Goal: Complete application form

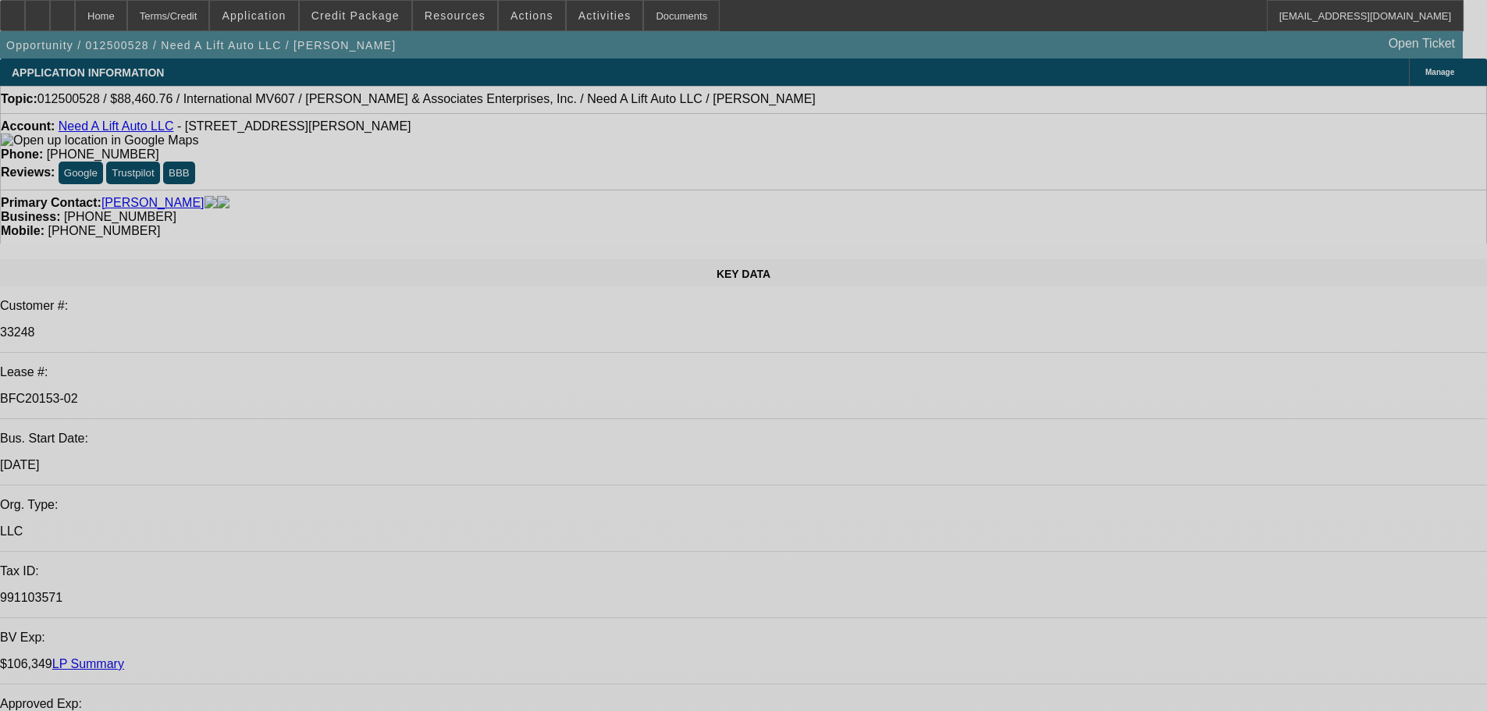
select select "0"
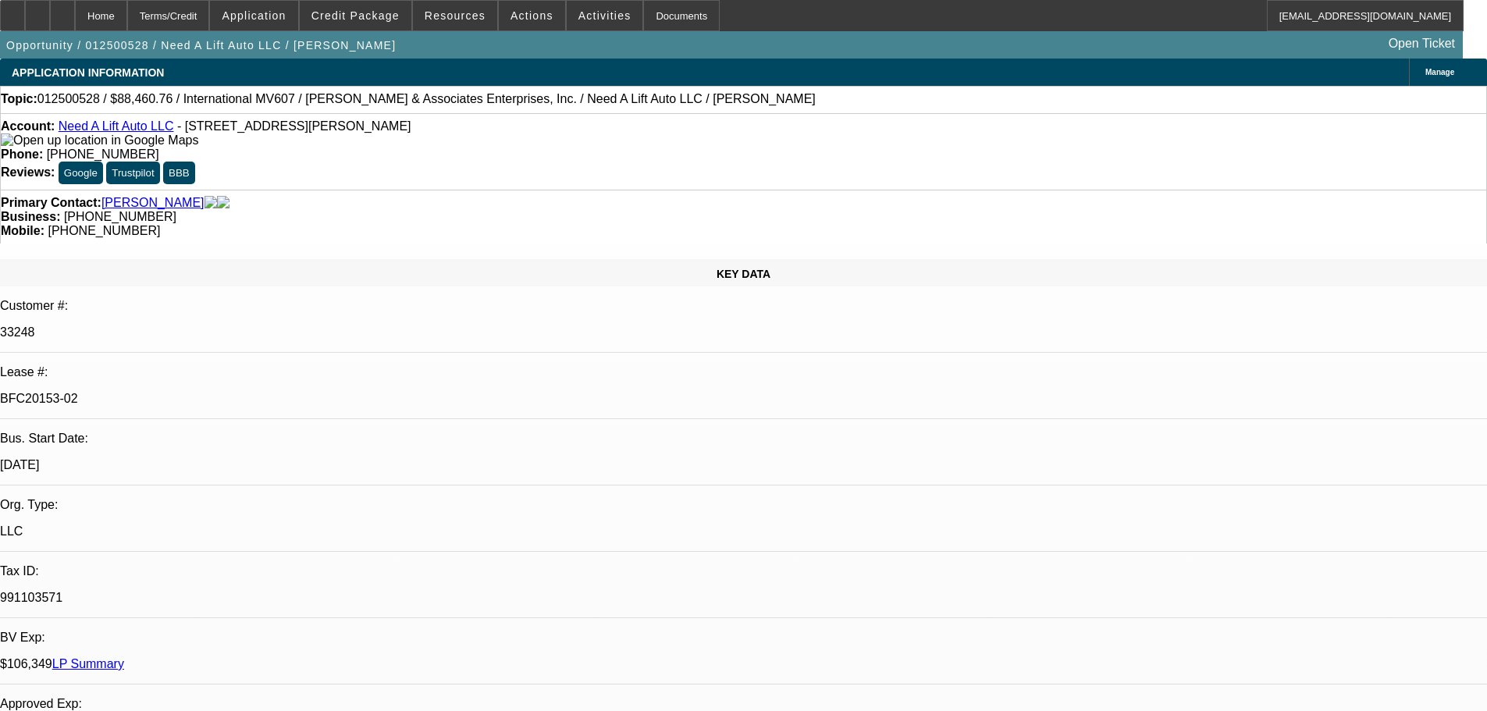
select select "2"
select select "0"
select select "6"
select select "0"
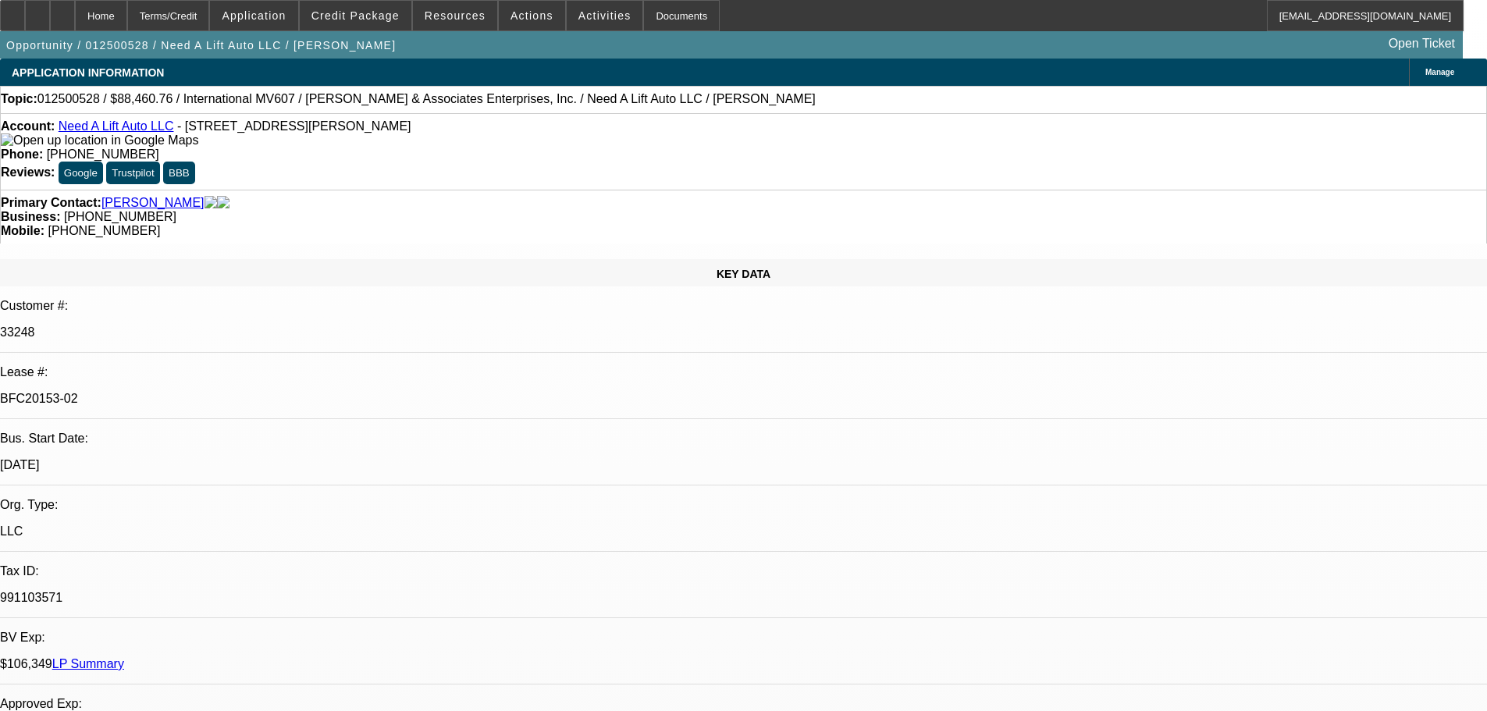
select select "2"
select select "0"
select select "6"
select select "0"
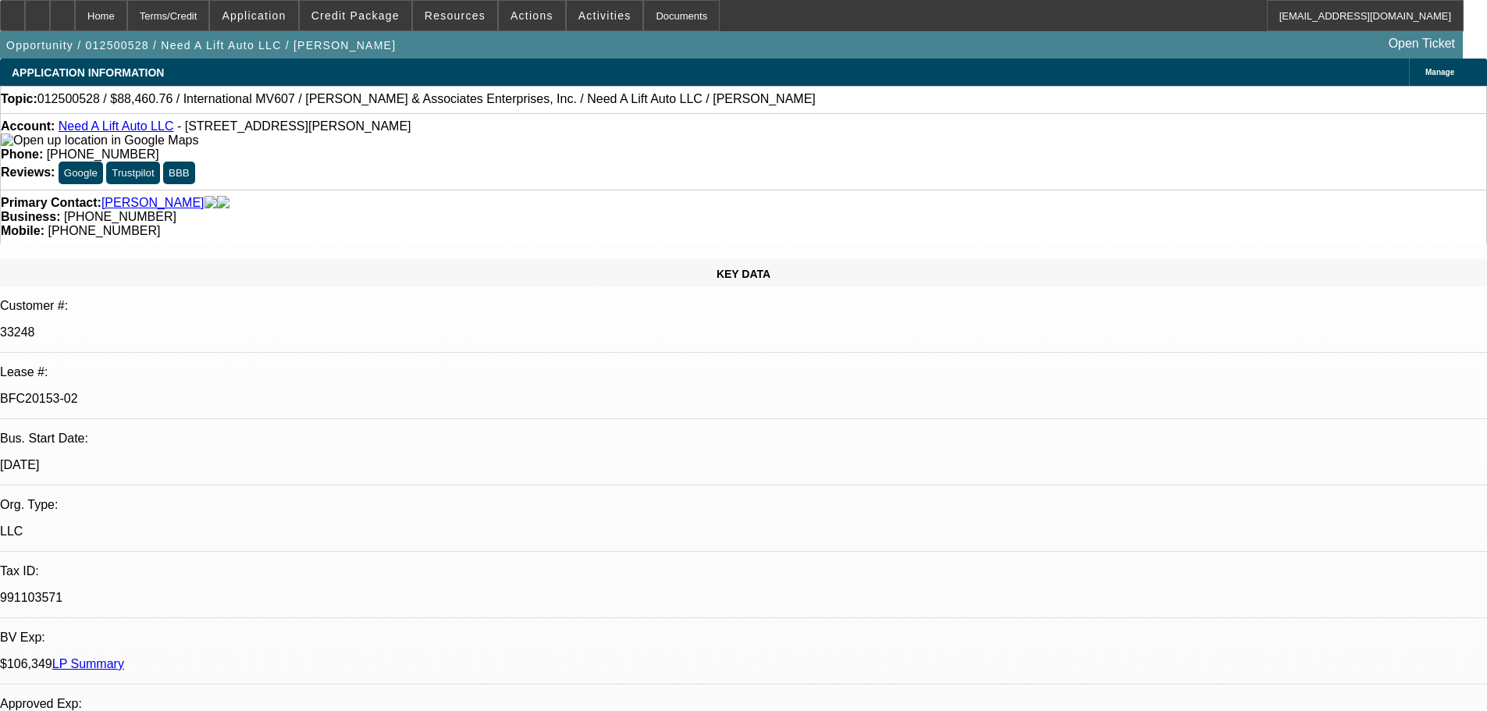
select select "2"
select select "0"
select select "6"
select select "0"
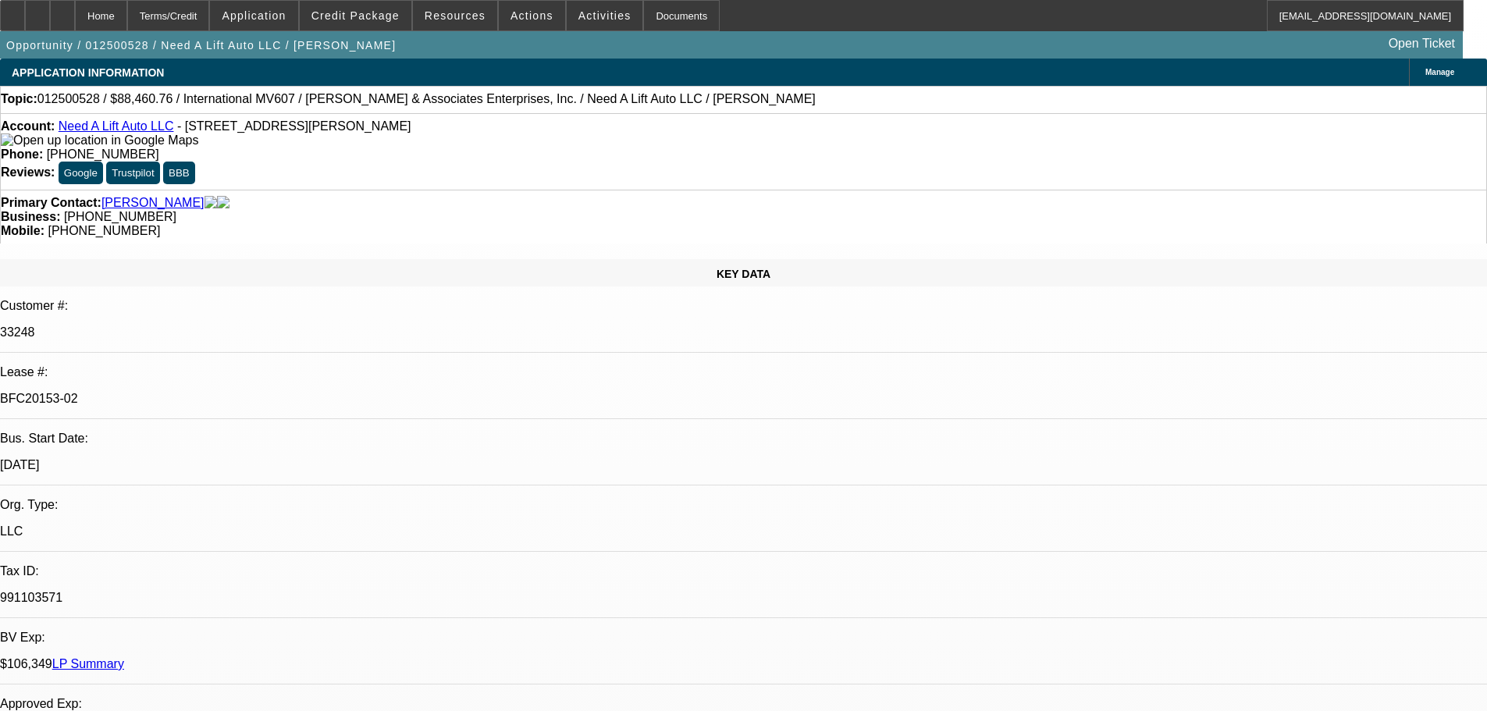
select select "2"
select select "0"
select select "6"
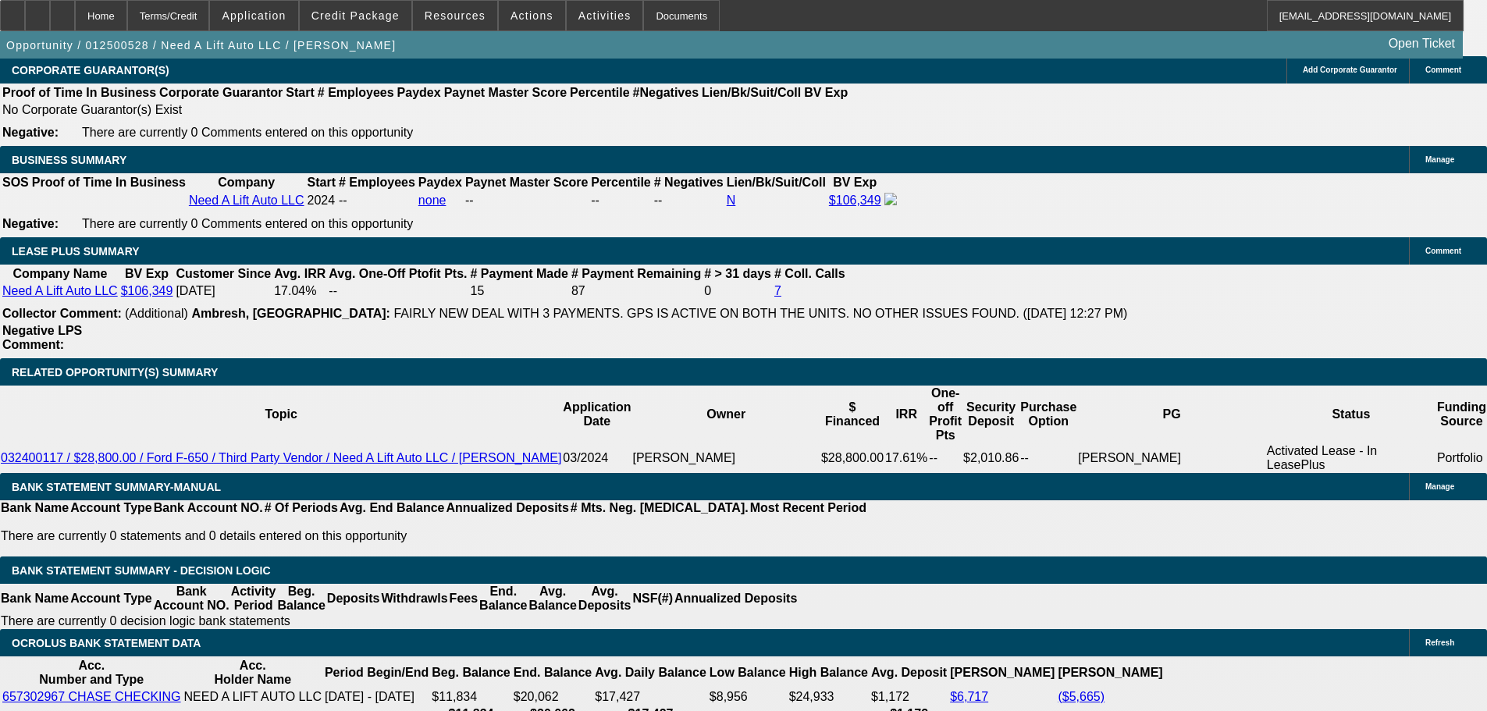
scroll to position [2497, 0]
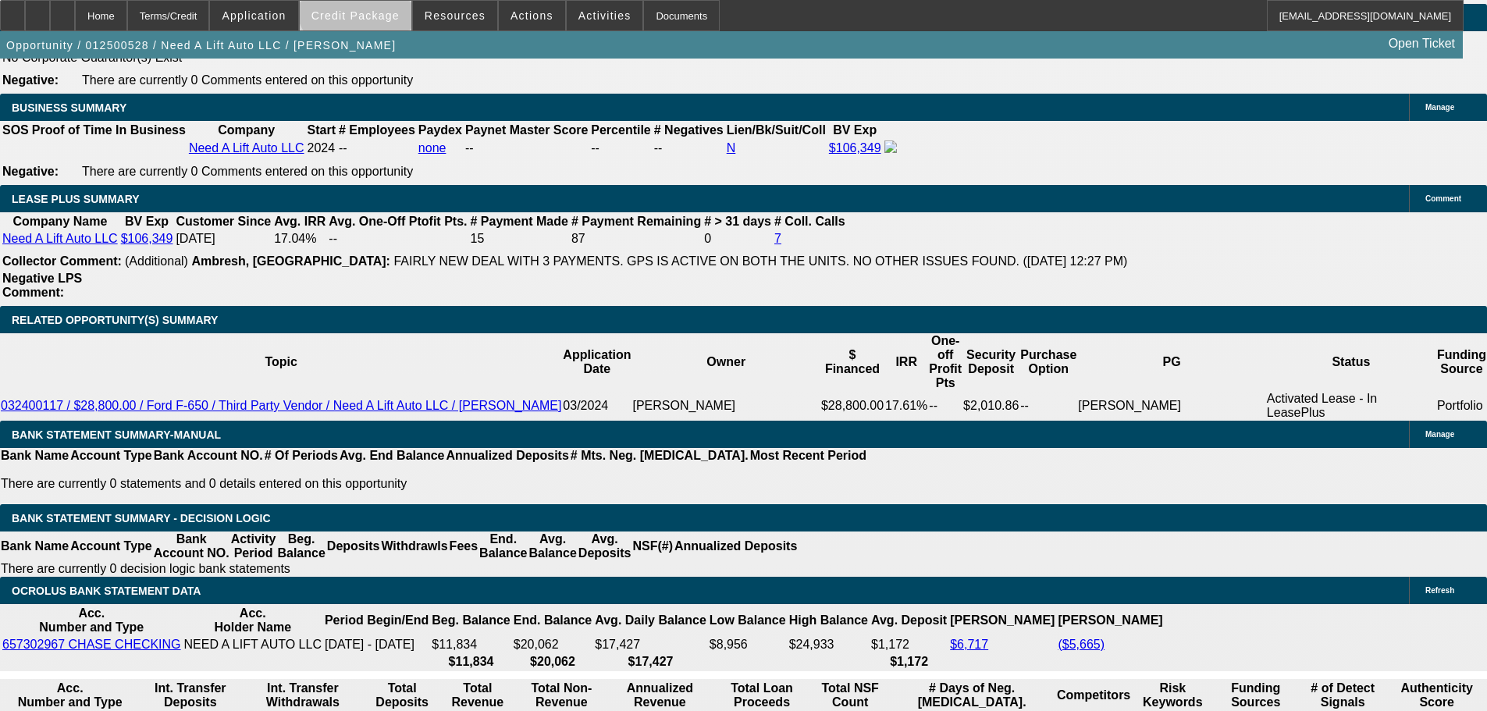
click at [382, 4] on span at bounding box center [356, 15] width 112 height 37
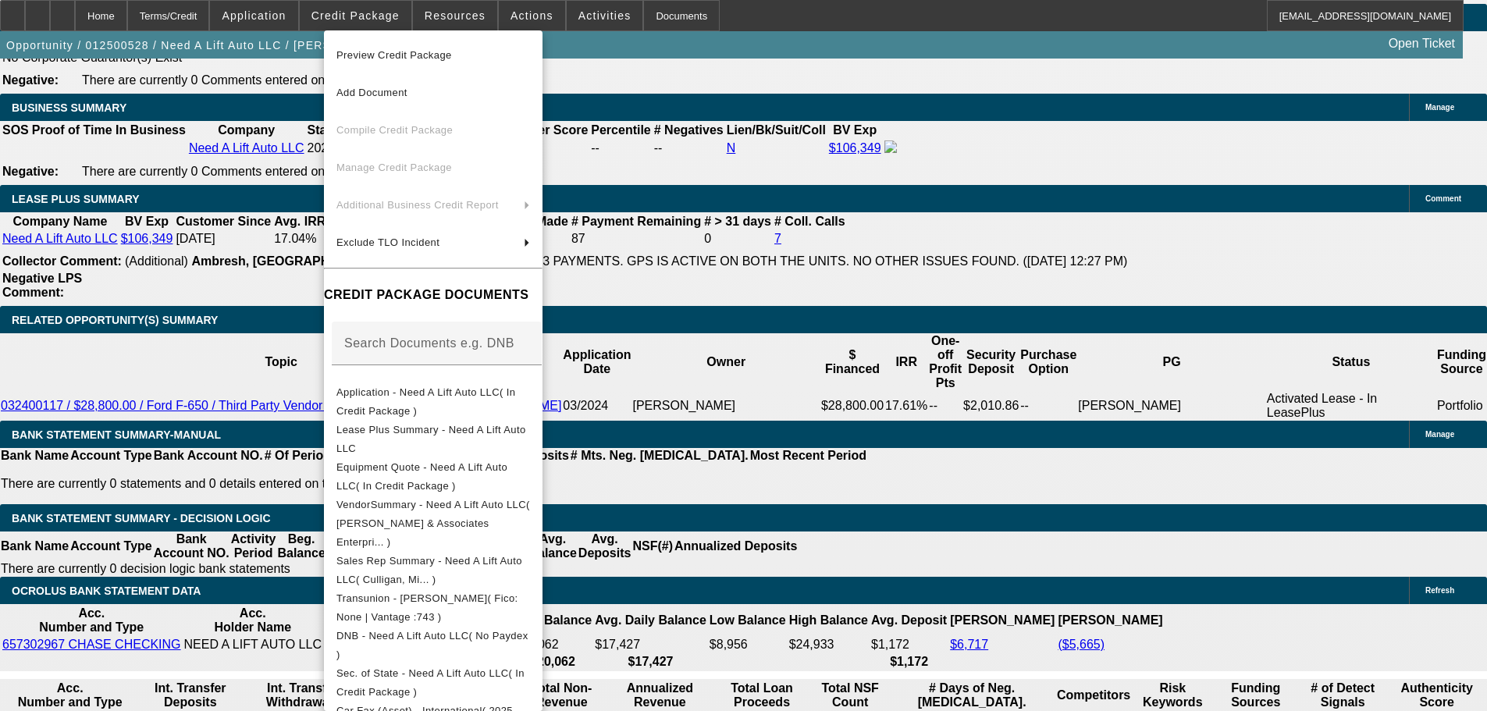
click at [476, 11] on div at bounding box center [743, 355] width 1487 height 711
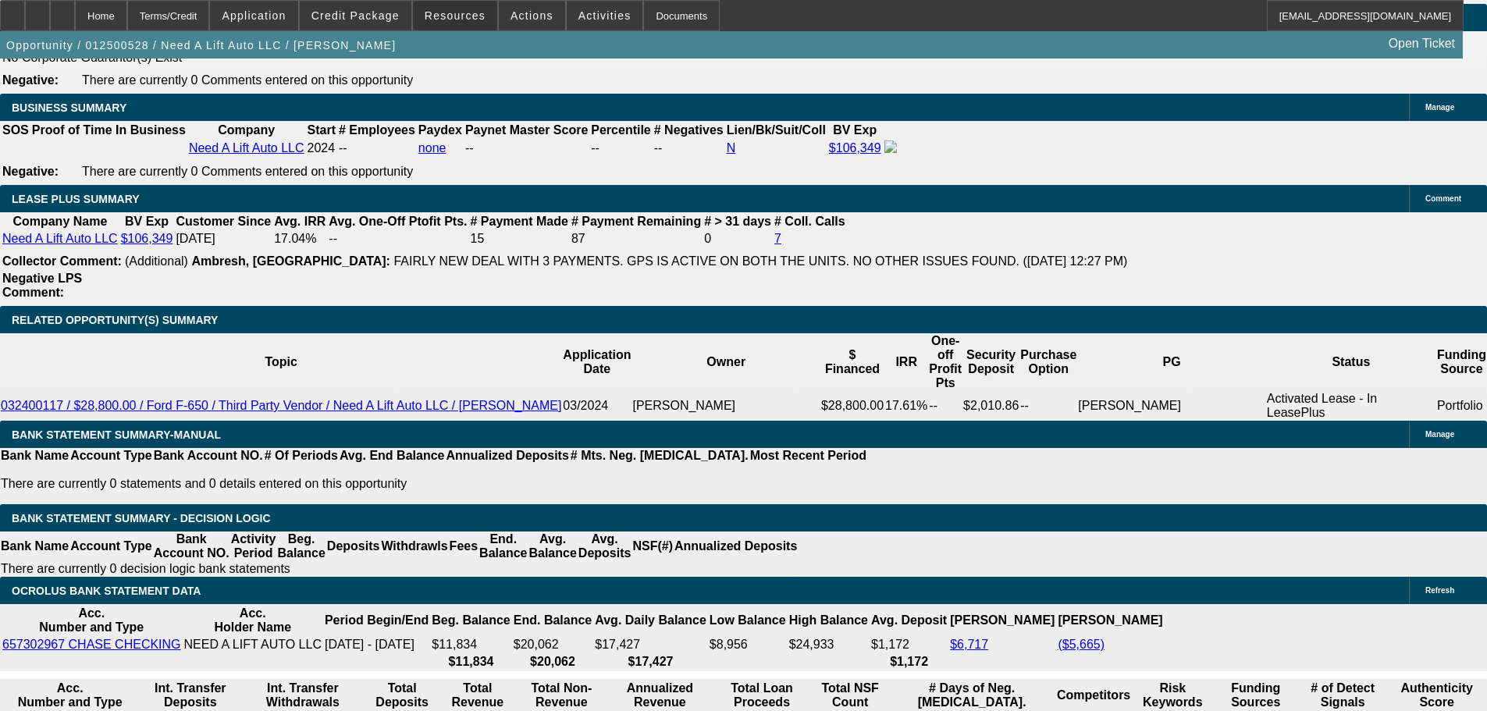
click at [474, 12] on span "Resources" at bounding box center [454, 15] width 61 height 12
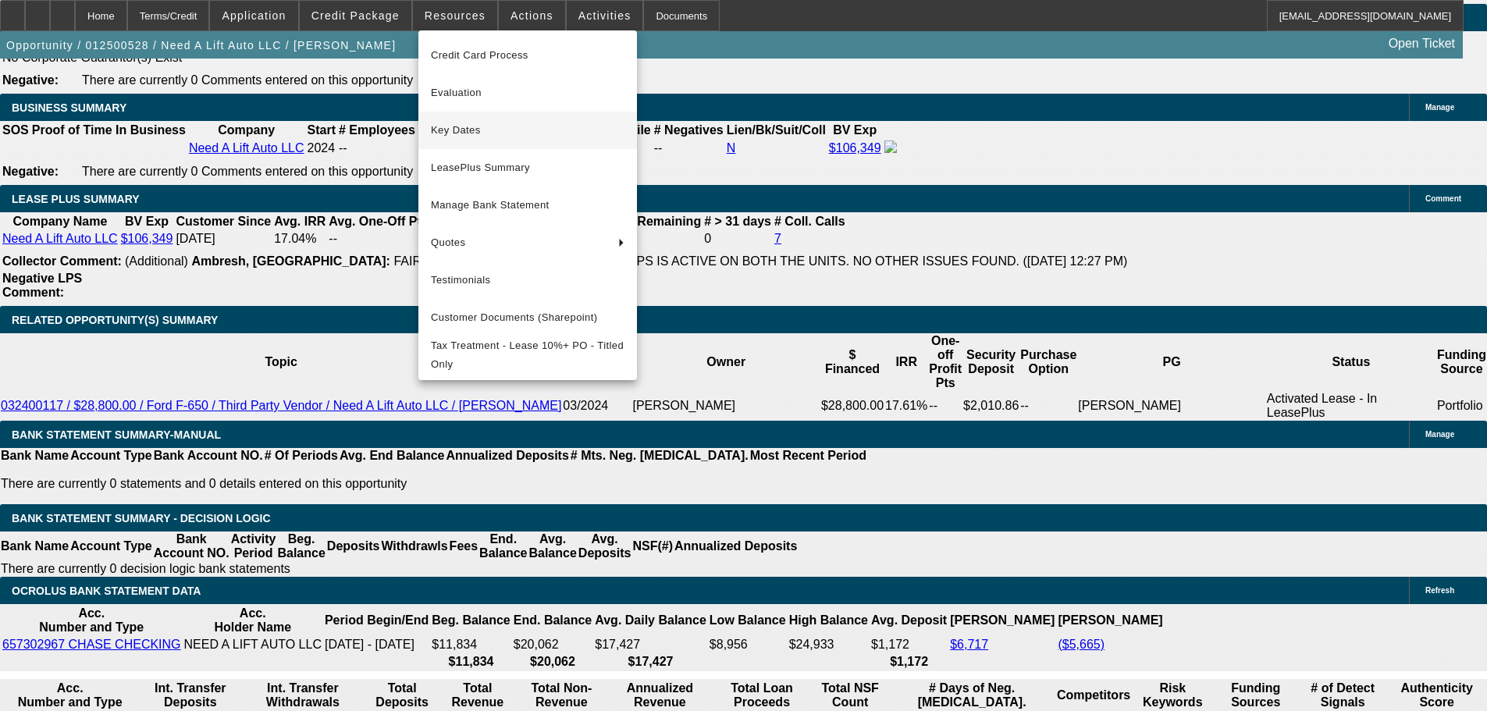
click at [492, 140] on button "Key Dates" at bounding box center [527, 130] width 218 height 37
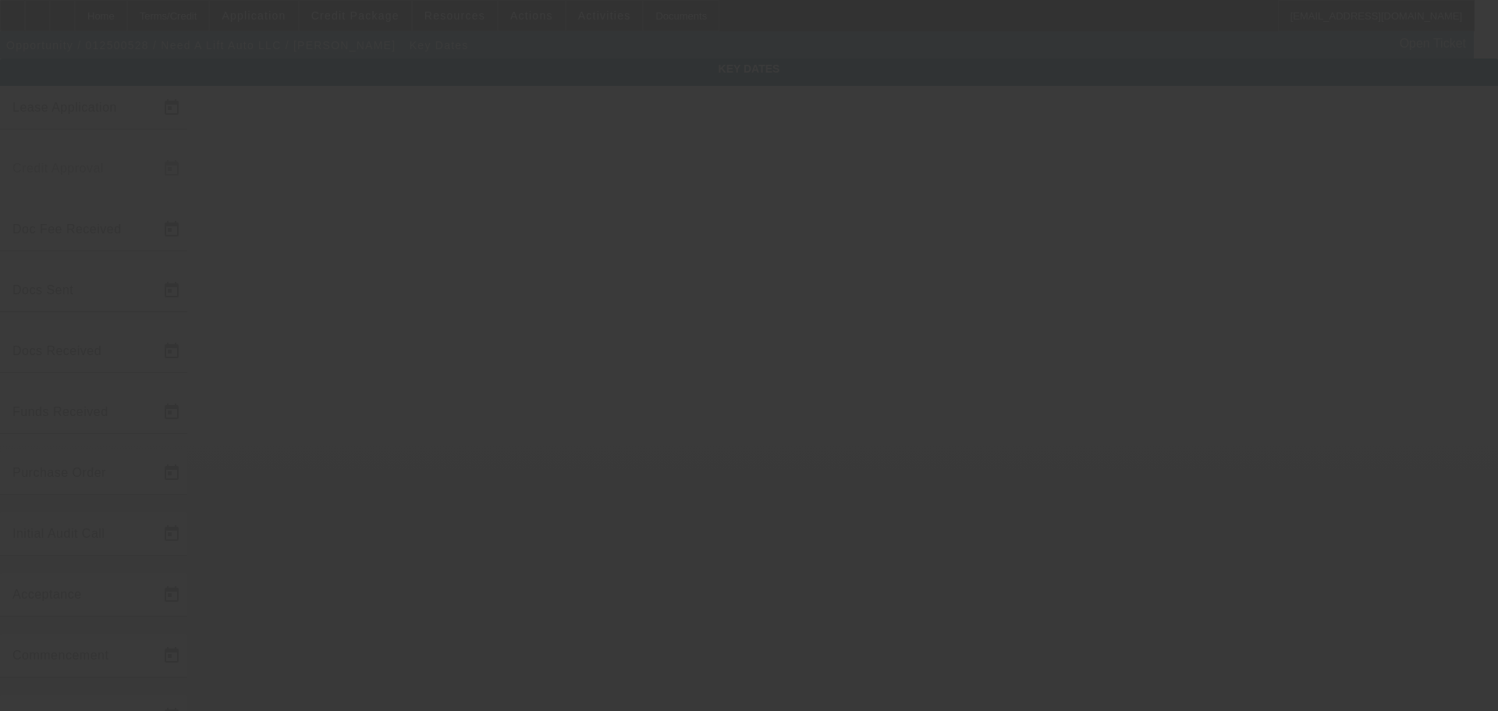
type input "1/22/2025"
type input "2/3/2025"
type input "2/11/2025"
type input "2/3/2025"
type input "2/11/2025"
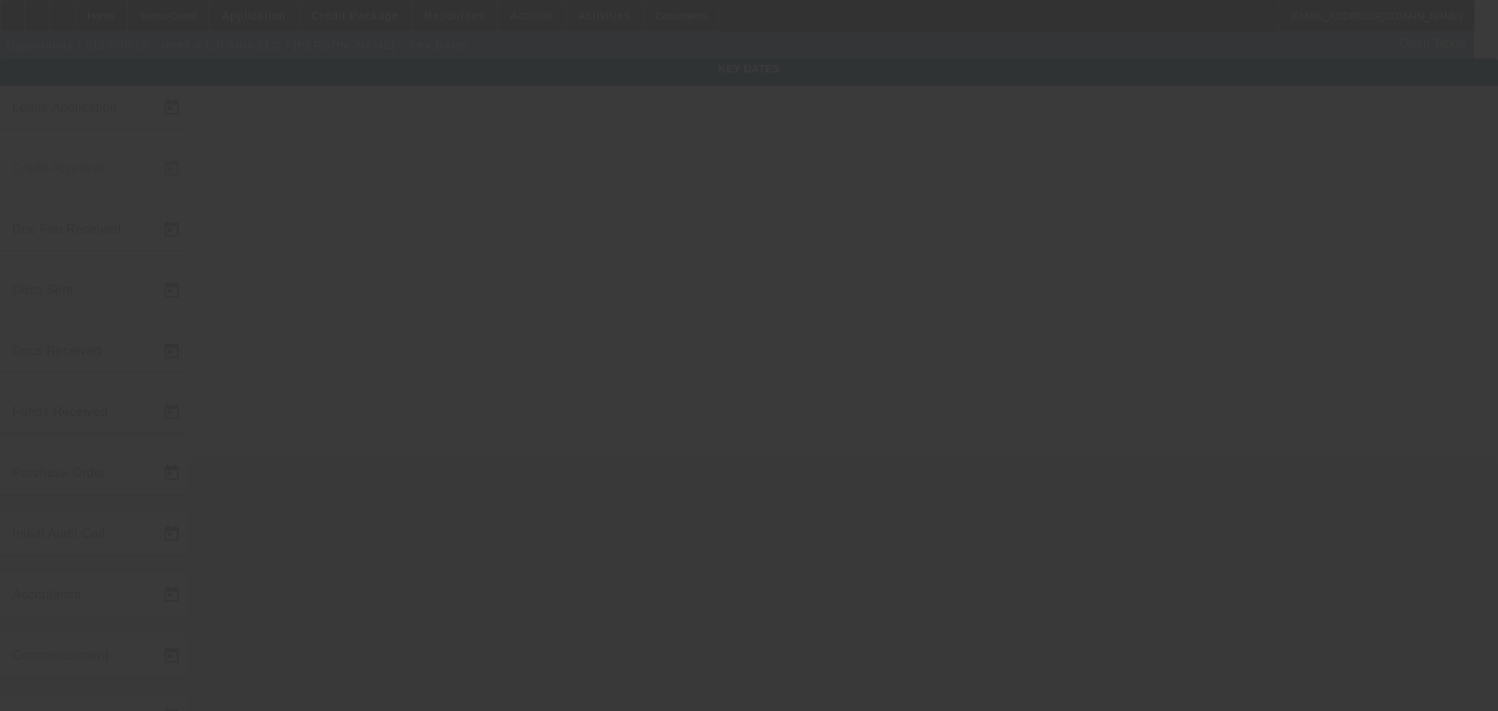
type input "2/11/2025"
type input "3/1/2025"
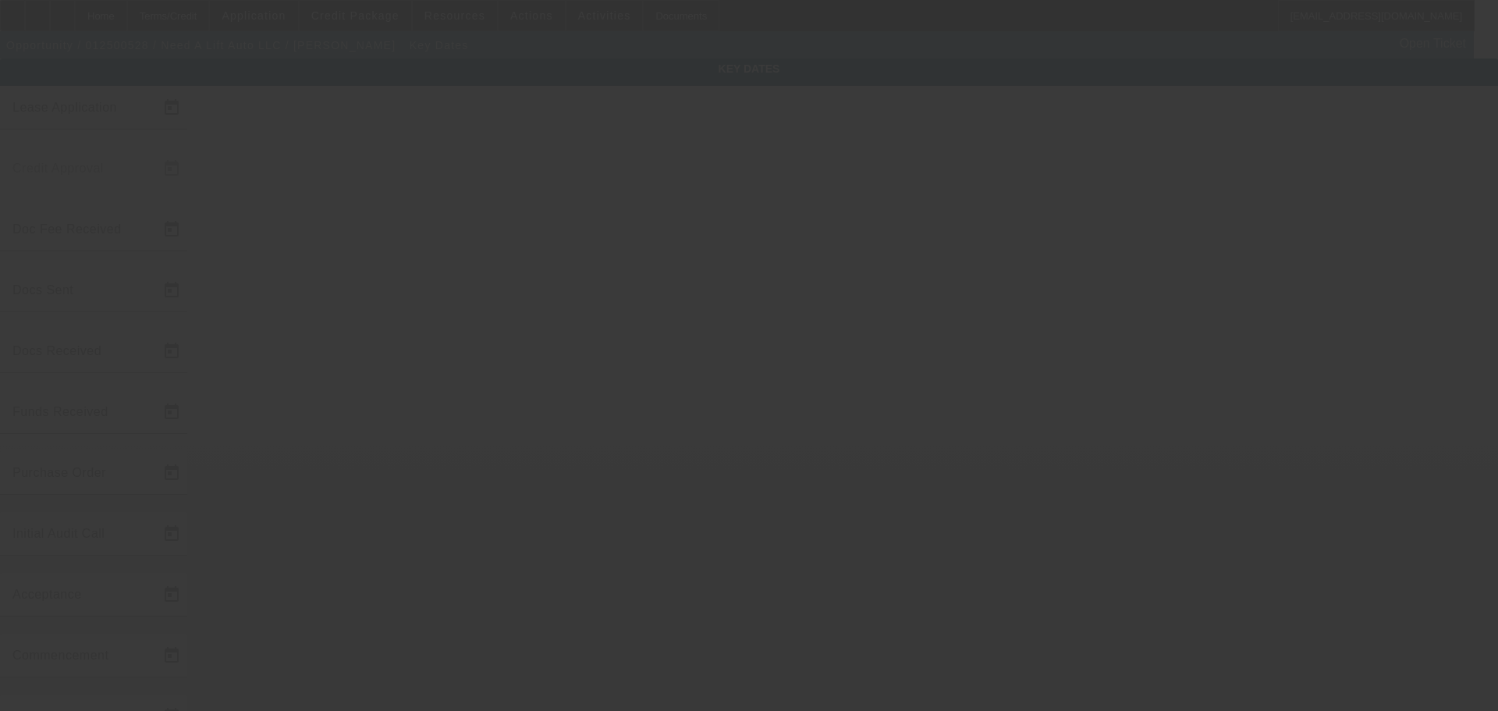
type input "4/1/2025"
type input "2/12/2025"
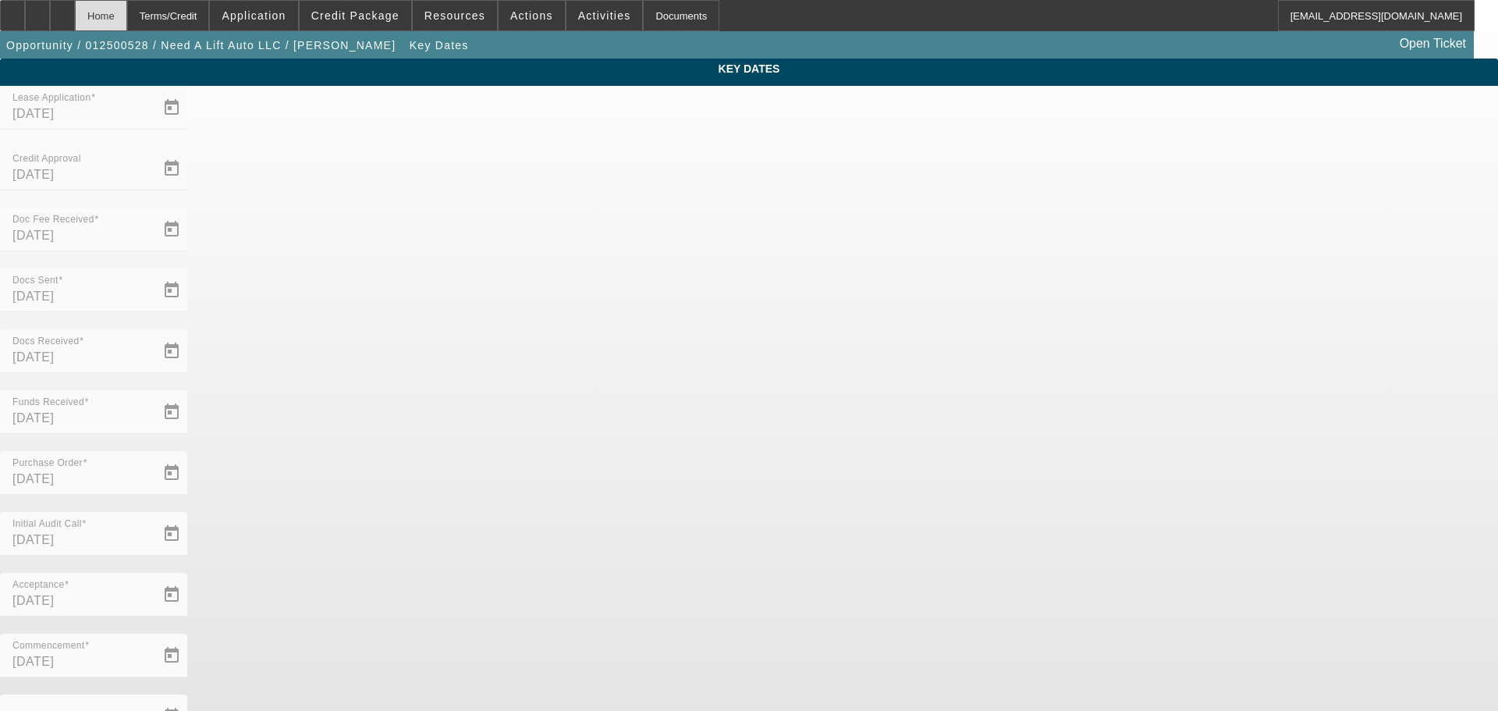
click at [127, 16] on div "Home" at bounding box center [101, 15] width 52 height 31
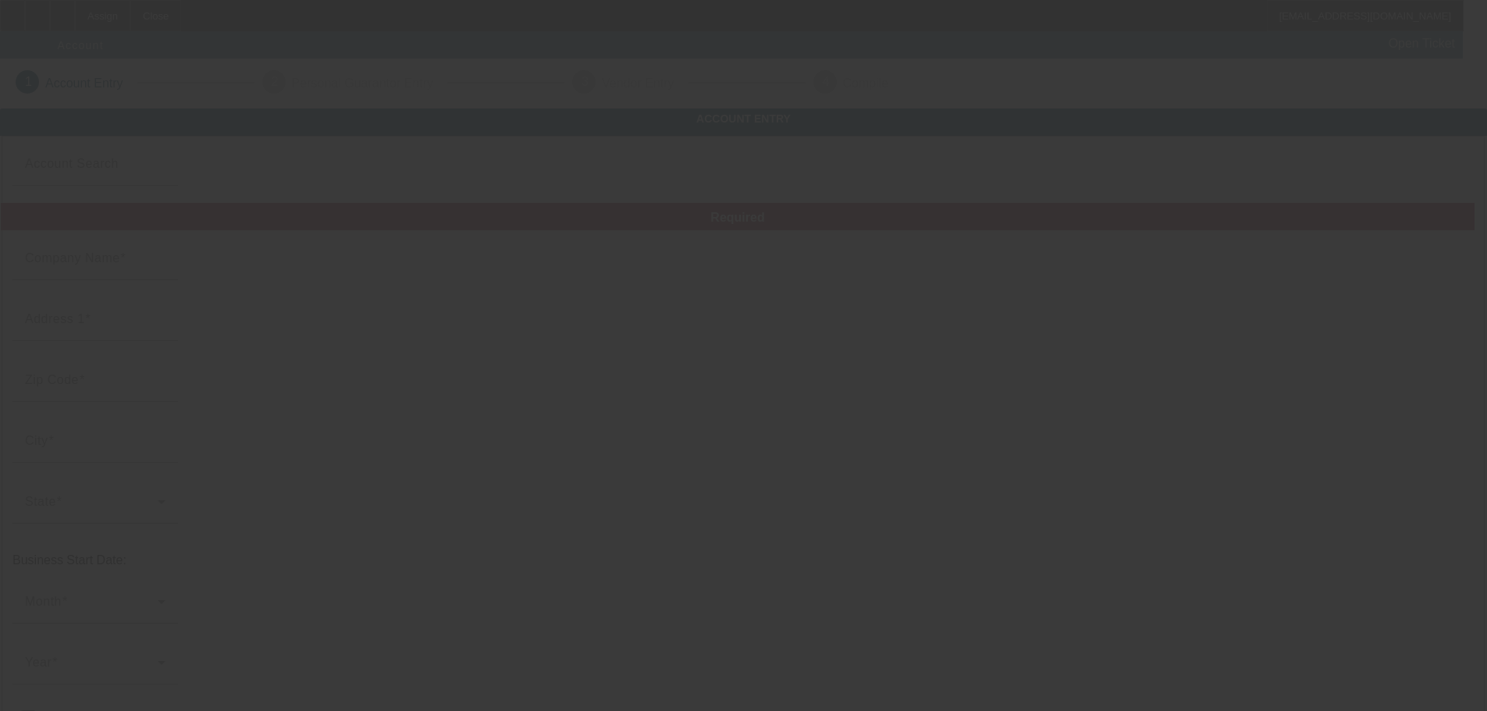
type input "[DATE]"
type input "[PERSON_NAME] Roadside"
type input "[PHONE_NUMBER]"
type input "[EMAIL_ADDRESS][DOMAIN_NAME]"
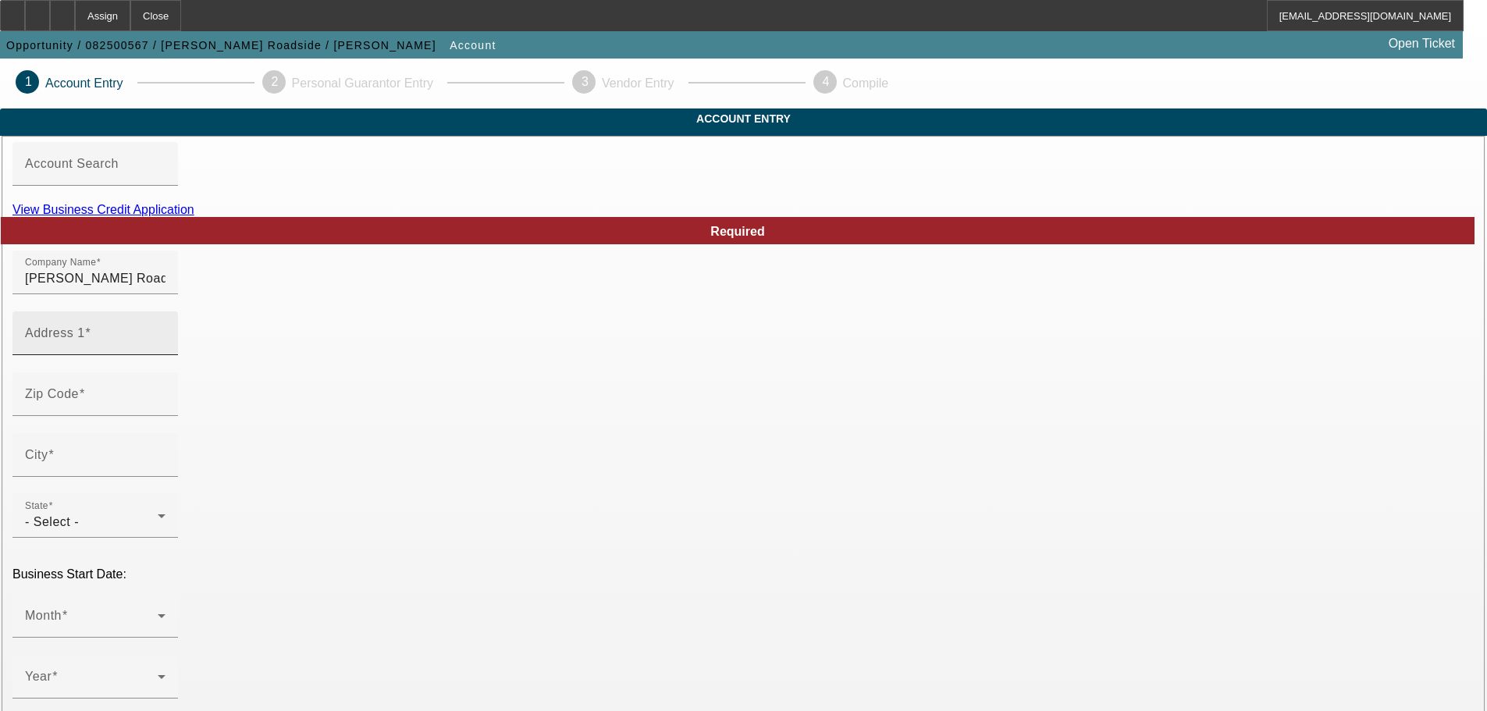
click at [165, 352] on div "Address 1" at bounding box center [95, 333] width 140 height 44
paste input "[STREET_ADDRESS]"
type input "[STREET_ADDRESS]"
click at [165, 404] on div at bounding box center [165, 404] width 0 height 0
click at [165, 410] on input "Zip Code" at bounding box center [95, 400] width 140 height 19
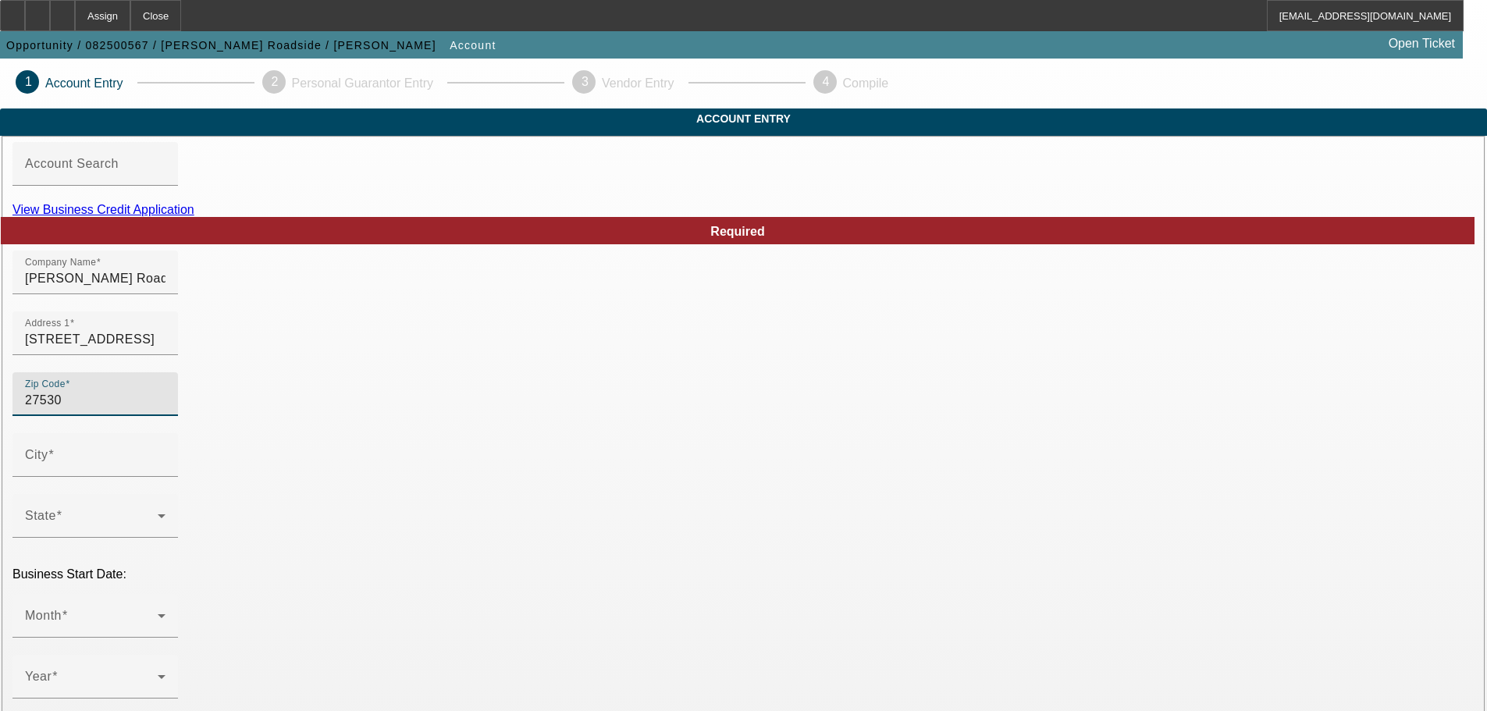
type input "27530"
type input "Wayne"
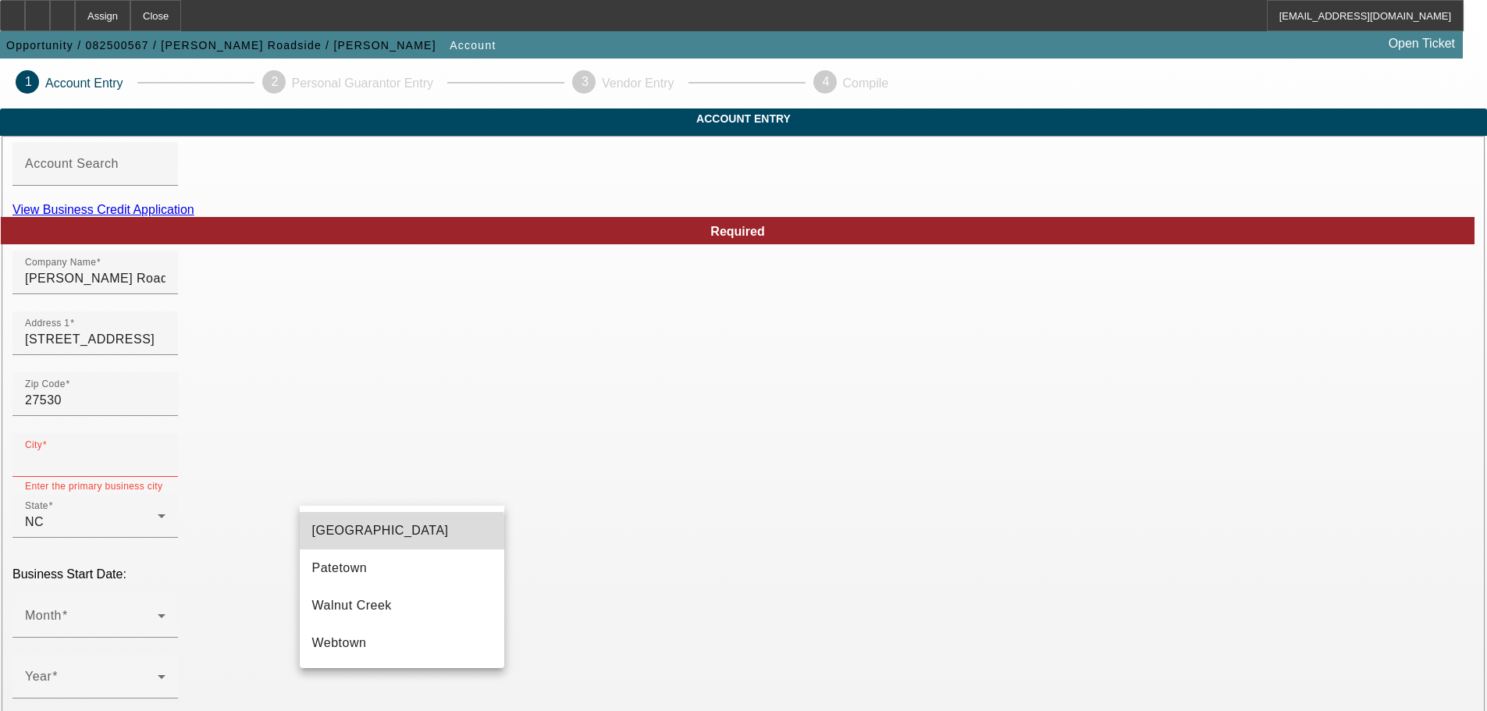
click at [386, 542] on mat-option "Goldsboro" at bounding box center [402, 530] width 204 height 37
type input "Goldsboro"
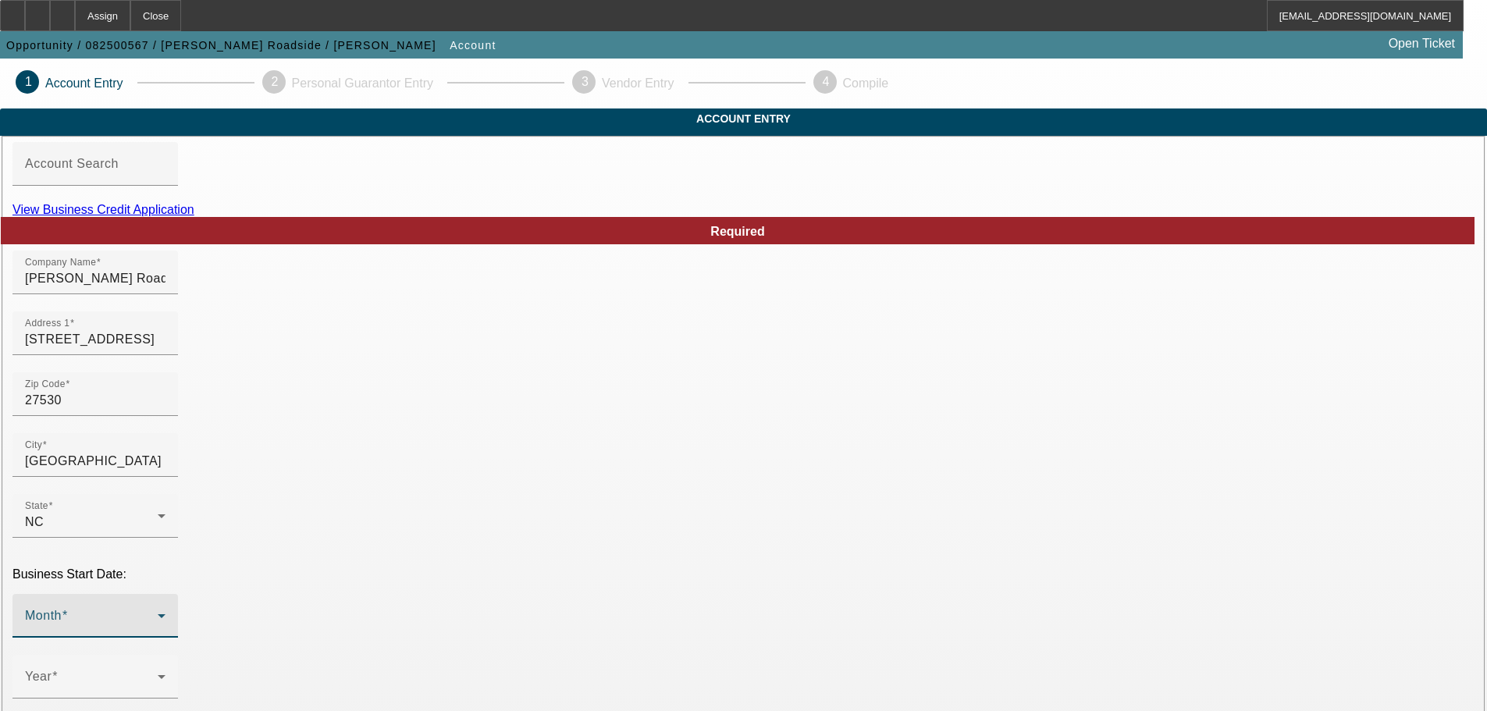
click at [158, 613] on span at bounding box center [91, 622] width 133 height 19
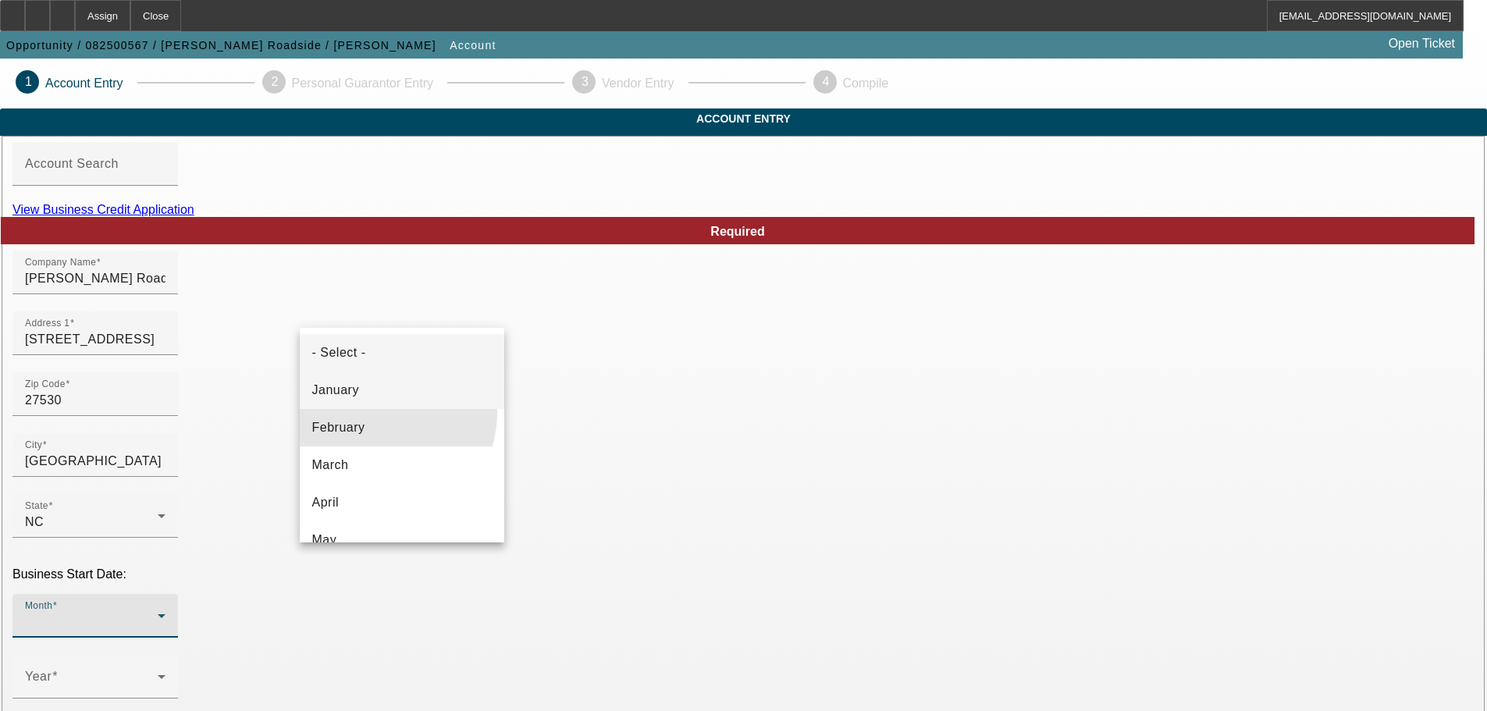
drag, startPoint x: 379, startPoint y: 413, endPoint x: 387, endPoint y: 401, distance: 14.1
click at [379, 411] on mat-option "February" at bounding box center [402, 427] width 204 height 37
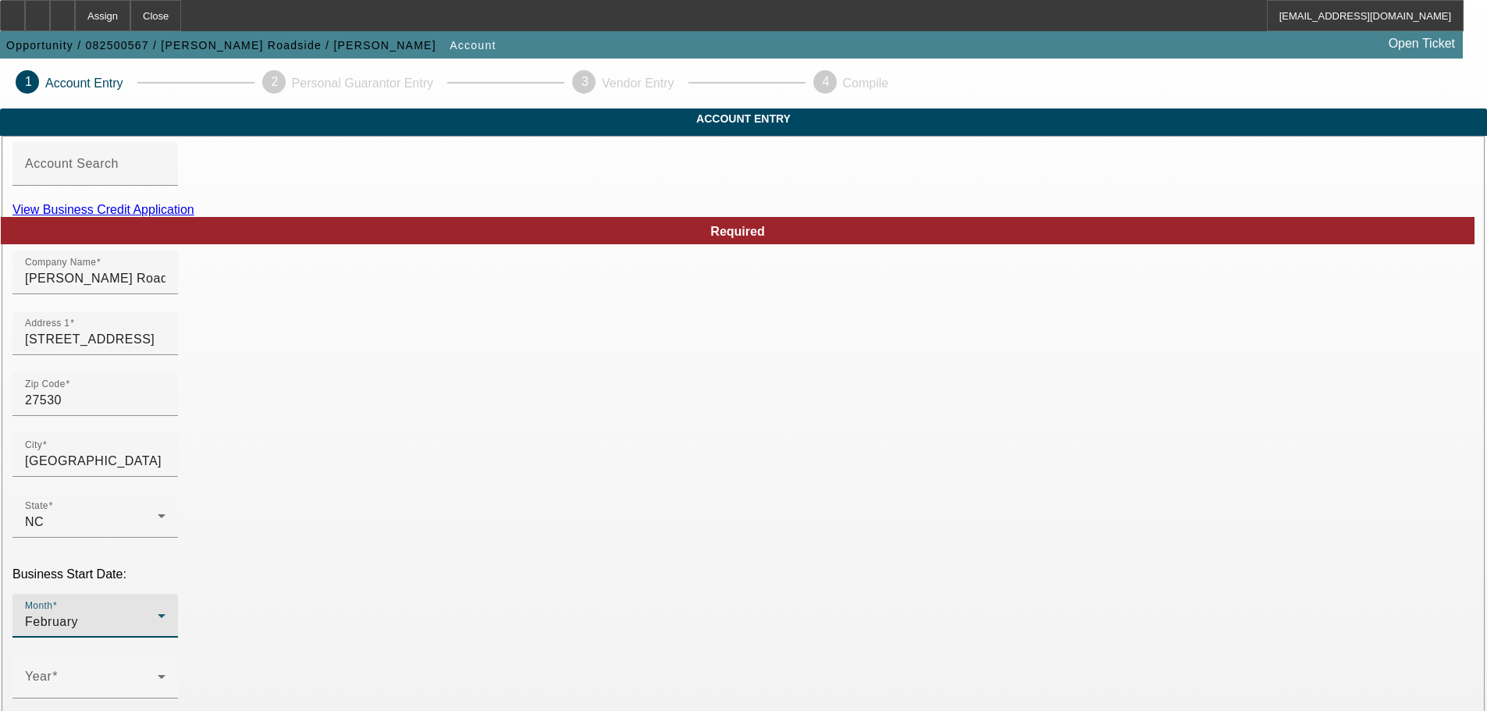
click at [158, 613] on div "February" at bounding box center [91, 622] width 133 height 19
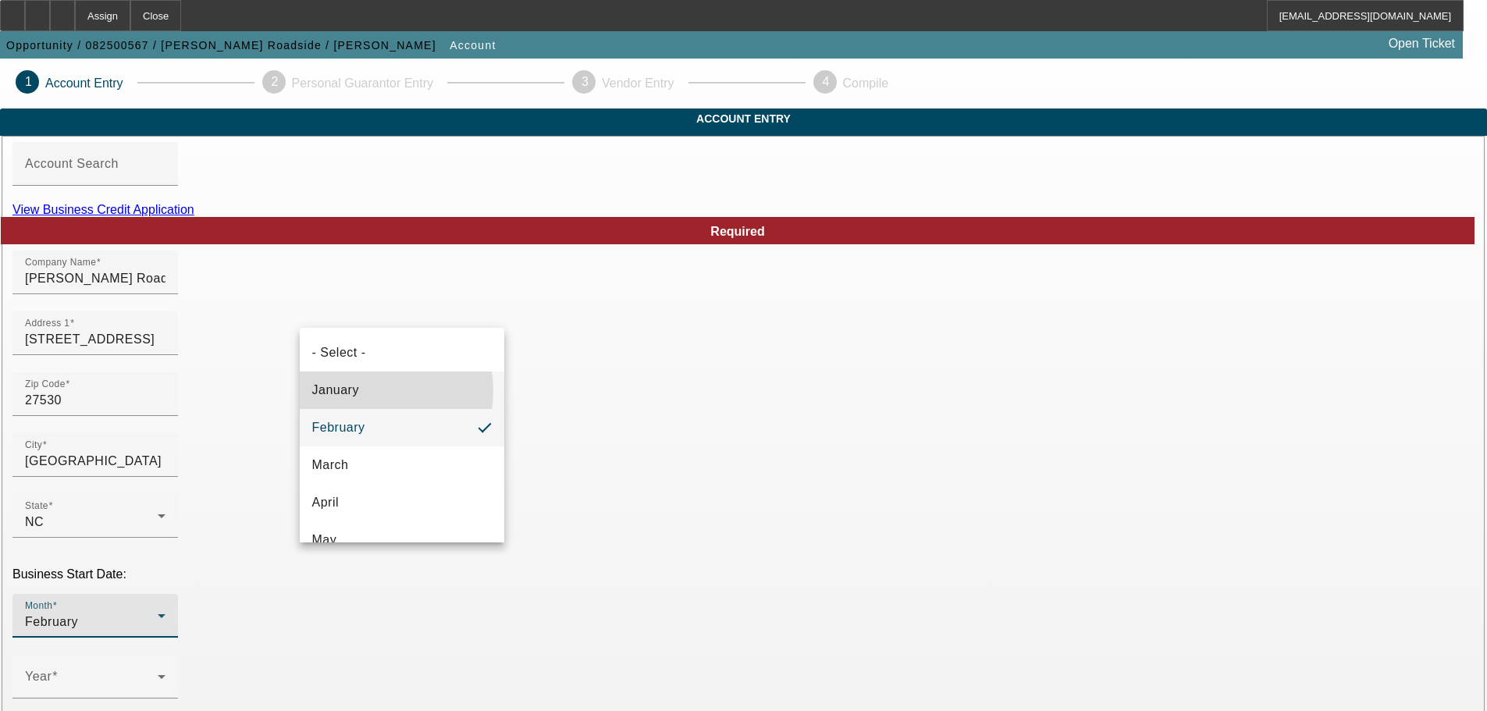
click at [362, 391] on mat-option "January" at bounding box center [402, 389] width 204 height 37
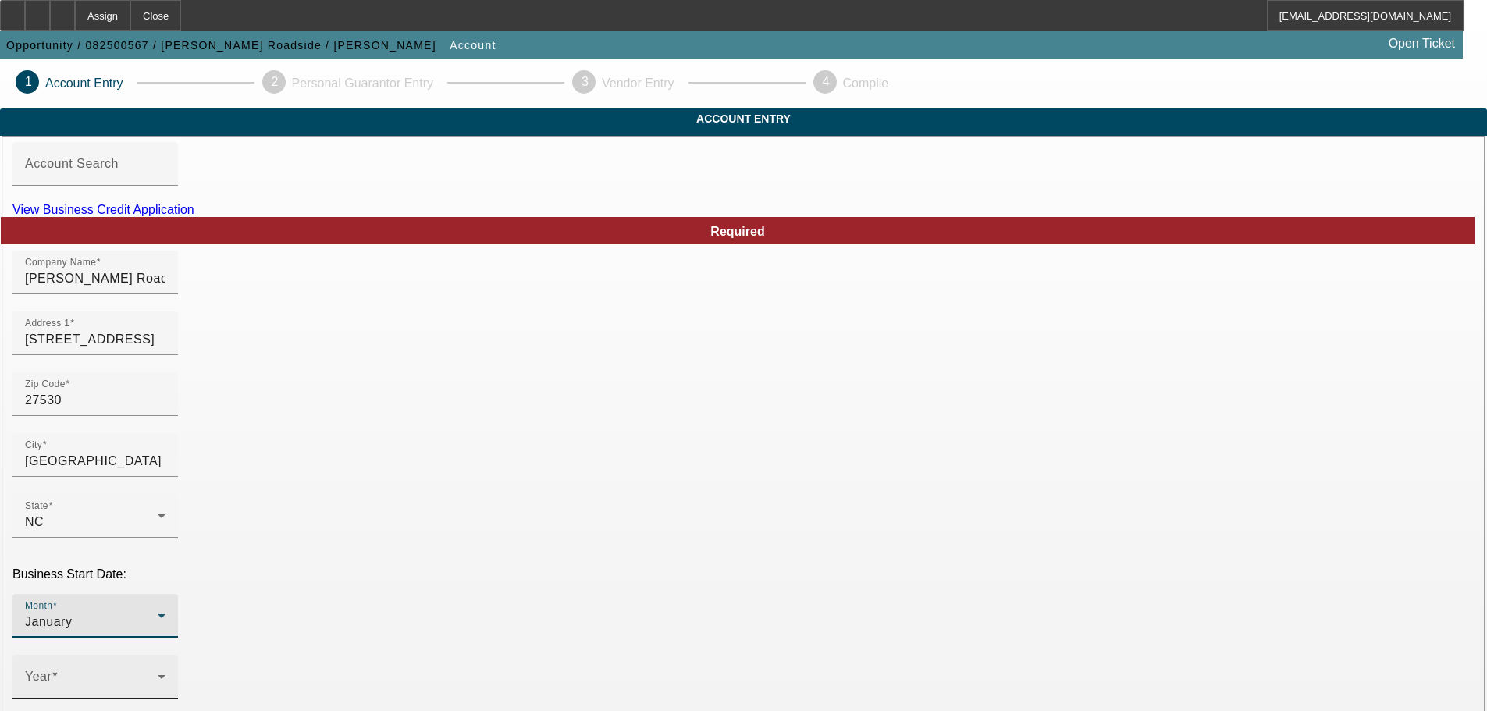
click at [165, 673] on mat-select at bounding box center [95, 682] width 140 height 19
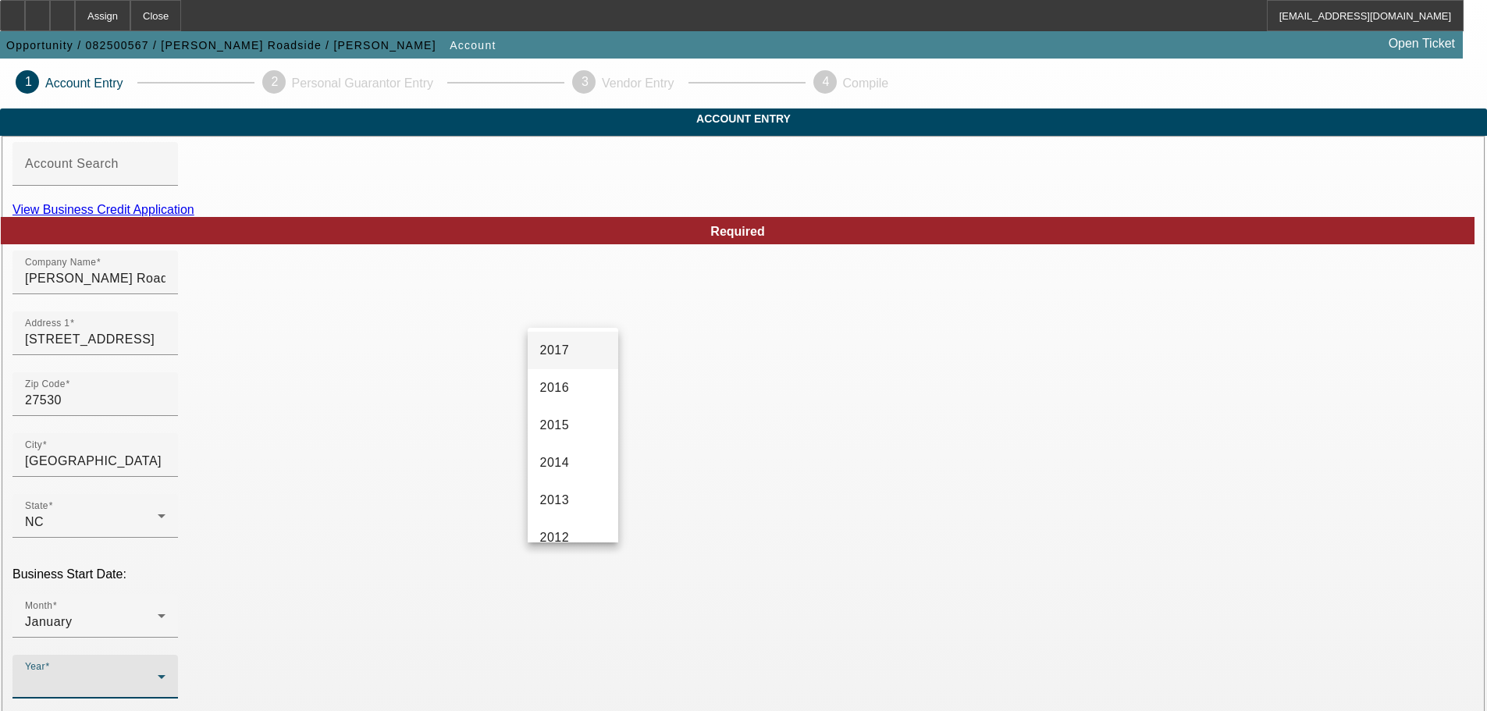
scroll to position [468, 0]
click at [584, 335] on mat-option "2016" at bounding box center [573, 333] width 91 height 37
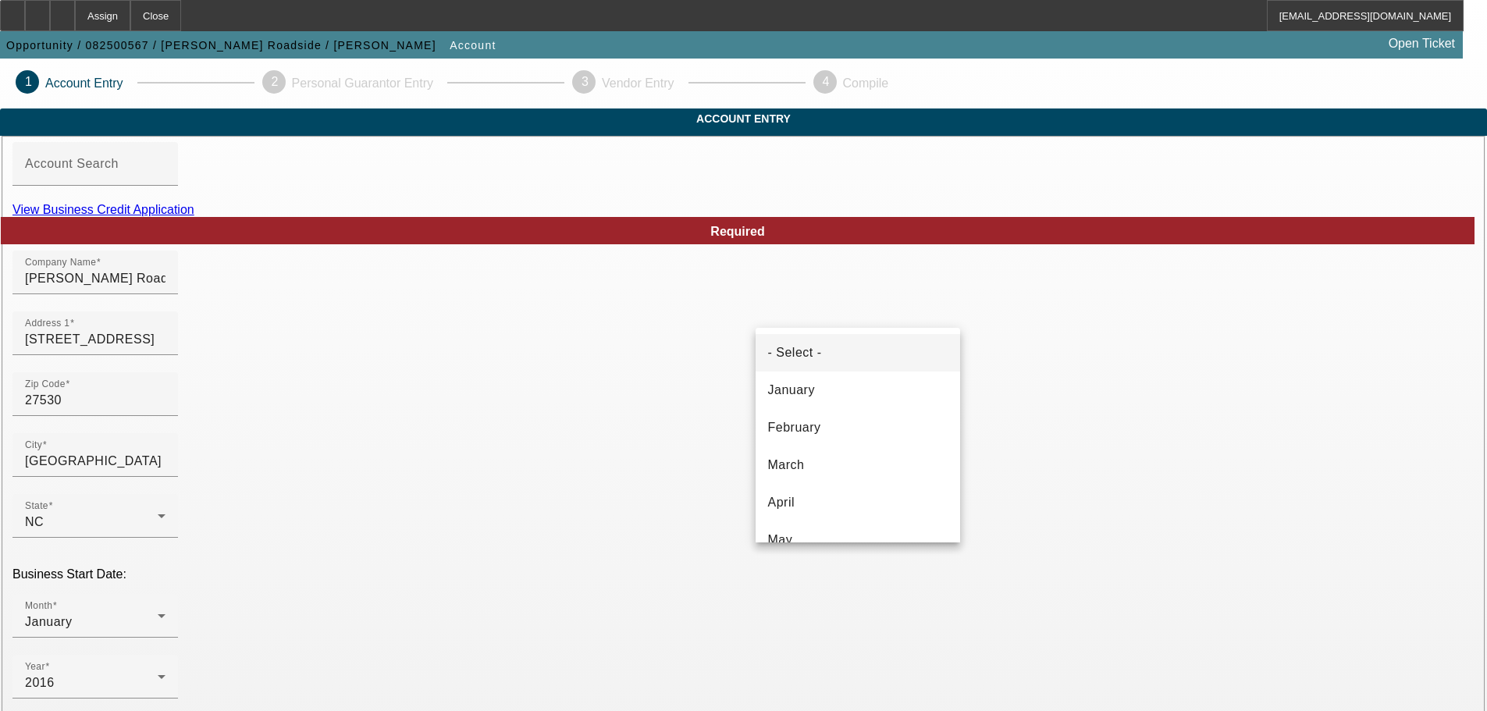
click at [656, 627] on div at bounding box center [743, 355] width 1487 height 711
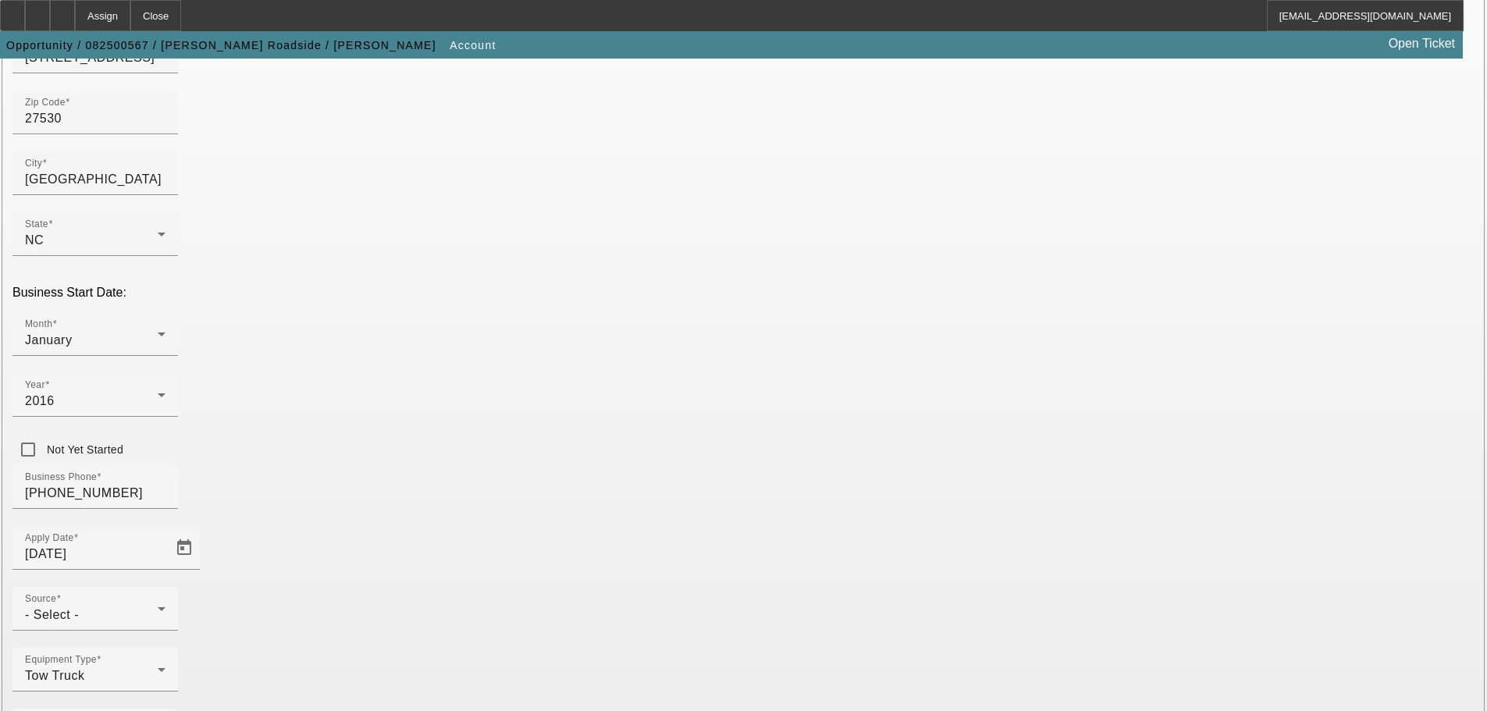
scroll to position [288, 0]
click at [165, 581] on div "Source - Select -" at bounding box center [95, 603] width 140 height 44
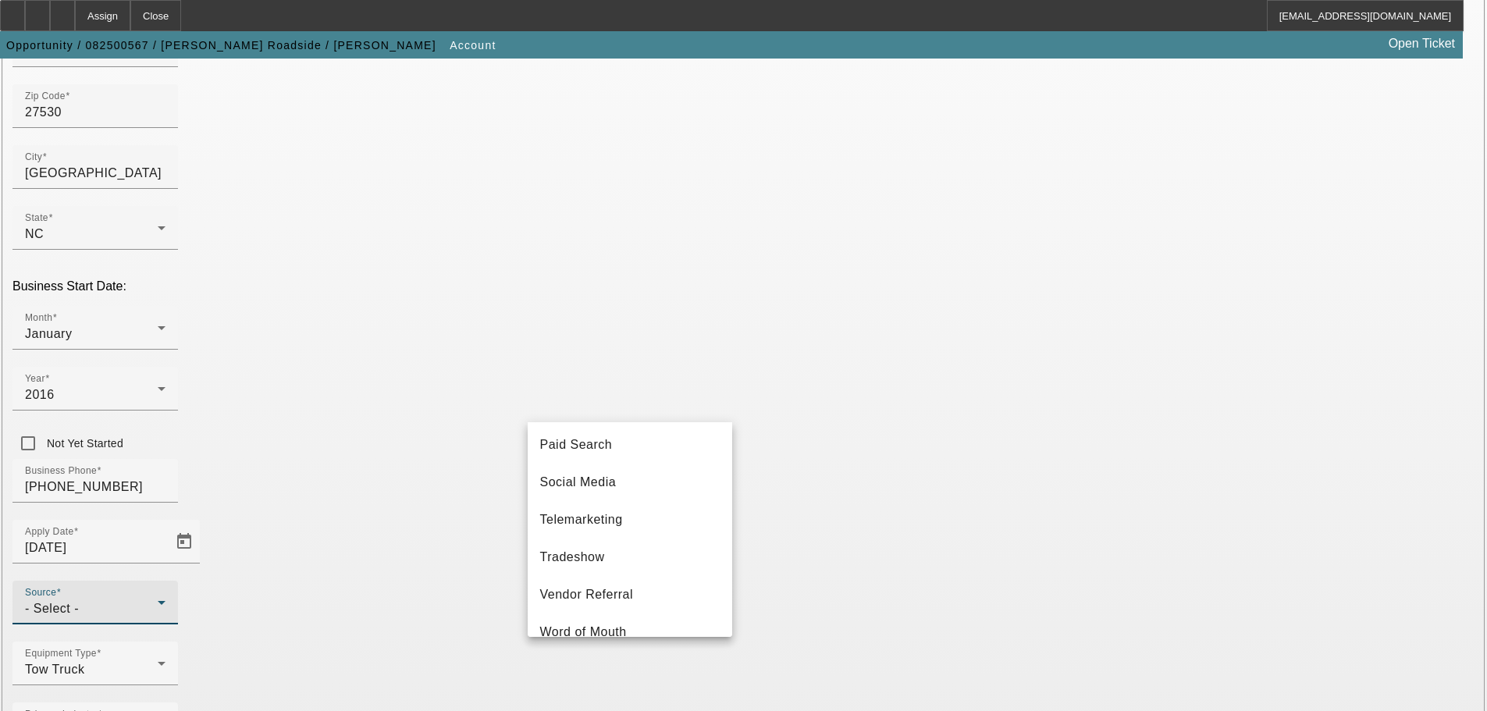
scroll to position [555, 0]
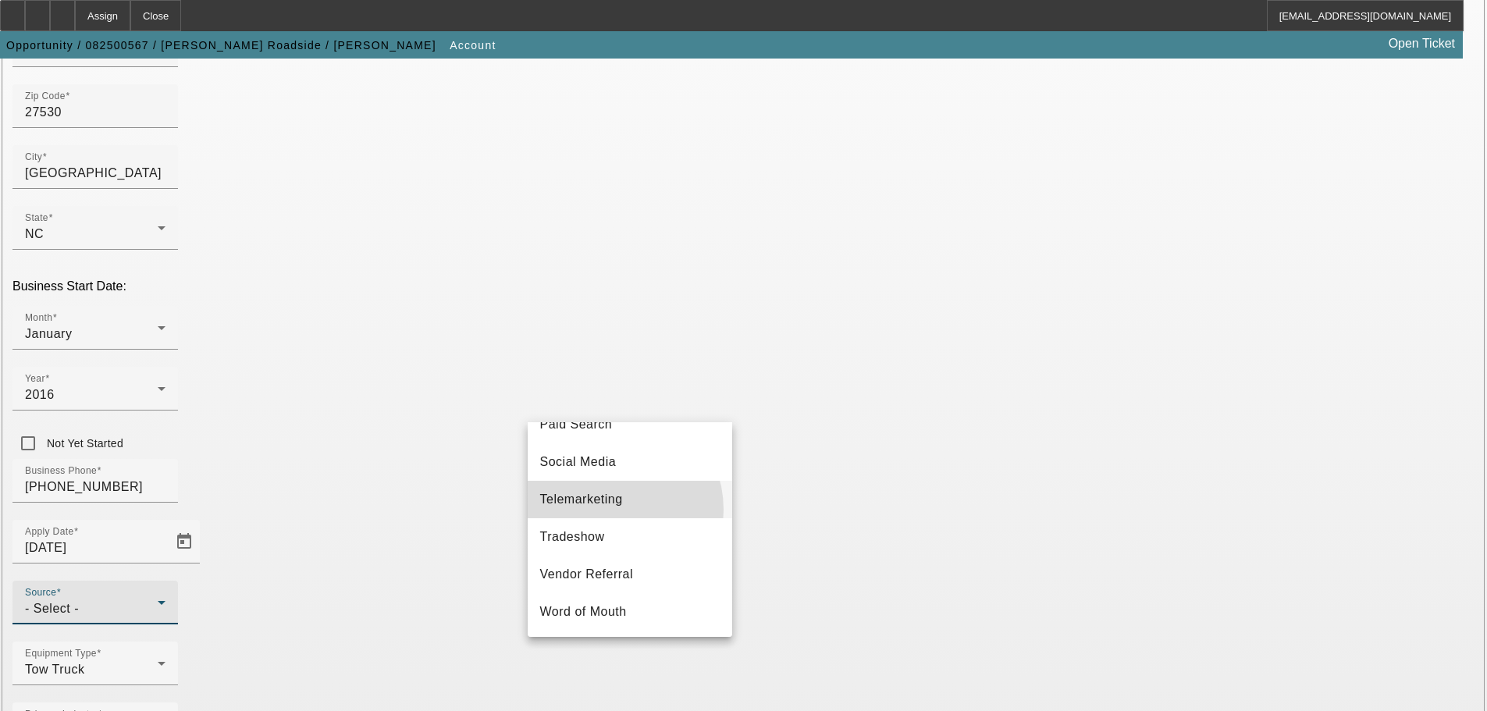
click at [606, 510] on mat-option "Telemarketing" at bounding box center [630, 499] width 204 height 37
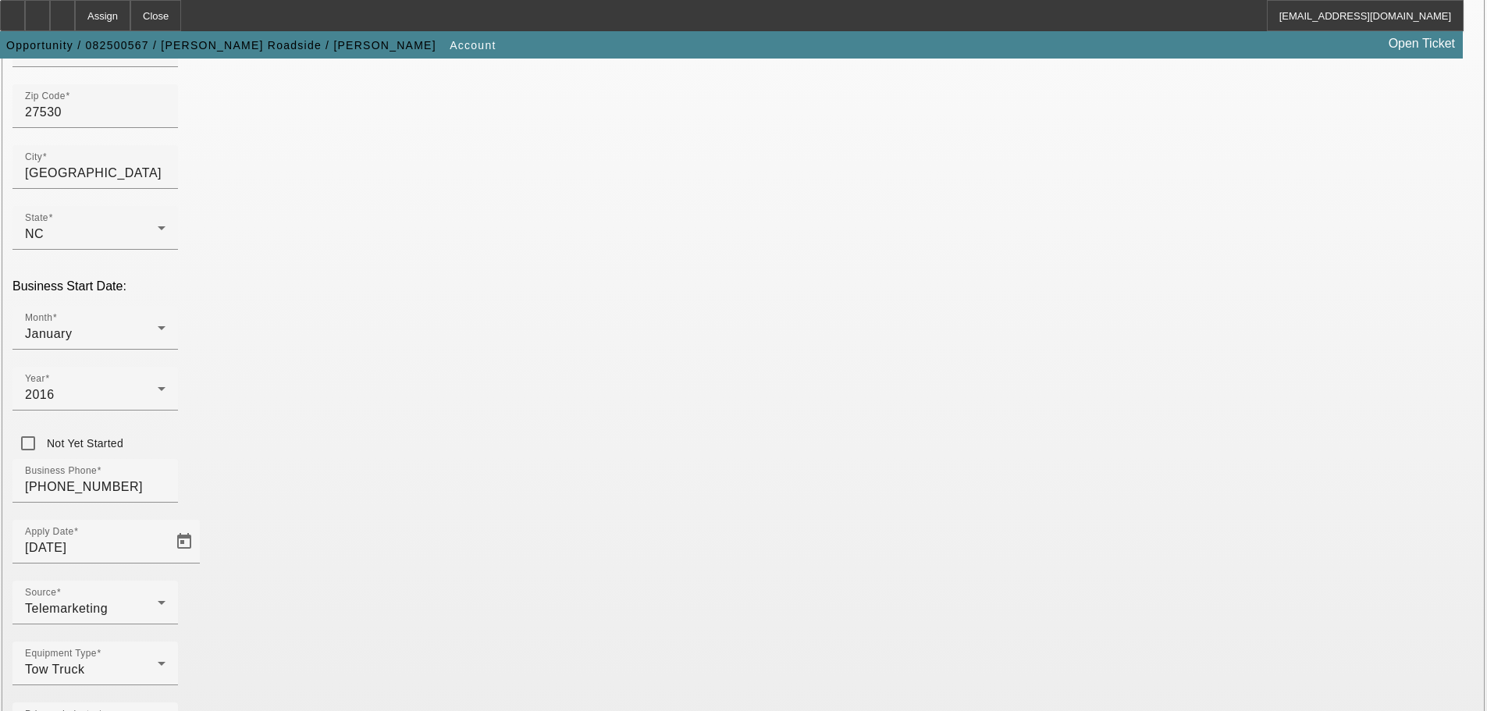
drag, startPoint x: 775, startPoint y: 620, endPoint x: 852, endPoint y: 561, distance: 96.9
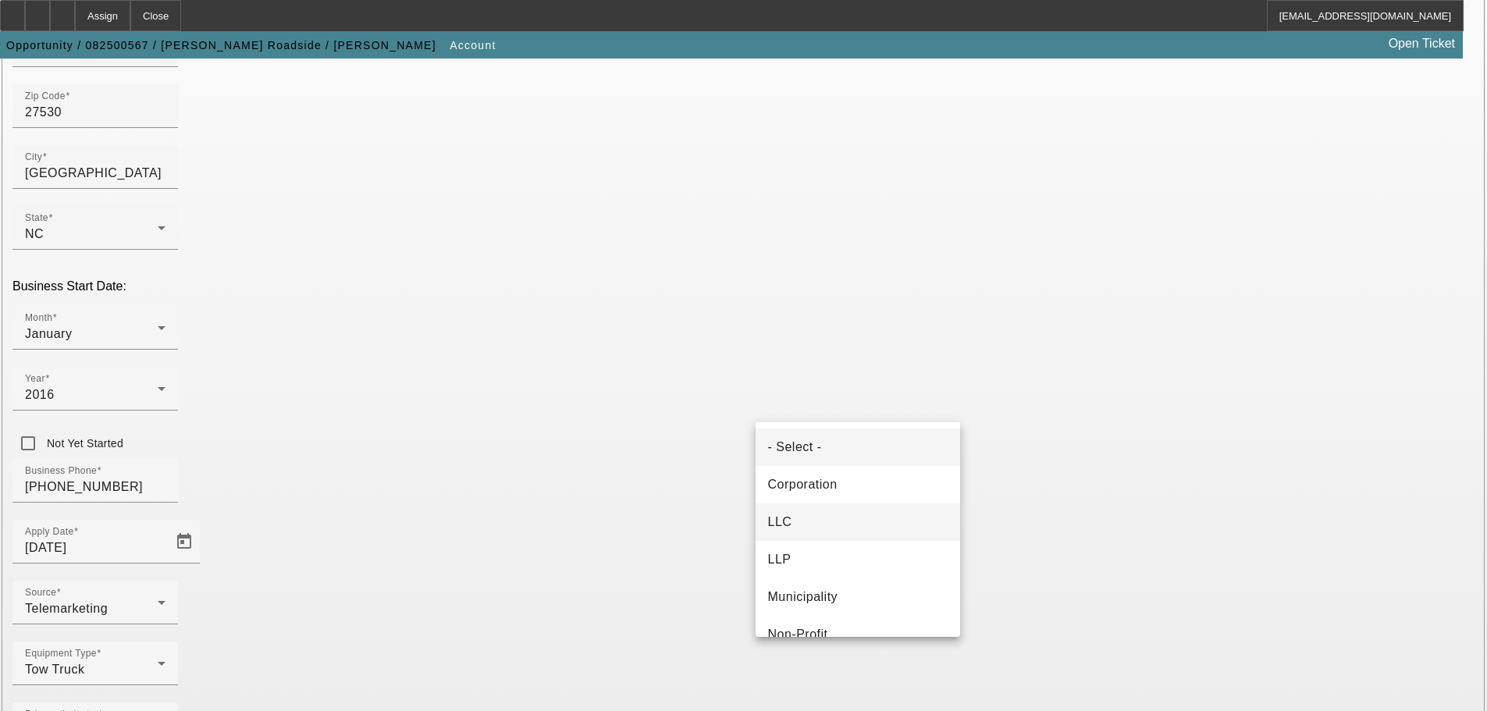
click at [851, 512] on mat-option "LLC" at bounding box center [857, 521] width 204 height 37
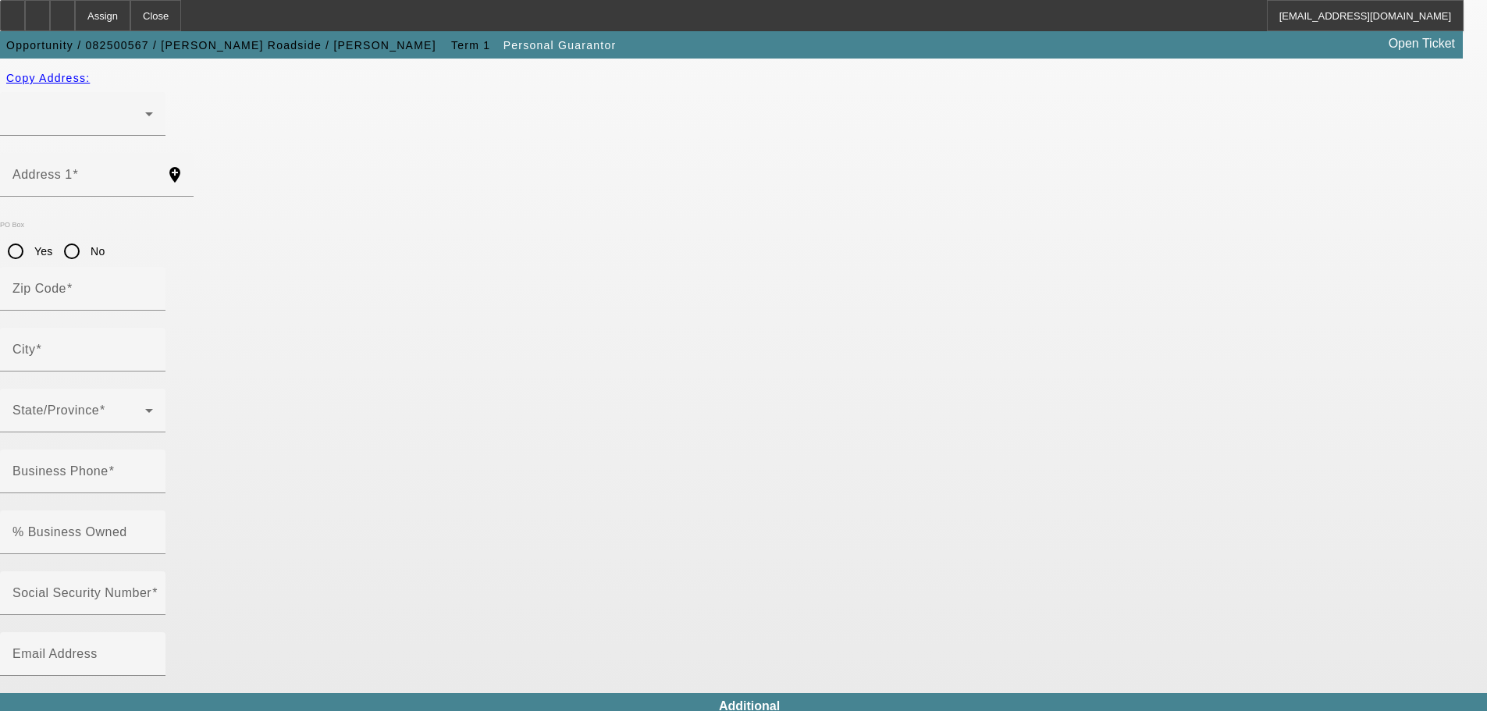
type input "Shaun"
type input "Andrews"
radio input "true"
type input "238-59-3027"
type input "sandrews27530@gmail.com"
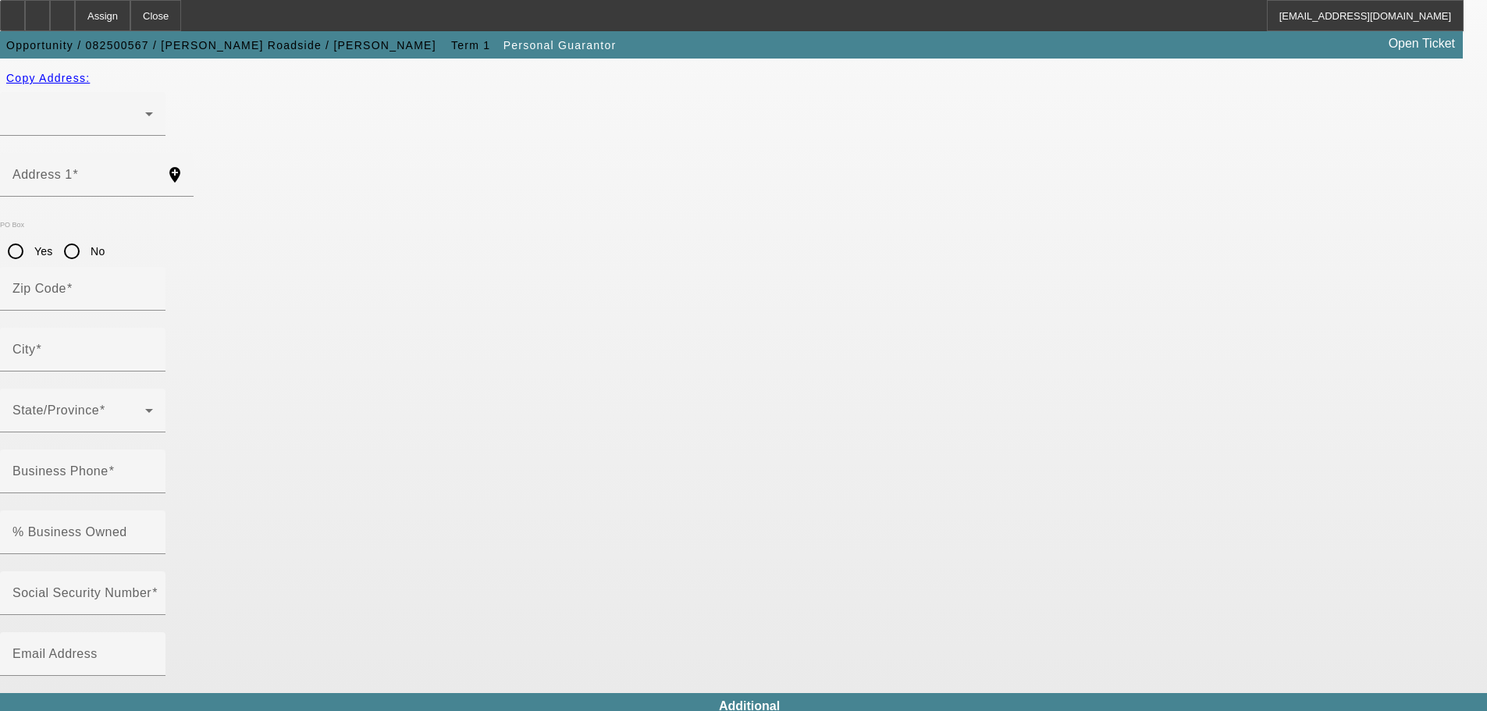
type input "(919) 440-7538"
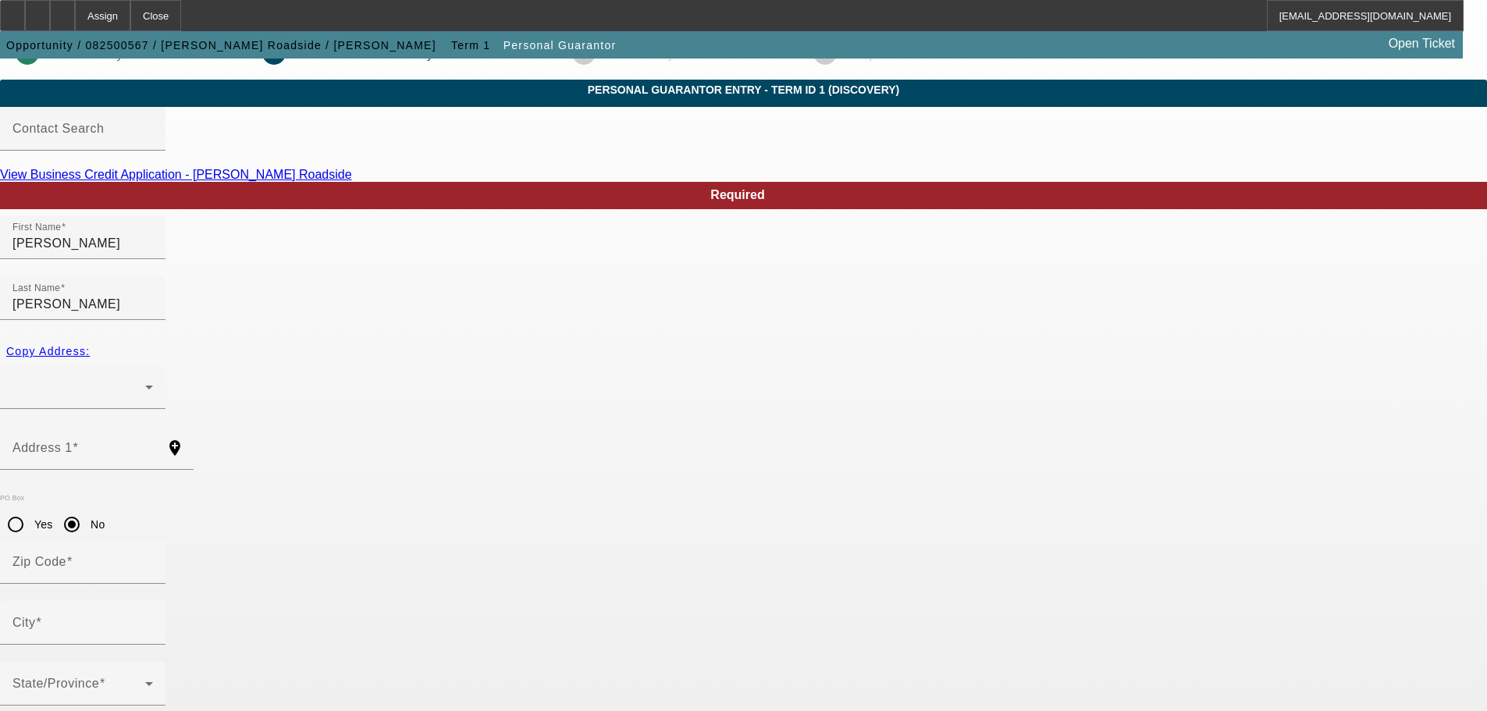
scroll to position [52, 0]
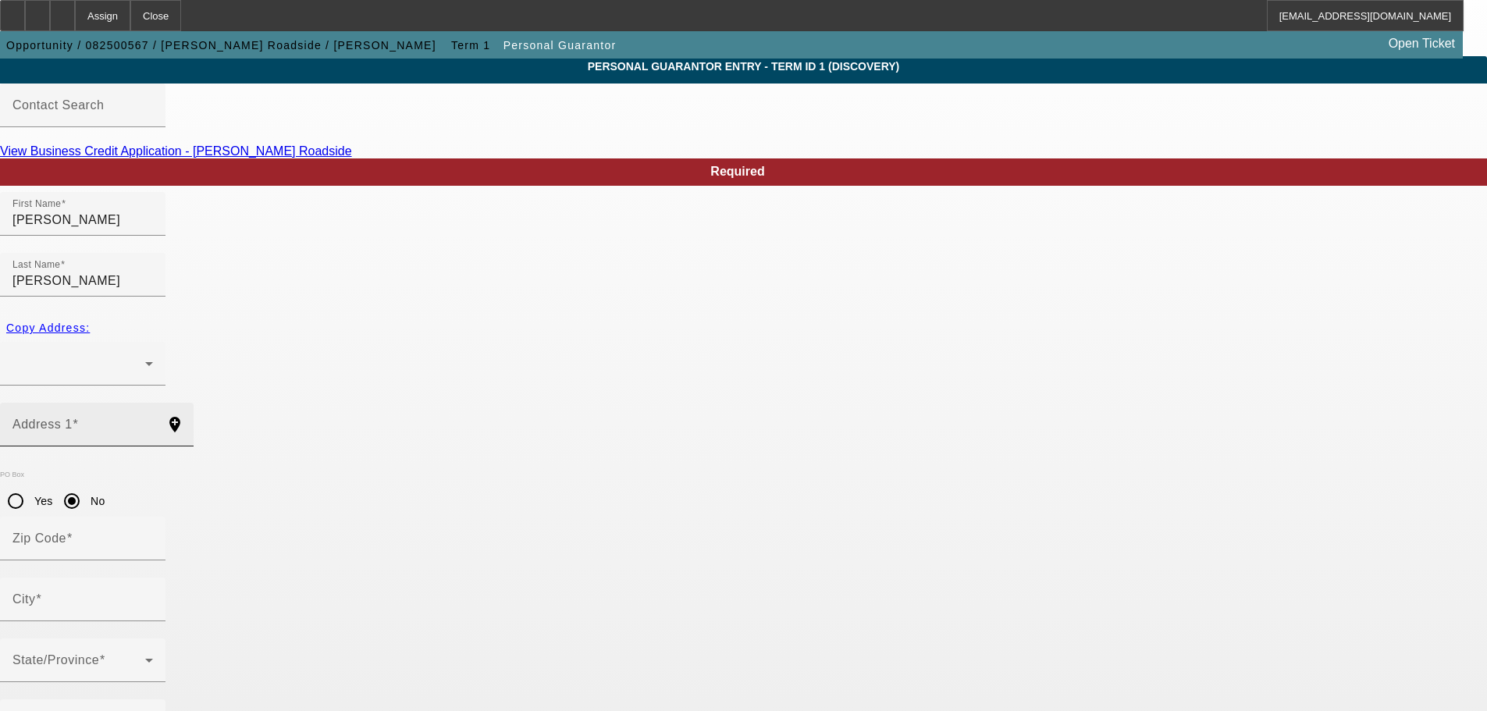
click at [153, 421] on input "Address 1" at bounding box center [82, 430] width 140 height 19
paste input "3890 us hwy 13 s"
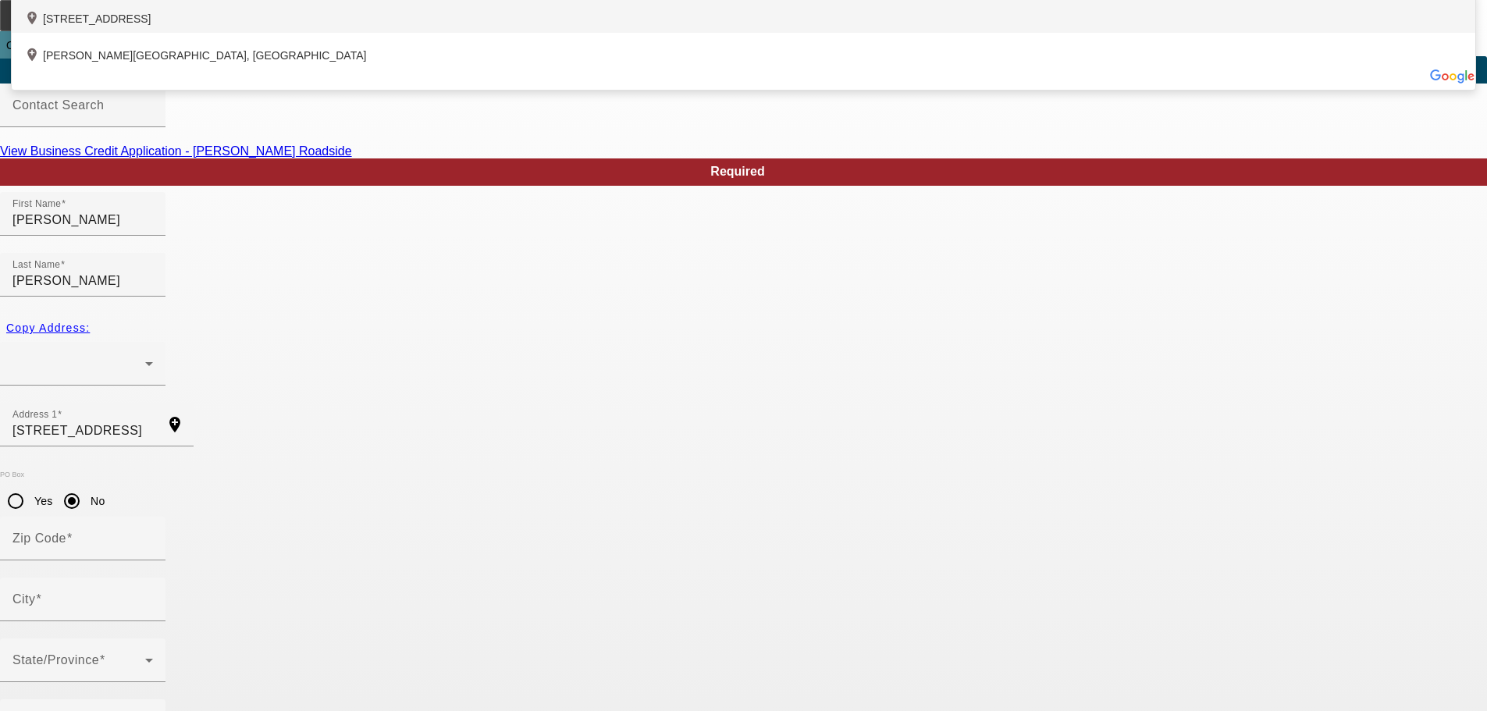
click at [424, 33] on div "add_location 3890 US Highway 13 South, Goldsboro, NC 27530, US" at bounding box center [743, 14] width 1463 height 37
type input "3890 US Highway 13 South"
type input "27530"
type input "Goldsboro"
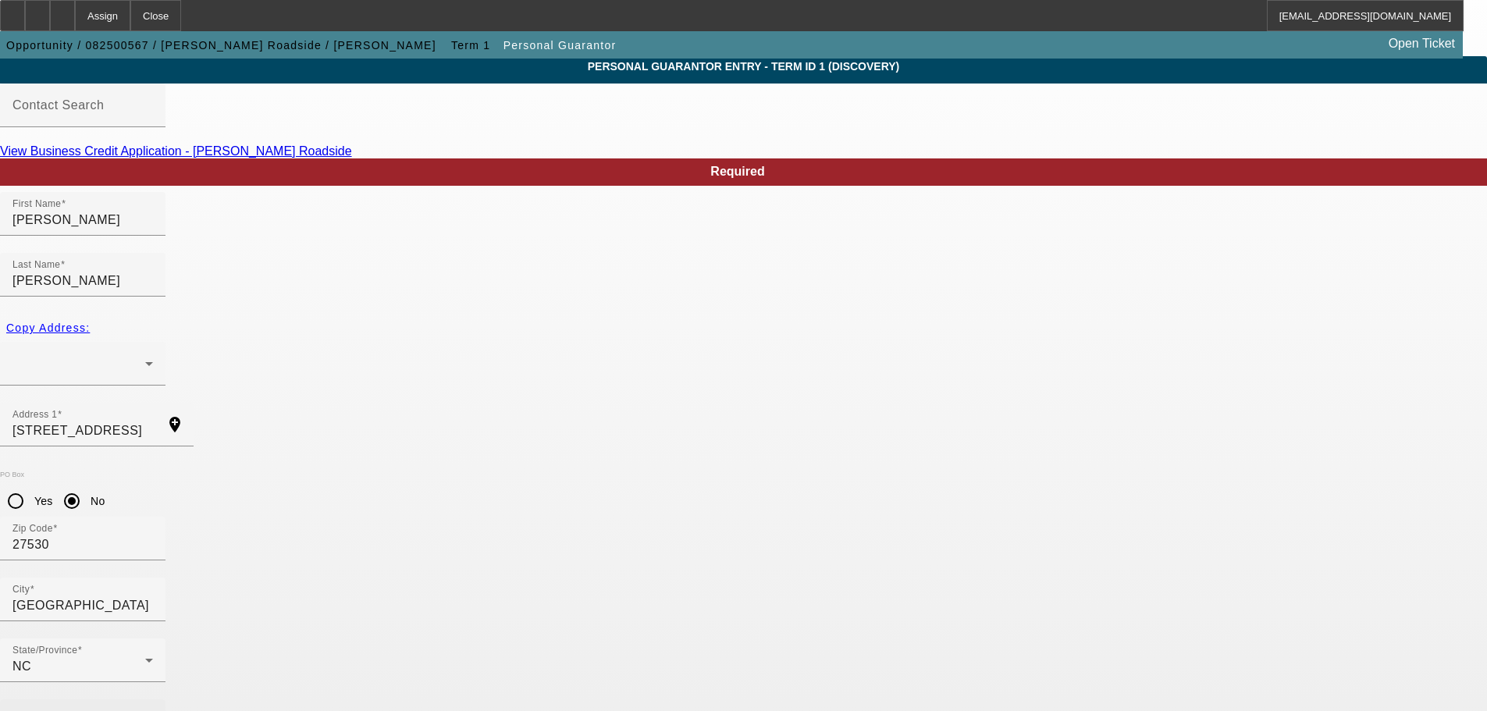
paste input "(919) 440-7538"
type input "(919) 440-7538"
type input "100"
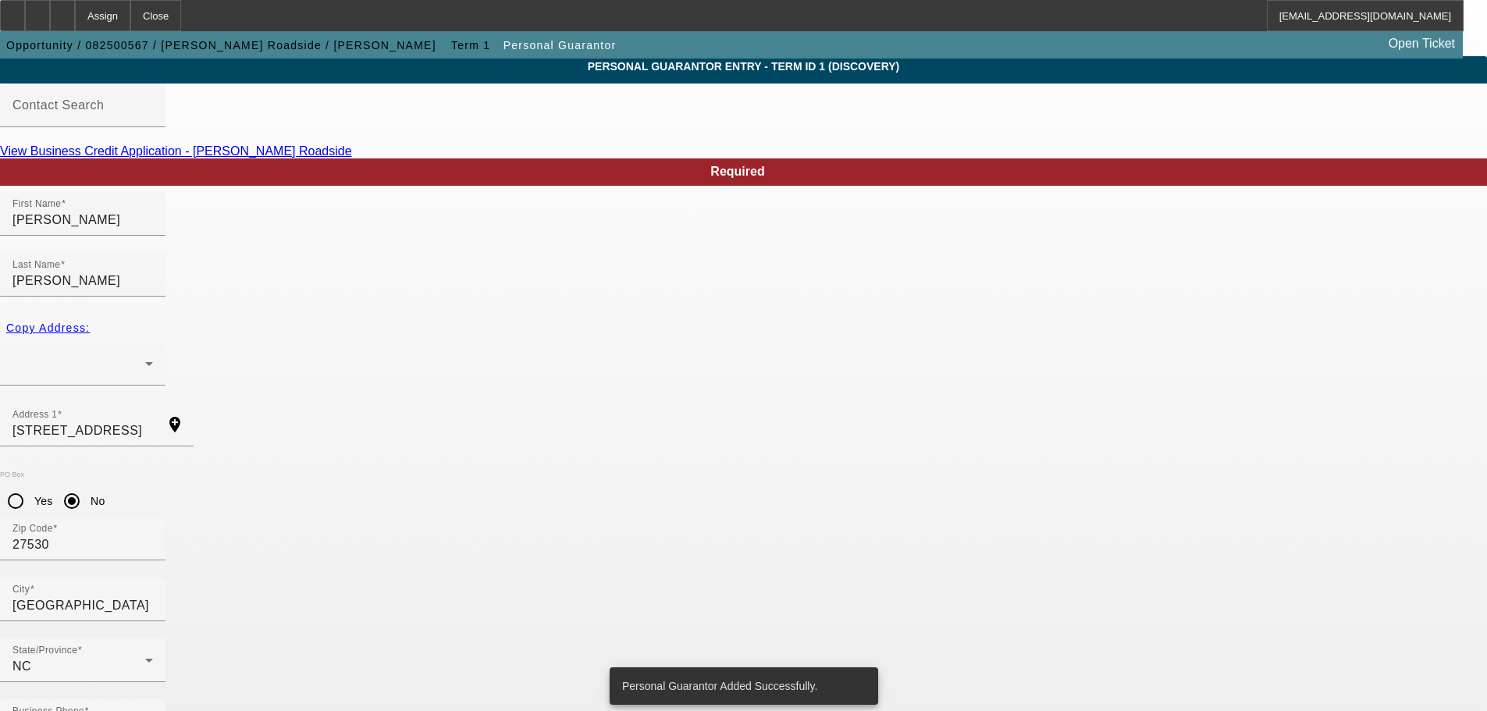
scroll to position [0, 0]
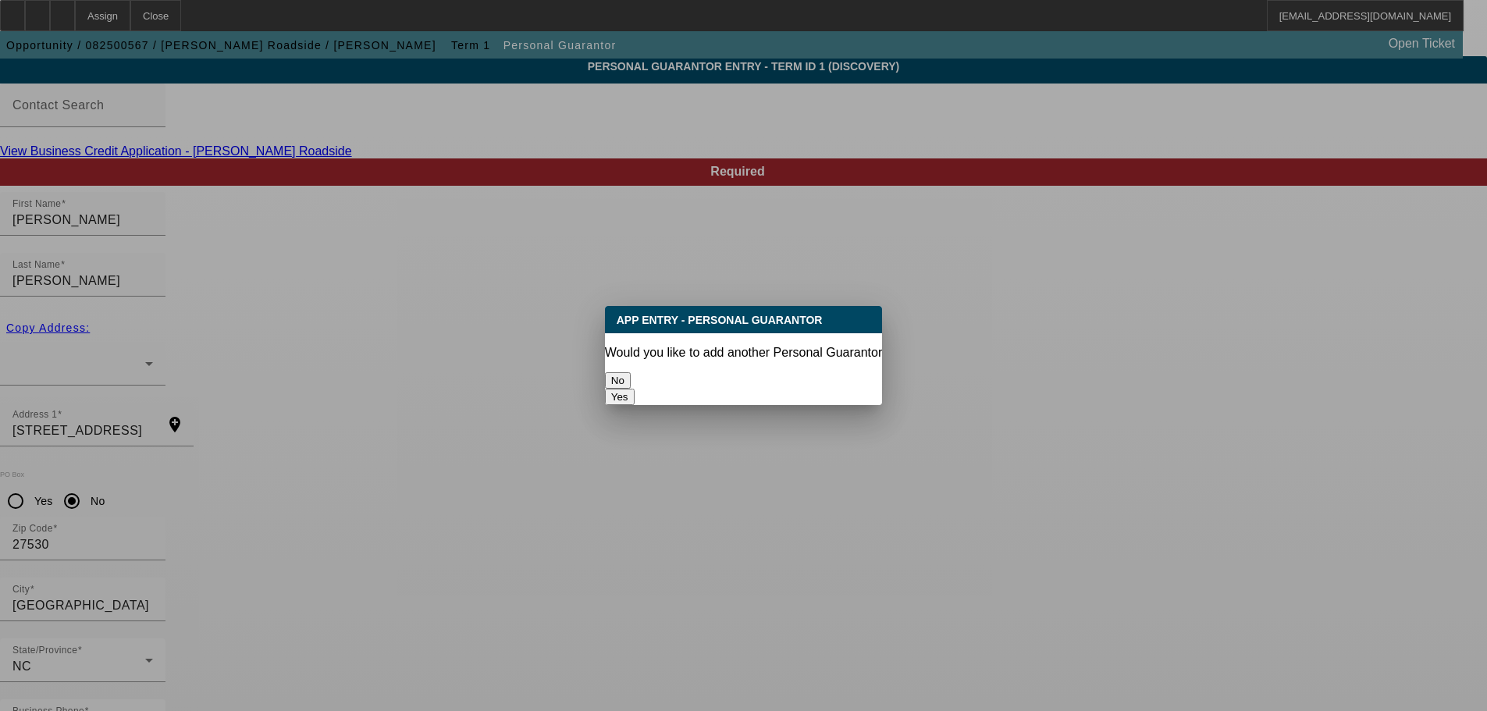
click at [631, 375] on button "No" at bounding box center [618, 380] width 26 height 16
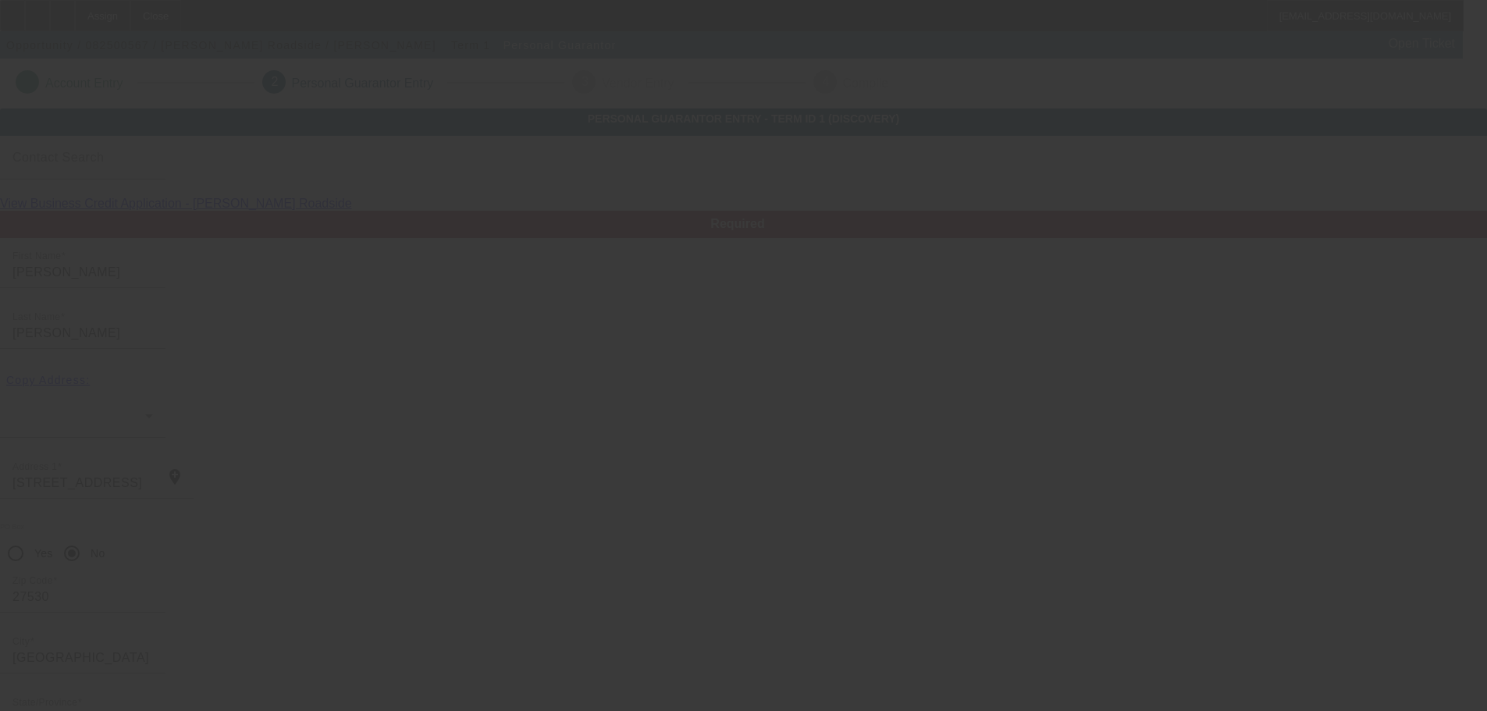
scroll to position [52, 0]
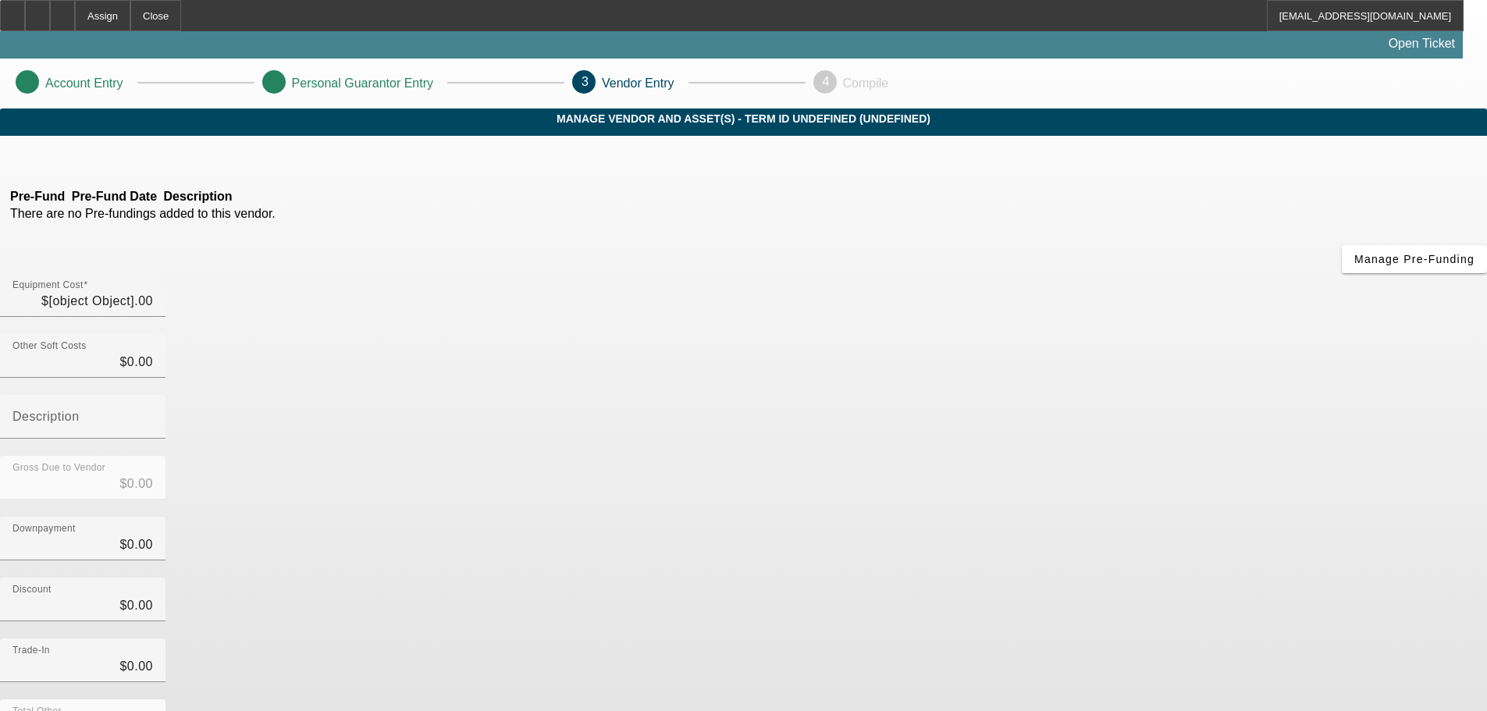
type input "$36,000.00"
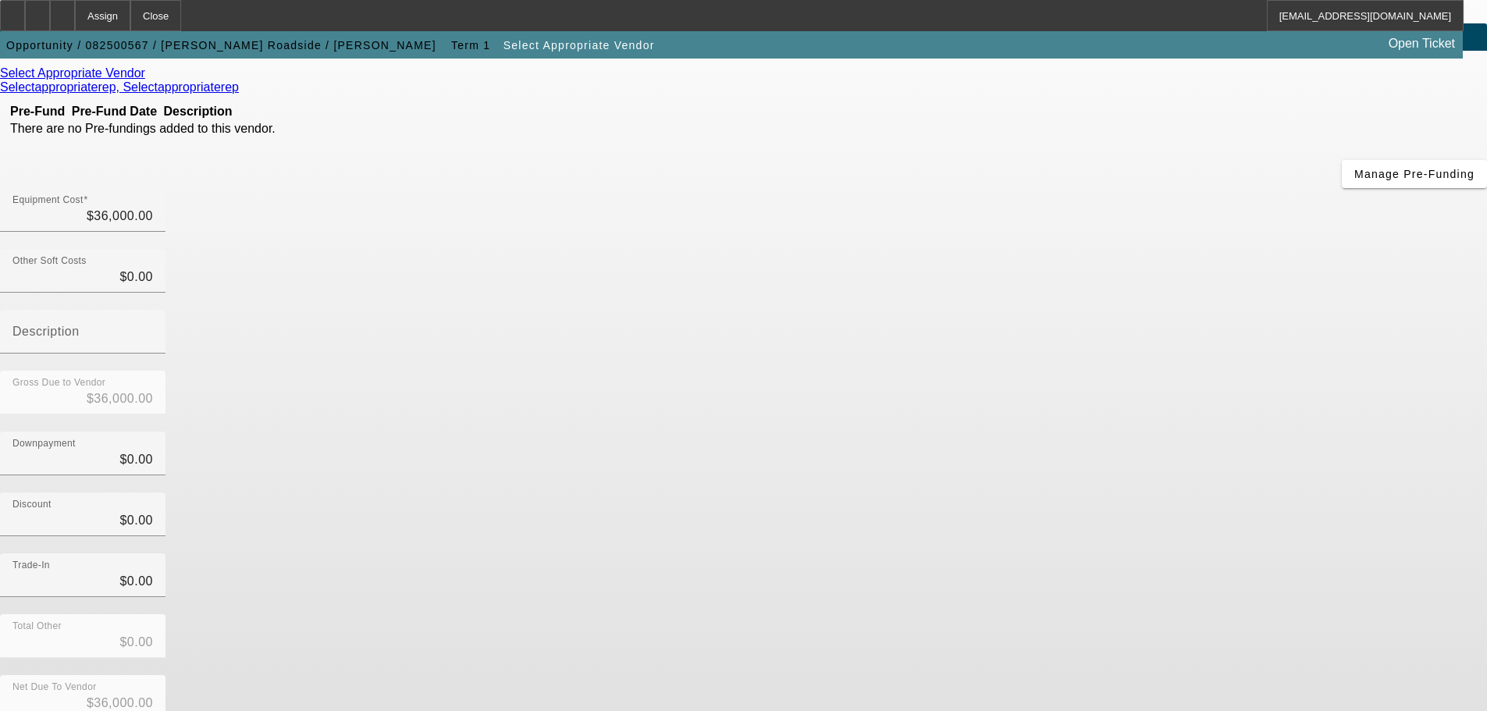
scroll to position [86, 0]
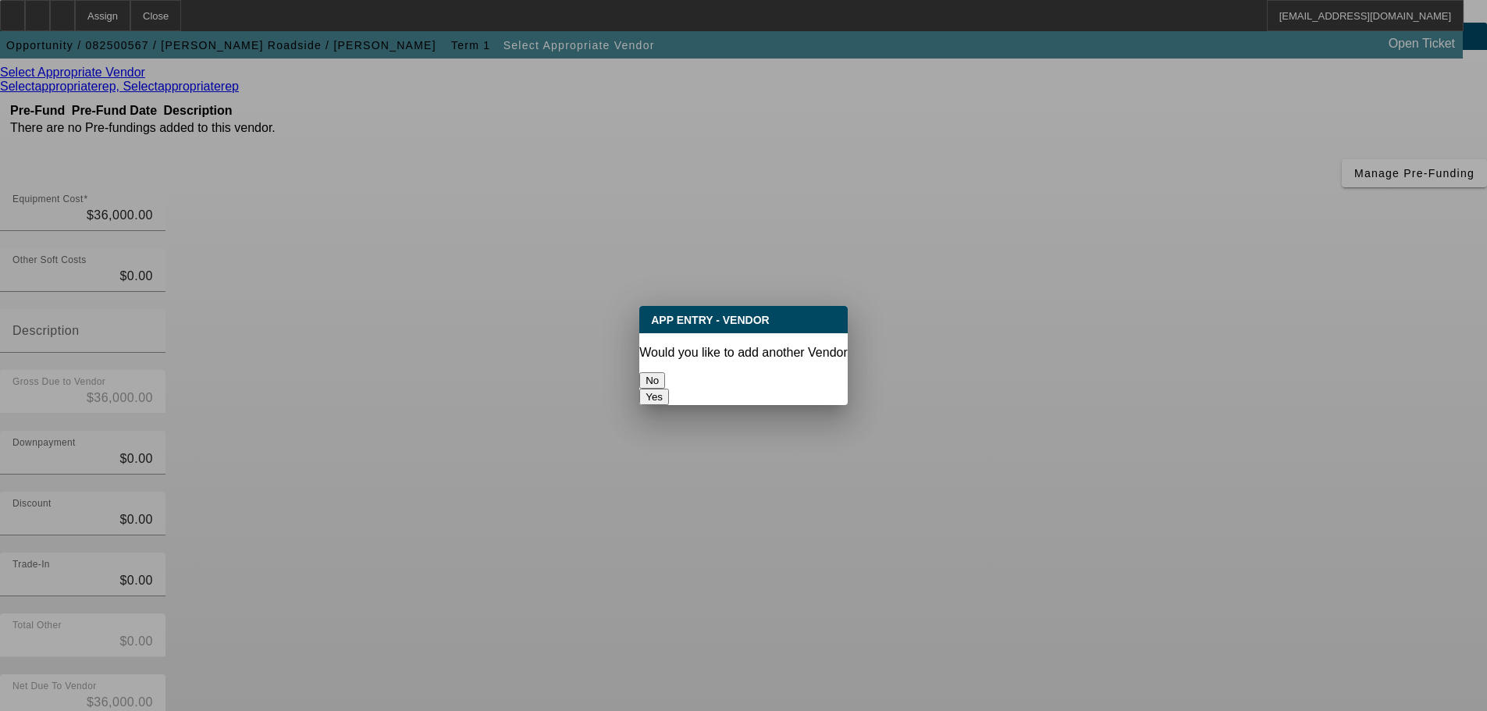
click at [665, 373] on button "No" at bounding box center [652, 380] width 26 height 16
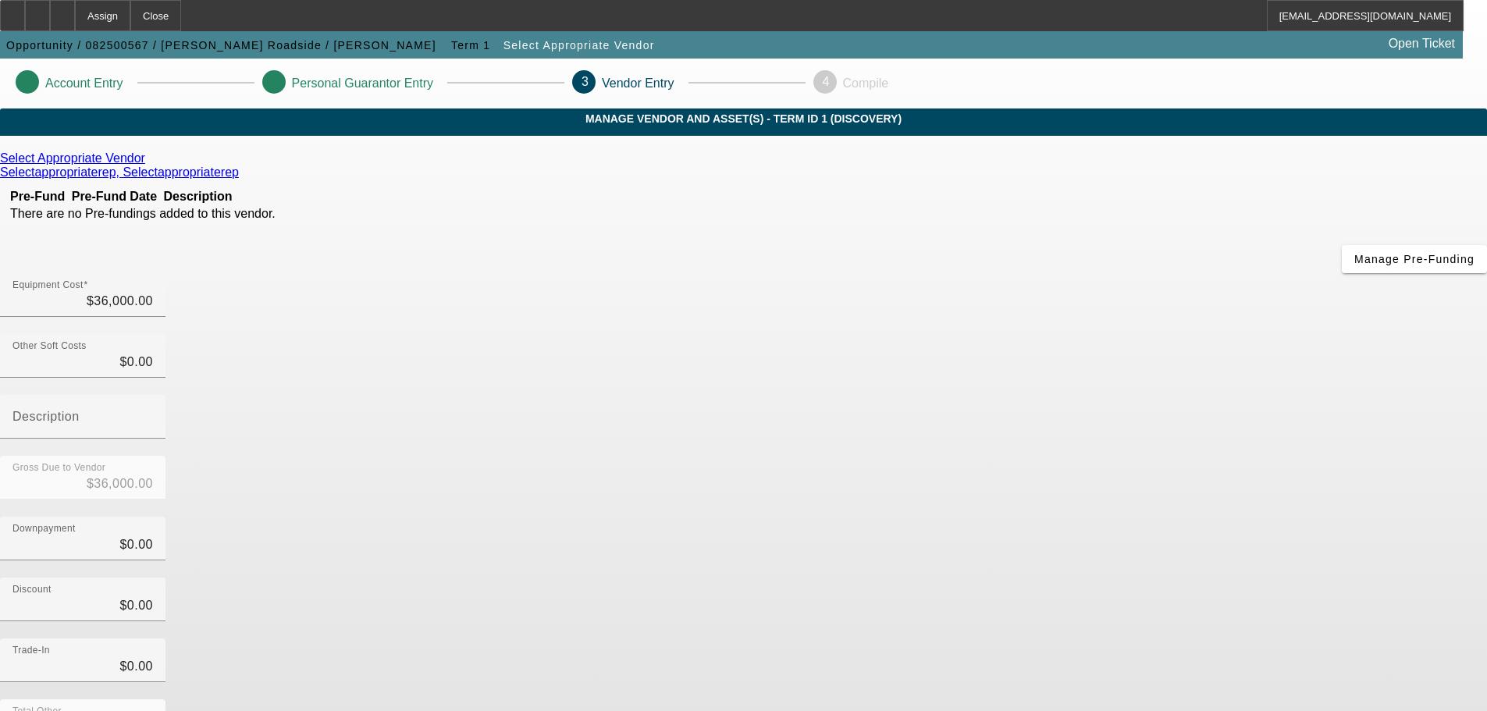
scroll to position [86, 0]
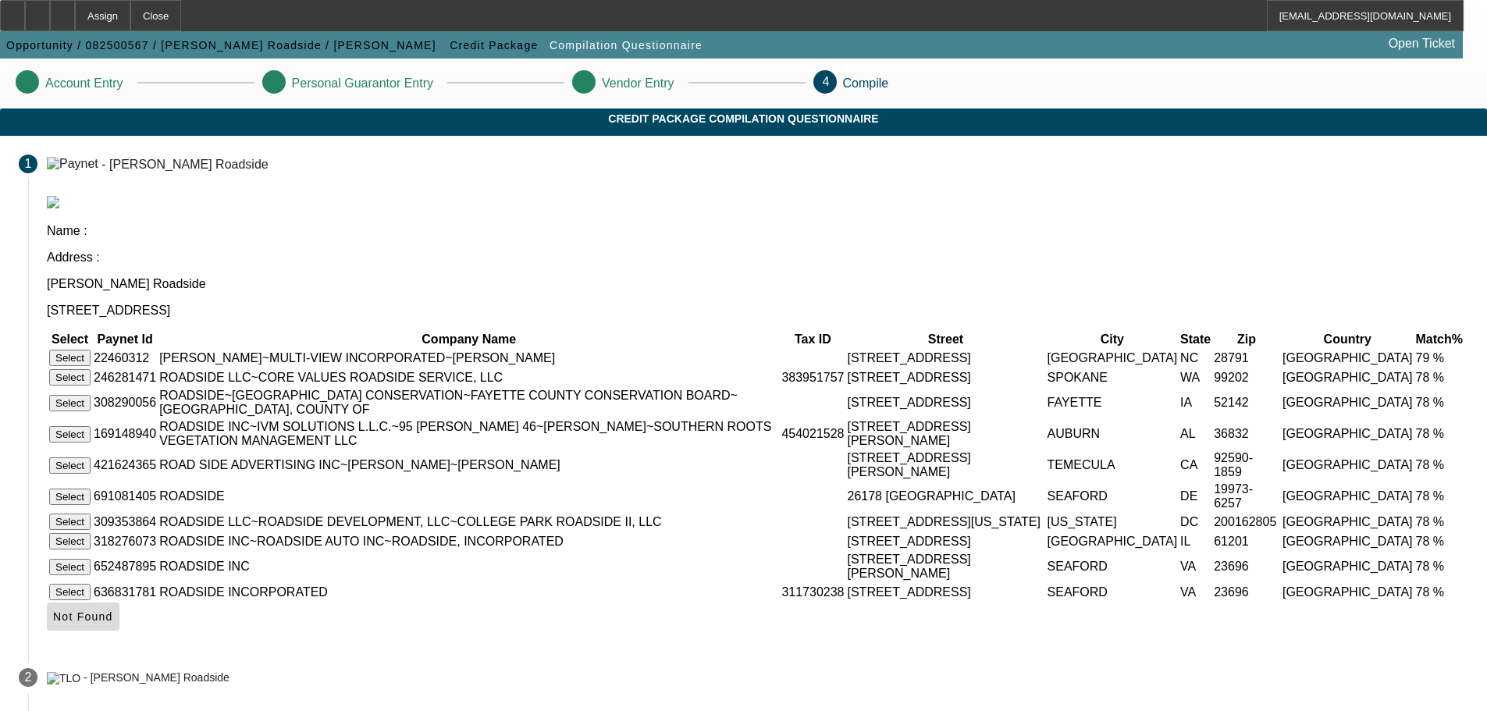
click at [113, 623] on span "Not Found" at bounding box center [83, 616] width 60 height 12
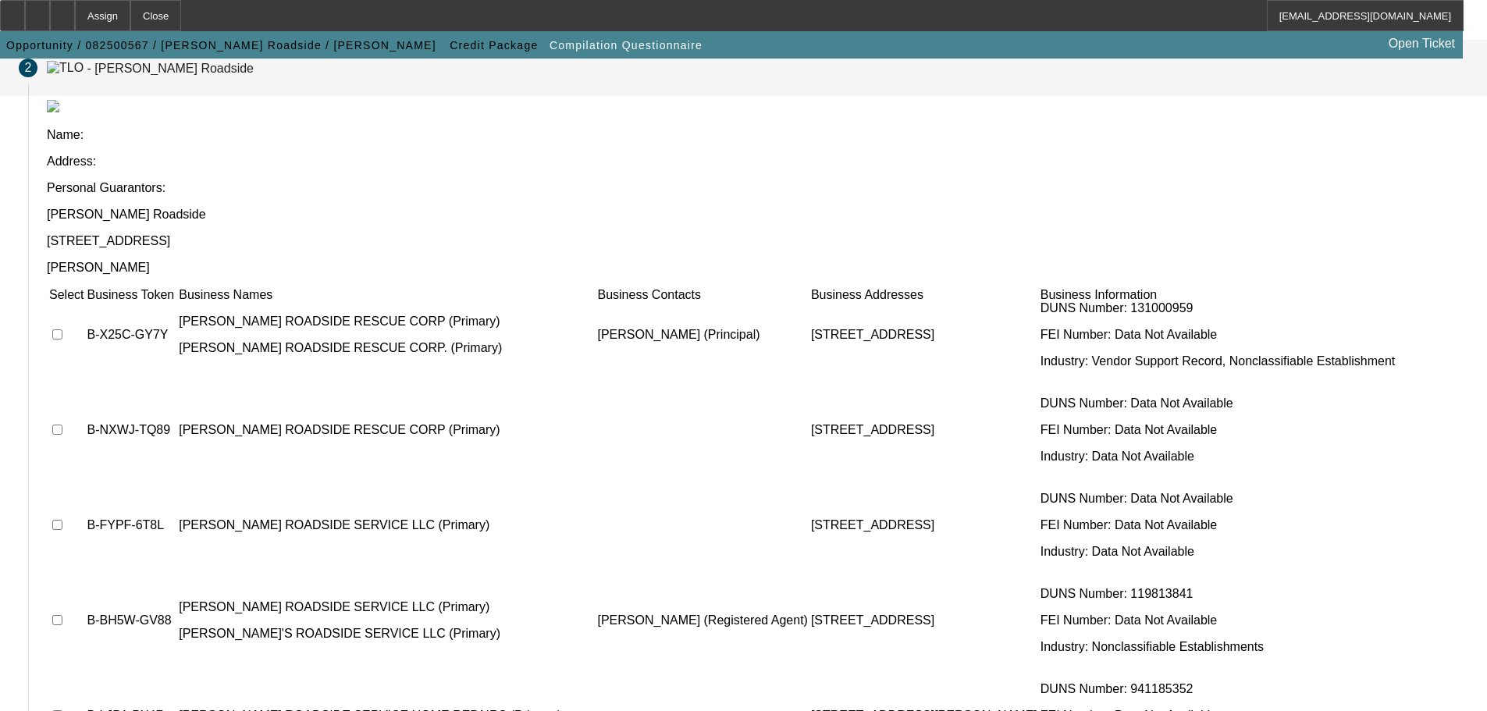
scroll to position [451, 0]
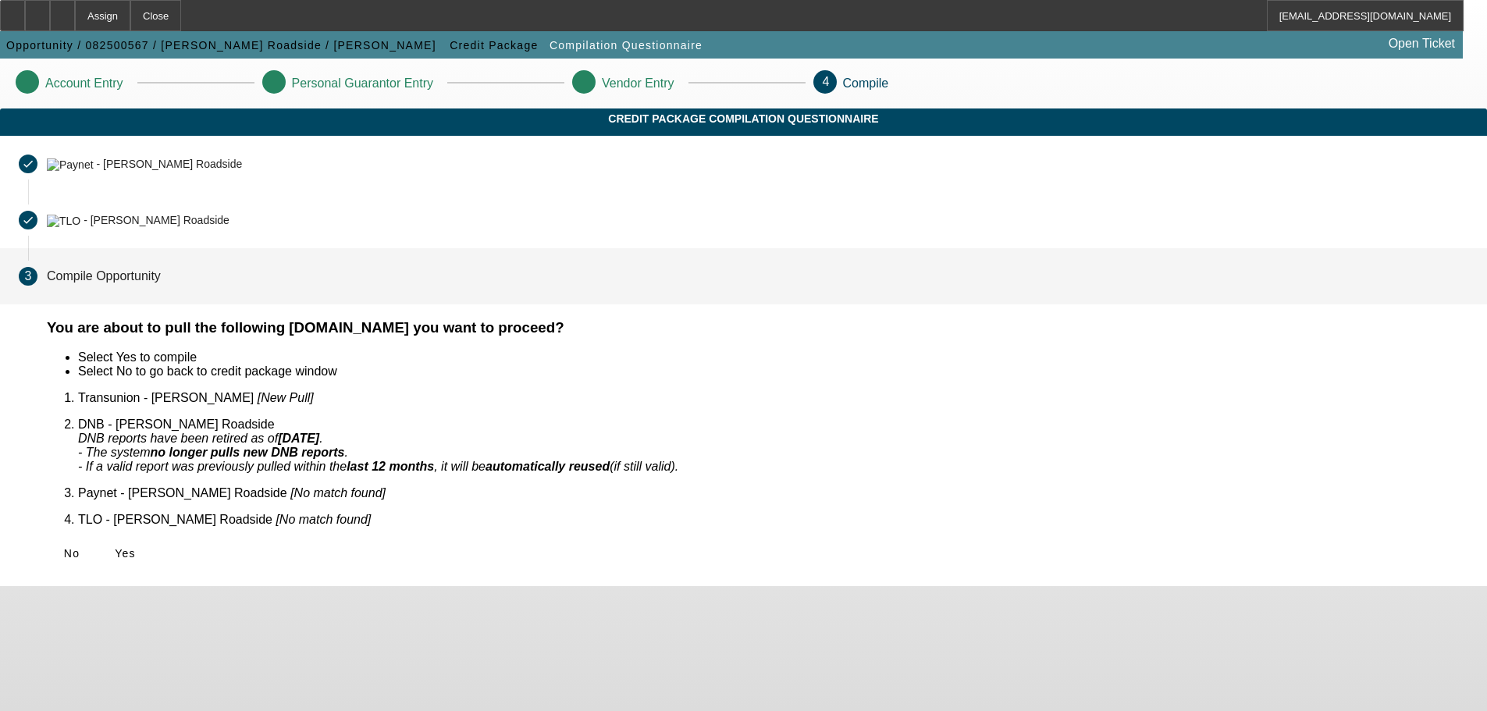
scroll to position [0, 0]
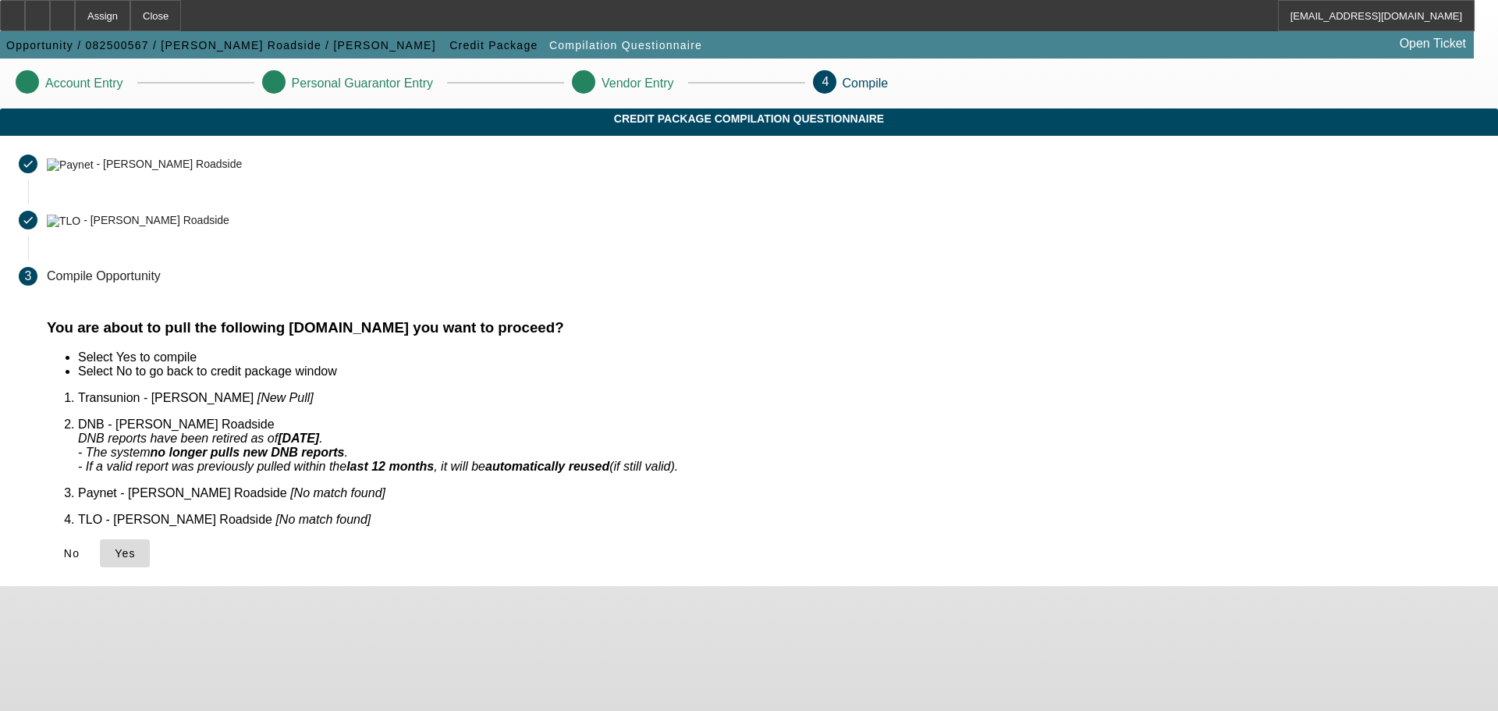
click at [150, 542] on span at bounding box center [125, 553] width 50 height 37
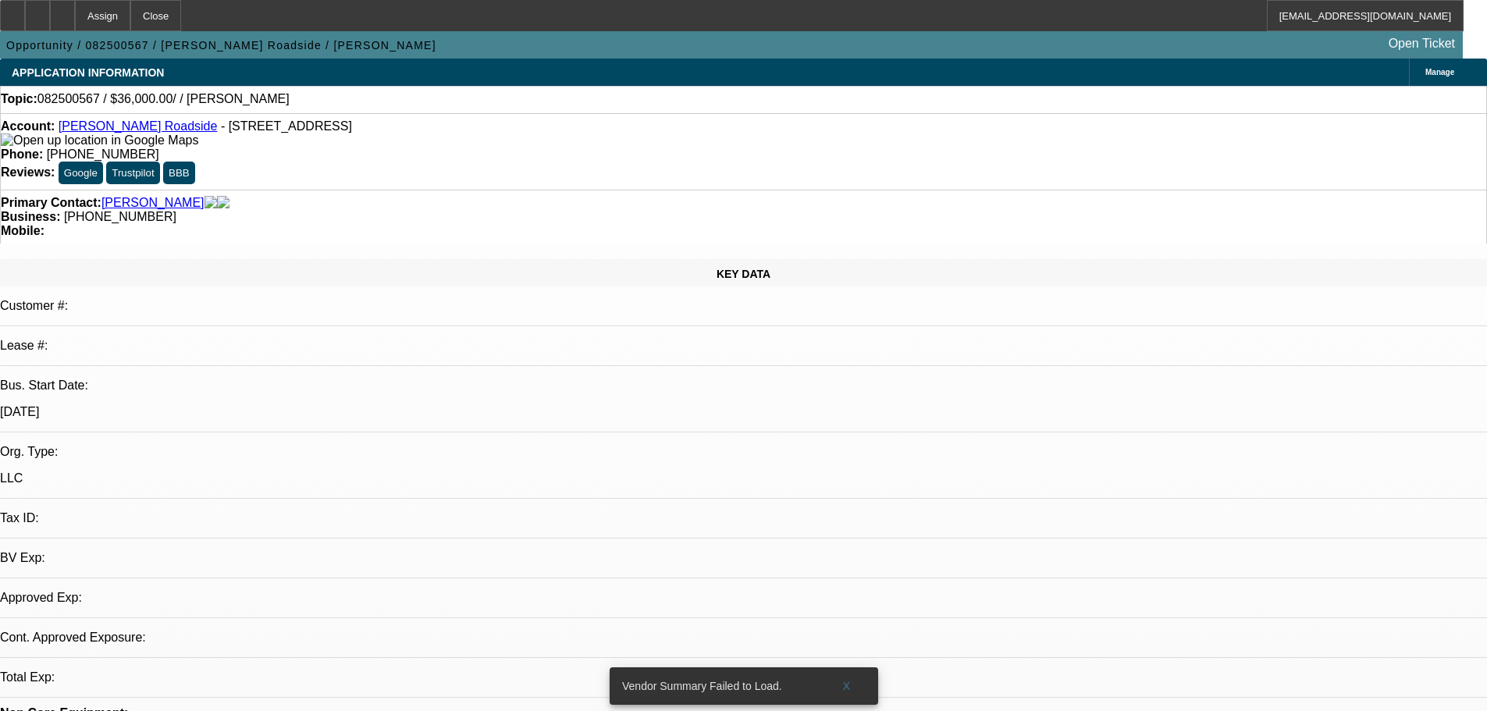
select select "0"
select select "2"
select select "0.1"
select select "4"
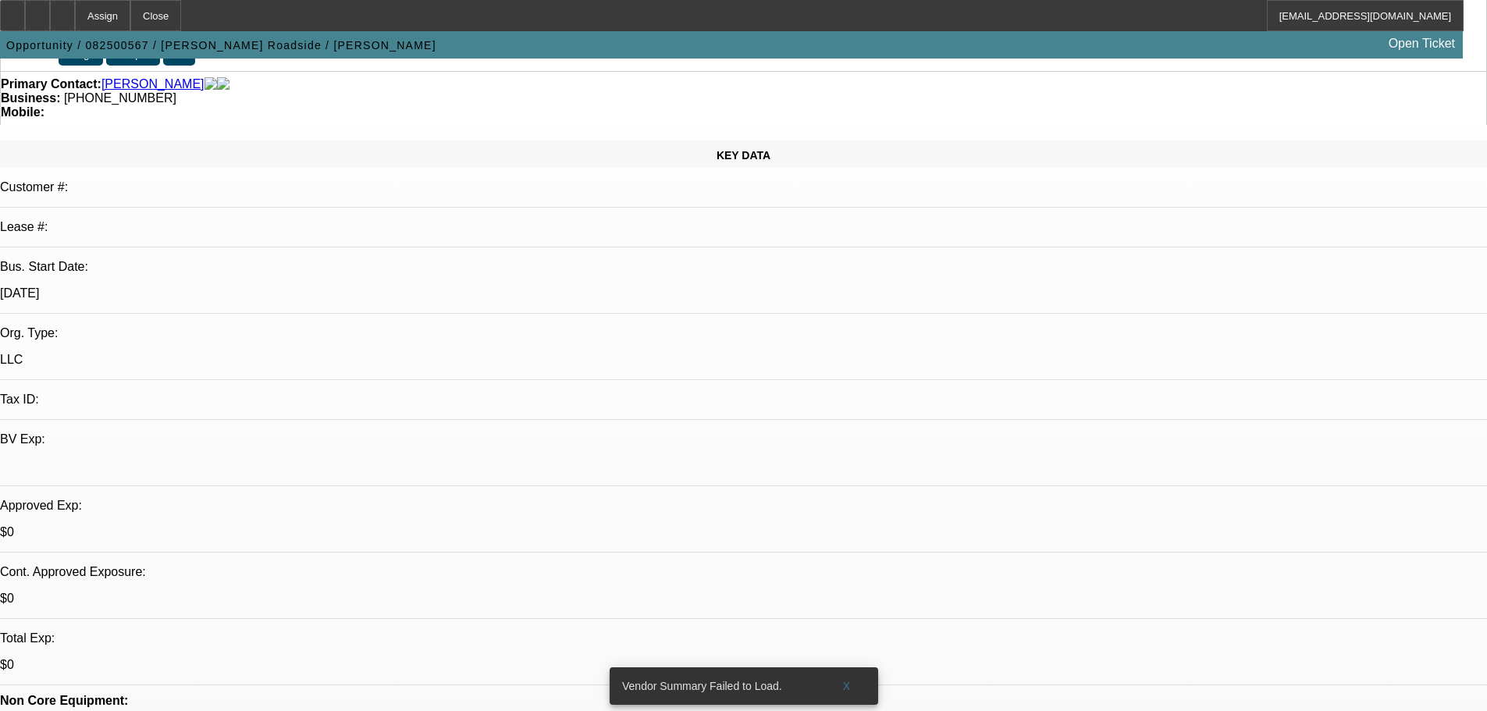
scroll to position [156, 0]
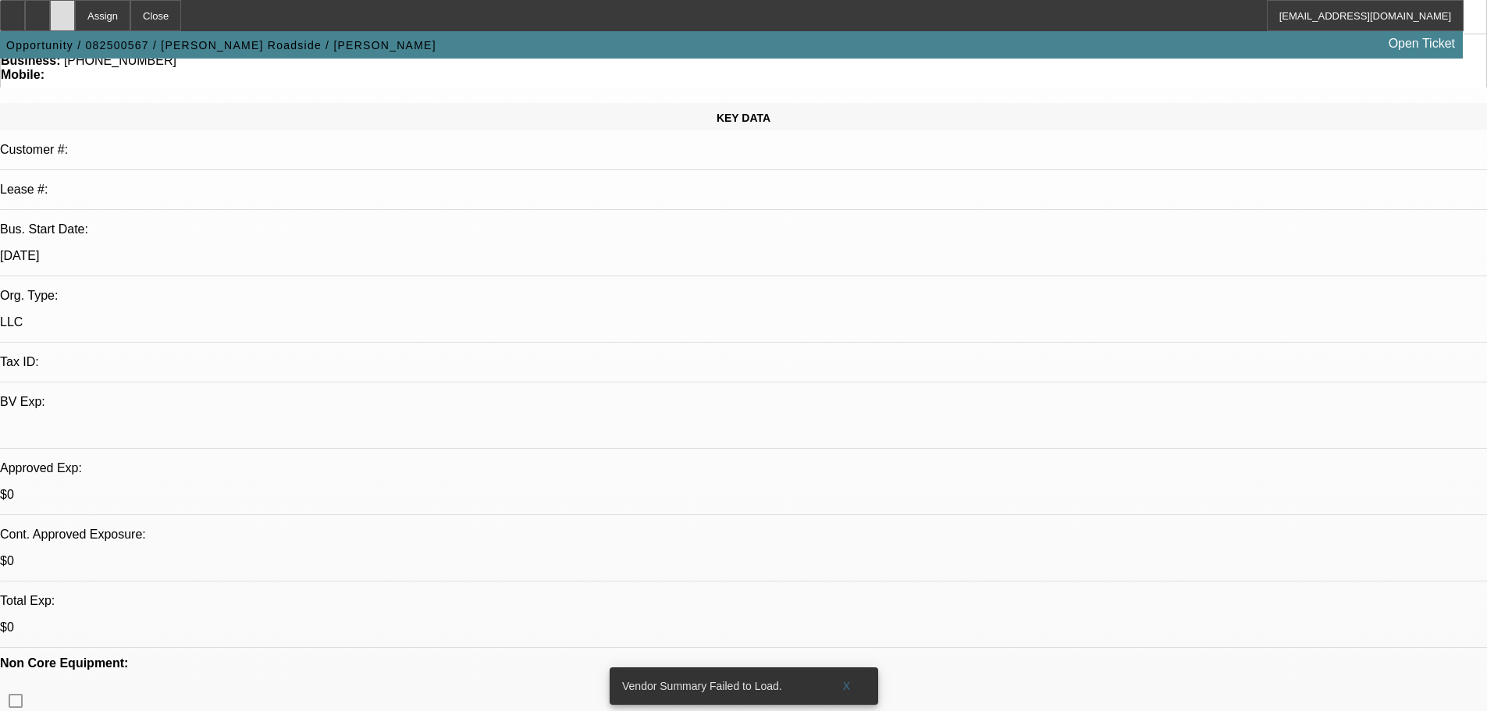
click at [62, 10] on icon at bounding box center [62, 10] width 0 height 0
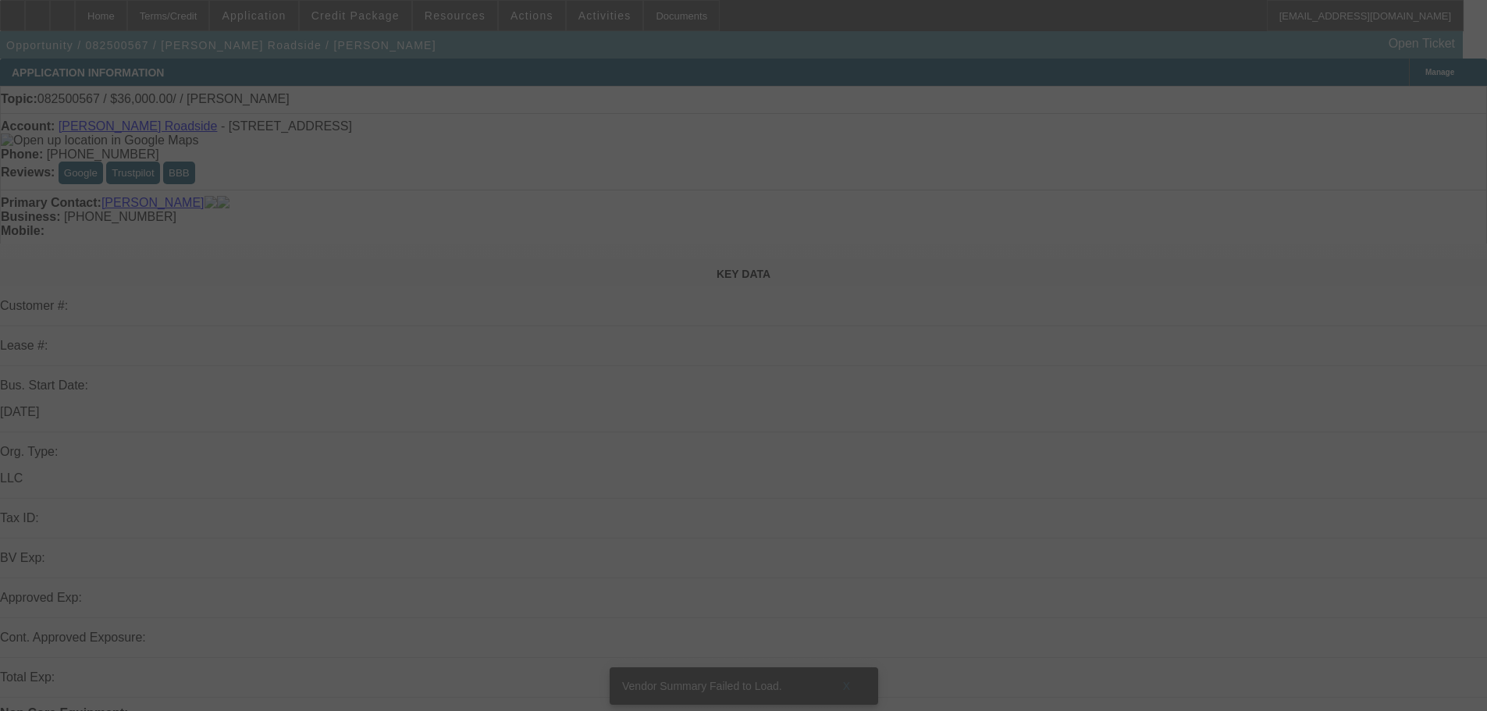
click at [561, 71] on div at bounding box center [743, 355] width 1487 height 711
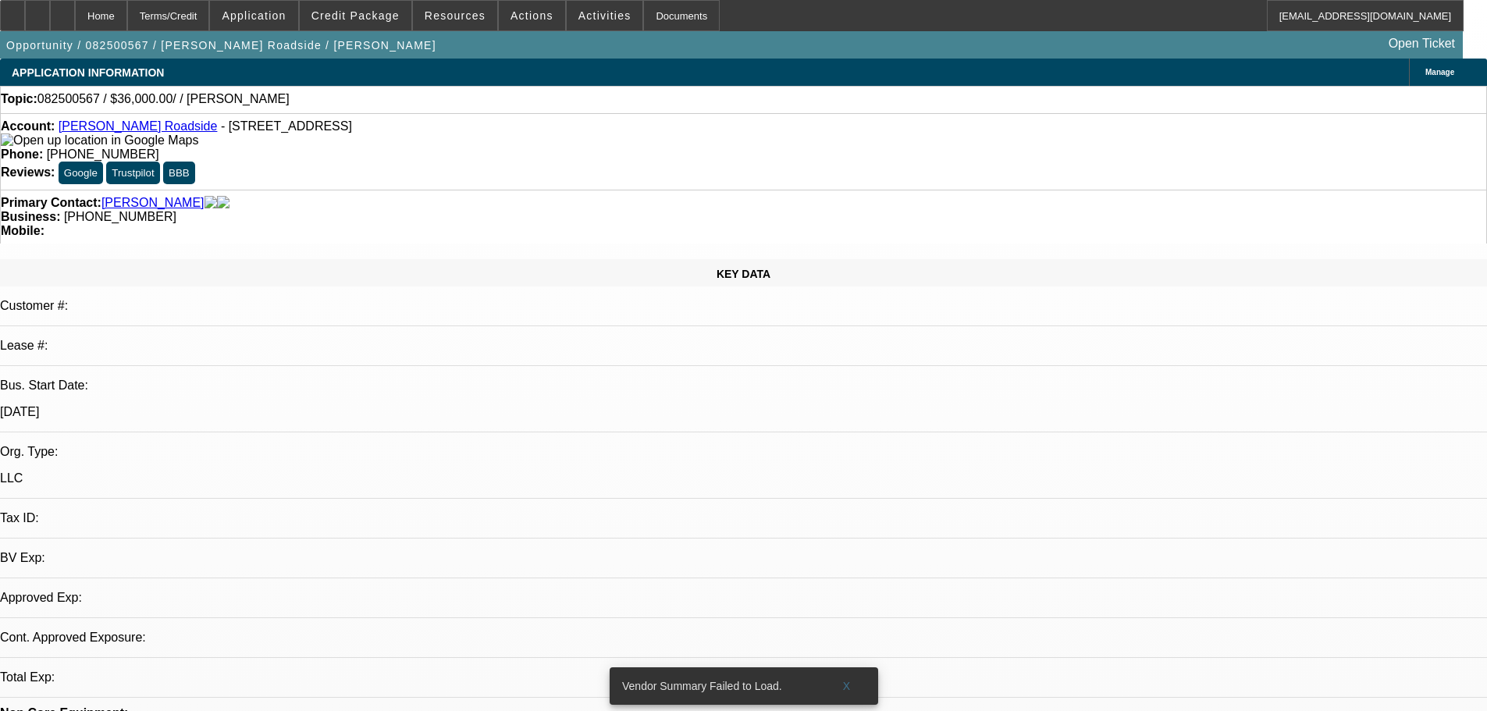
select select "0"
select select "2"
select select "0.1"
select select "4"
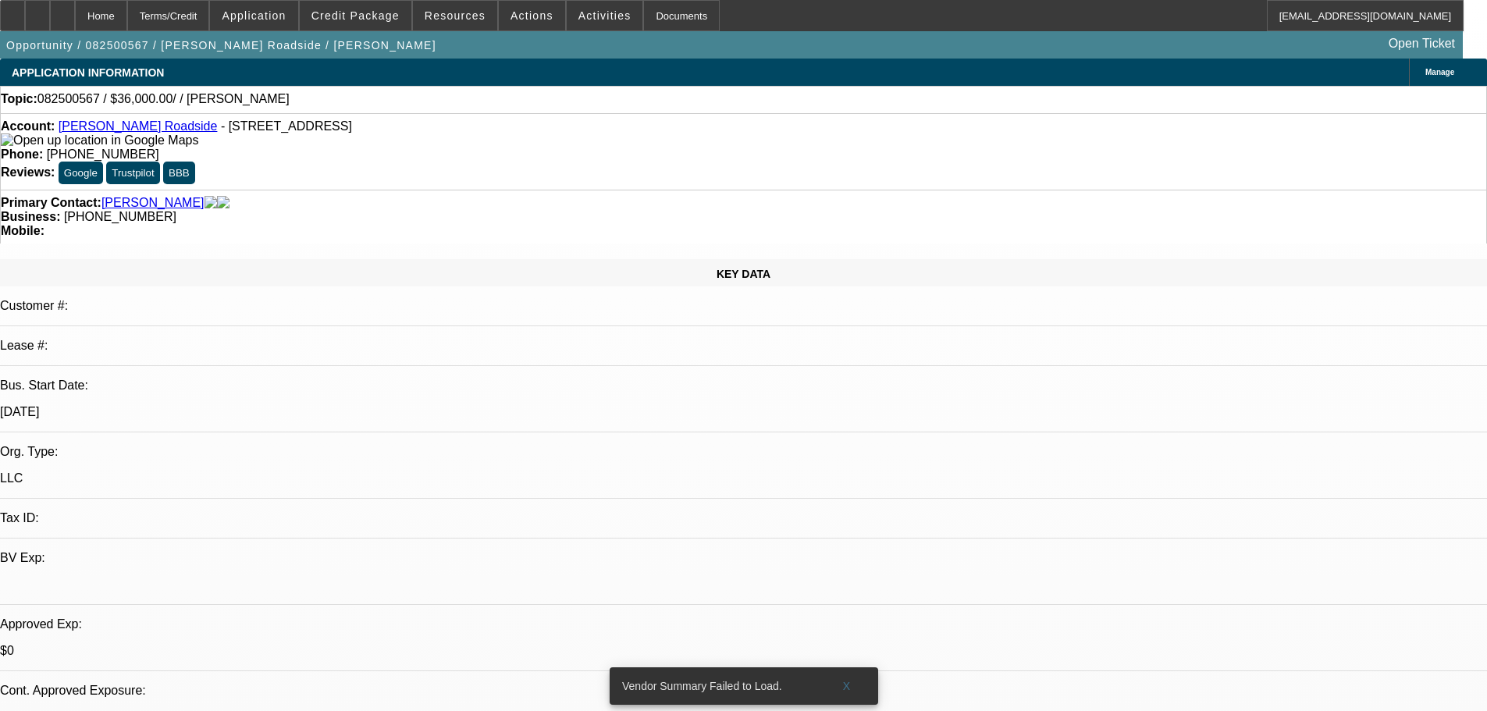
click at [131, 126] on link "Andrews Roadside" at bounding box center [138, 125] width 159 height 13
click at [569, 25] on span at bounding box center [605, 15] width 76 height 37
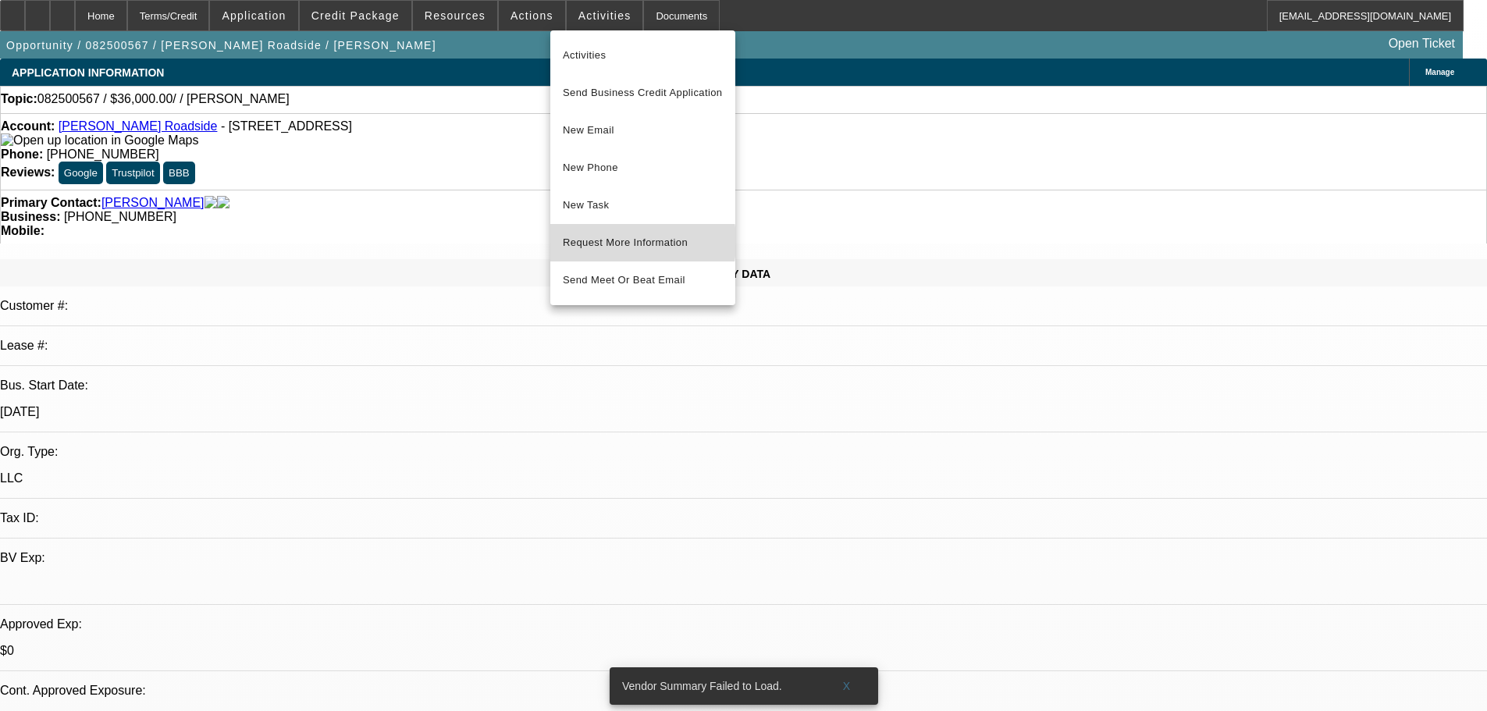
click at [599, 242] on span "Request More Information" at bounding box center [643, 242] width 160 height 19
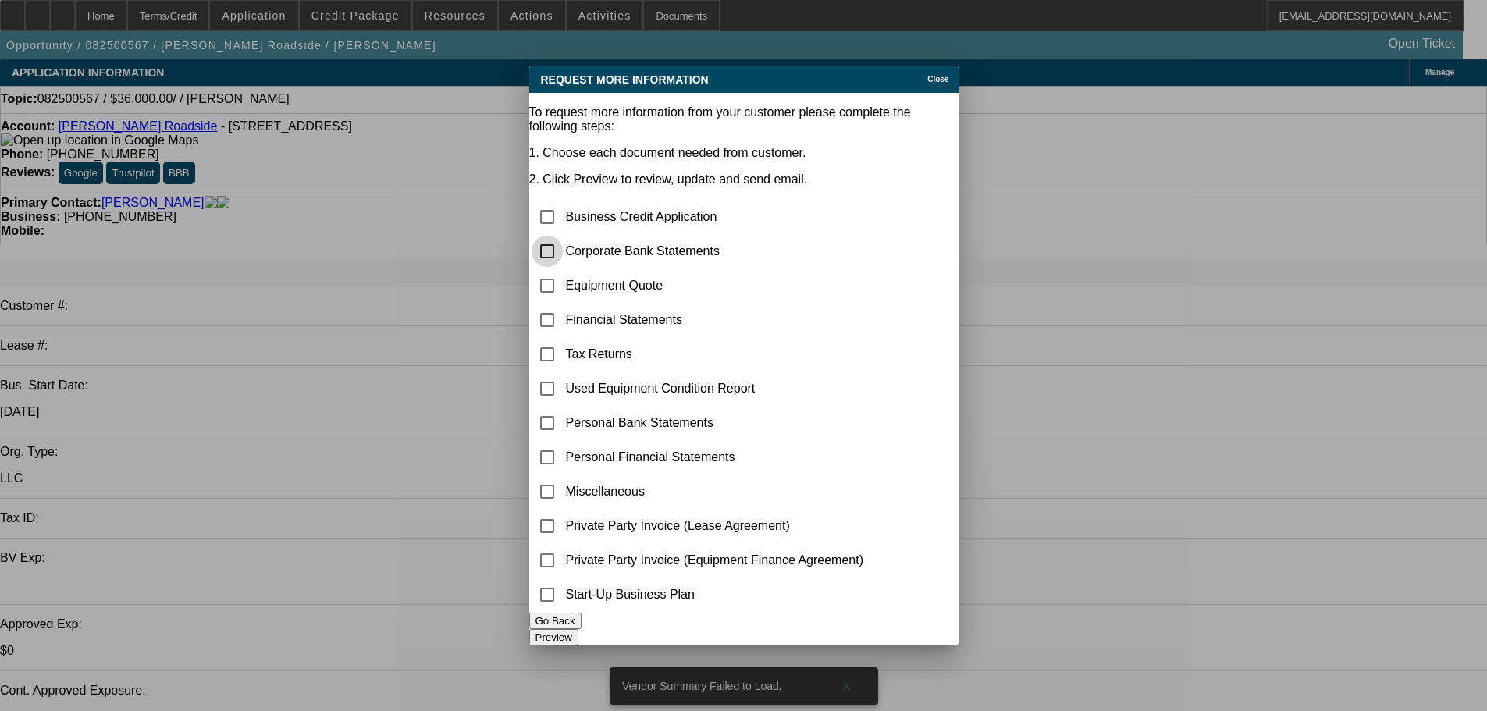
click at [563, 236] on input "checkbox" at bounding box center [546, 251] width 31 height 31
checkbox input "true"
click at [578, 632] on button "Preview" at bounding box center [553, 637] width 49 height 16
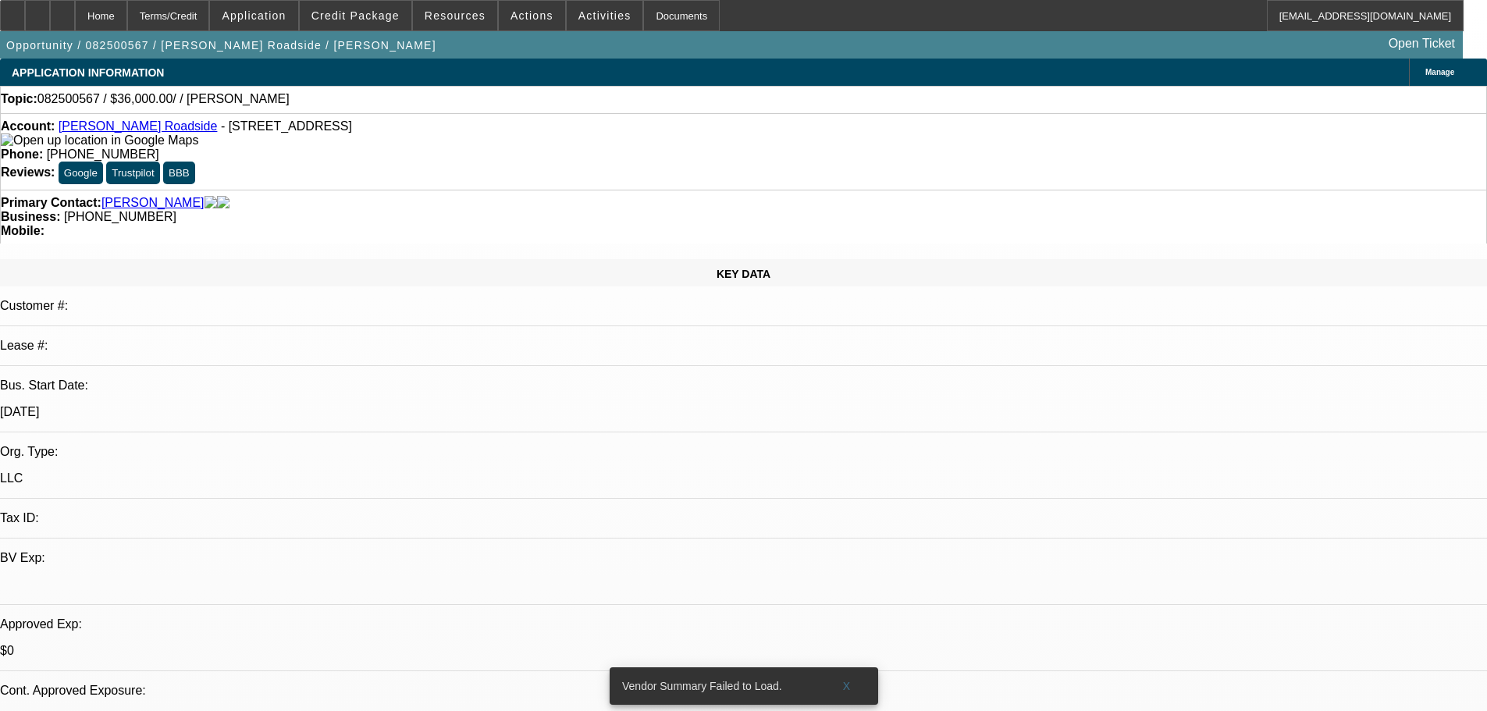
click at [115, 133] on link "Andrews Roadside" at bounding box center [138, 125] width 159 height 13
click at [120, 133] on link "Andrews Roadside" at bounding box center [138, 125] width 159 height 13
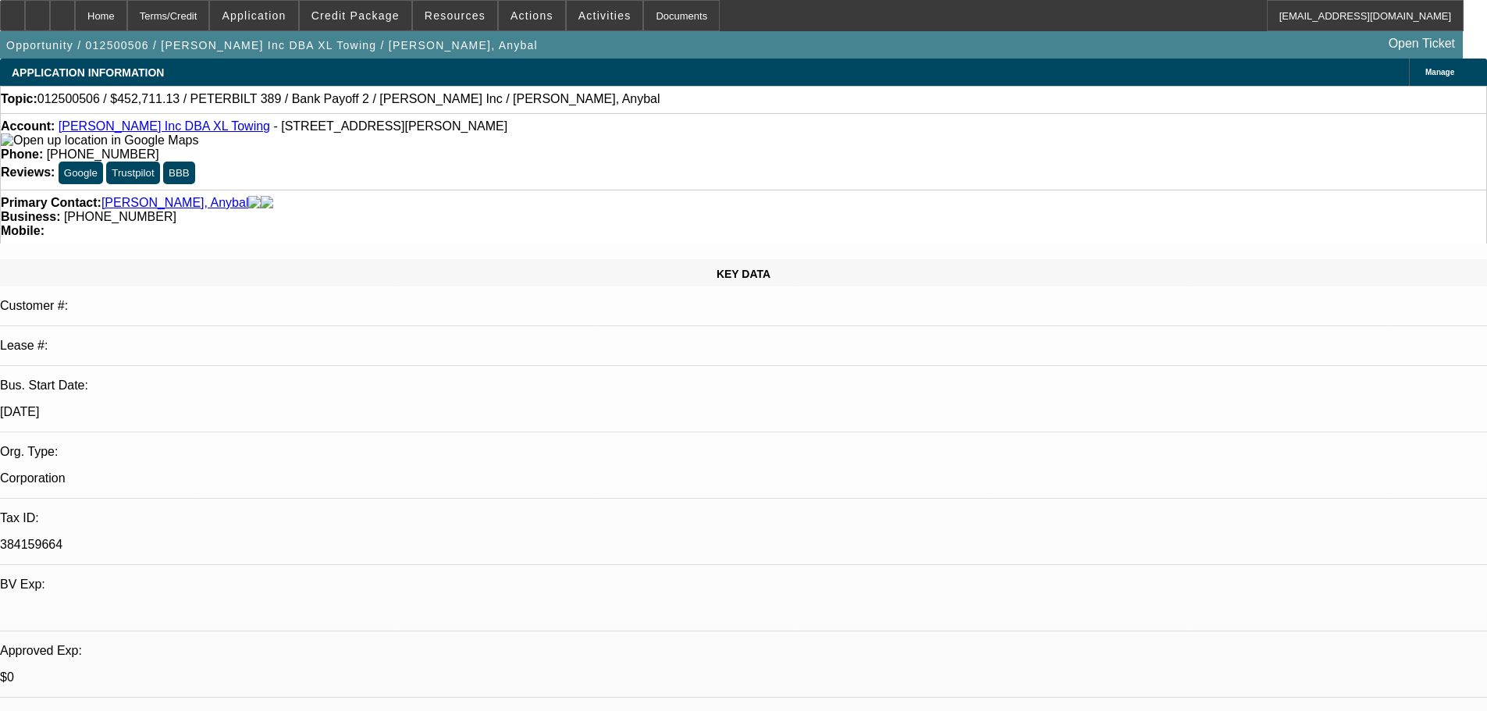
select select "0"
select select "2"
select select "0"
select select "18"
select select "0"
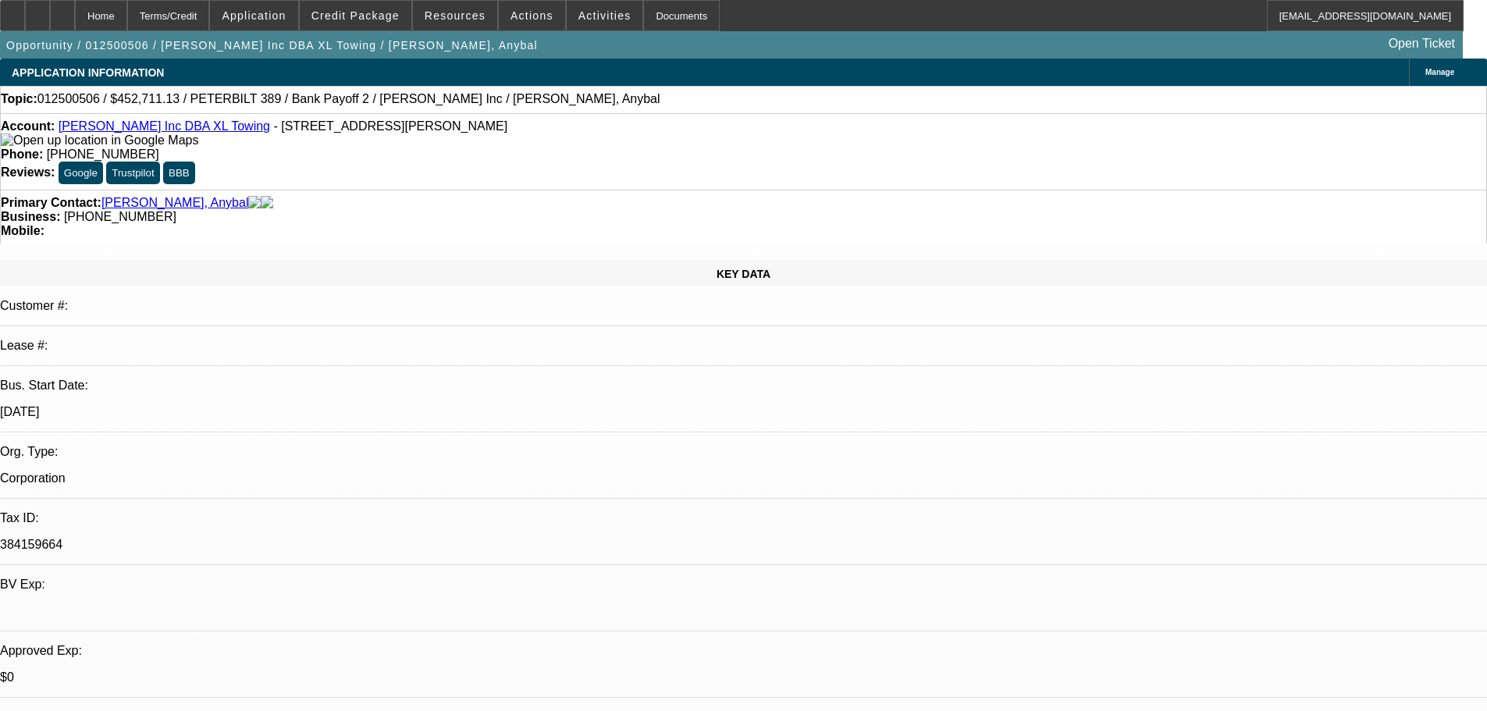
select select "2"
select select "0"
select select "18"
select select "0"
select select "2"
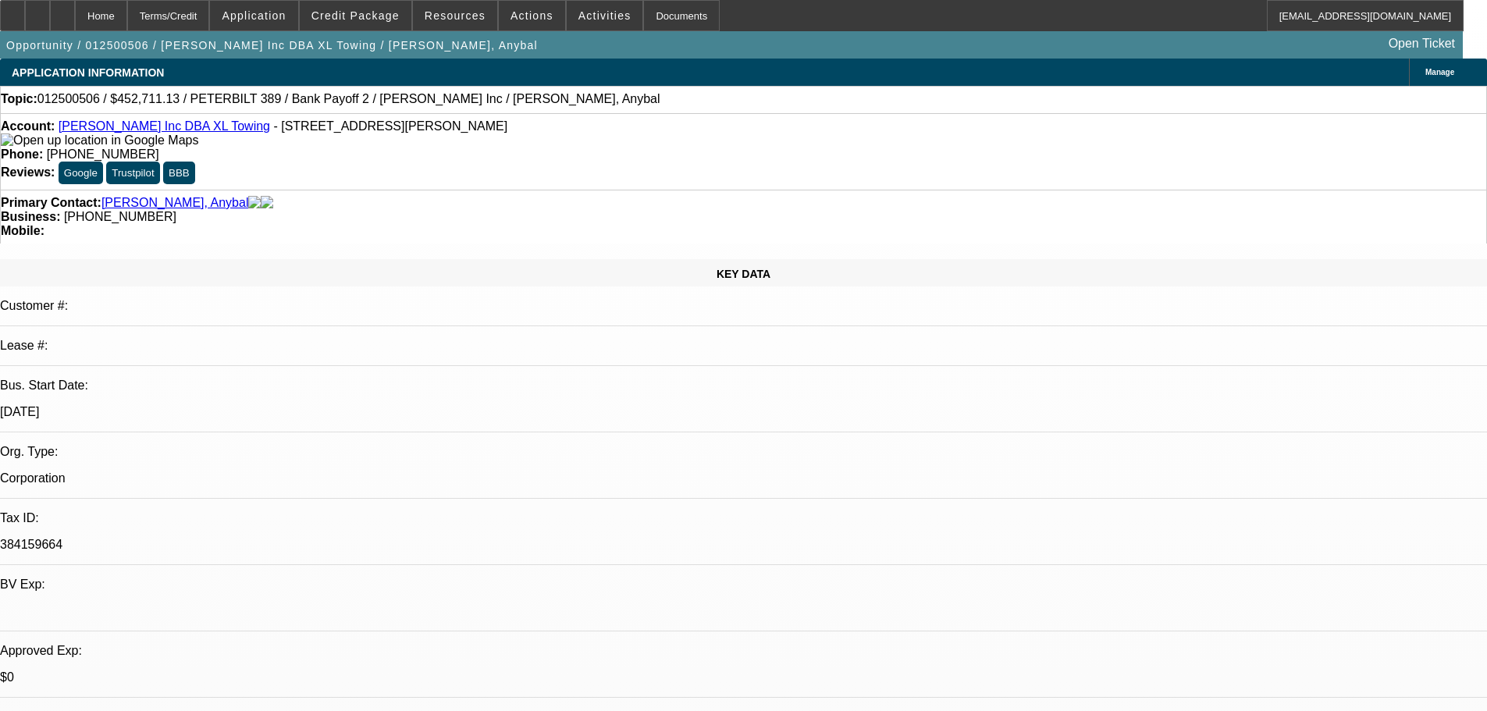
select select "2"
select select "0.2"
select select "4"
select select "0"
select select "2"
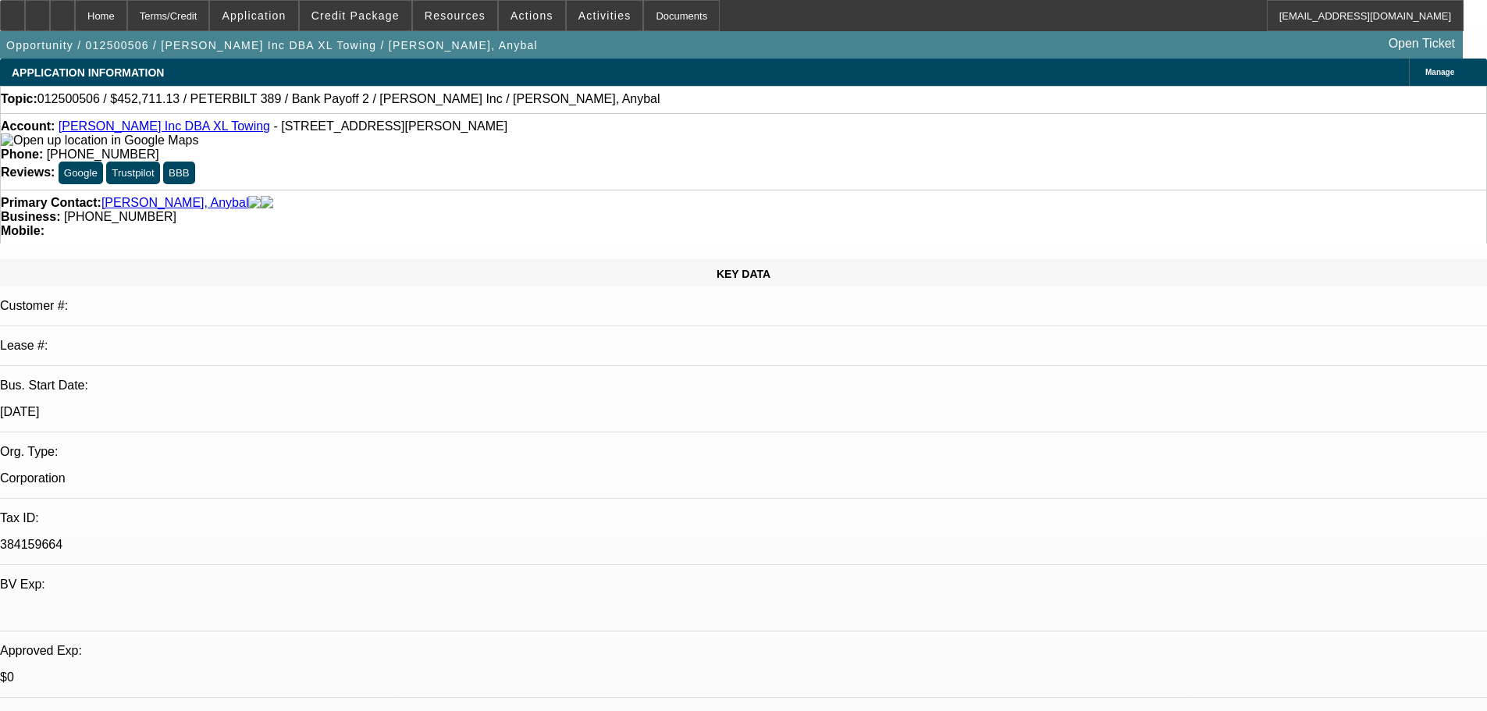
select select "2"
select select "0.2"
select select "4"
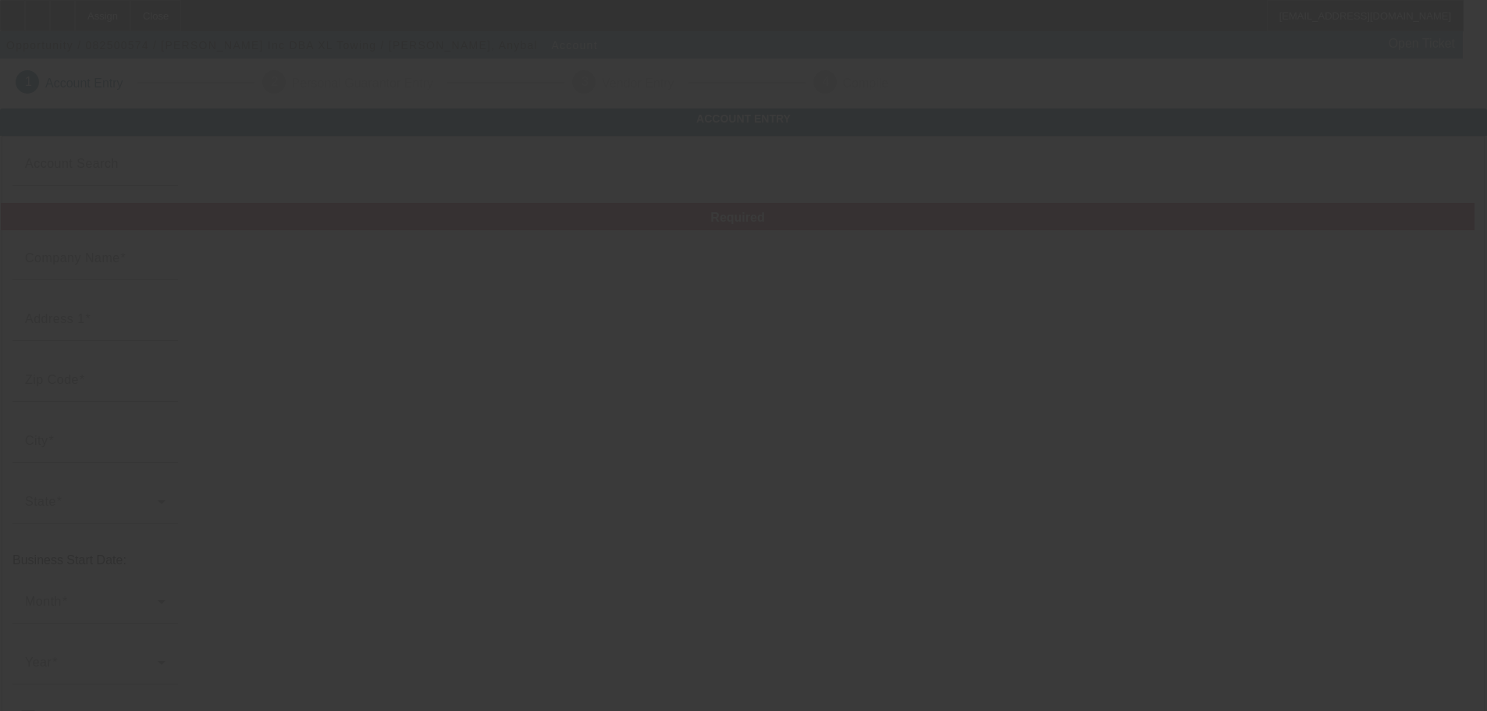
type input "[PERSON_NAME] Inc"
type input "[STREET_ADDRESS][PERSON_NAME]"
type input "92377"
type input "Rialto"
type input "[PHONE_NUMBER]"
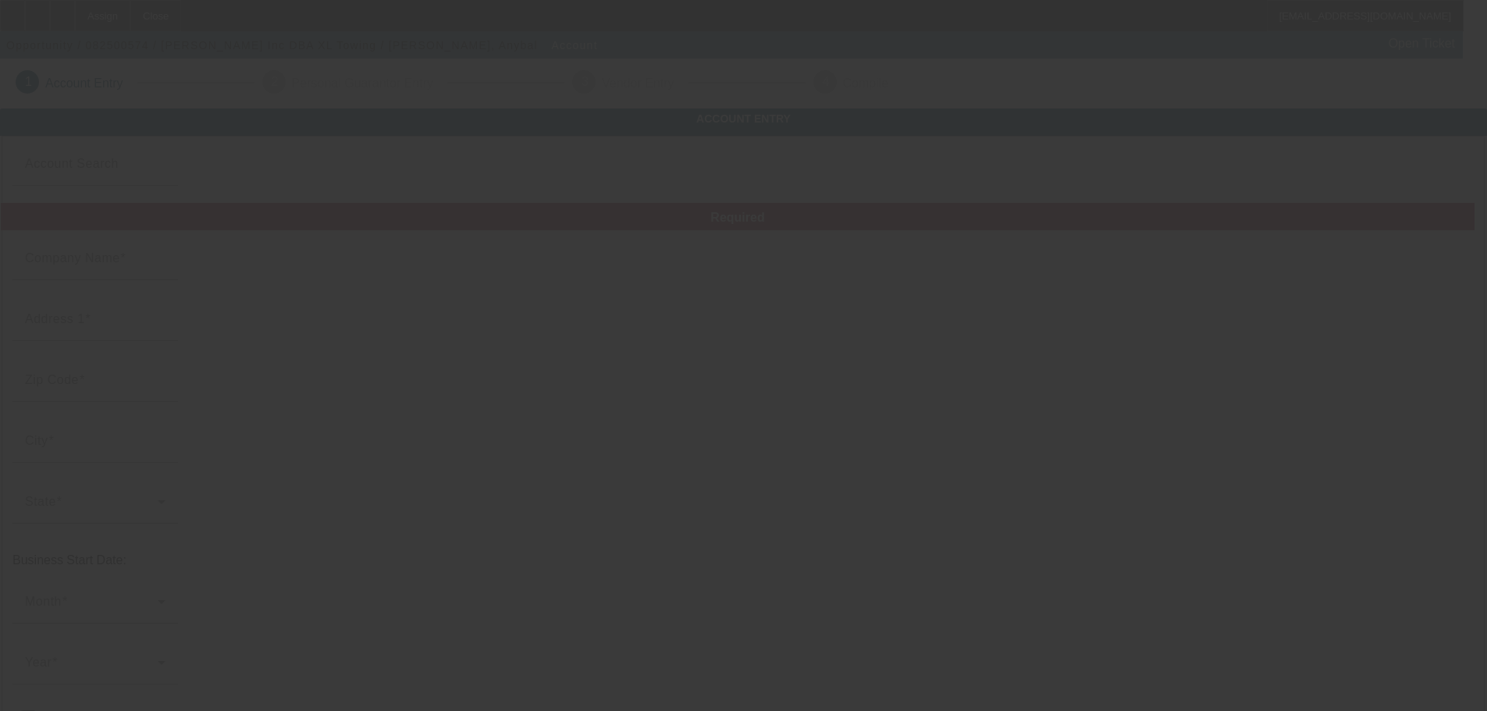
type input "XL Towing"
type input "384159664"
type input "[URL][DOMAIN_NAME]"
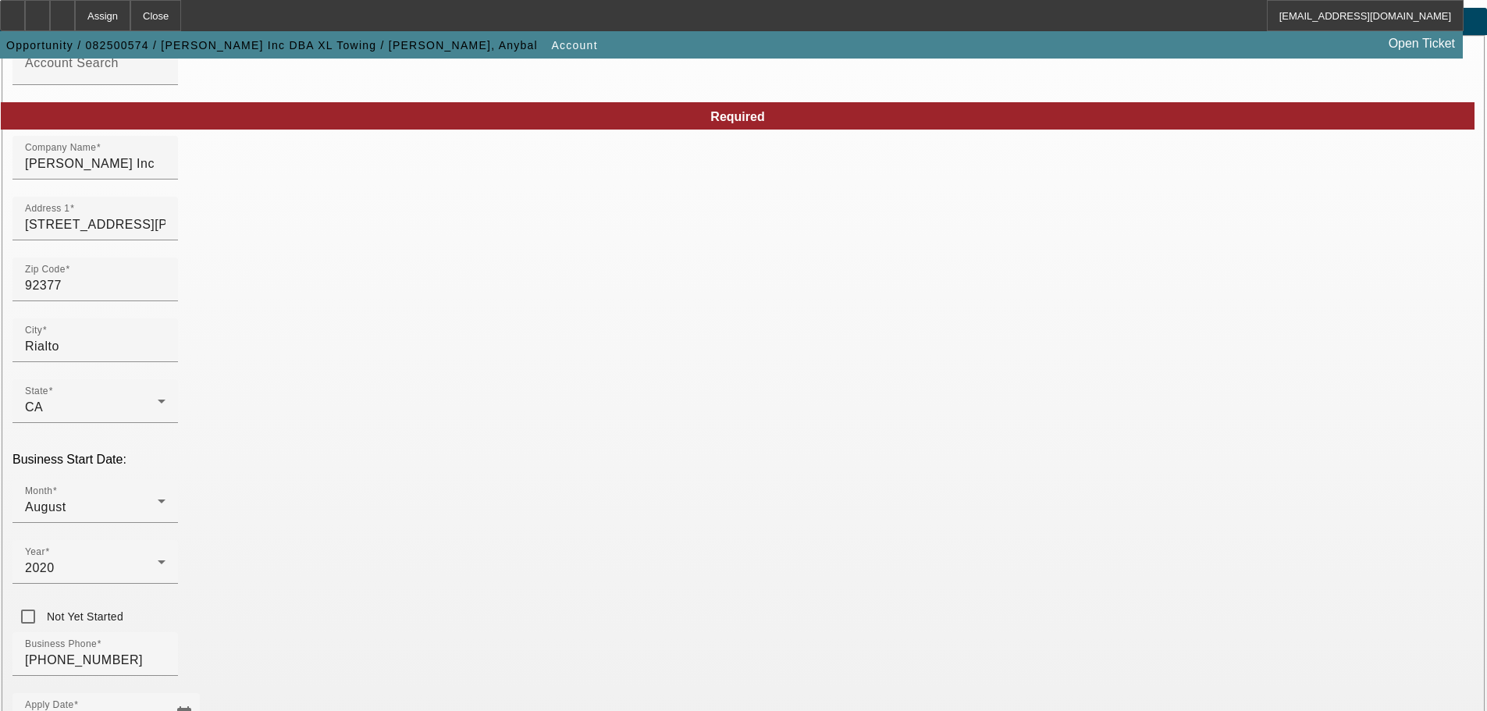
scroll to position [274, 0]
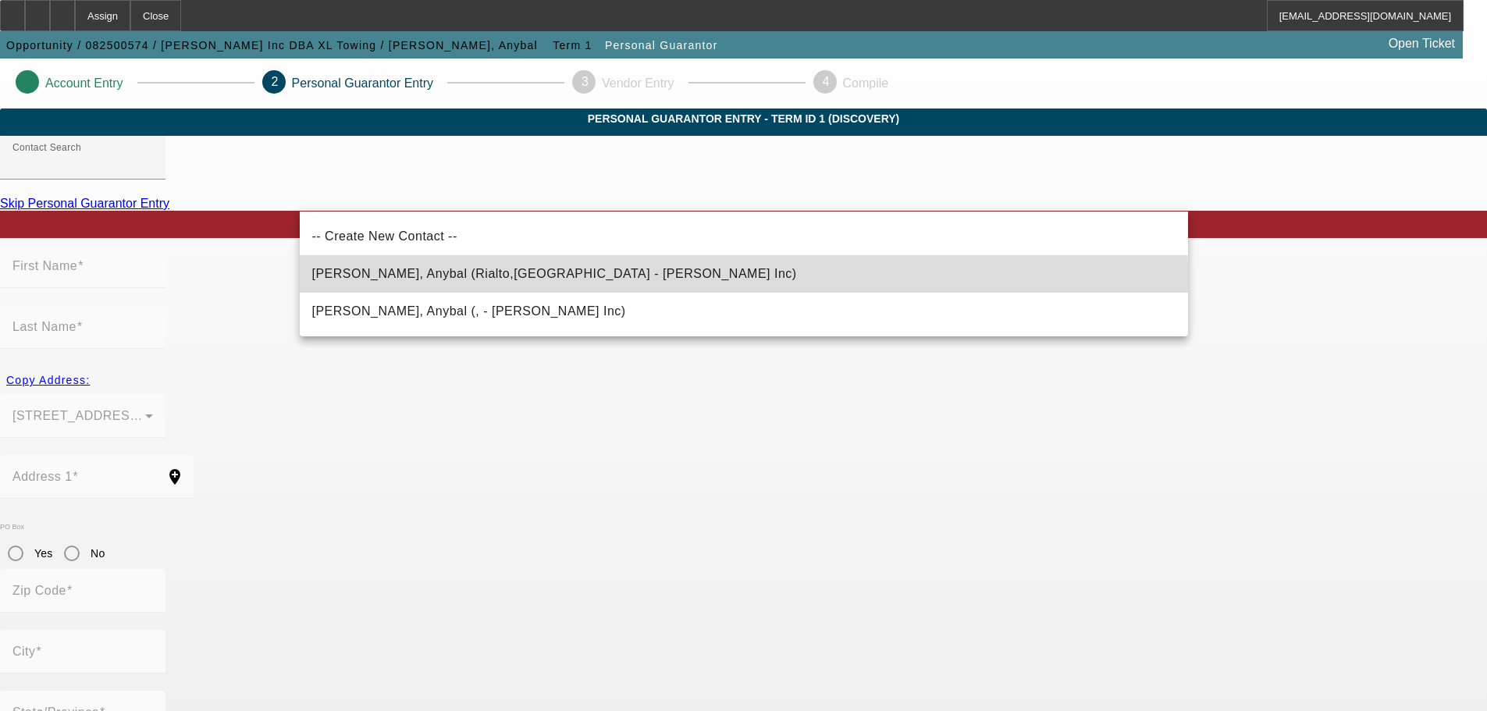
click at [470, 281] on span "[PERSON_NAME], Anybal (Rialto,[GEOGRAPHIC_DATA] - [PERSON_NAME] Inc)" at bounding box center [554, 274] width 485 height 19
type input "[PERSON_NAME], Anybal (Rialto,[GEOGRAPHIC_DATA] - [PERSON_NAME] Inc)"
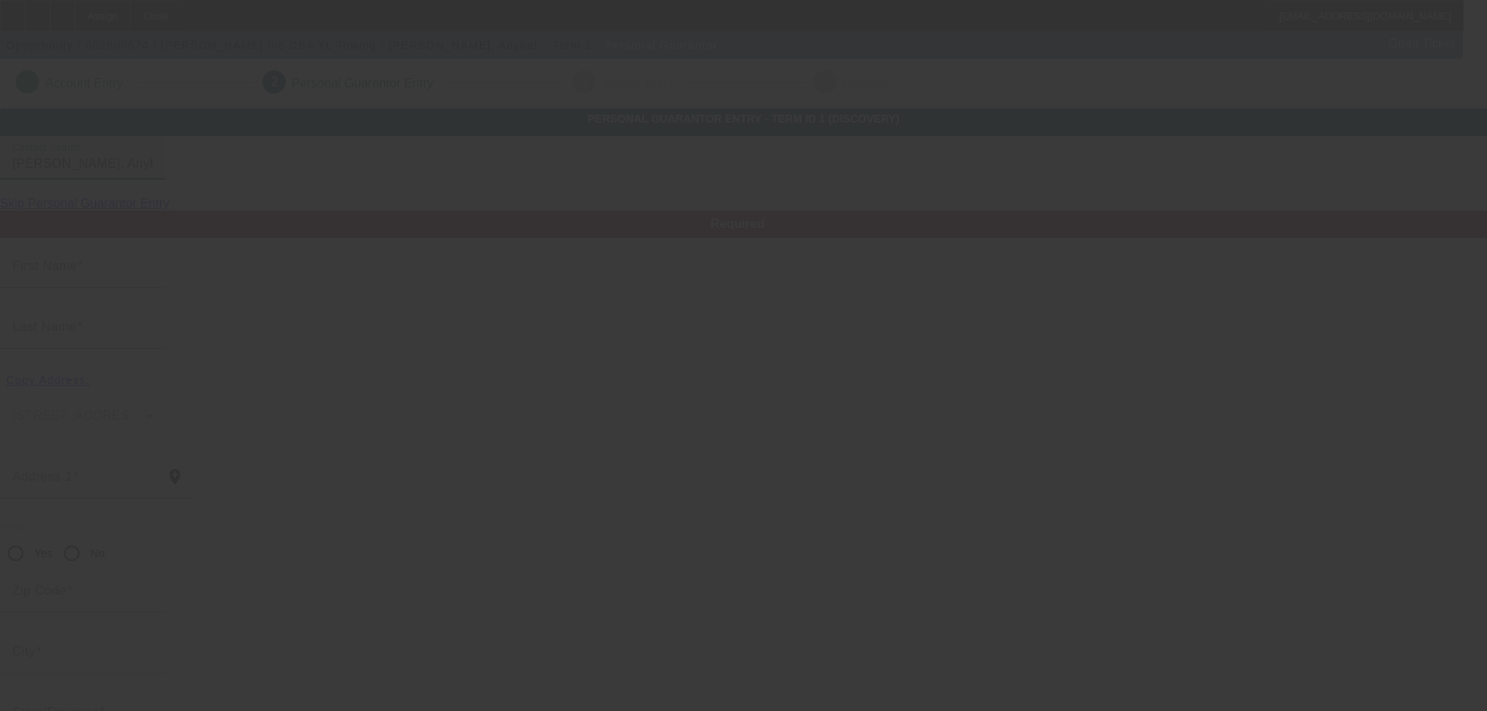
type input "Anybal"
type input "[PERSON_NAME]"
type input "[STREET_ADDRESS][PERSON_NAME]"
radio input "true"
type input "92377"
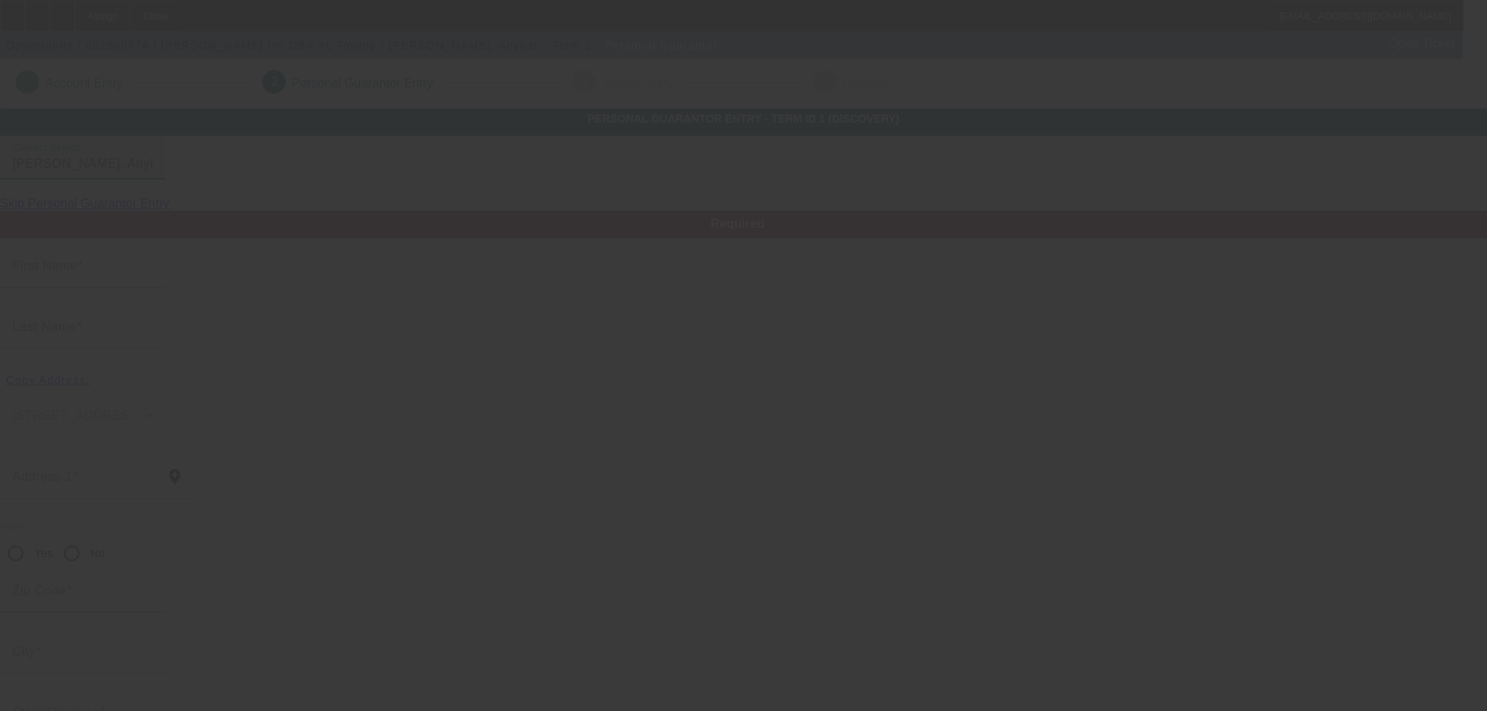
type input "Rialto"
type input "[PHONE_NUMBER]"
type input "100"
type input "564-59-7931"
type input "[EMAIL_ADDRESS][DOMAIN_NAME]"
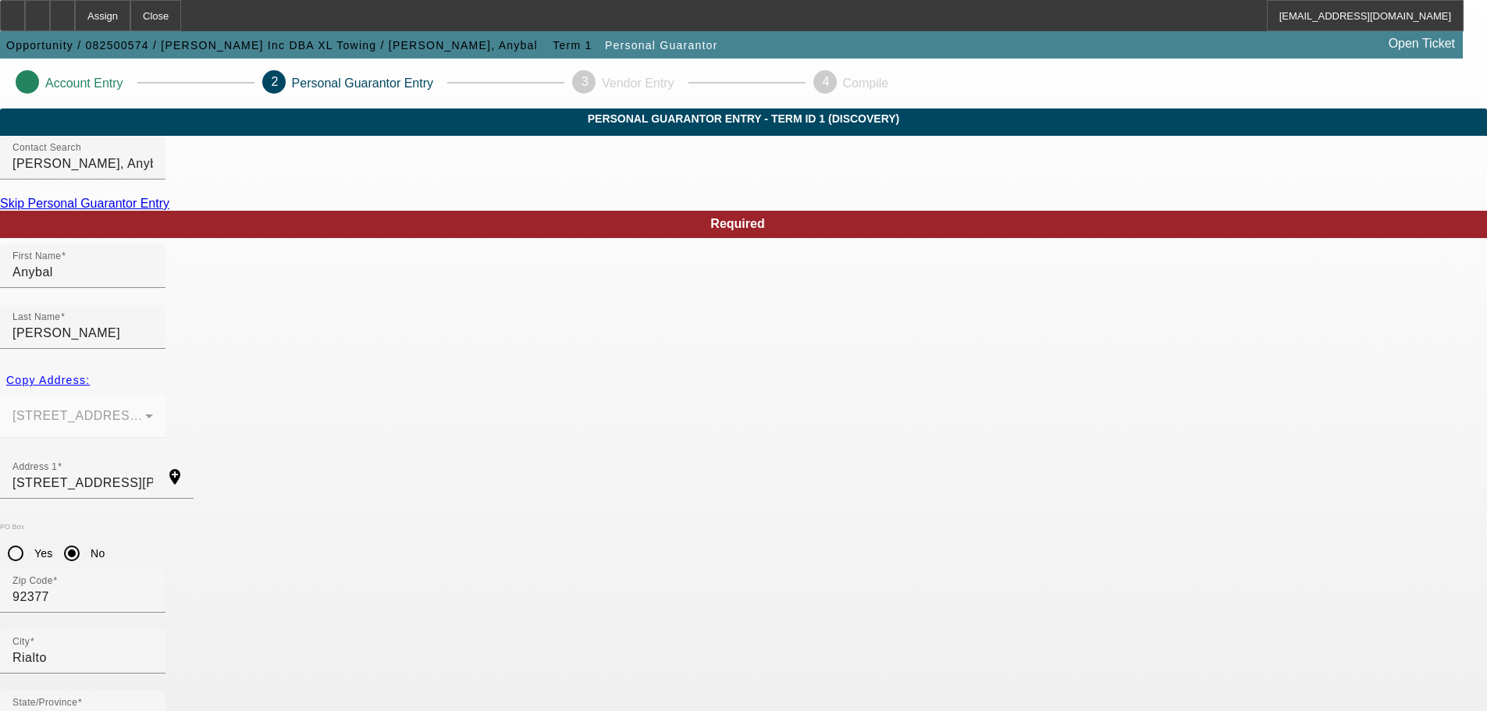
scroll to position [52, 0]
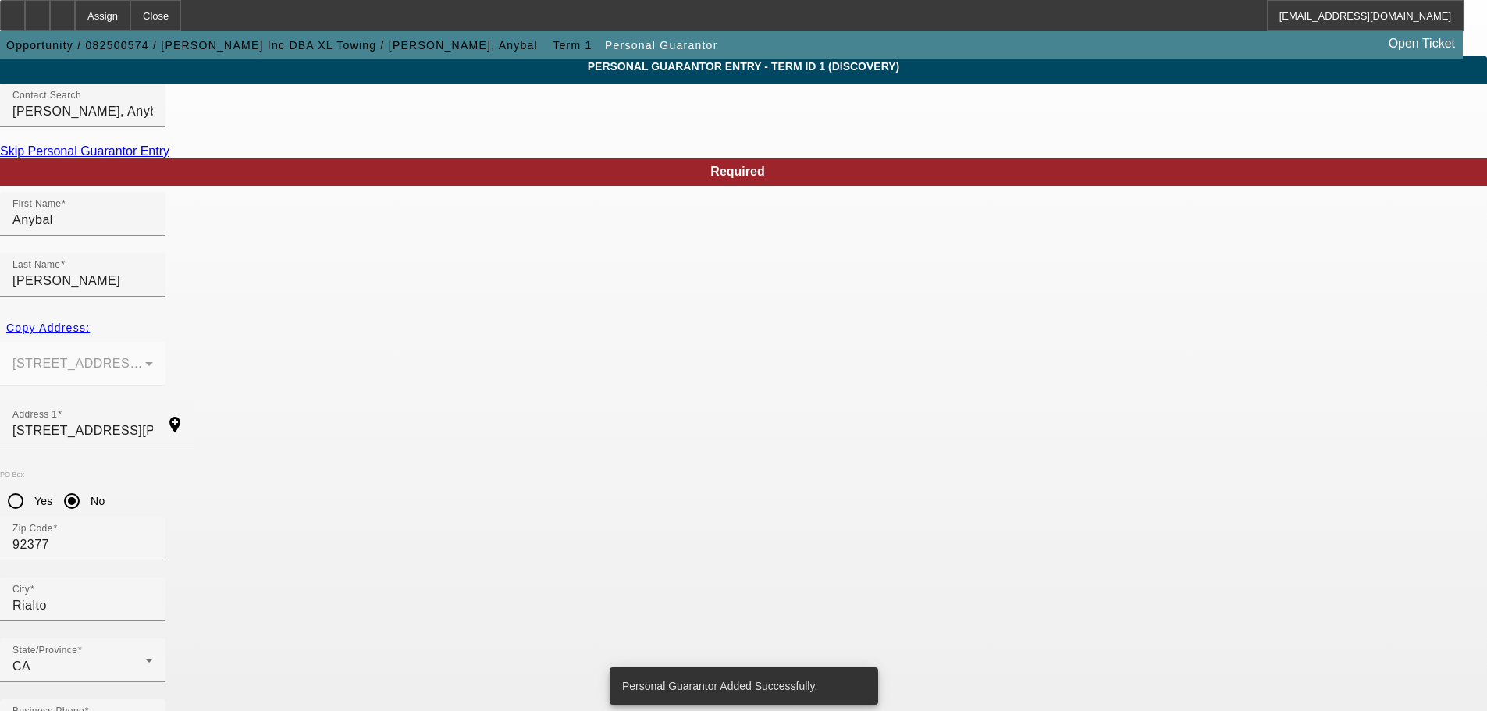
scroll to position [0, 0]
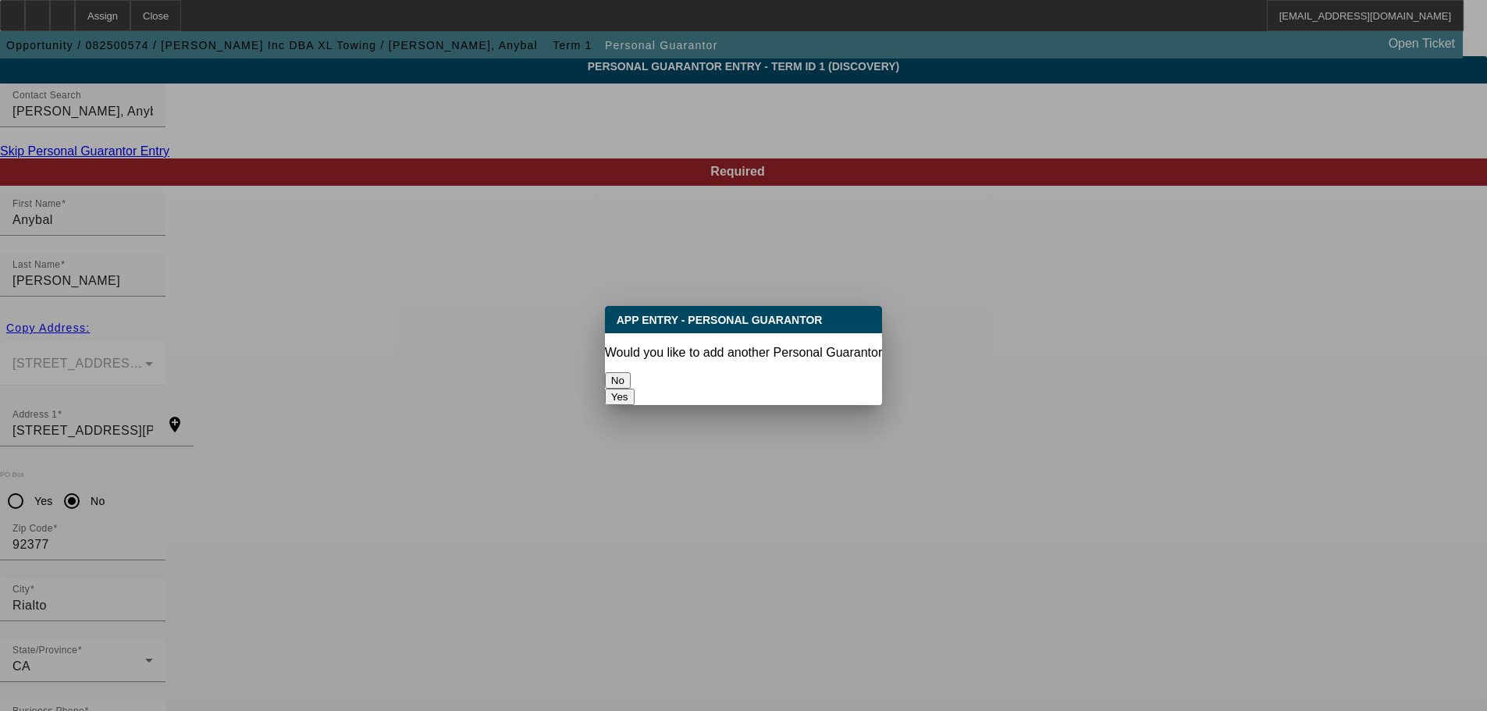
click at [631, 379] on button "No" at bounding box center [618, 380] width 26 height 16
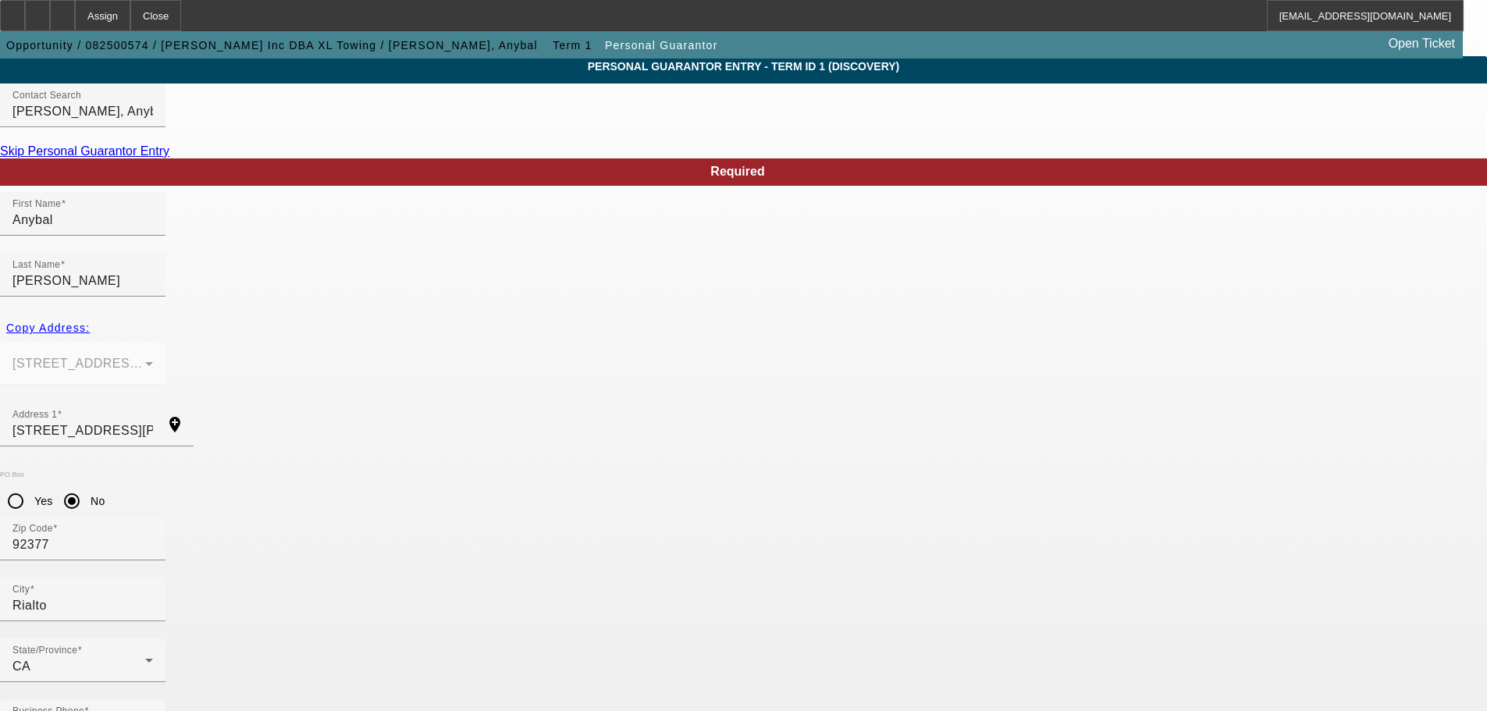
scroll to position [52, 0]
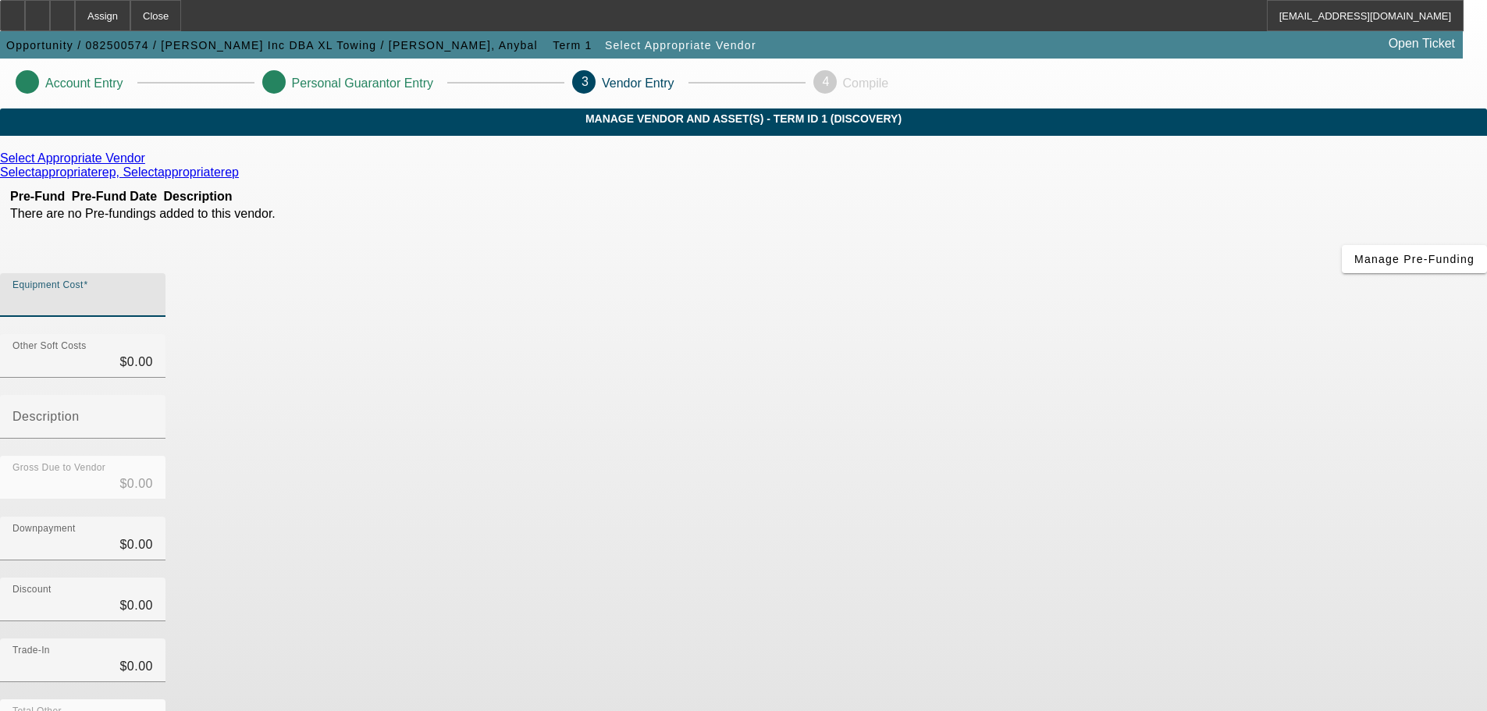
click at [153, 292] on input "Equipment Cost" at bounding box center [82, 301] width 140 height 19
paste input "198,022.34"
type input "198,022.34"
type input "$198,022.34"
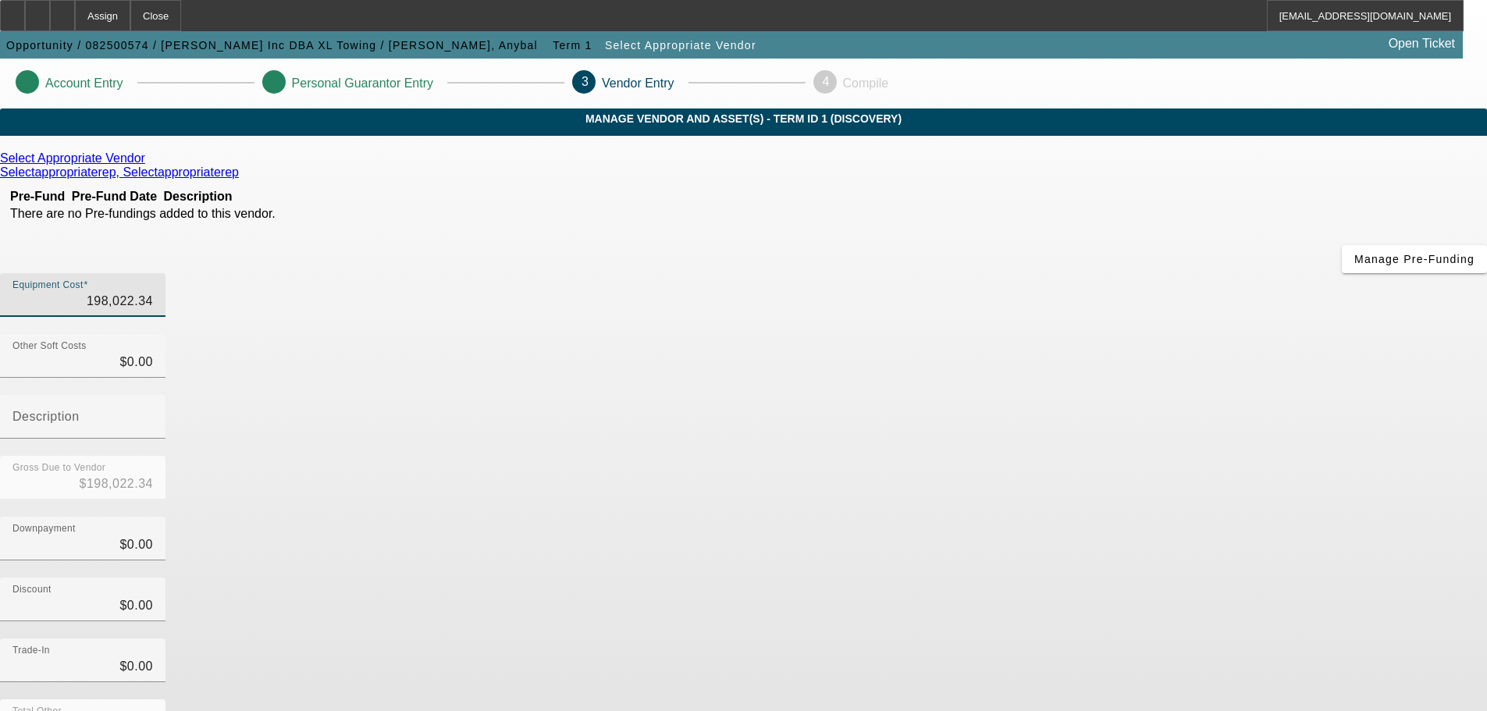
type input "$198,022.34"
click at [375, 433] on div "Select Appropriate Vendor Selectappropriaterep, Selectappropriaterep Pre-Fund P…" at bounding box center [743, 494] width 1487 height 686
click at [149, 165] on icon at bounding box center [149, 157] width 0 height 13
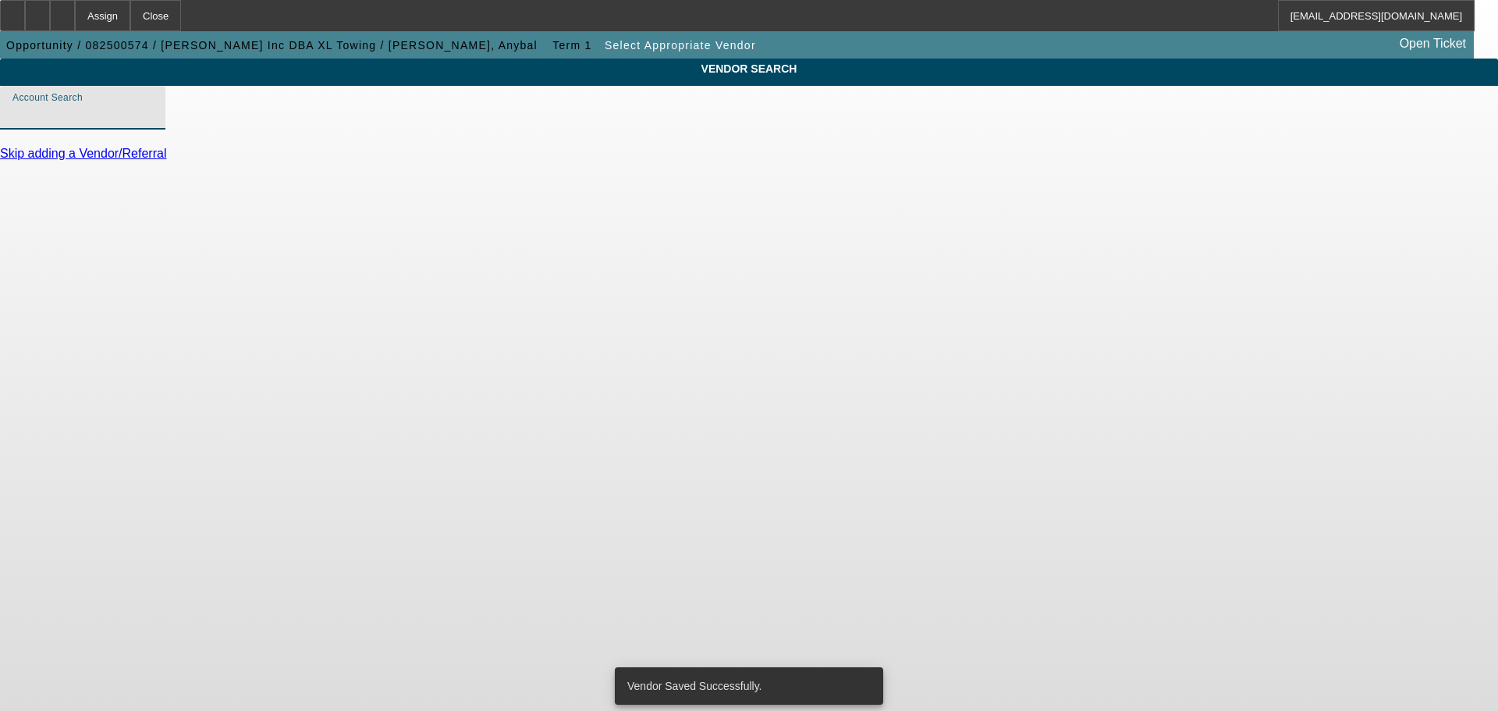
click at [153, 123] on input "Account Search" at bounding box center [82, 114] width 140 height 19
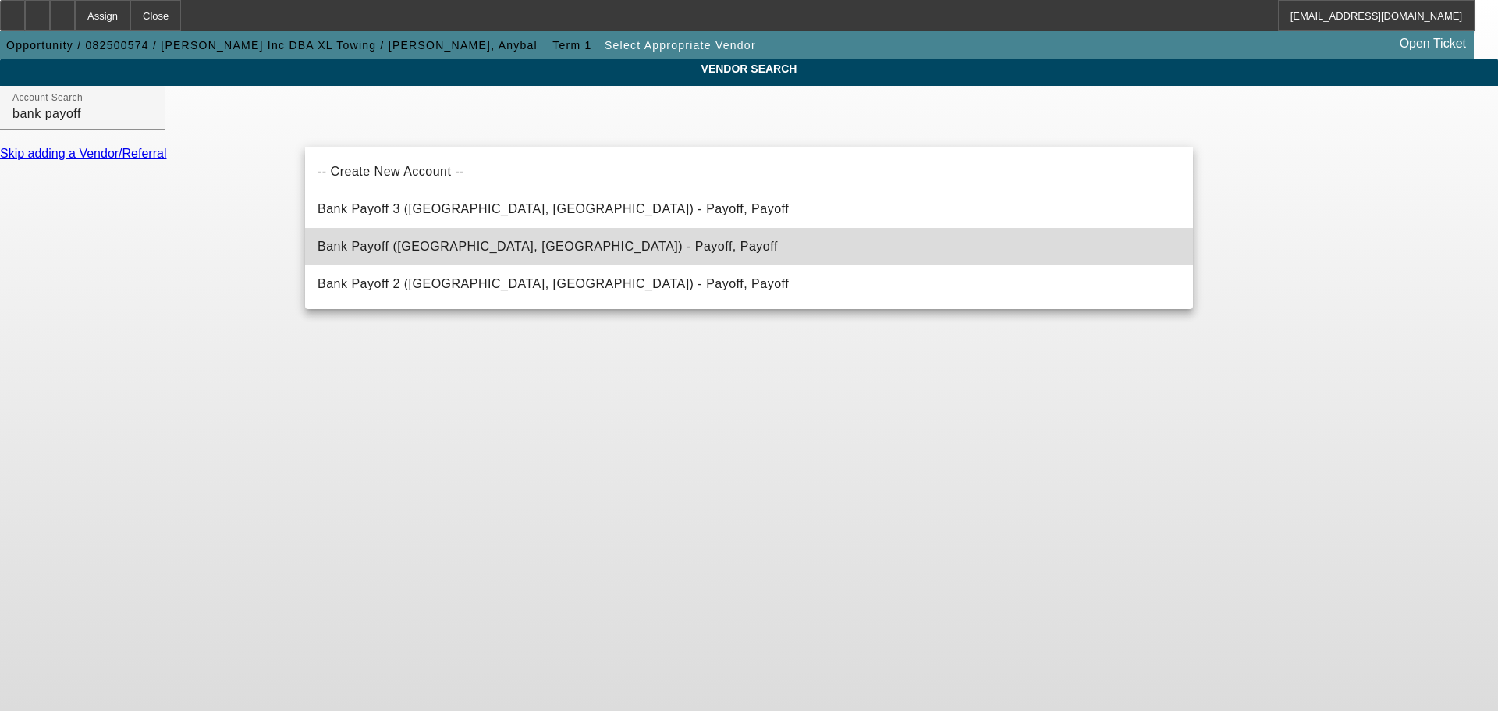
click at [652, 250] on mat-option "Bank Payoff ([GEOGRAPHIC_DATA], [GEOGRAPHIC_DATA]) - Payoff, Payoff" at bounding box center [749, 246] width 888 height 37
type input "Bank Payoff ([GEOGRAPHIC_DATA], [GEOGRAPHIC_DATA]) - Payoff, Payoff"
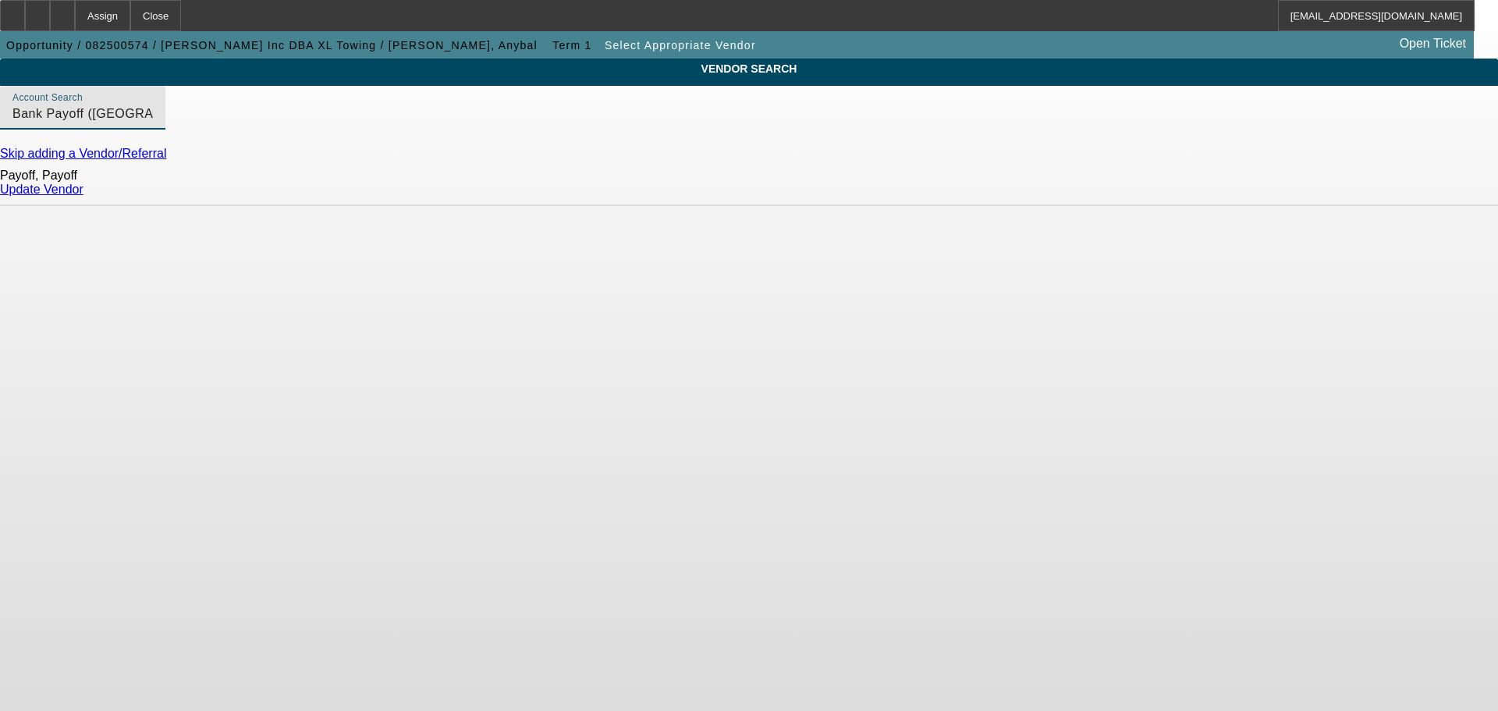
click at [83, 196] on link "Update Vendor" at bounding box center [41, 189] width 83 height 13
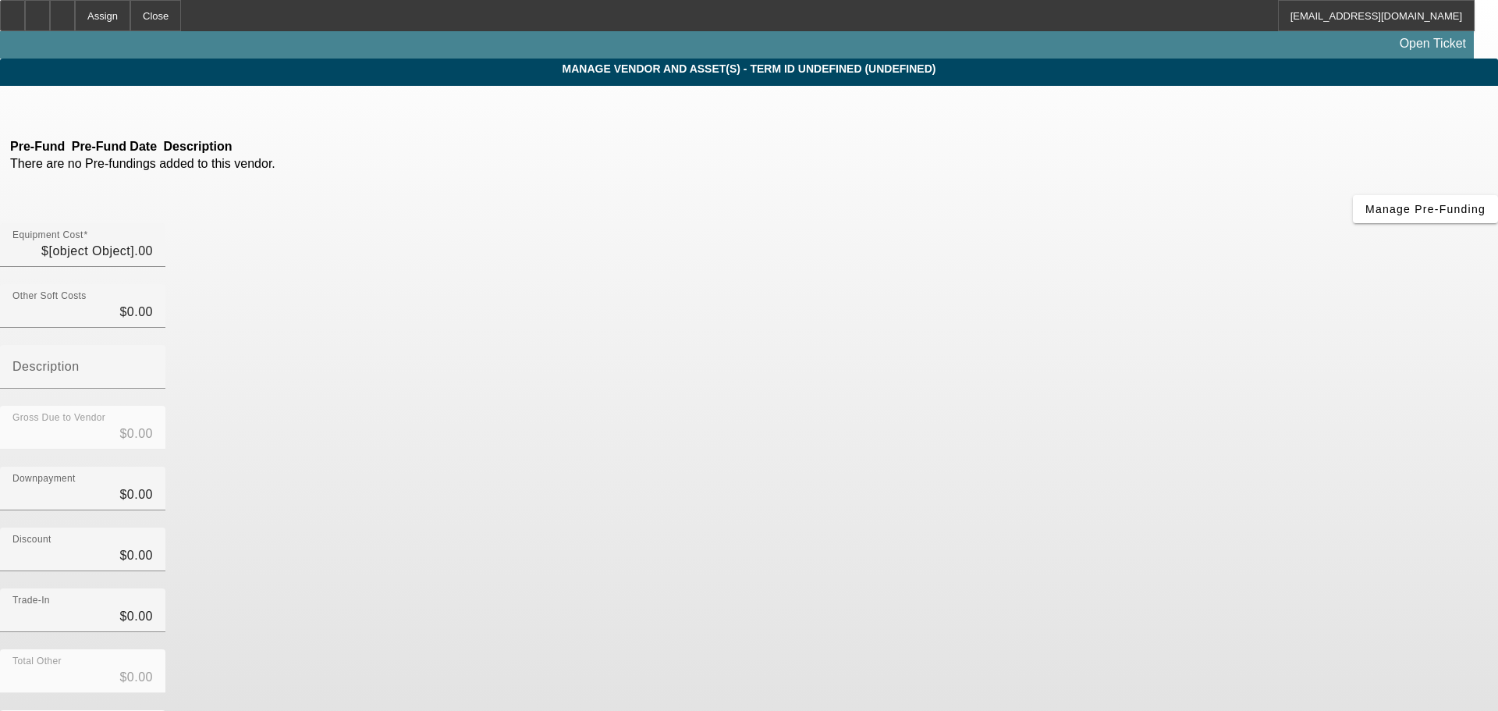
type input "$198,022.34"
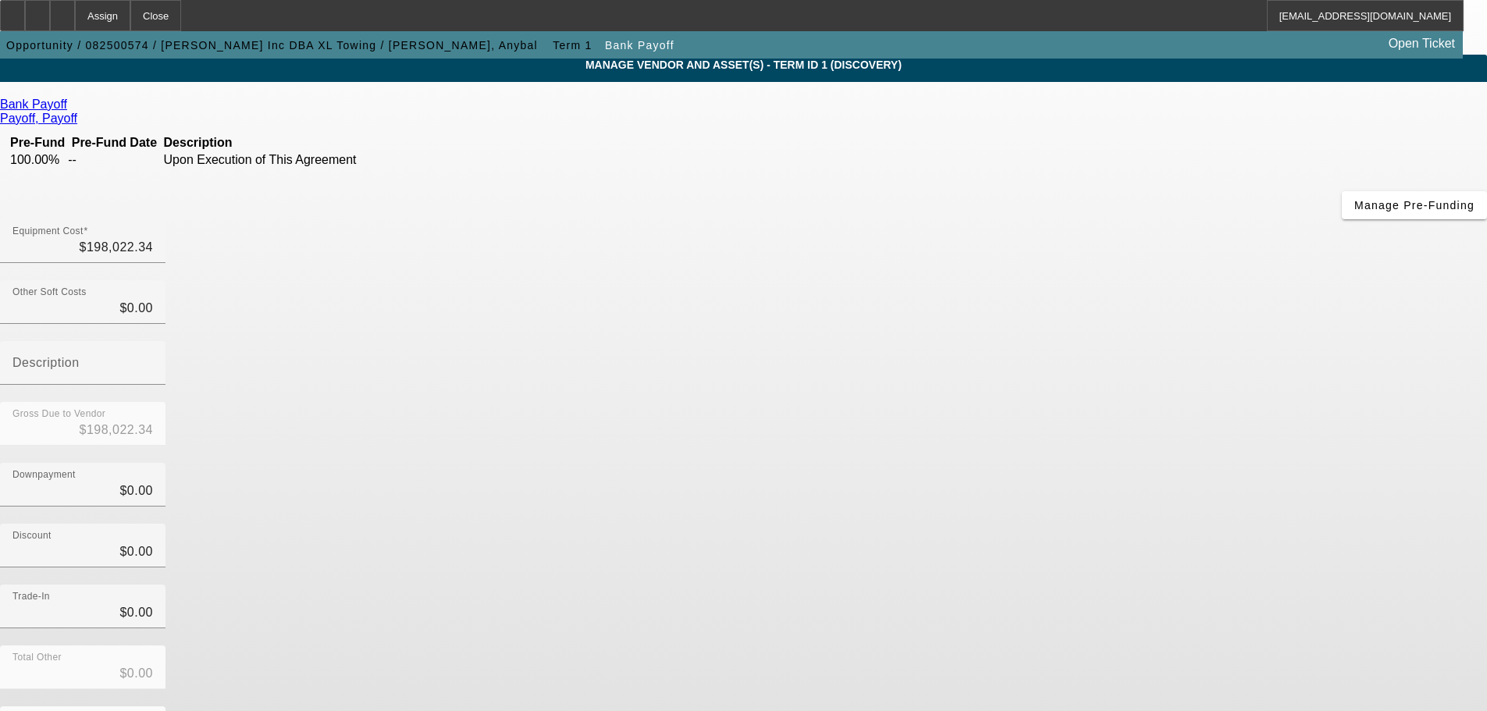
scroll to position [80, 0]
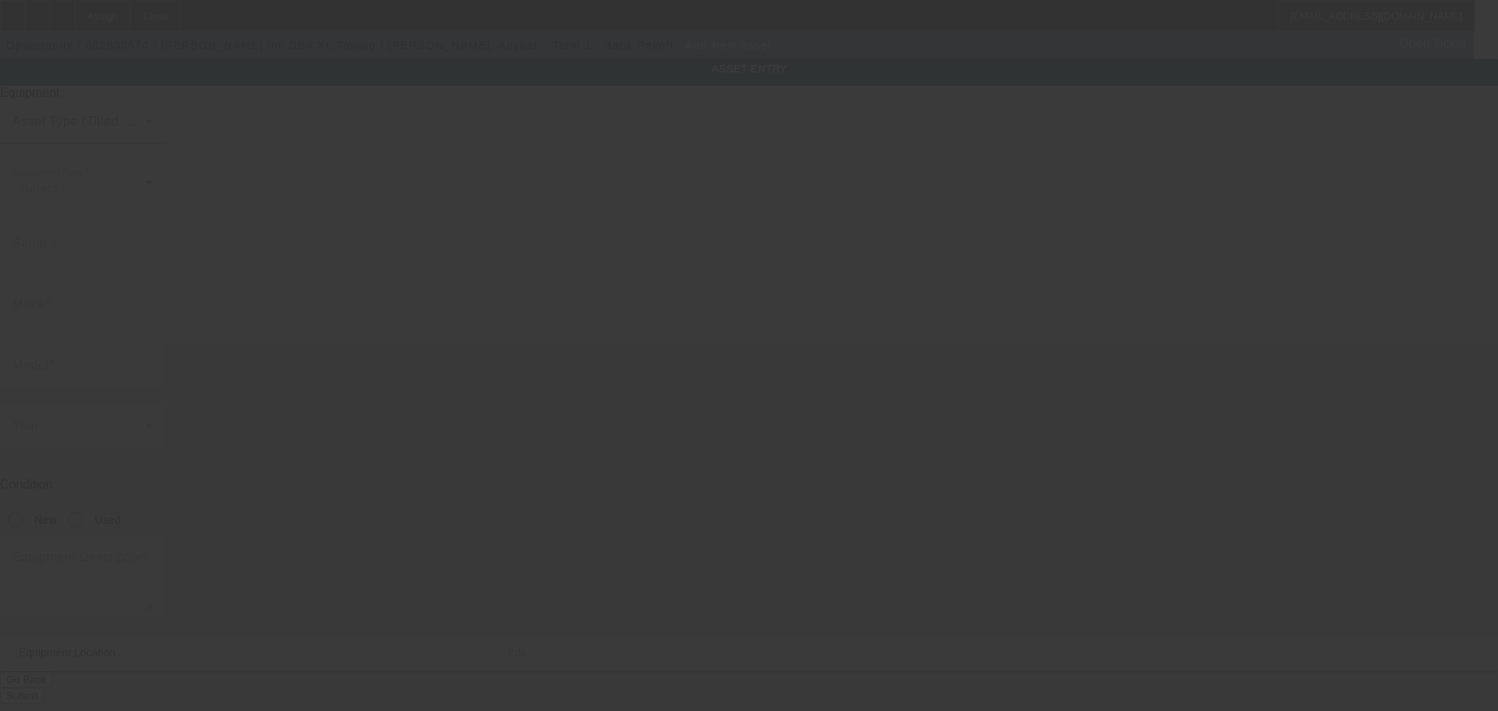
type input "[STREET_ADDRESS][PERSON_NAME]"
type input "Rialto"
type input "92377"
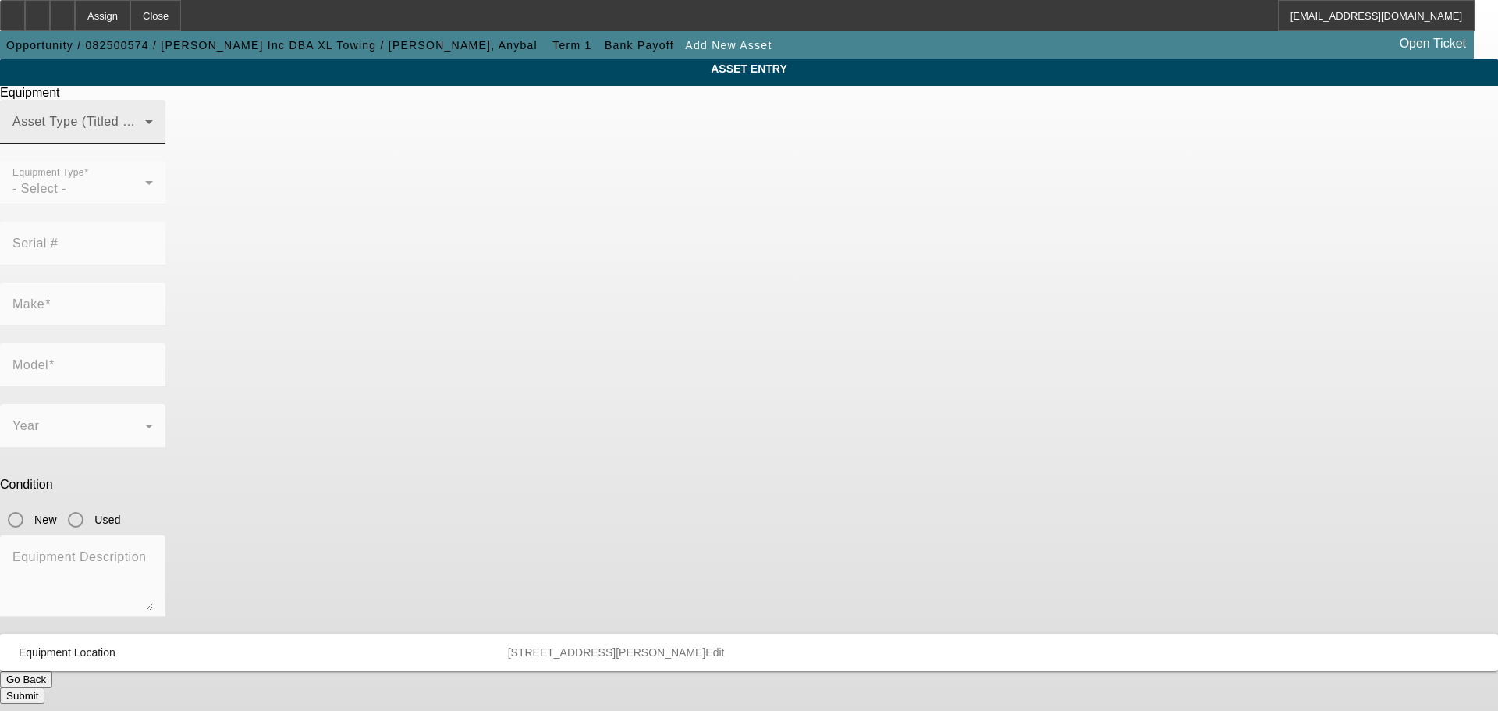
click at [145, 137] on span at bounding box center [78, 128] width 133 height 19
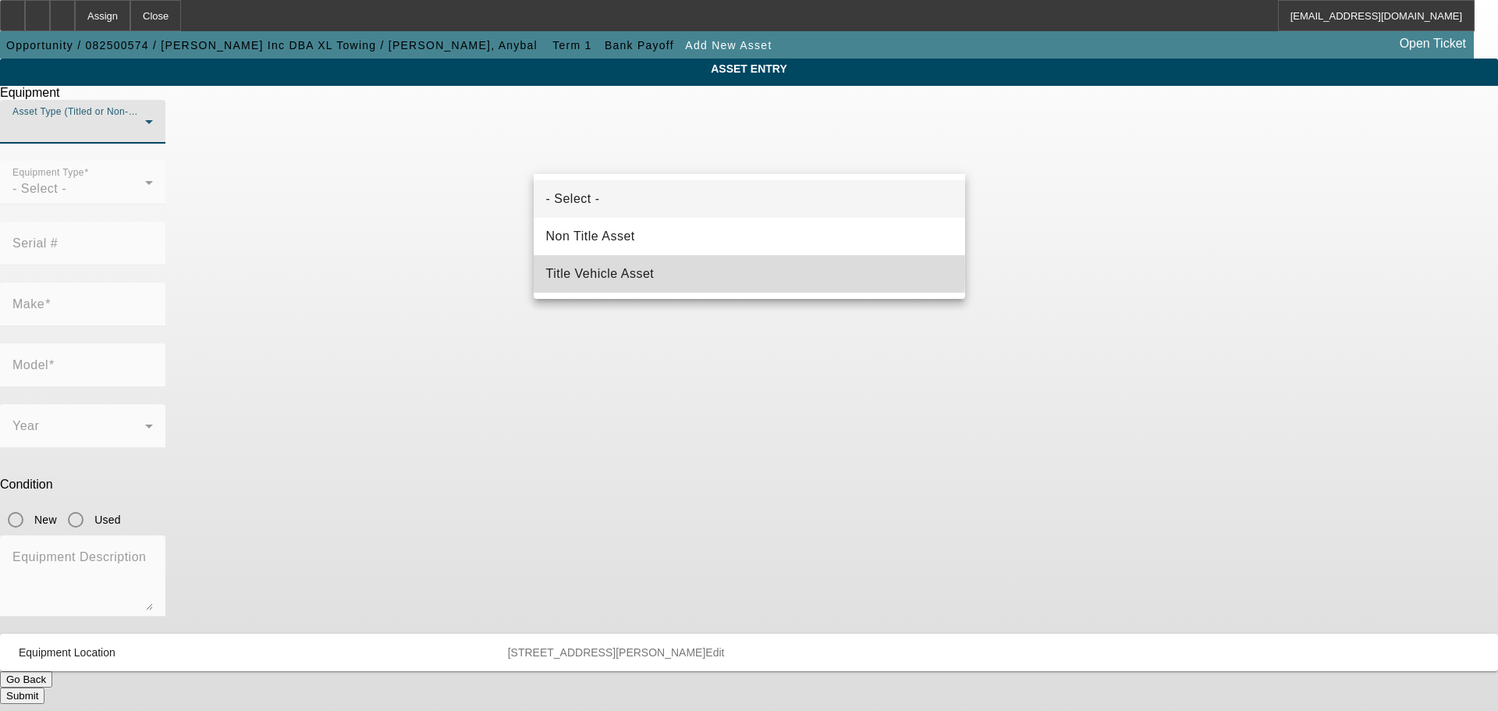
click at [663, 273] on mat-option "Title Vehicle Asset" at bounding box center [750, 273] width 432 height 37
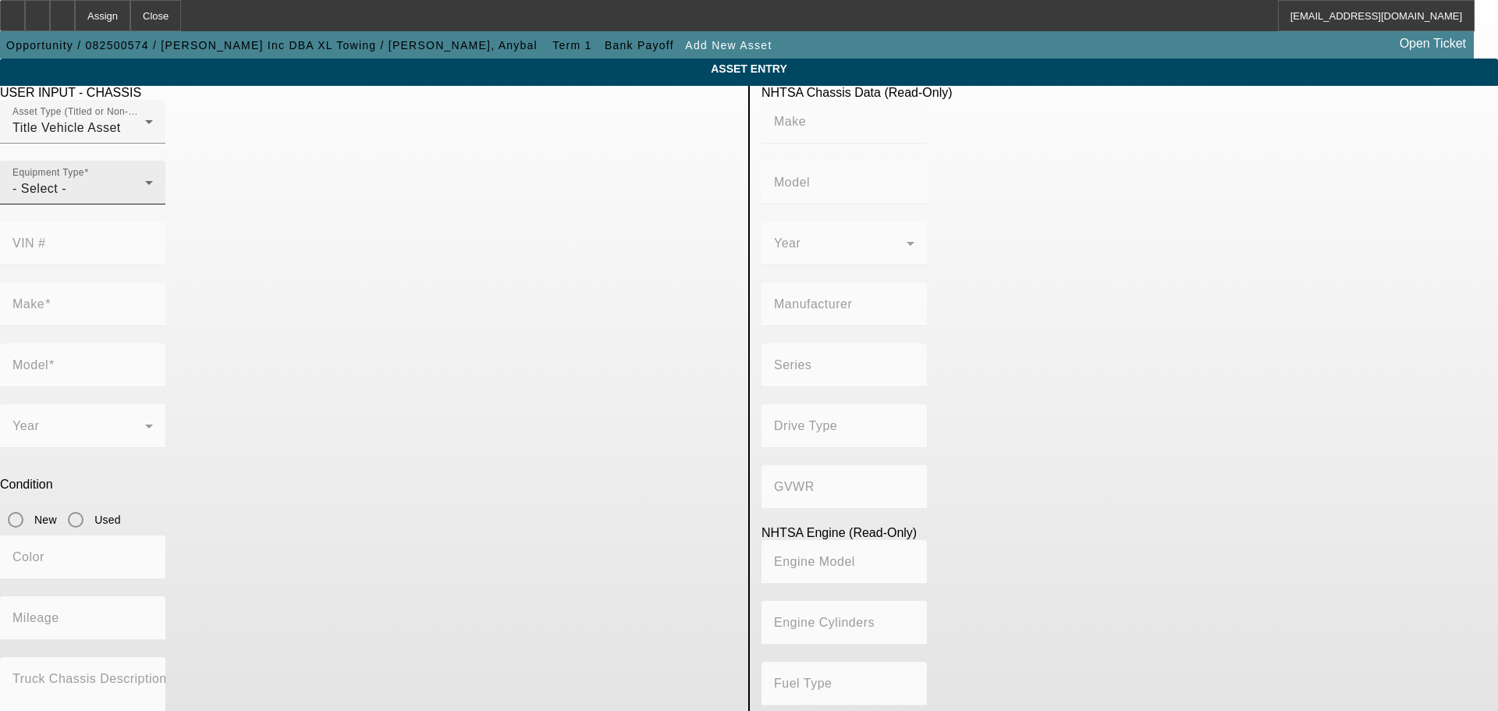
click at [153, 204] on div "Equipment Type - Select -" at bounding box center [82, 183] width 140 height 44
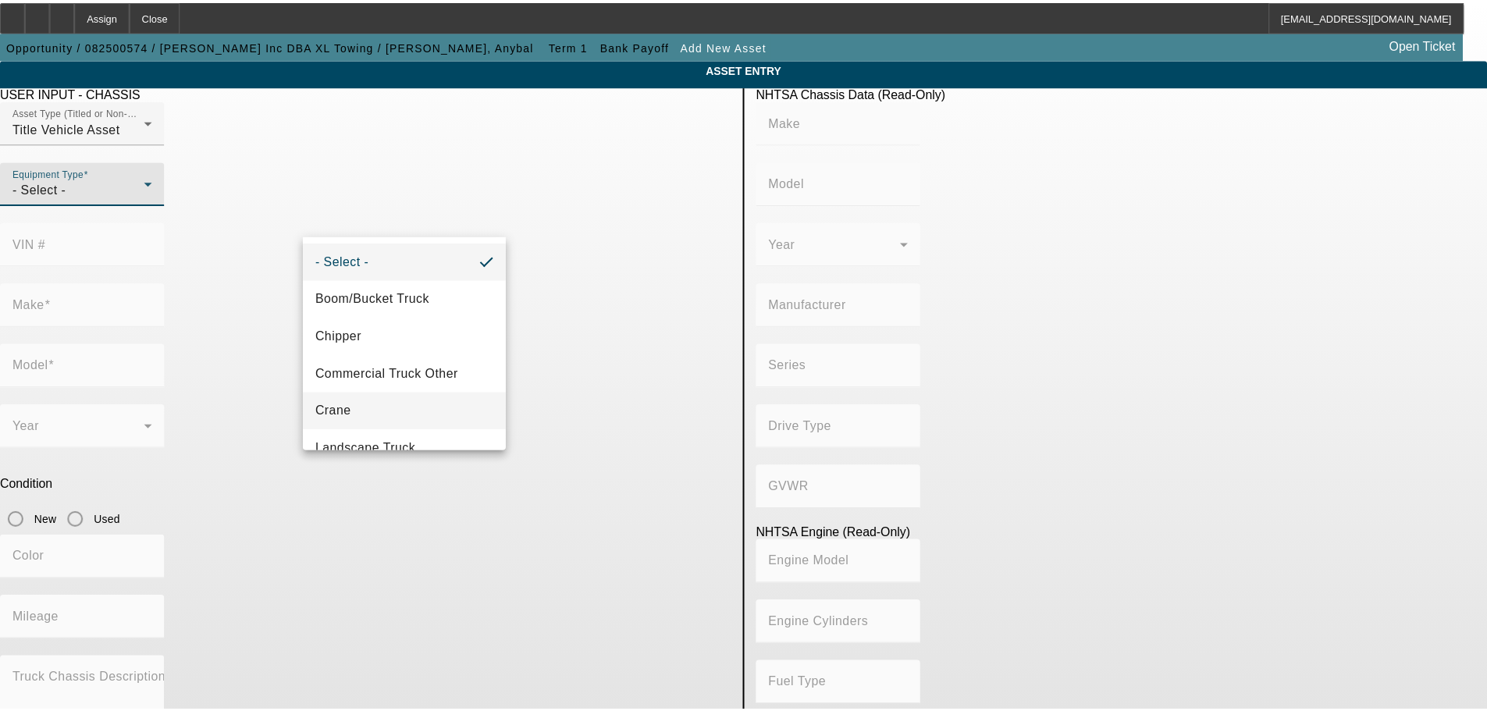
scroll to position [172, 0]
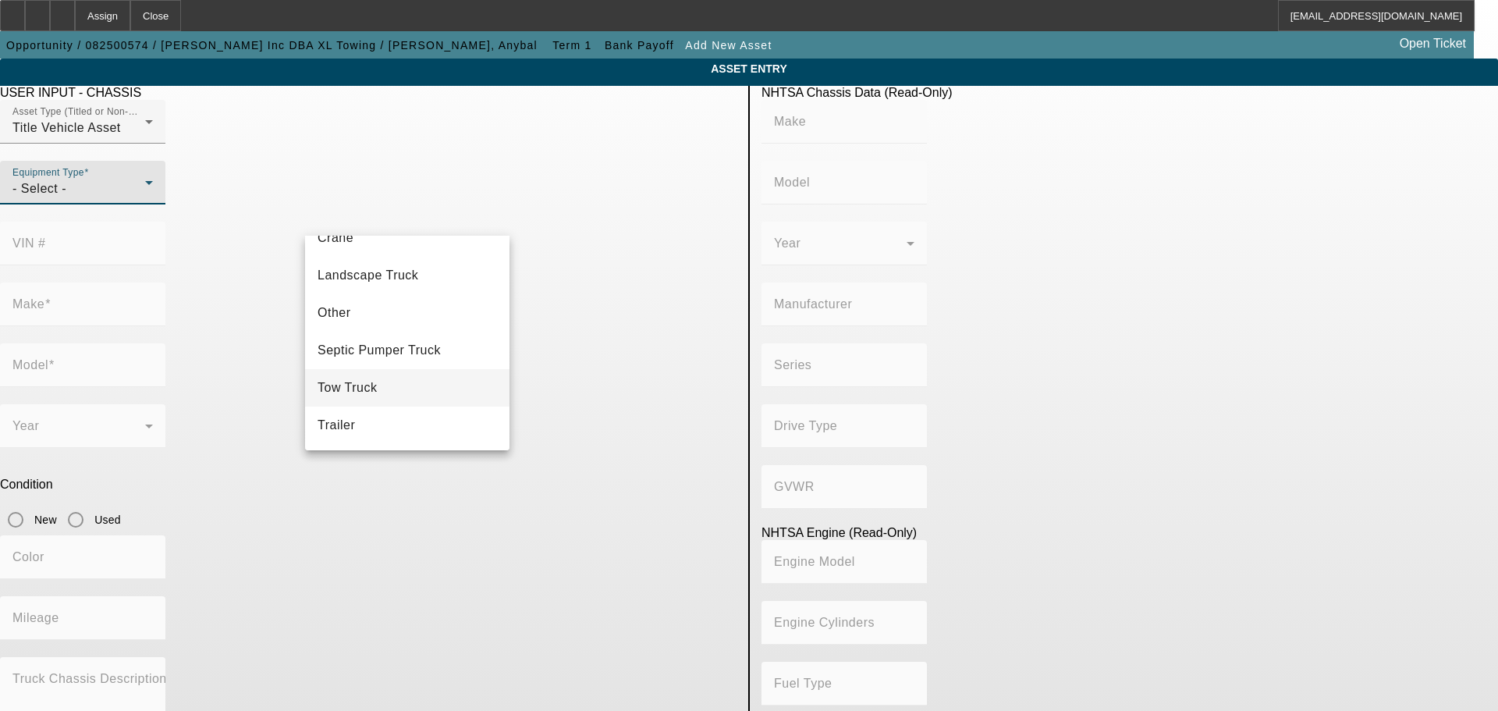
click at [414, 379] on mat-option "Tow Truck" at bounding box center [407, 387] width 204 height 37
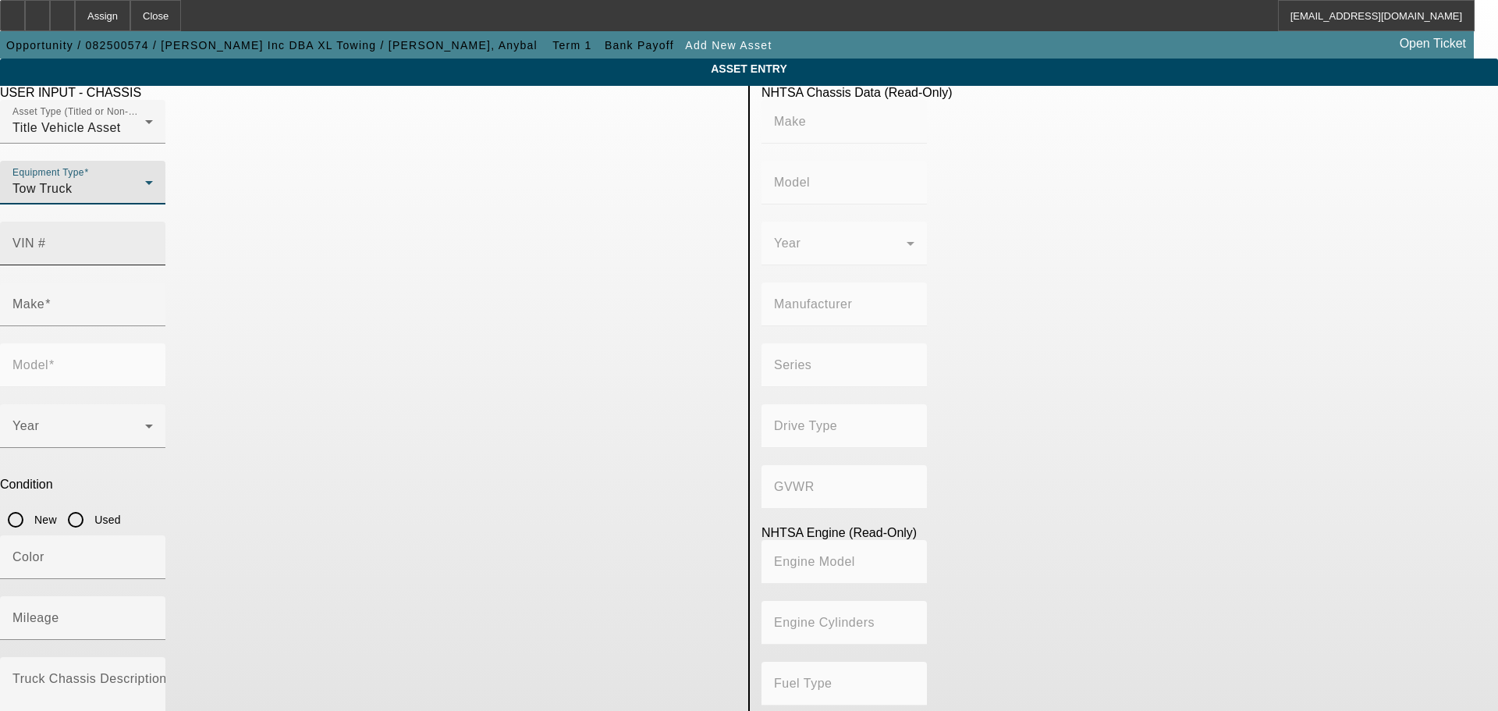
drag, startPoint x: 616, startPoint y: 236, endPoint x: 623, endPoint y: 228, distance: 10.6
click at [165, 233] on mat-form-field "VIN #" at bounding box center [82, 252] width 165 height 61
click at [153, 240] on input "VIN #" at bounding box center [82, 249] width 140 height 19
type input "1npxl40x0md736003"
type input "PETERBILT"
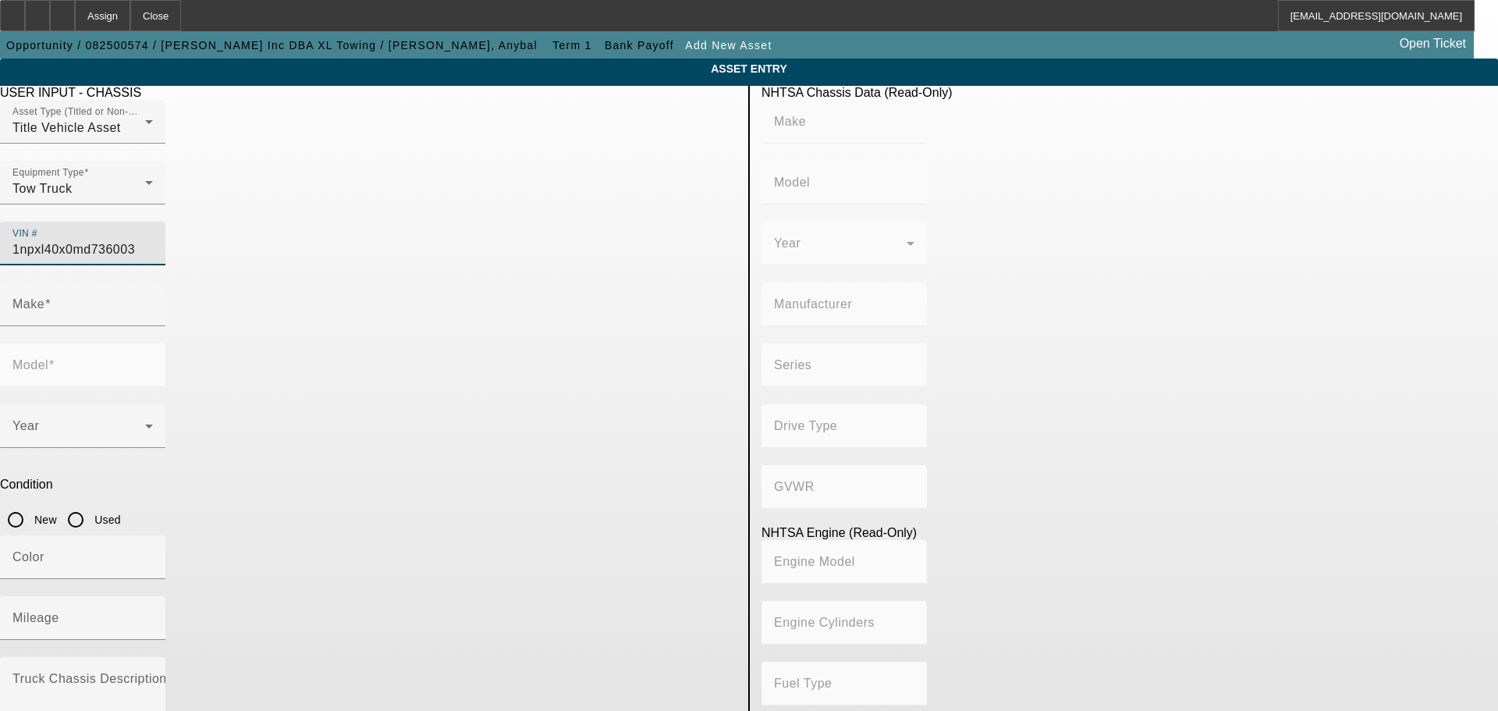
type input "389"
type input "PETERBILT MOTORS COMPANY"
type input "6x4"
type input "Class 8: 33,001 lb and above (14,969 kg and above)"
type input "ISX"
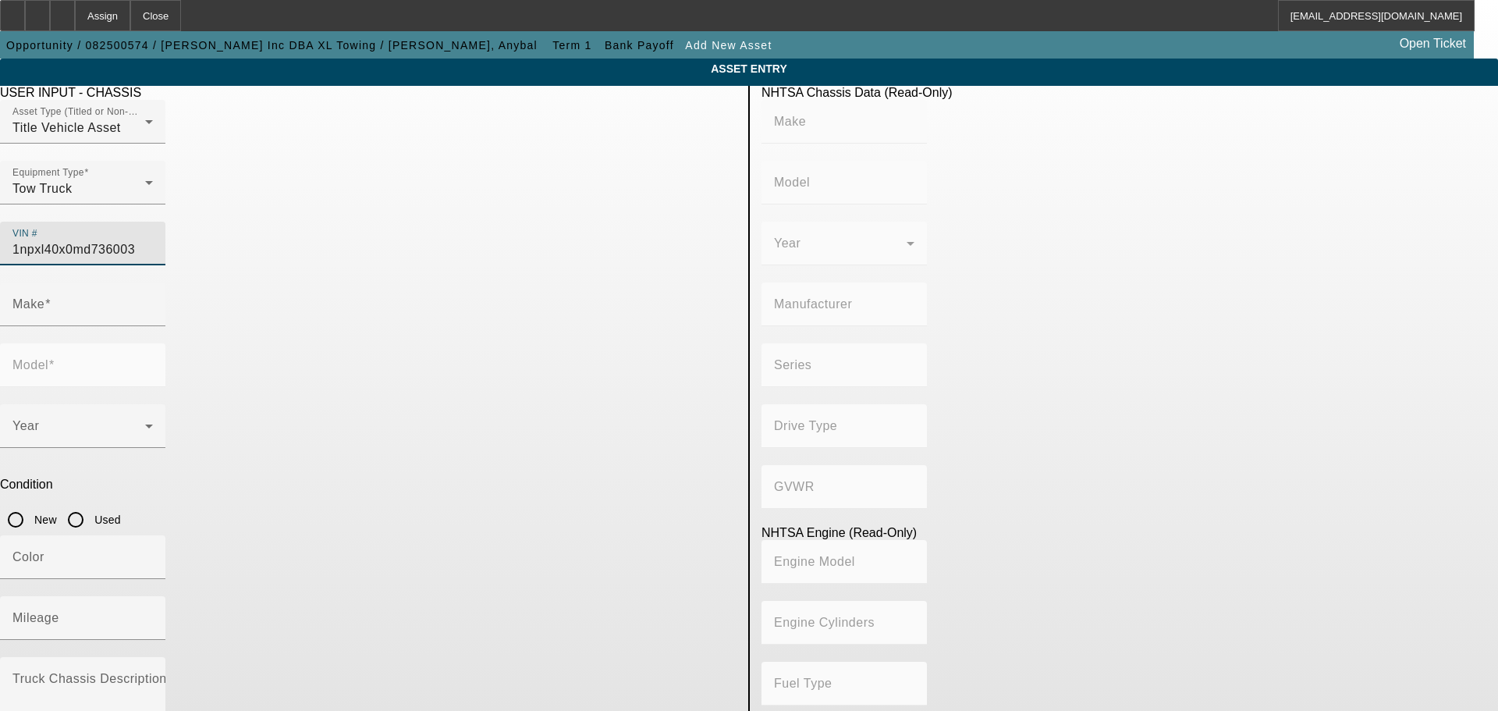
type input "6"
type input "Diesel"
type input "915.3561614209"
type input "15"
type input "PETERBILT"
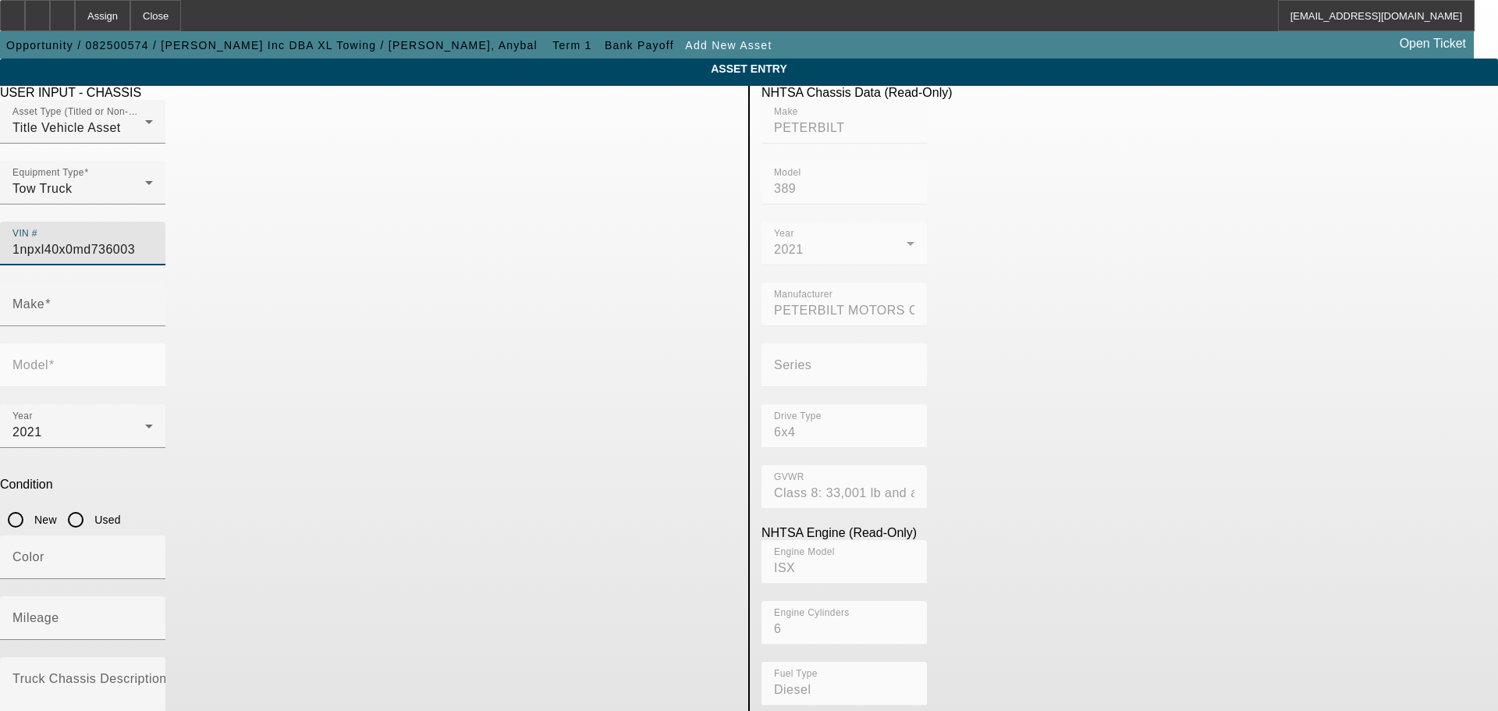
type input "389"
type input "[US_VEHICLE_IDENTIFICATION_NUMBER]"
click at [91, 504] on input "Used" at bounding box center [75, 519] width 31 height 31
radio input "true"
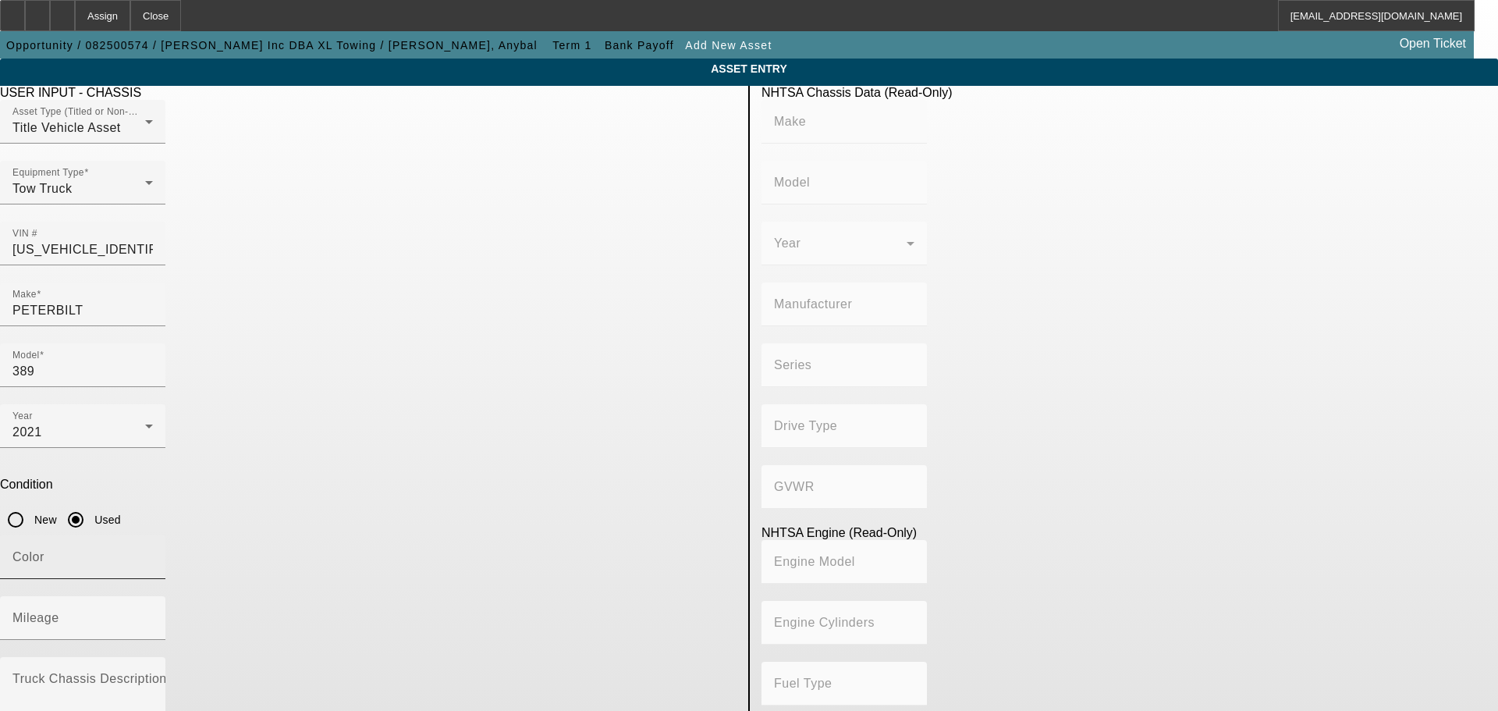
type input "PETERBILT"
type input "389"
type input "PETERBILT MOTORS COMPANY"
type input "6x4"
type input "Class 8: 33,001 lb and above (14,969 kg and above)"
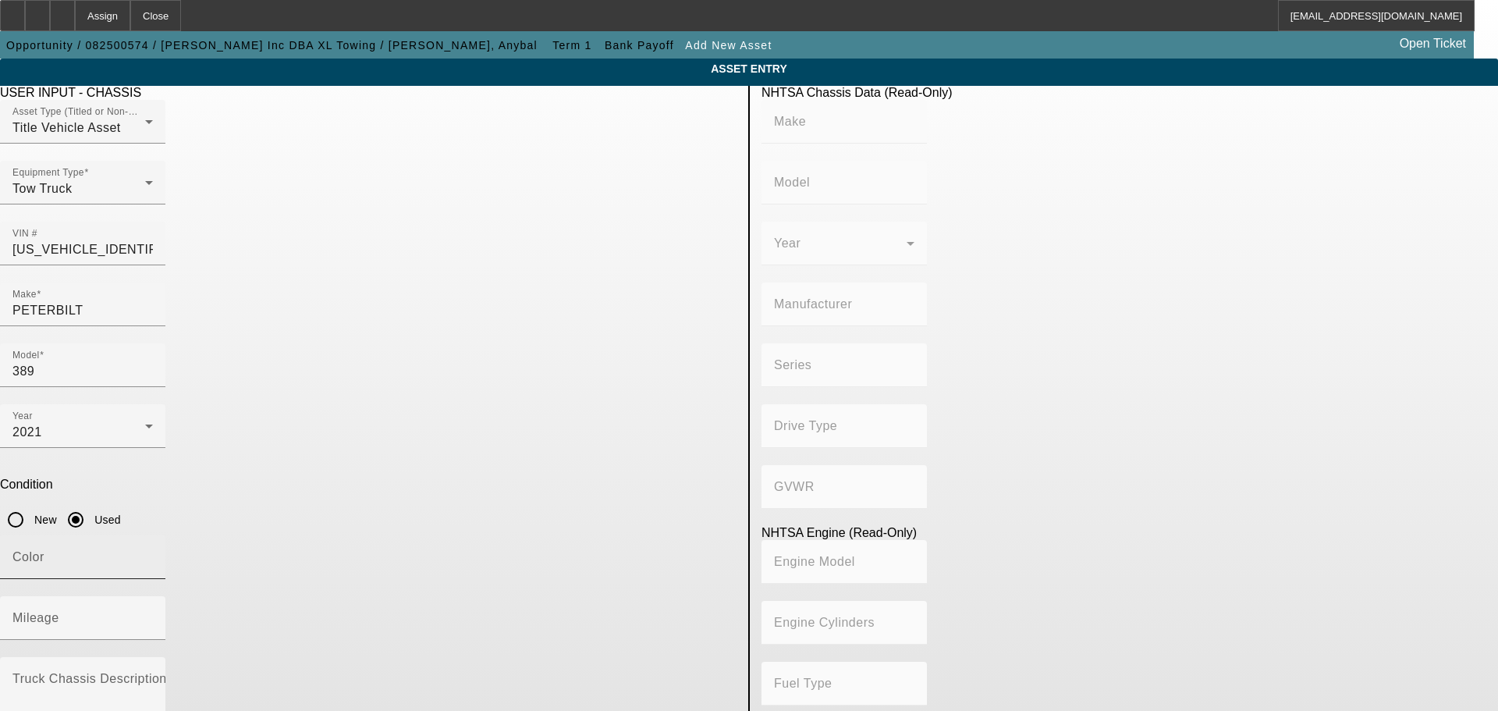
type input "ISX"
type input "6"
type input "Diesel"
type input "915.3561614209"
type input "15"
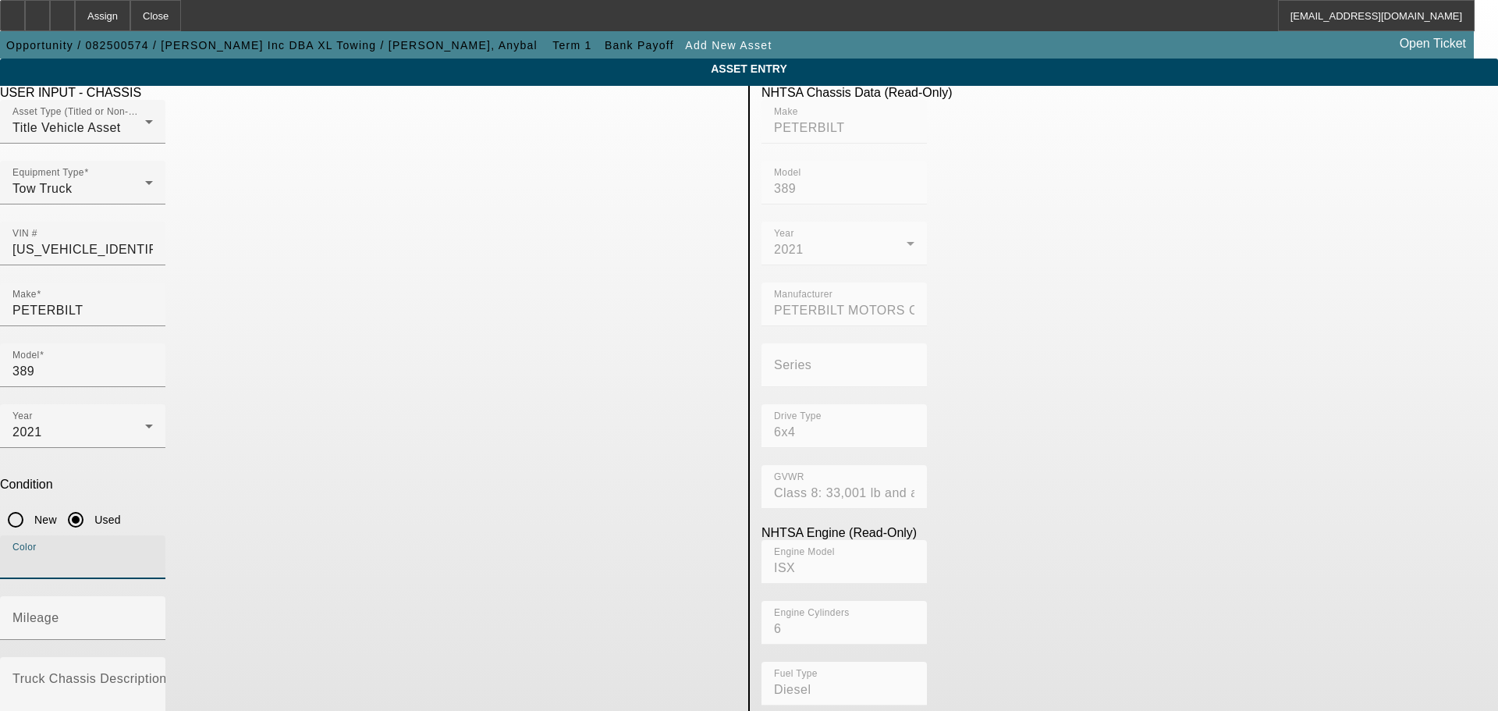
click at [153, 554] on input "Color" at bounding box center [82, 563] width 140 height 19
type input "Black"
drag, startPoint x: 584, startPoint y: 384, endPoint x: 580, endPoint y: 396, distance: 13.1
click at [153, 596] on div "Mileage" at bounding box center [82, 618] width 140 height 44
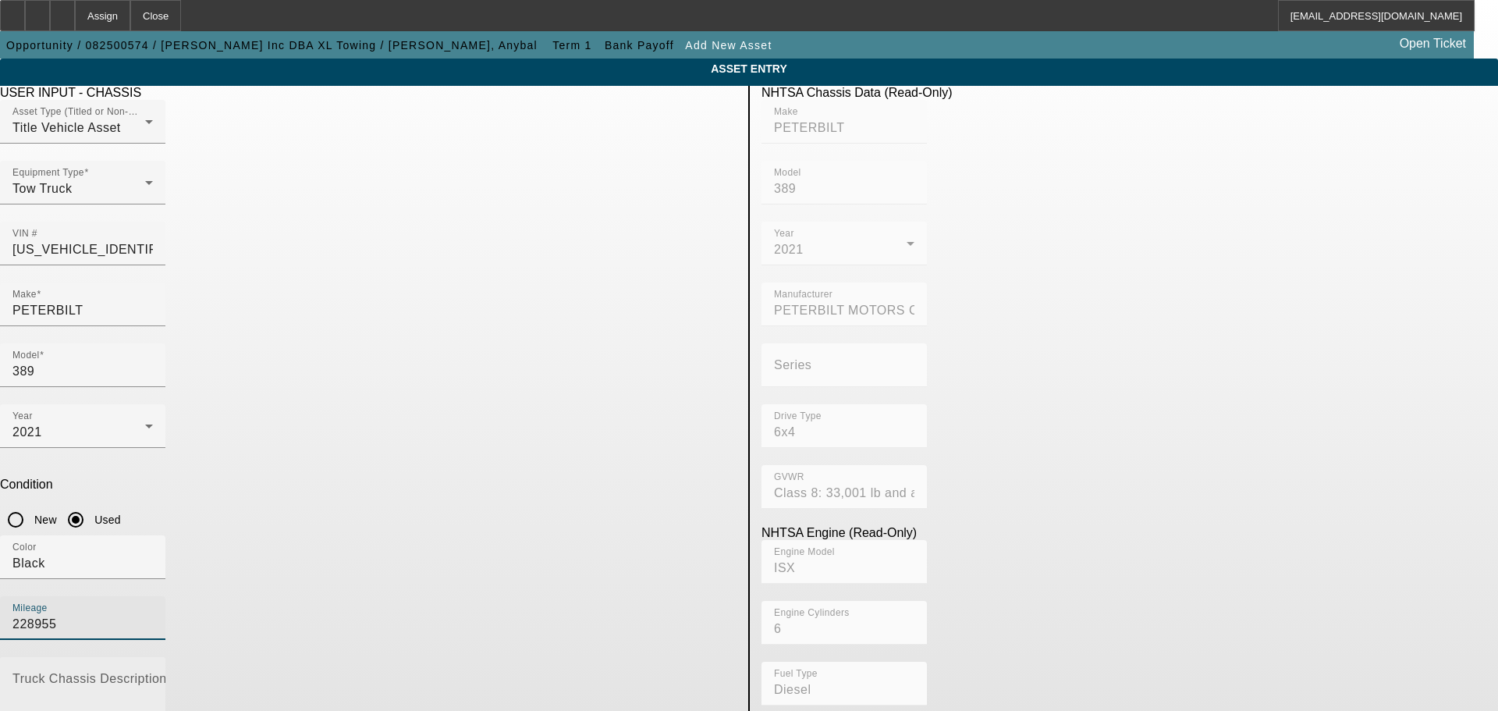
type input "228955"
click at [153, 676] on textarea "Truck Chassis Description (Describe the truck chassis only)" at bounding box center [82, 704] width 140 height 56
paste textarea "Wrecker; Make: Peterbilt; Model: 395"
click at [153, 676] on textarea "Wrecker; Make: Peterbilt; Model: 395" at bounding box center [82, 704] width 140 height 56
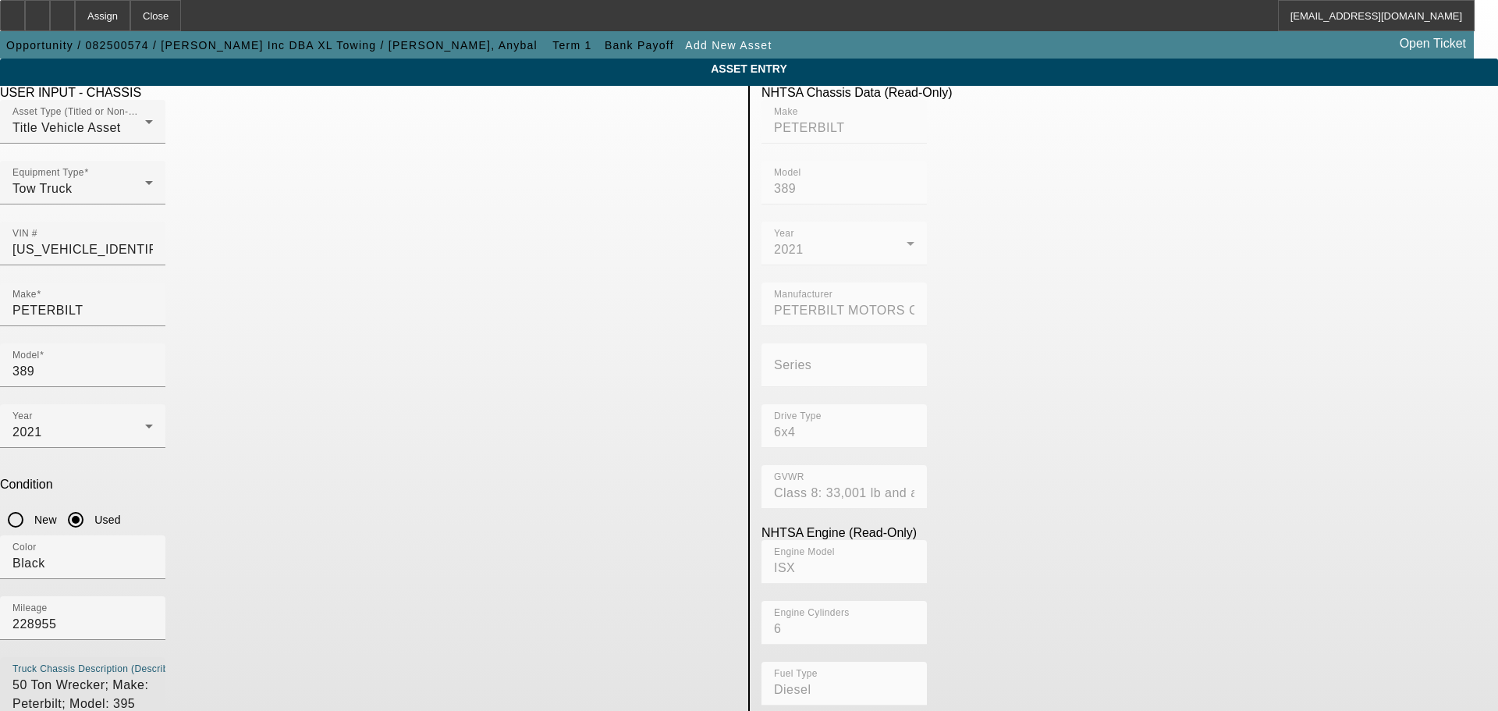
type textarea "50 Ton Wrecker; Make: Peterbilt; Model: 395"
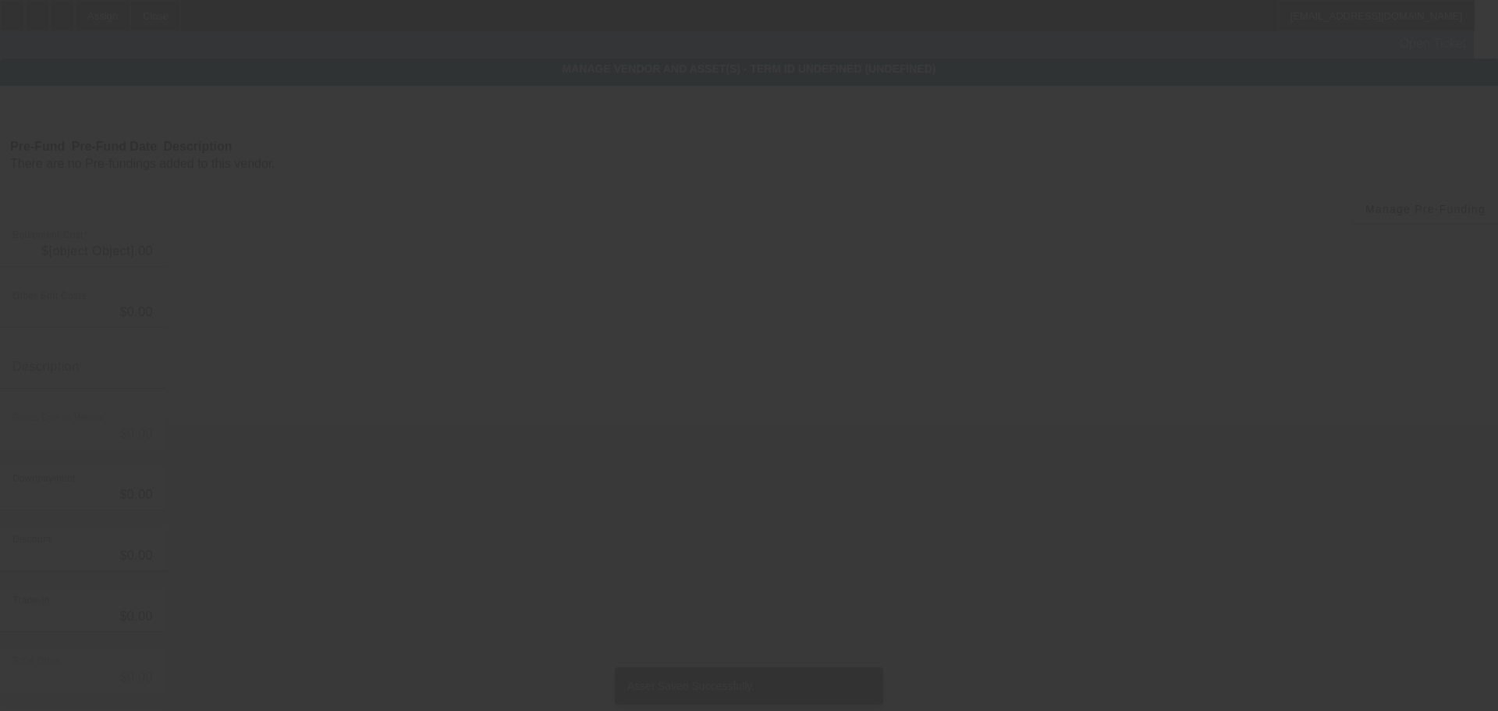
type input "$198,022.34"
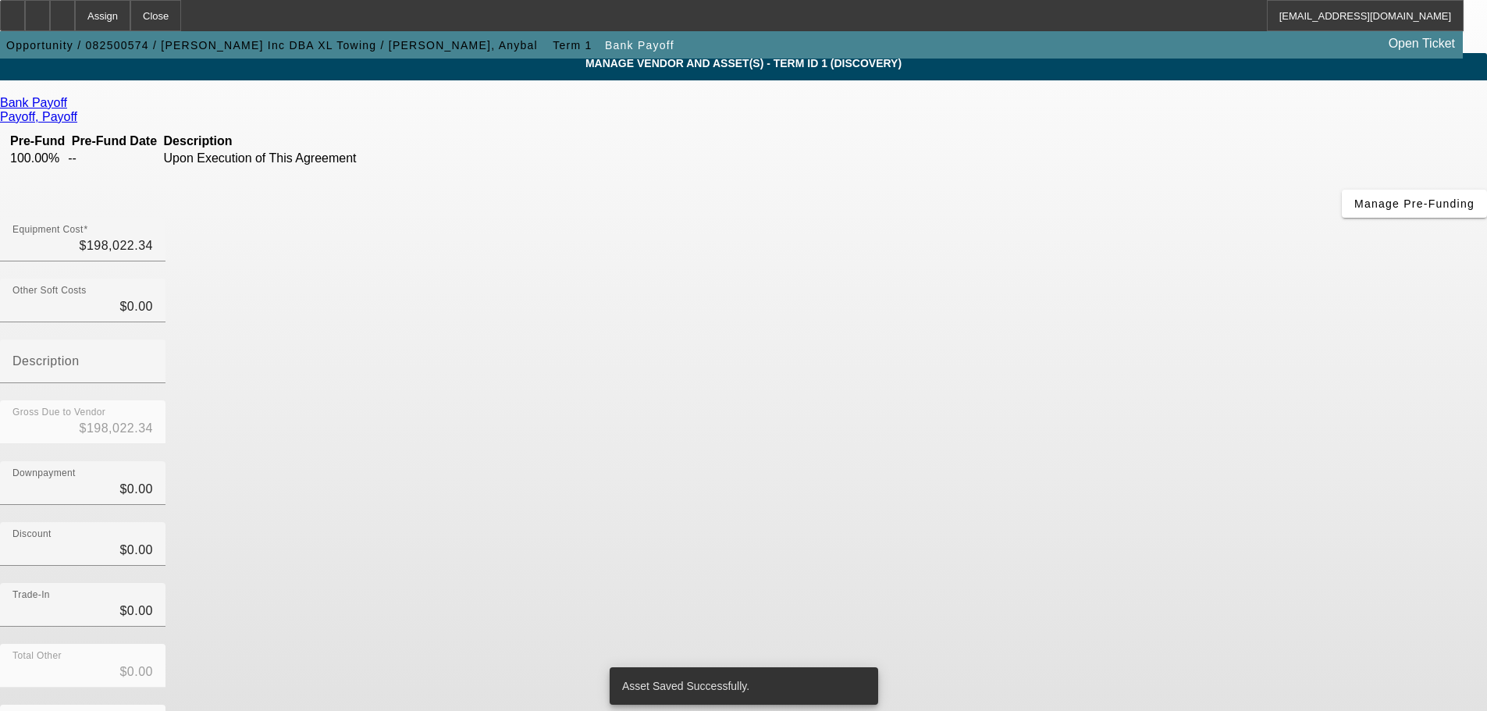
scroll to position [86, 0]
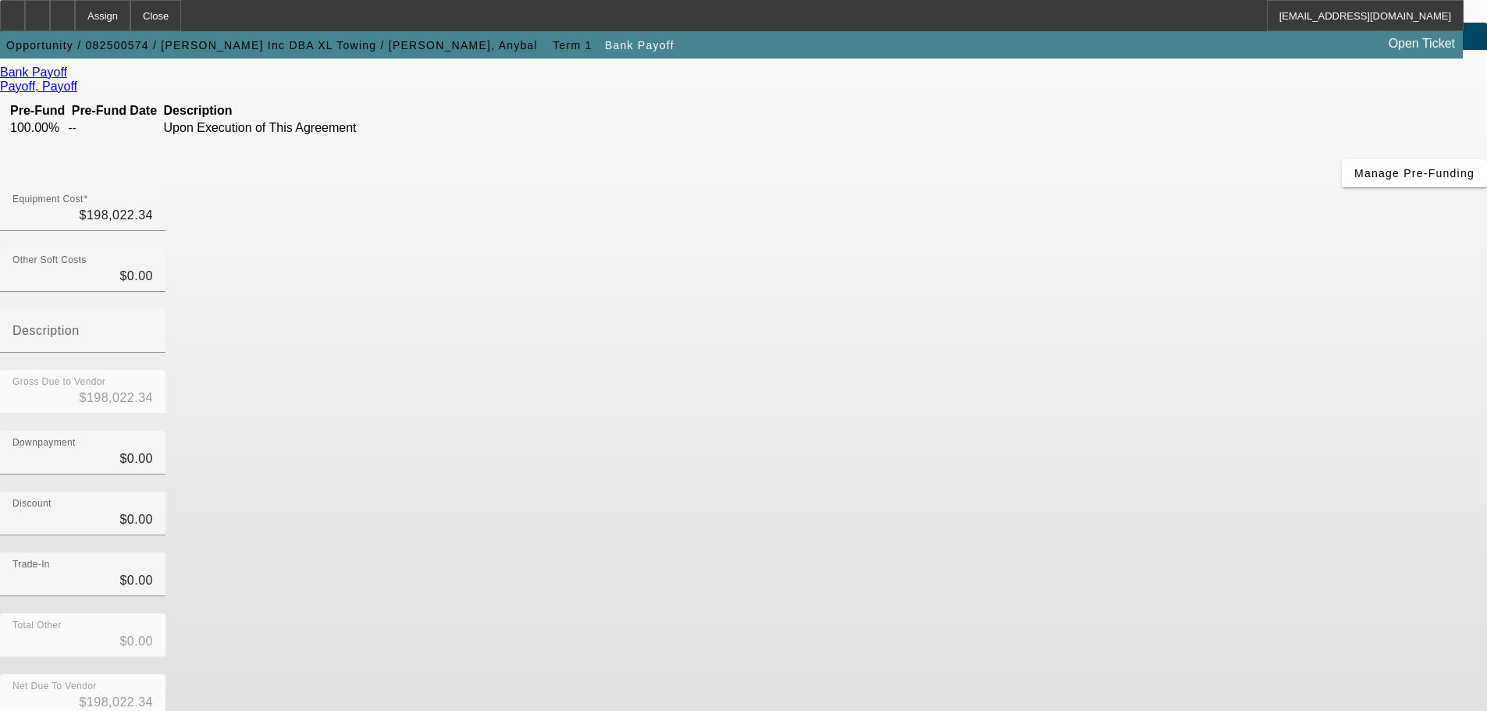
scroll to position [0, 0]
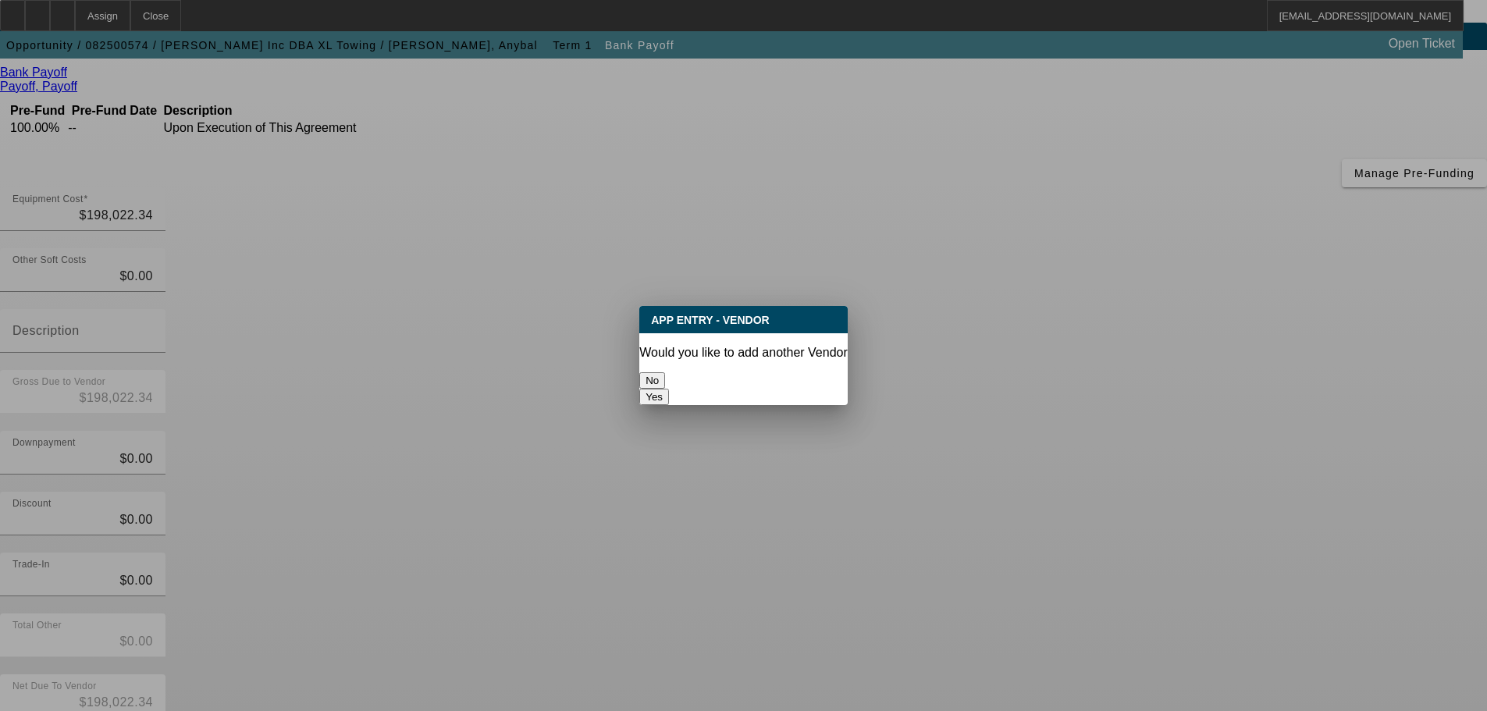
click at [665, 373] on button "No" at bounding box center [652, 380] width 26 height 16
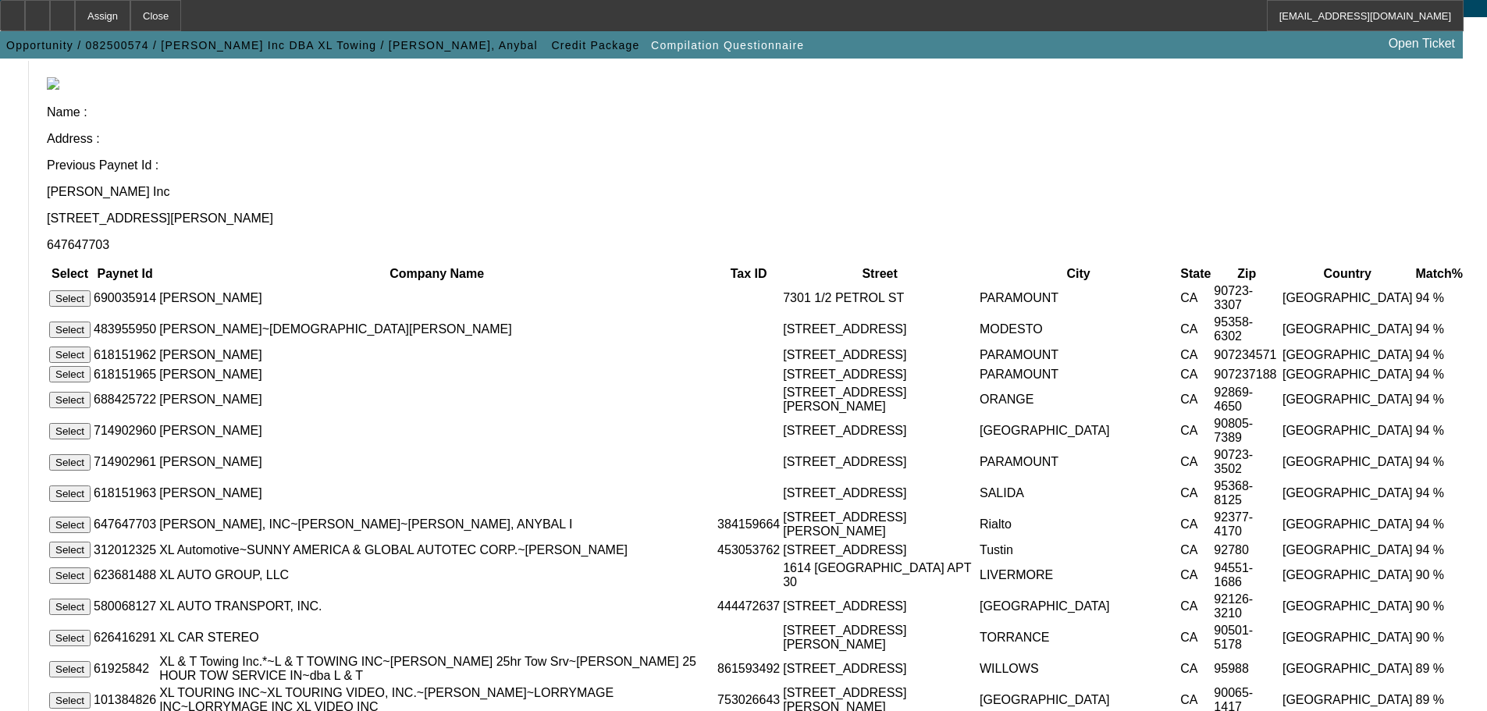
scroll to position [156, 0]
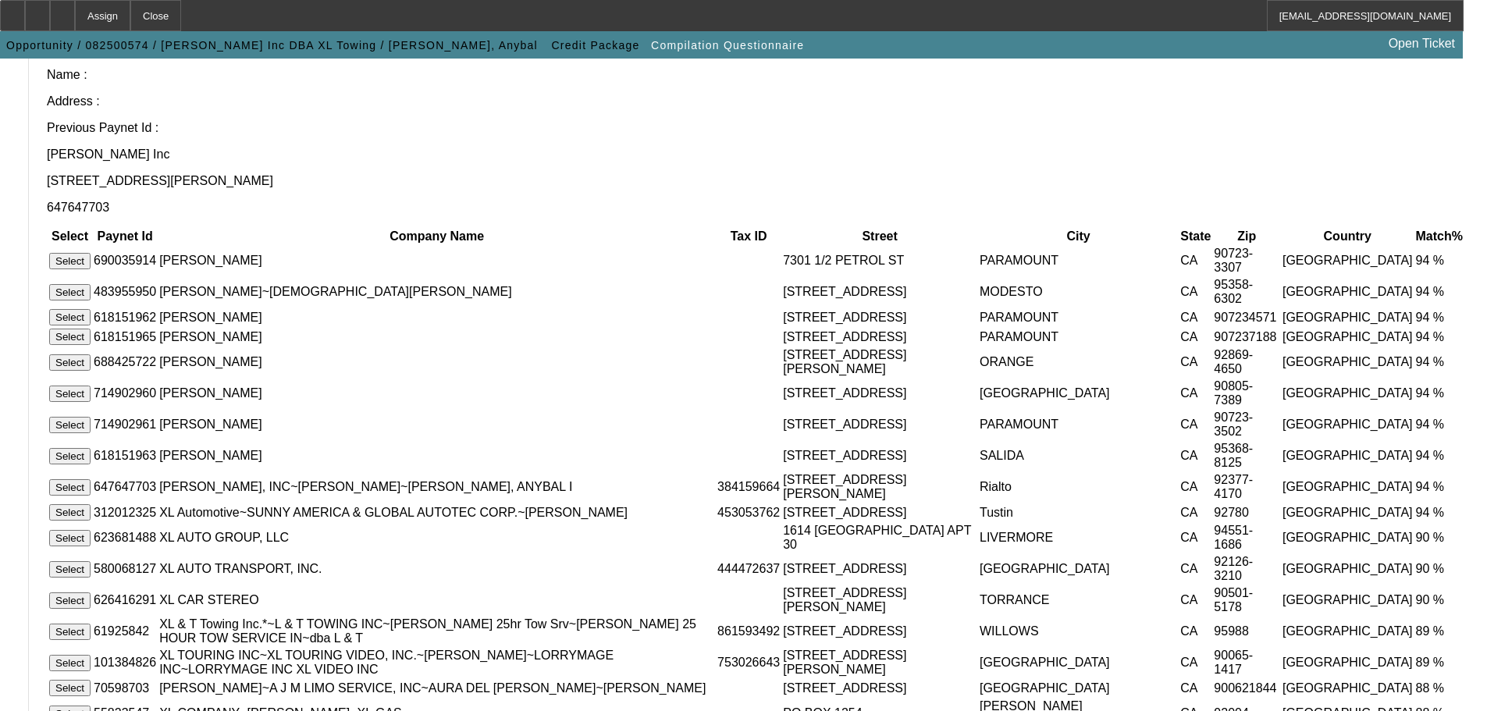
click at [91, 479] on button "Select" at bounding box center [69, 487] width 41 height 16
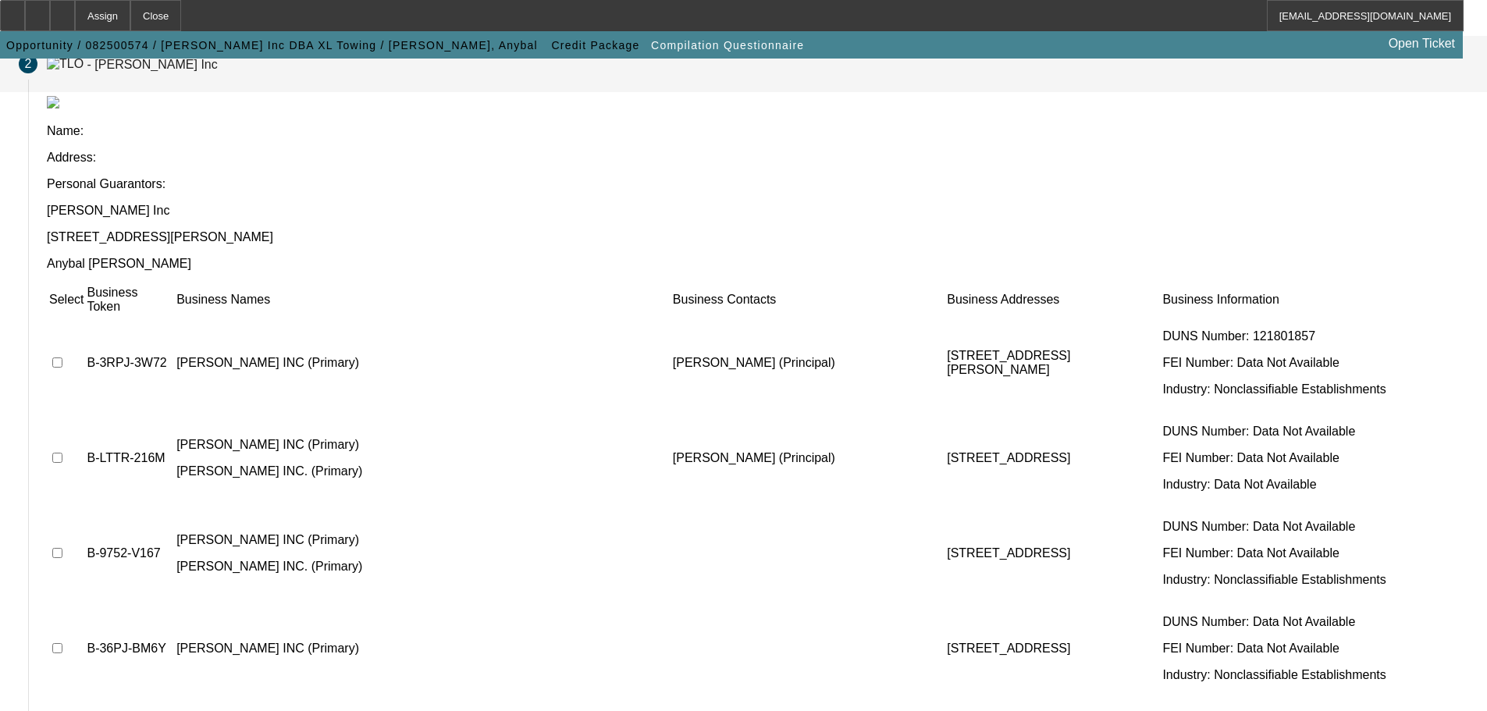
scroll to position [152, 0]
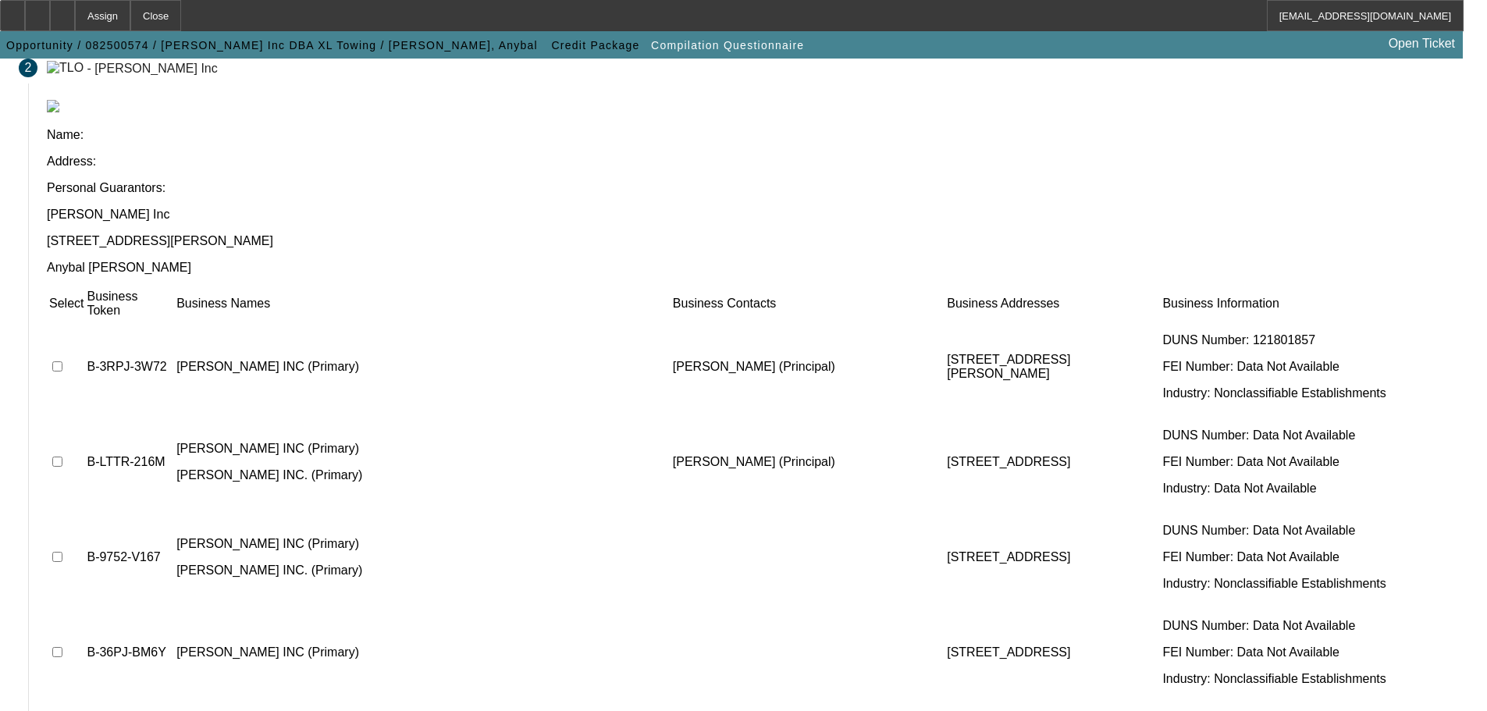
click at [62, 361] on input "checkbox" at bounding box center [57, 366] width 10 height 10
checkbox input "true"
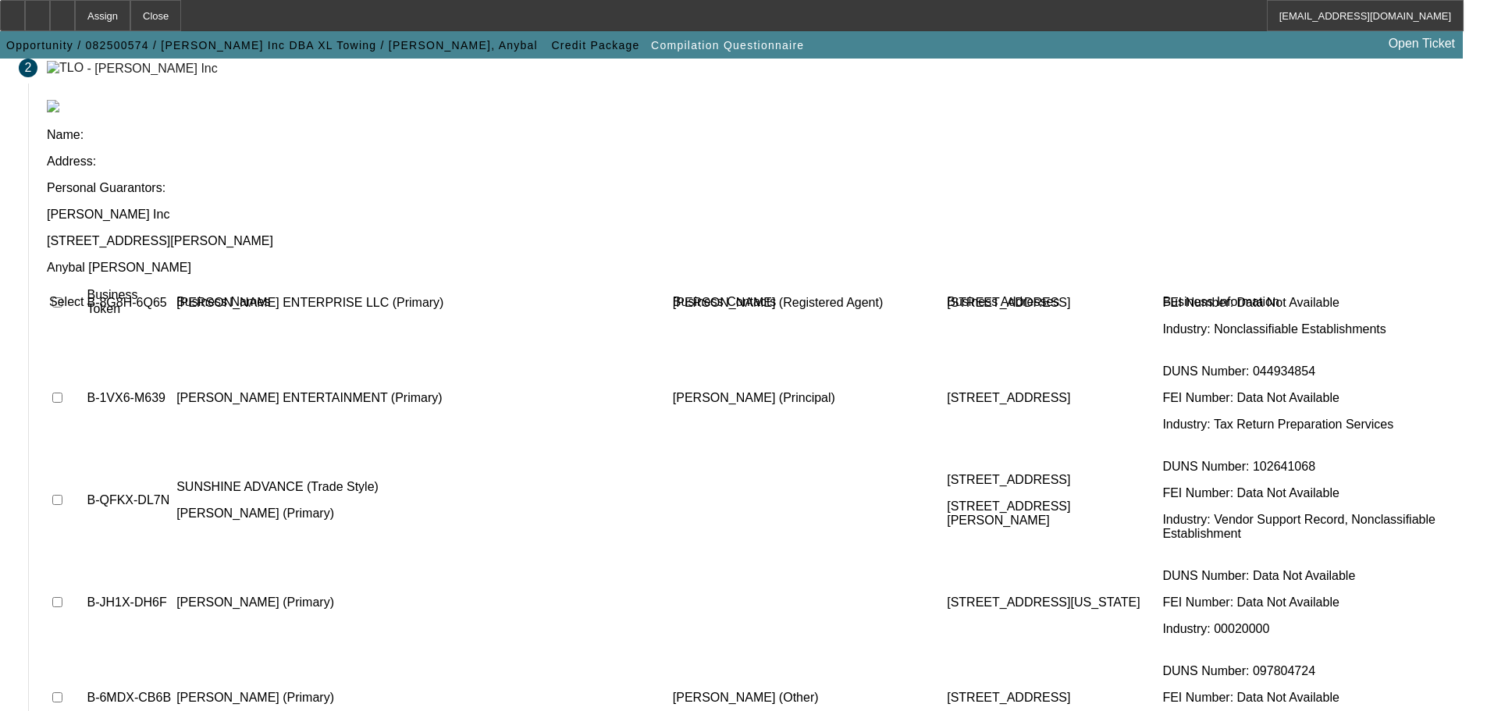
scroll to position [7491, 0]
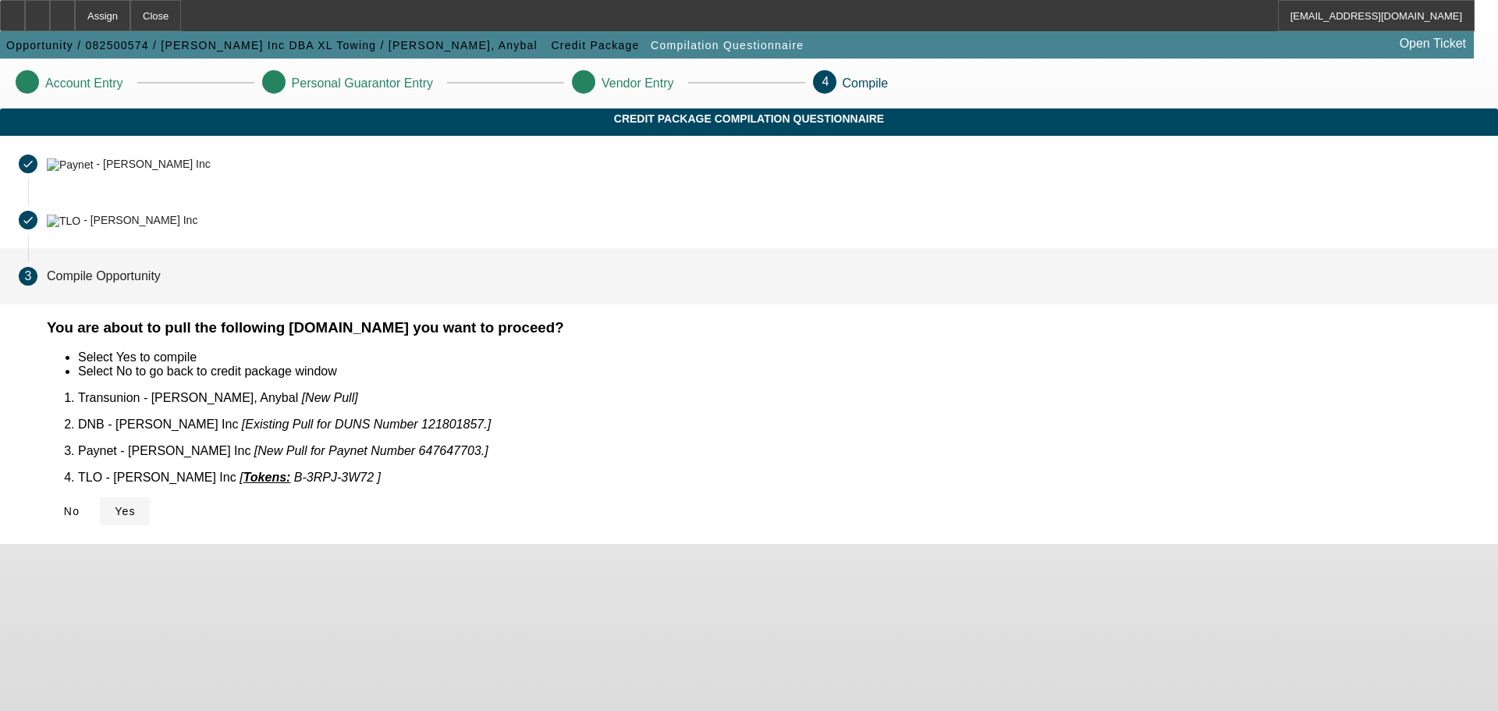
click at [115, 505] on icon at bounding box center [115, 511] width 0 height 12
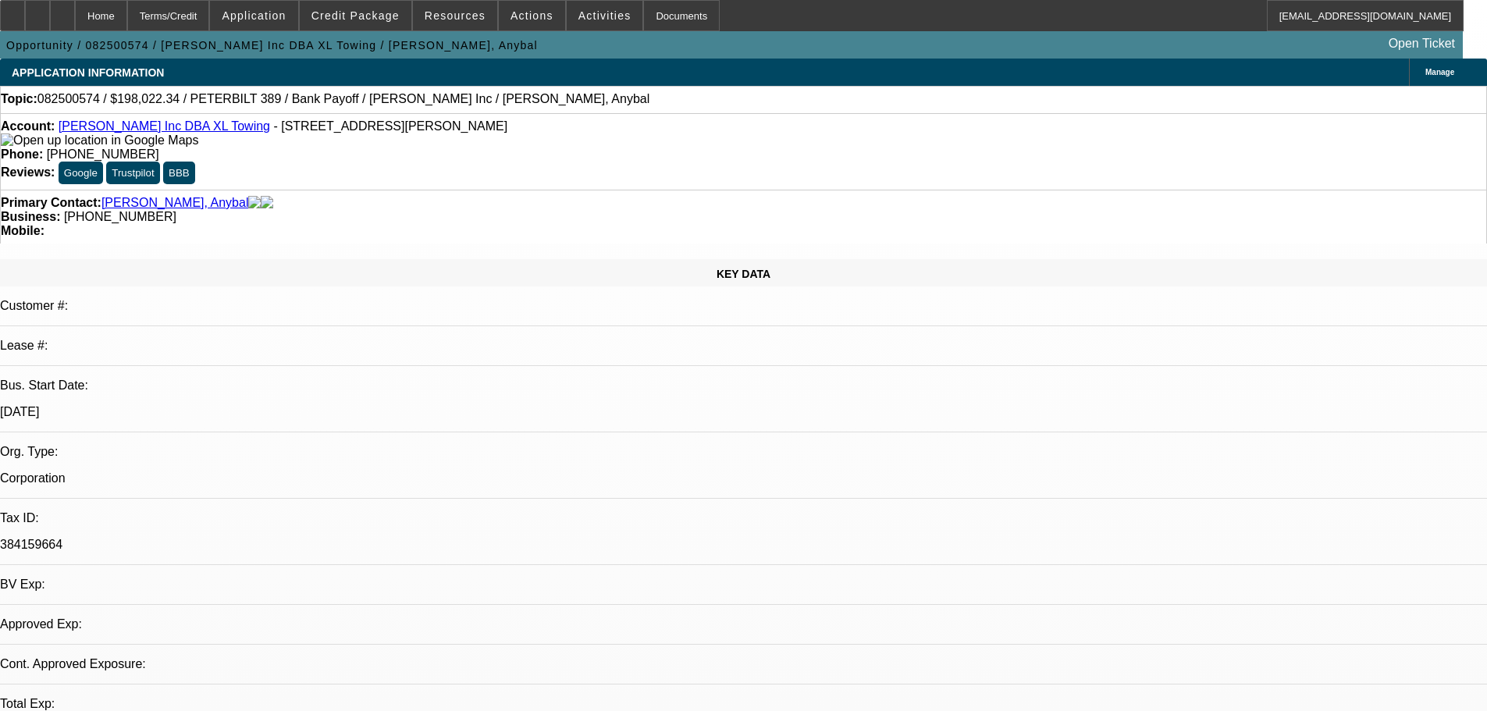
select select "0"
select select "2"
select select "0.1"
select select "4"
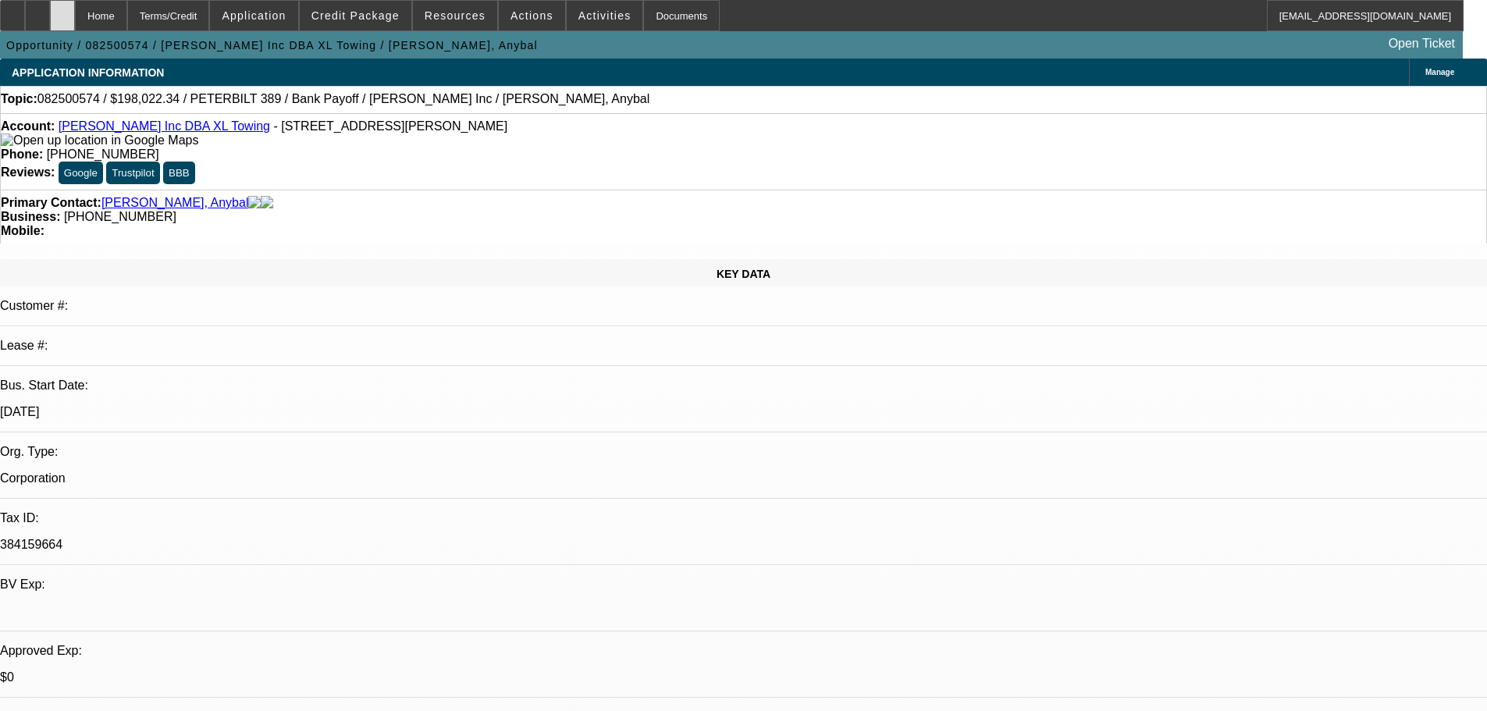
click at [75, 26] on div at bounding box center [62, 15] width 25 height 31
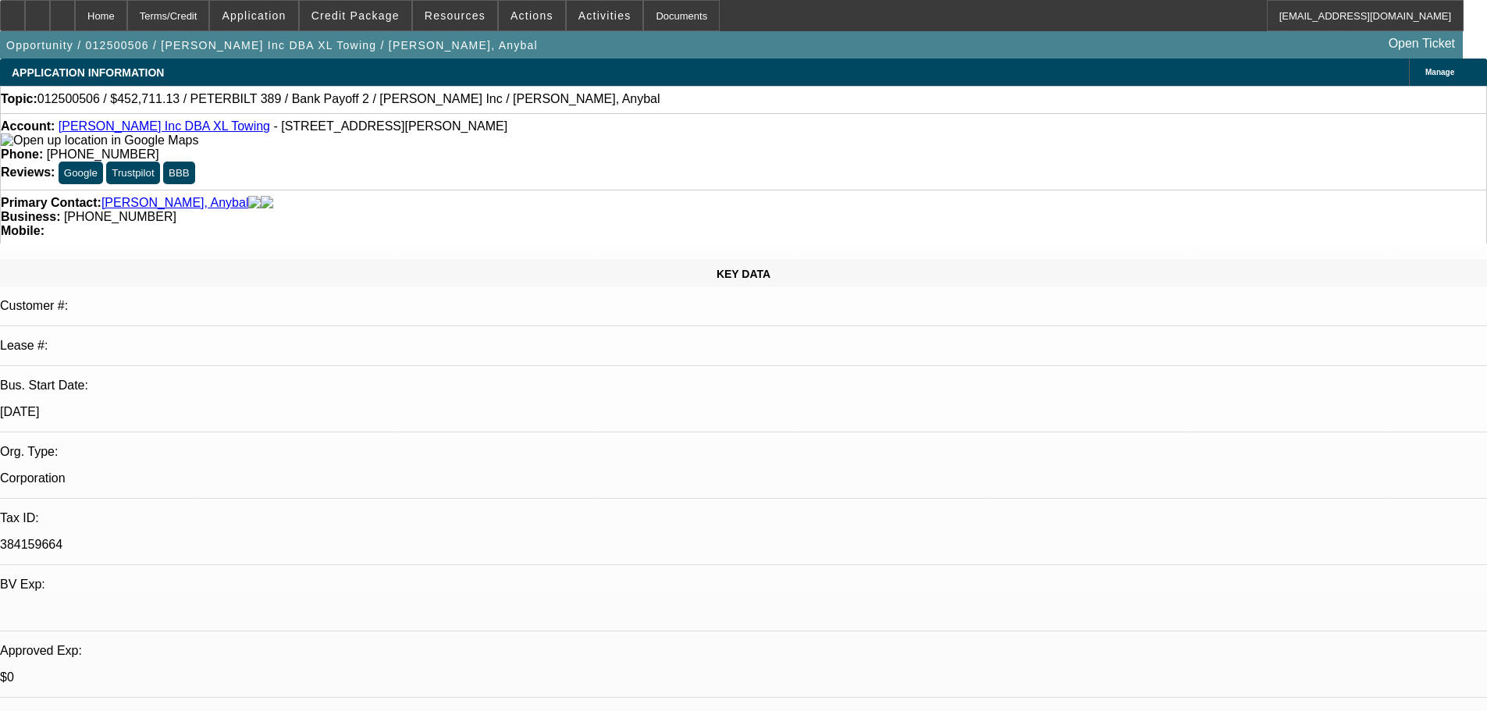
select select "0"
select select "2"
select select "0"
select select "18"
select select "0"
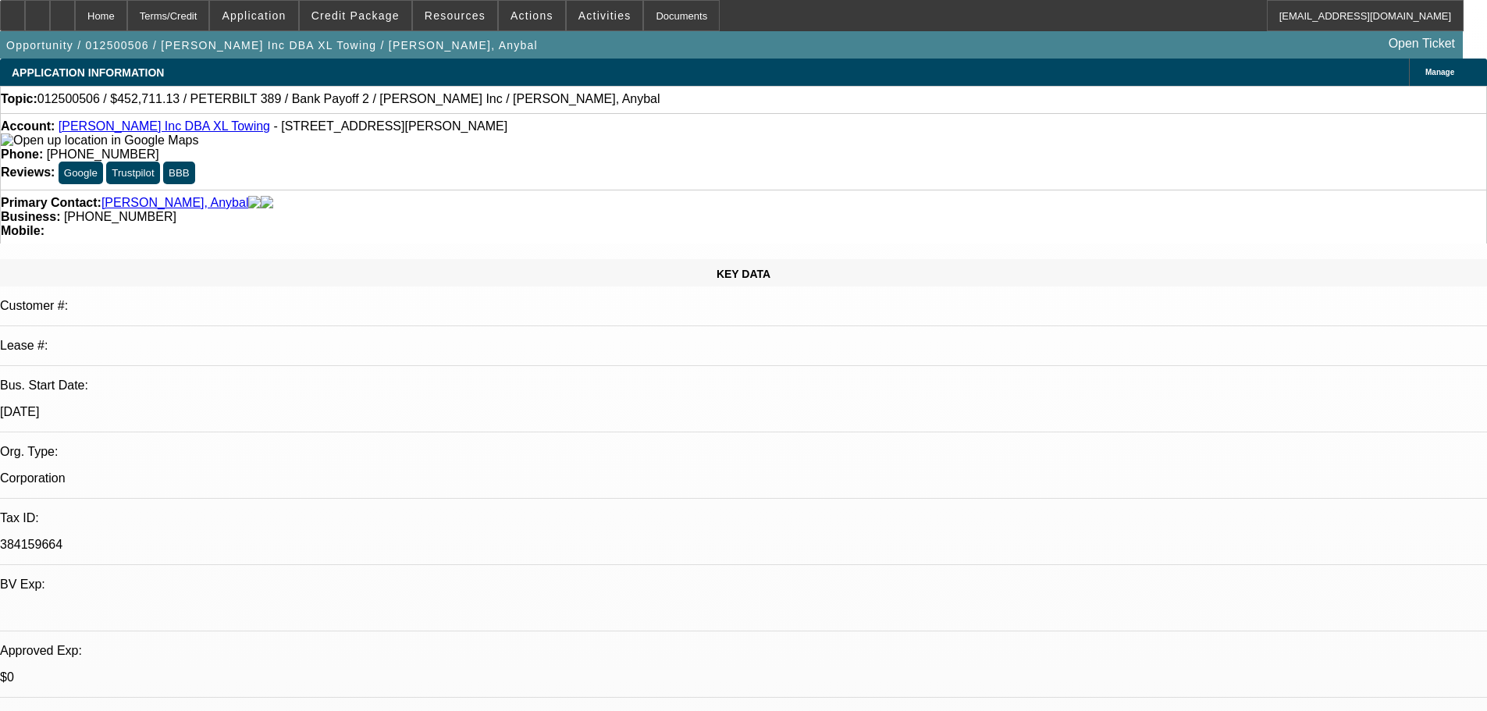
select select "2"
select select "0"
select select "18"
select select "0"
select select "2"
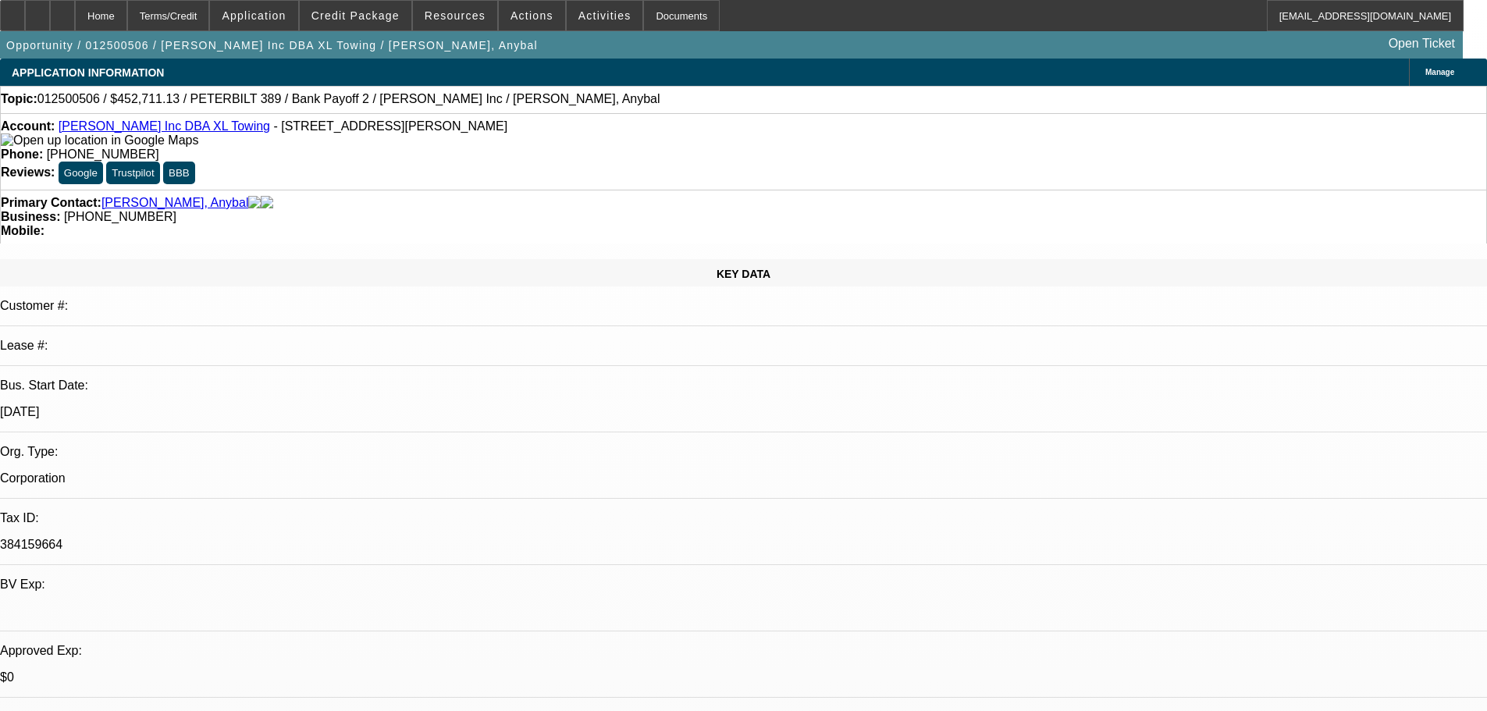
select select "2"
select select "0.2"
select select "4"
select select "0"
select select "2"
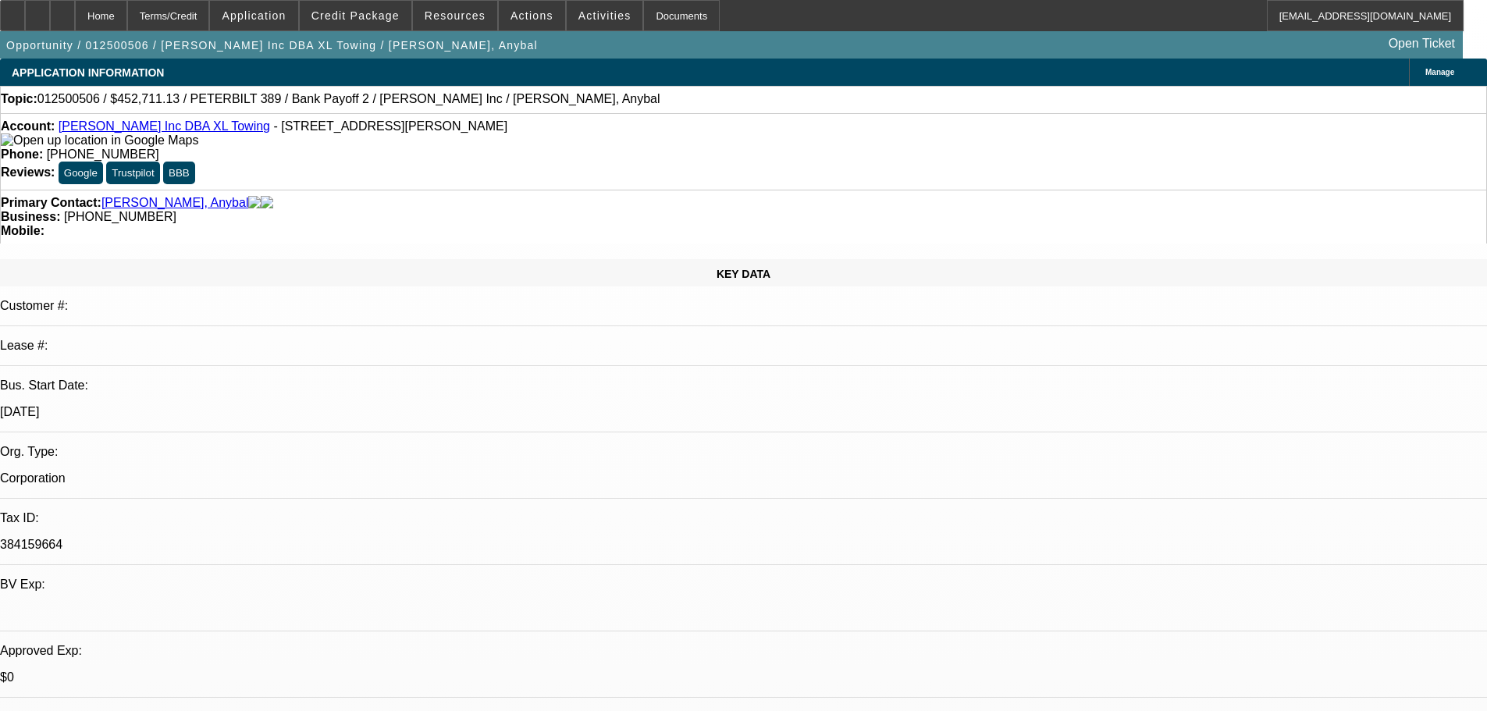
select select "2"
select select "0.2"
select select "4"
click at [371, 3] on span at bounding box center [356, 15] width 112 height 37
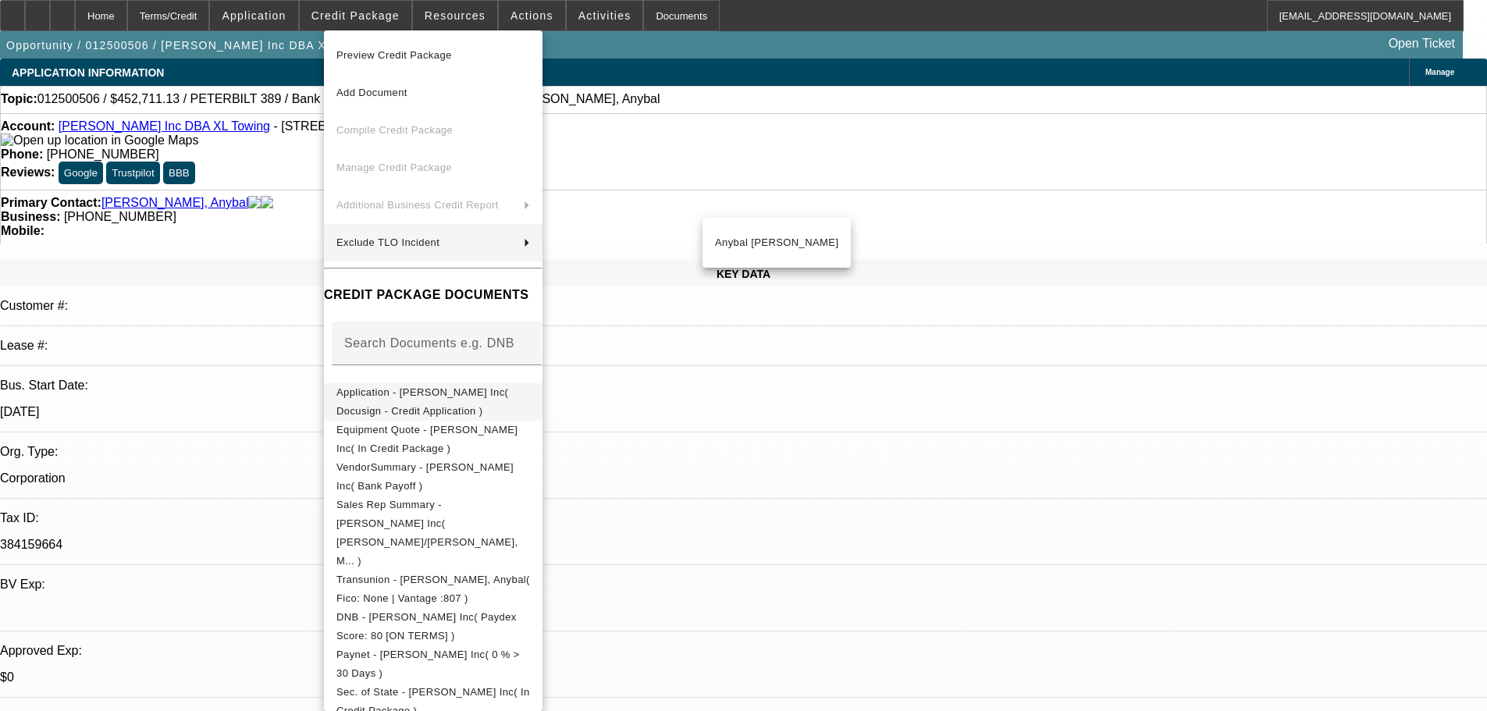
drag, startPoint x: 503, startPoint y: 398, endPoint x: 504, endPoint y: 371, distance: 27.4
click at [503, 398] on span "Application - [PERSON_NAME] Inc( Docusign - Credit Application )" at bounding box center [422, 401] width 172 height 30
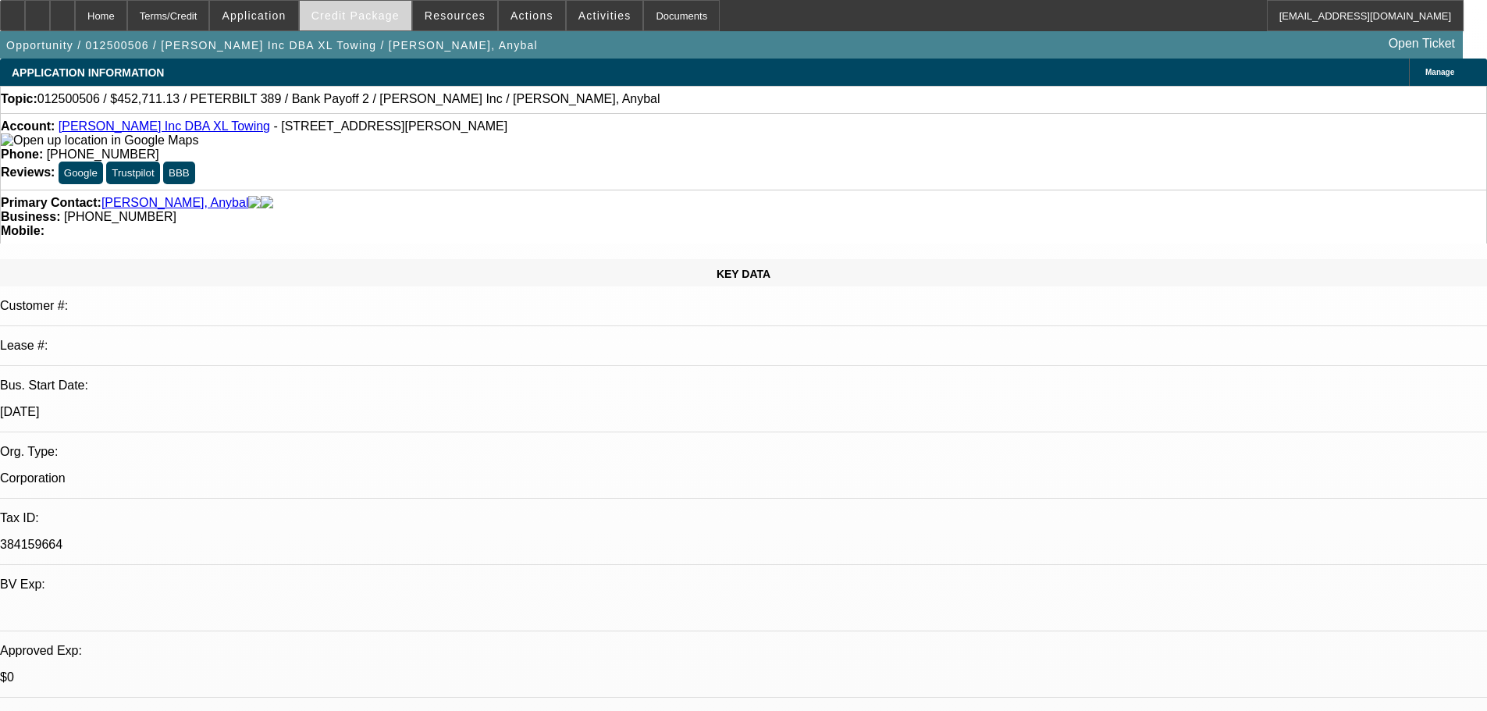
click at [384, 17] on span "Credit Package" at bounding box center [355, 15] width 88 height 12
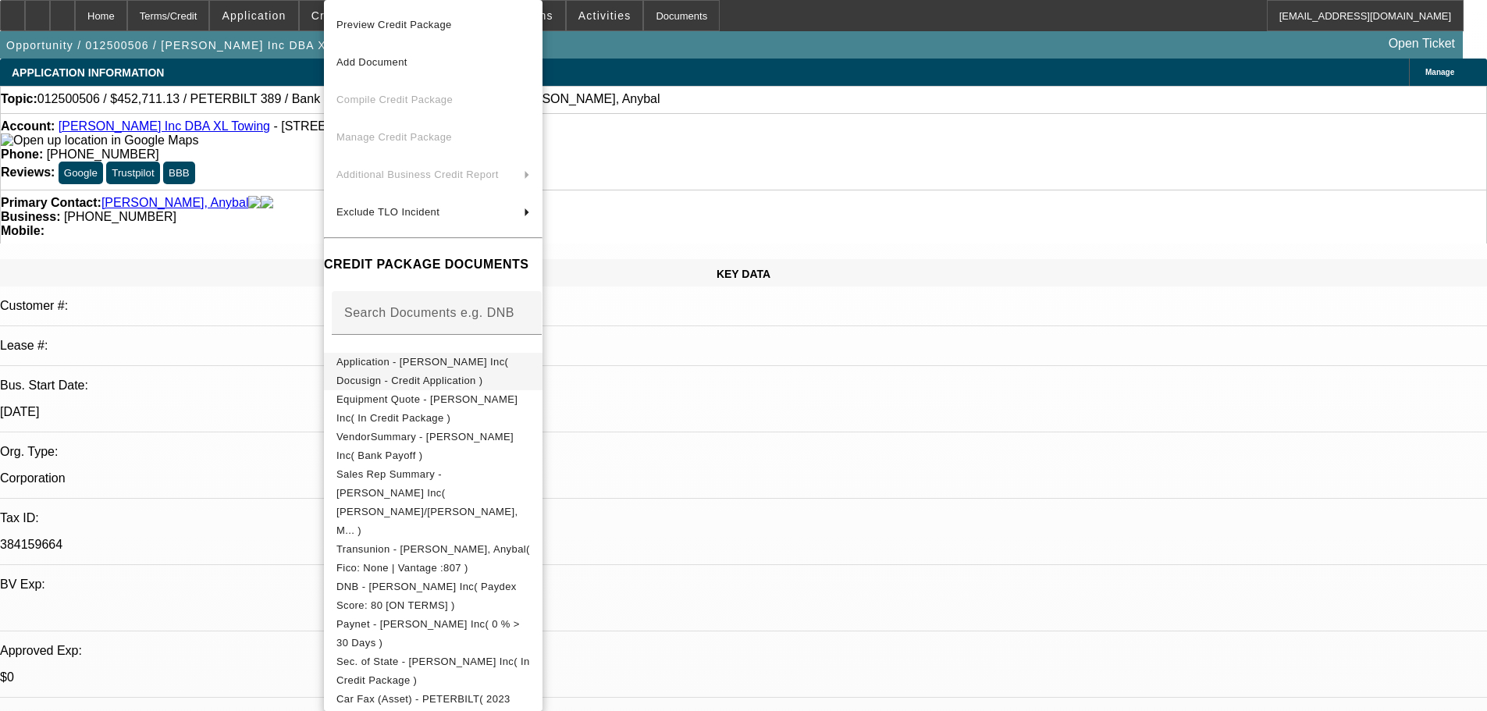
click at [508, 363] on span "Application - [PERSON_NAME] Inc( Docusign - Credit Application )" at bounding box center [422, 371] width 172 height 30
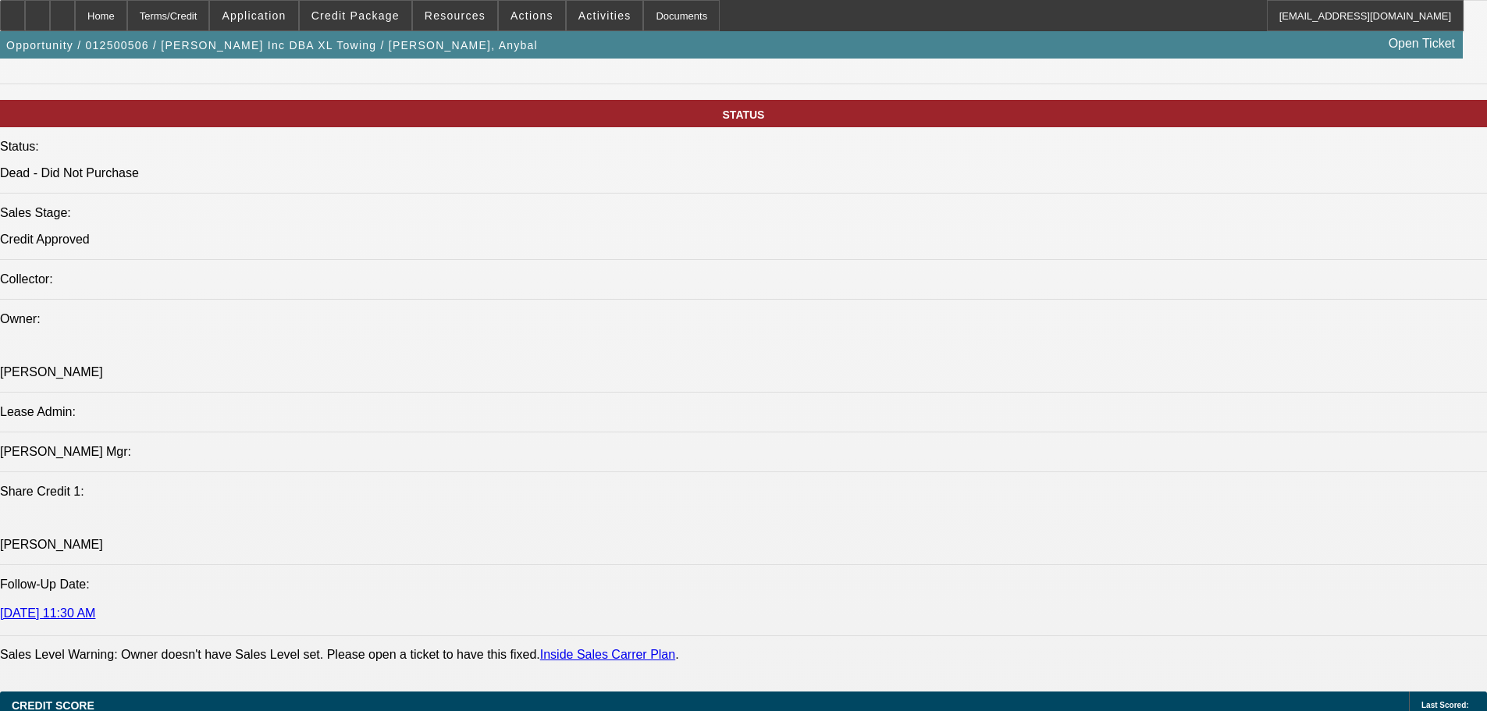
scroll to position [1561, 0]
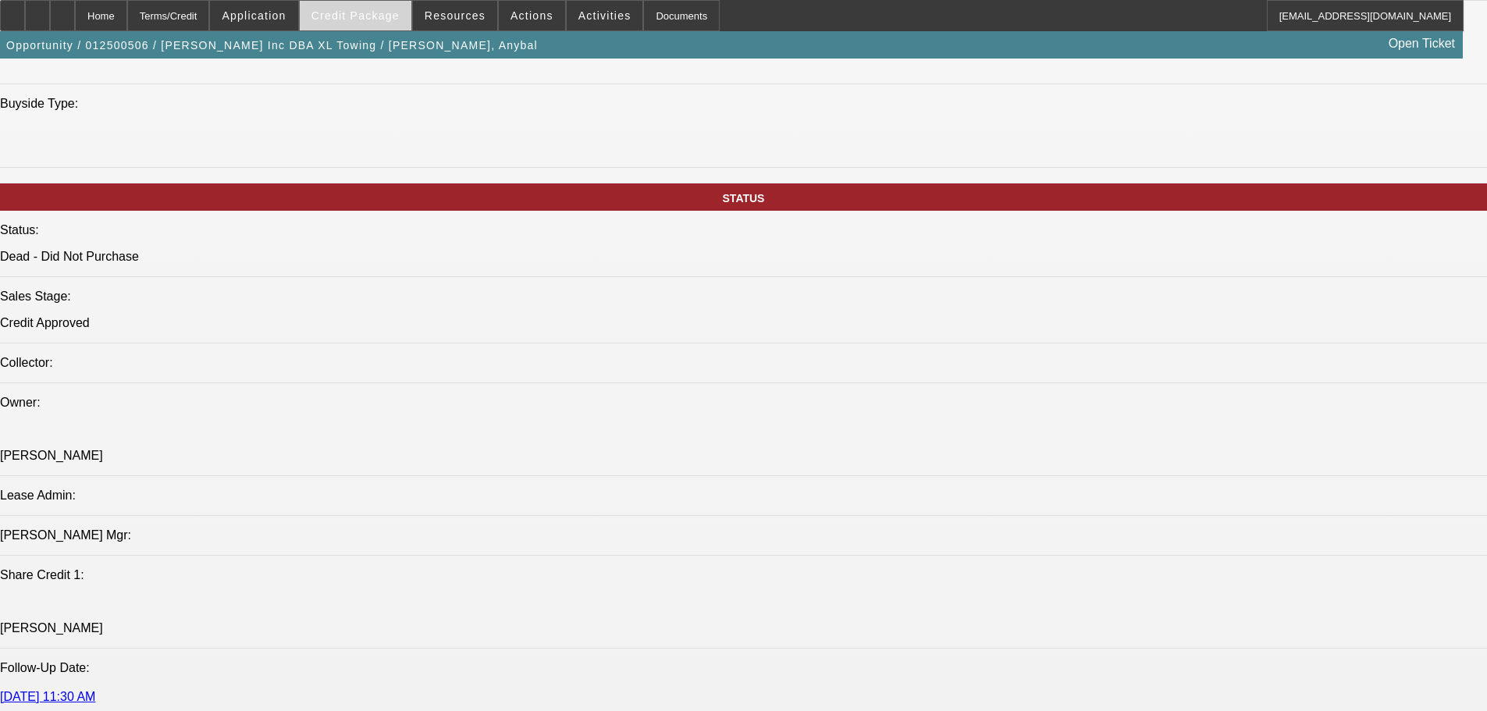
click at [362, 18] on span "Credit Package" at bounding box center [355, 15] width 88 height 12
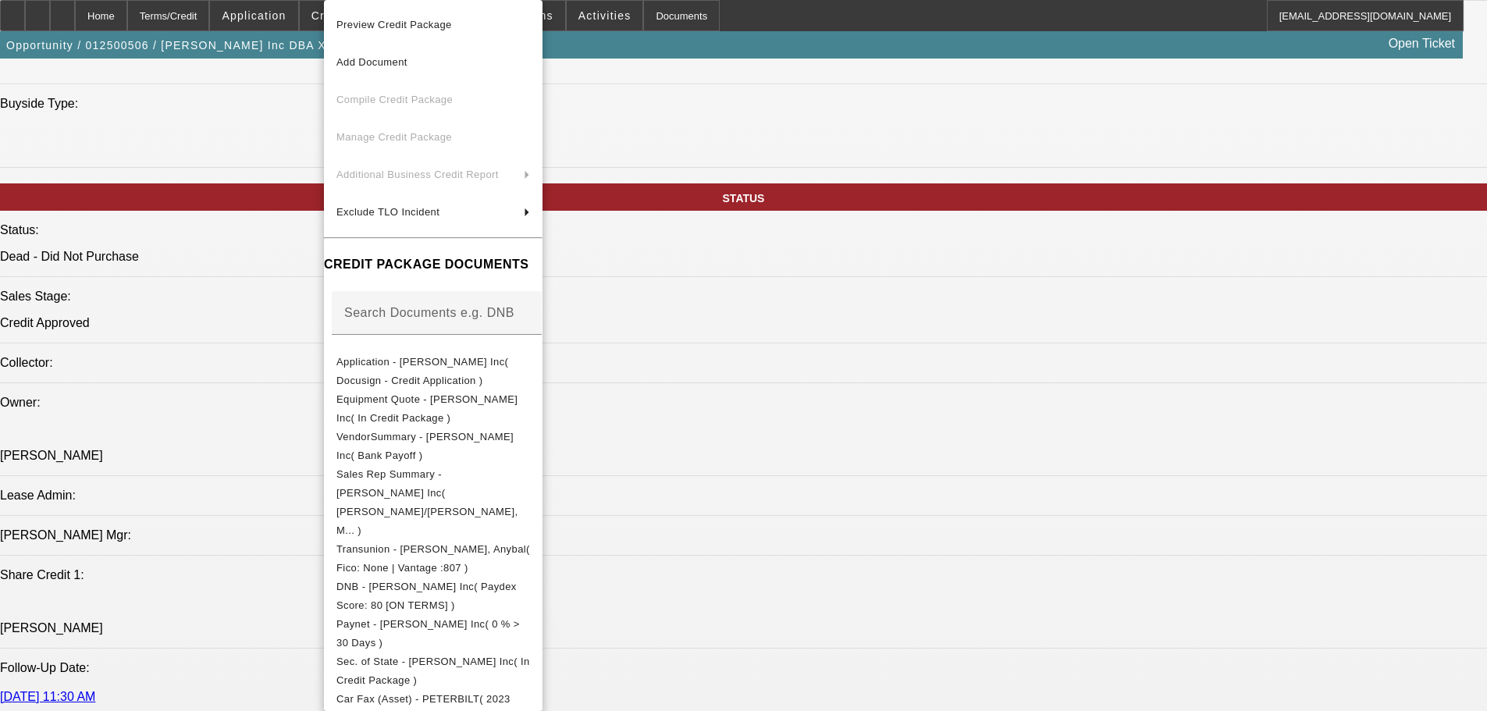
click at [181, 395] on div at bounding box center [743, 355] width 1487 height 711
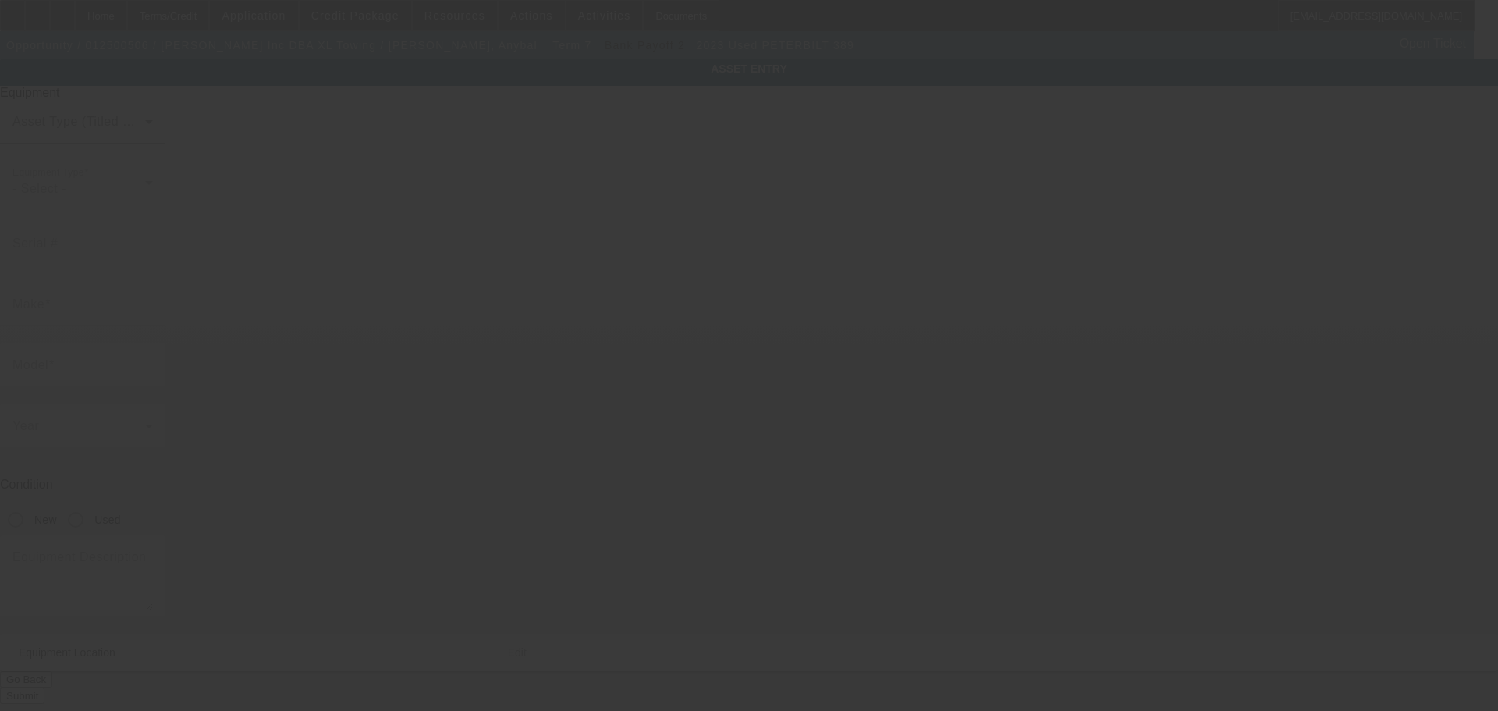
type input "[US_VEHICLE_IDENTIFICATION_NUMBER]"
type input "Peterbilt"
type input "389"
radio input "true"
type input "[STREET_ADDRESS][PERSON_NAME]"
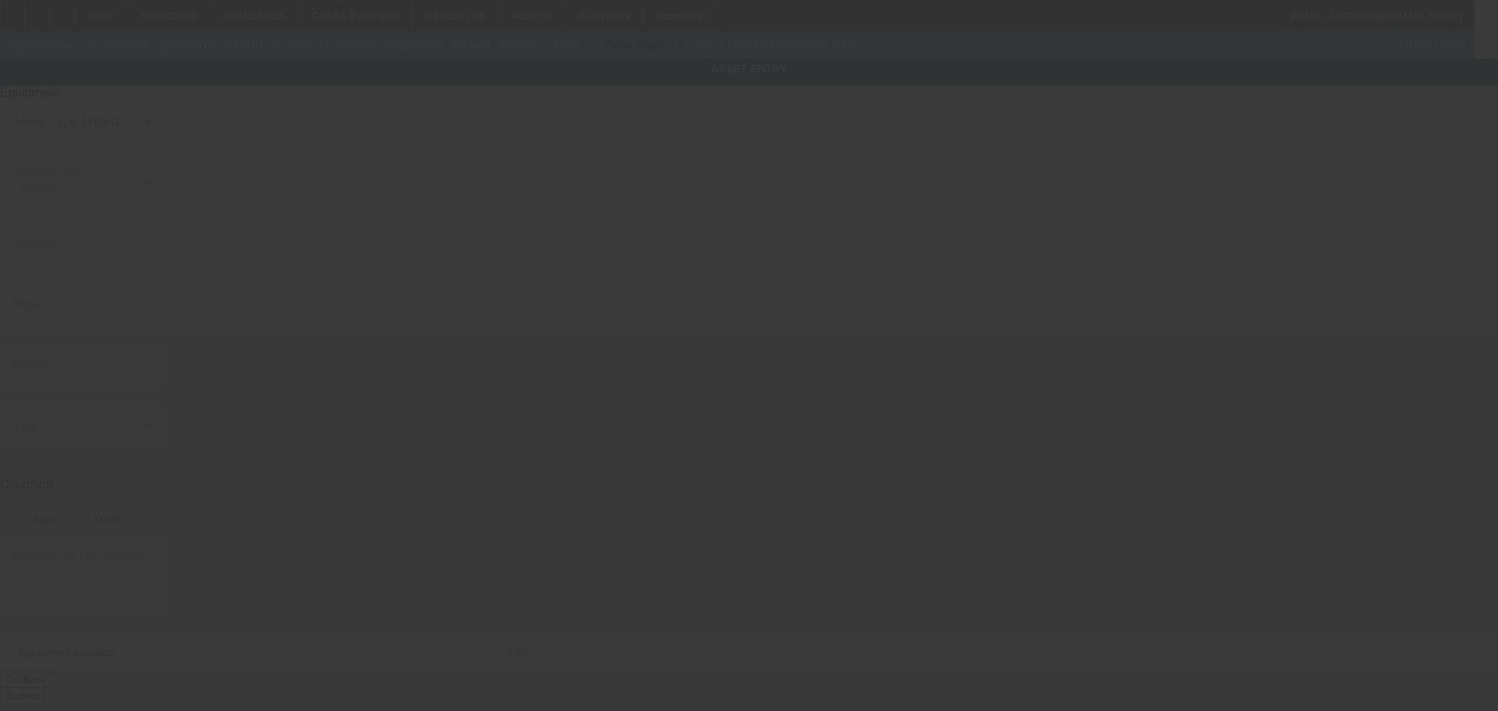
type input "Rialto"
type input "92377"
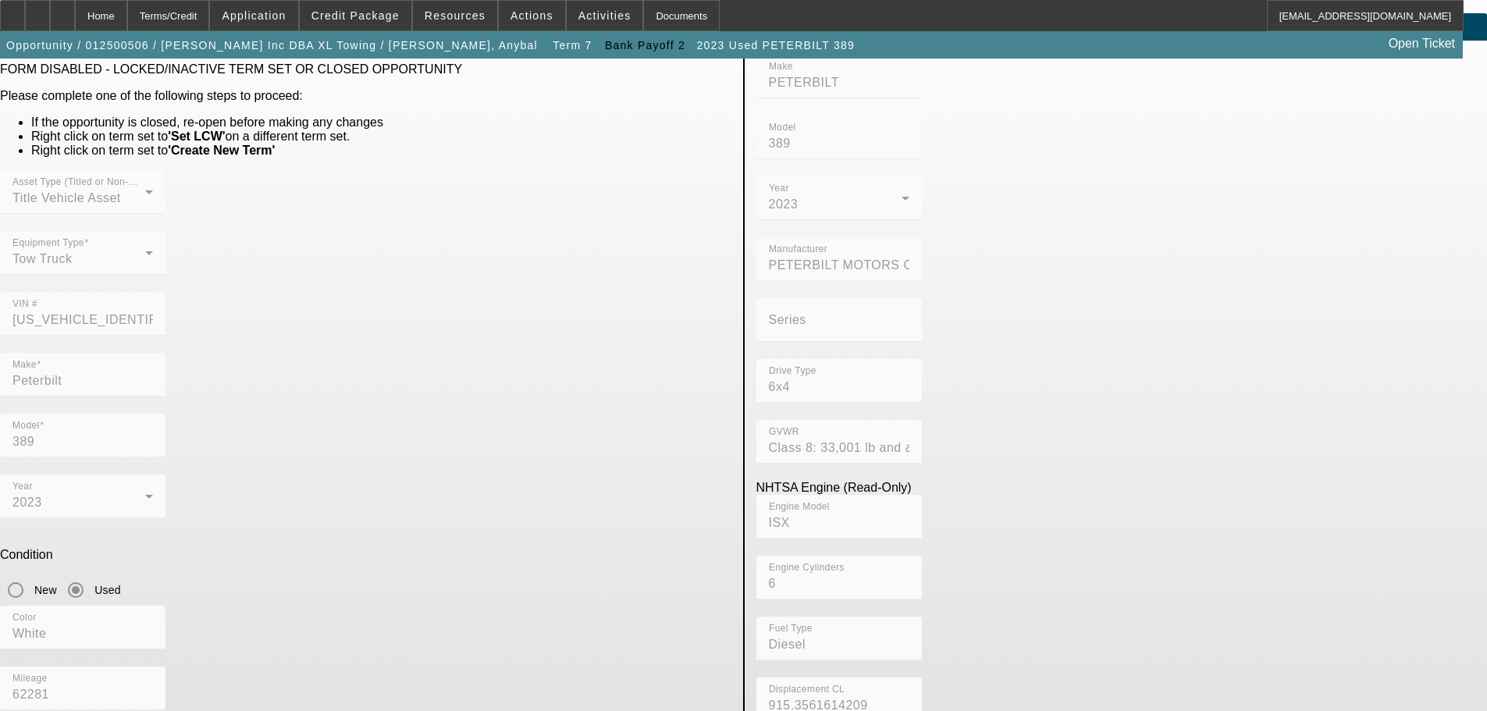
scroll to position [73, 0]
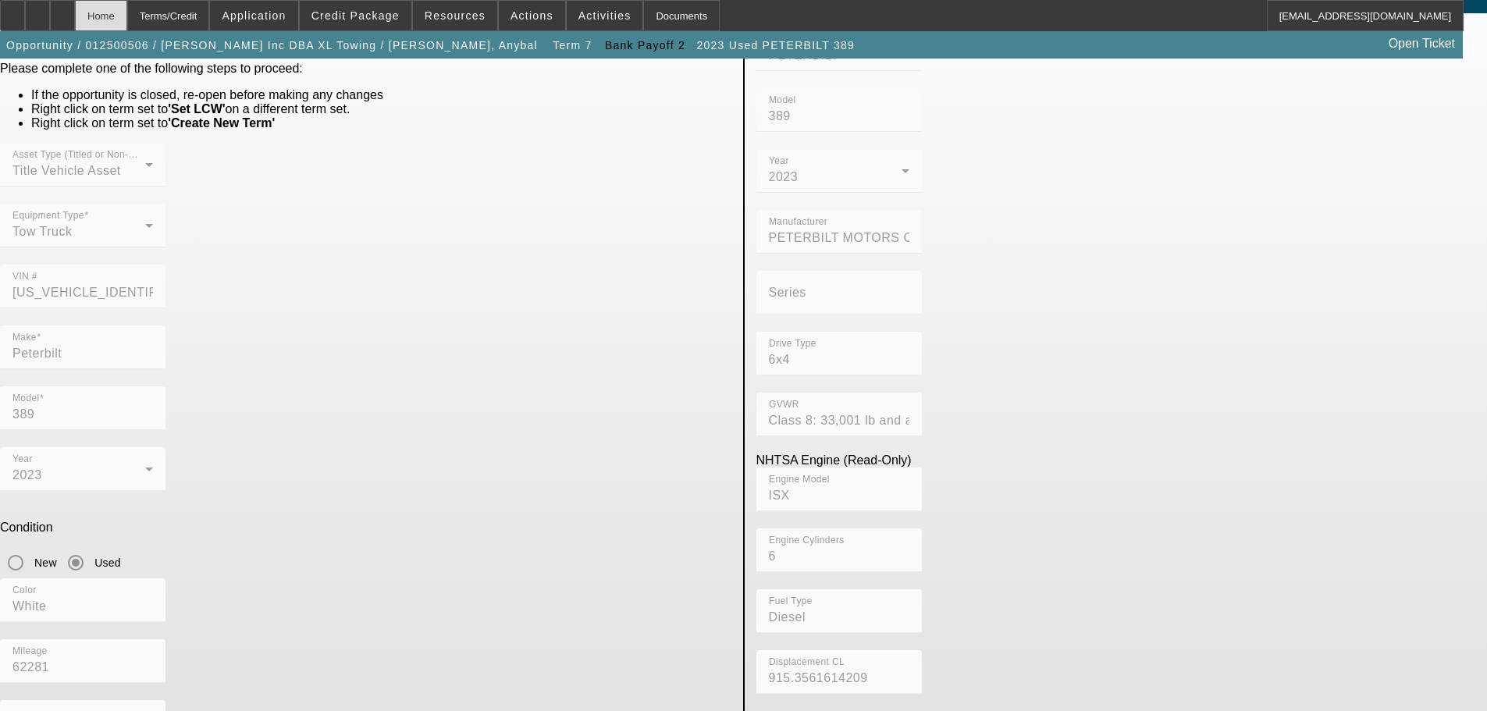
click at [127, 12] on div "Home" at bounding box center [101, 15] width 52 height 31
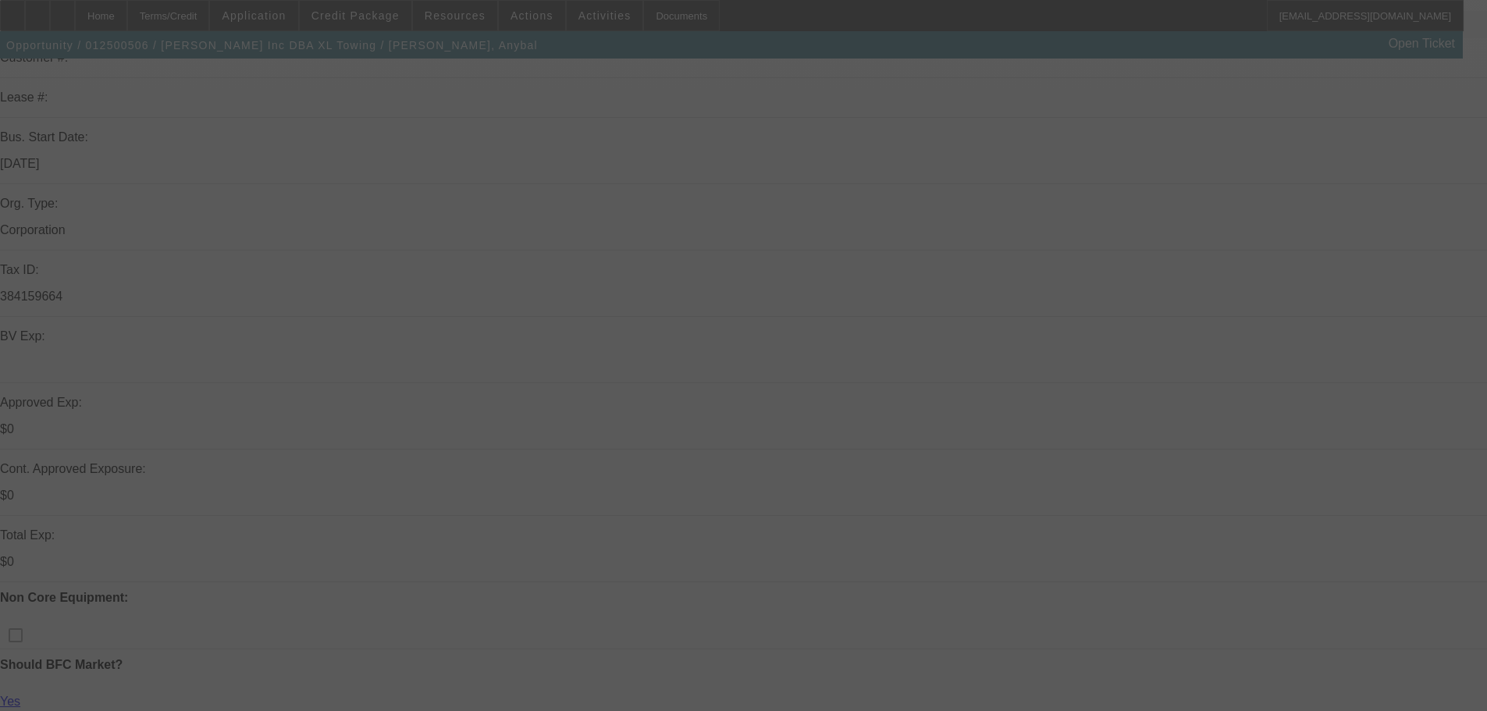
scroll to position [312, 0]
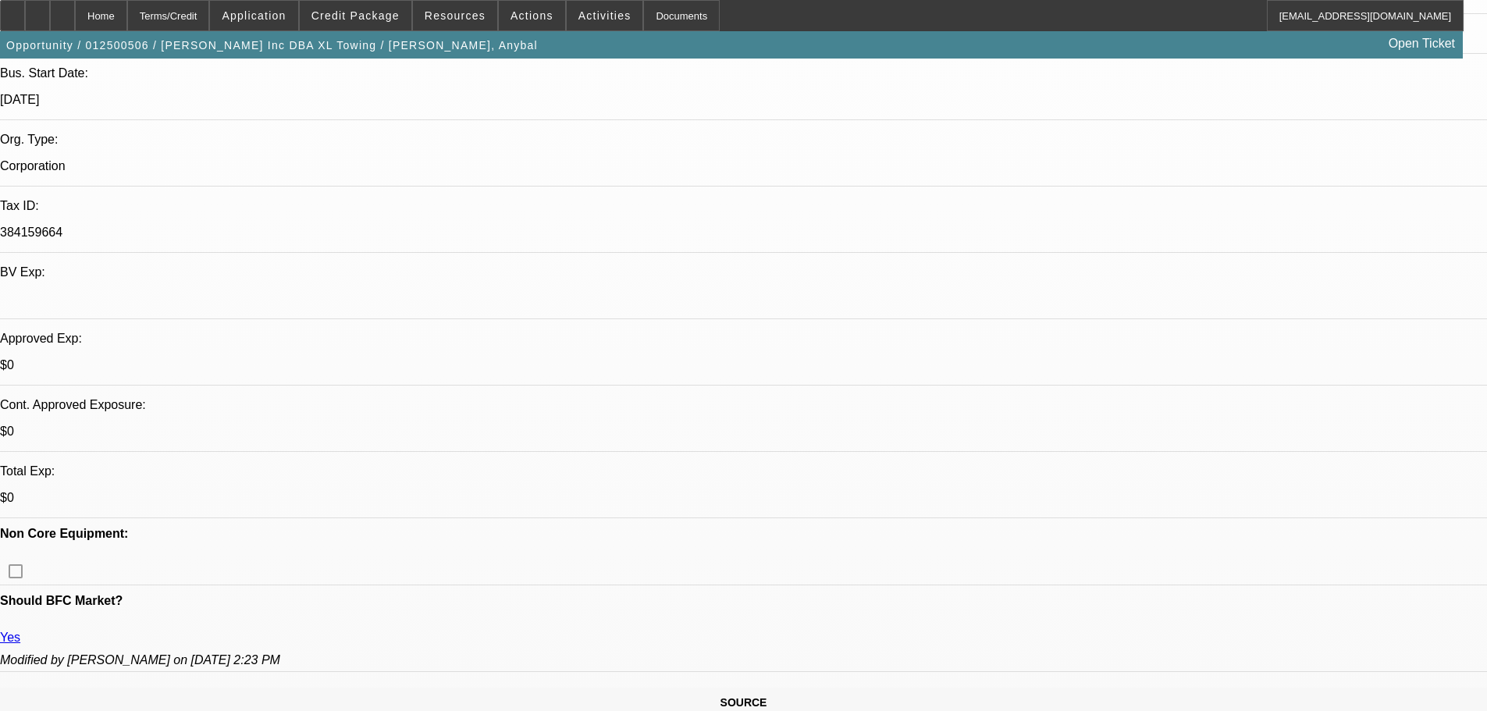
select select "0"
select select "2"
select select "0"
select select "18"
select select "0"
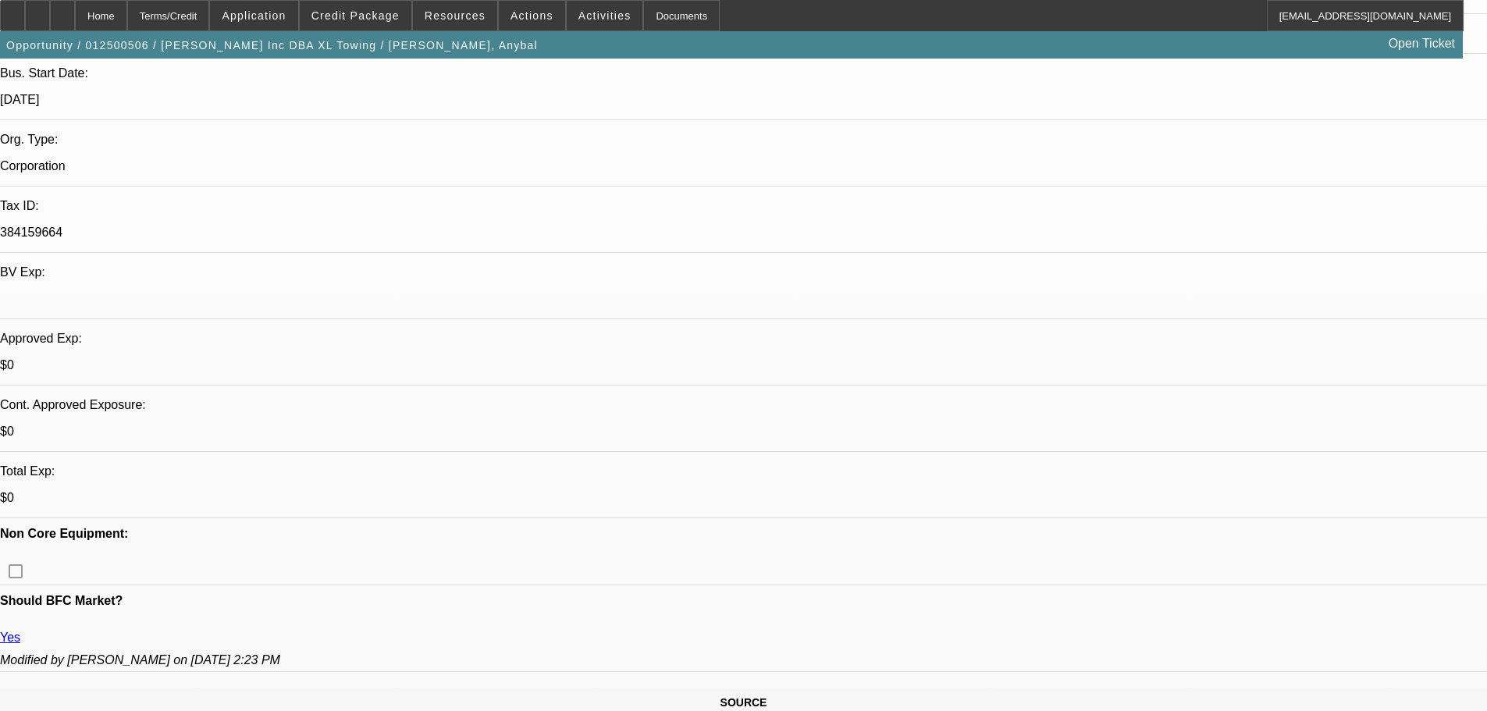
select select "2"
select select "0"
select select "18"
select select "0"
select select "2"
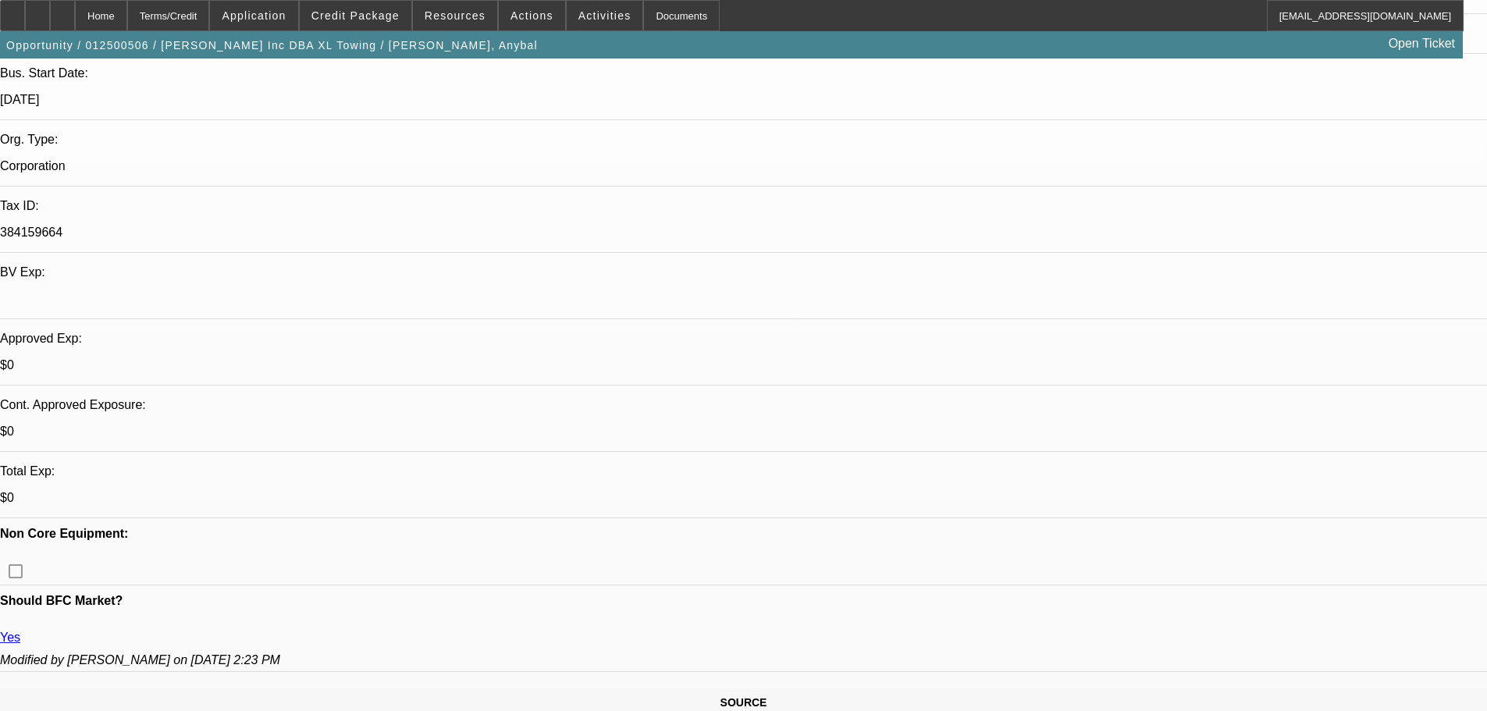
select select "2"
select select "0.2"
select select "4"
select select "0"
select select "2"
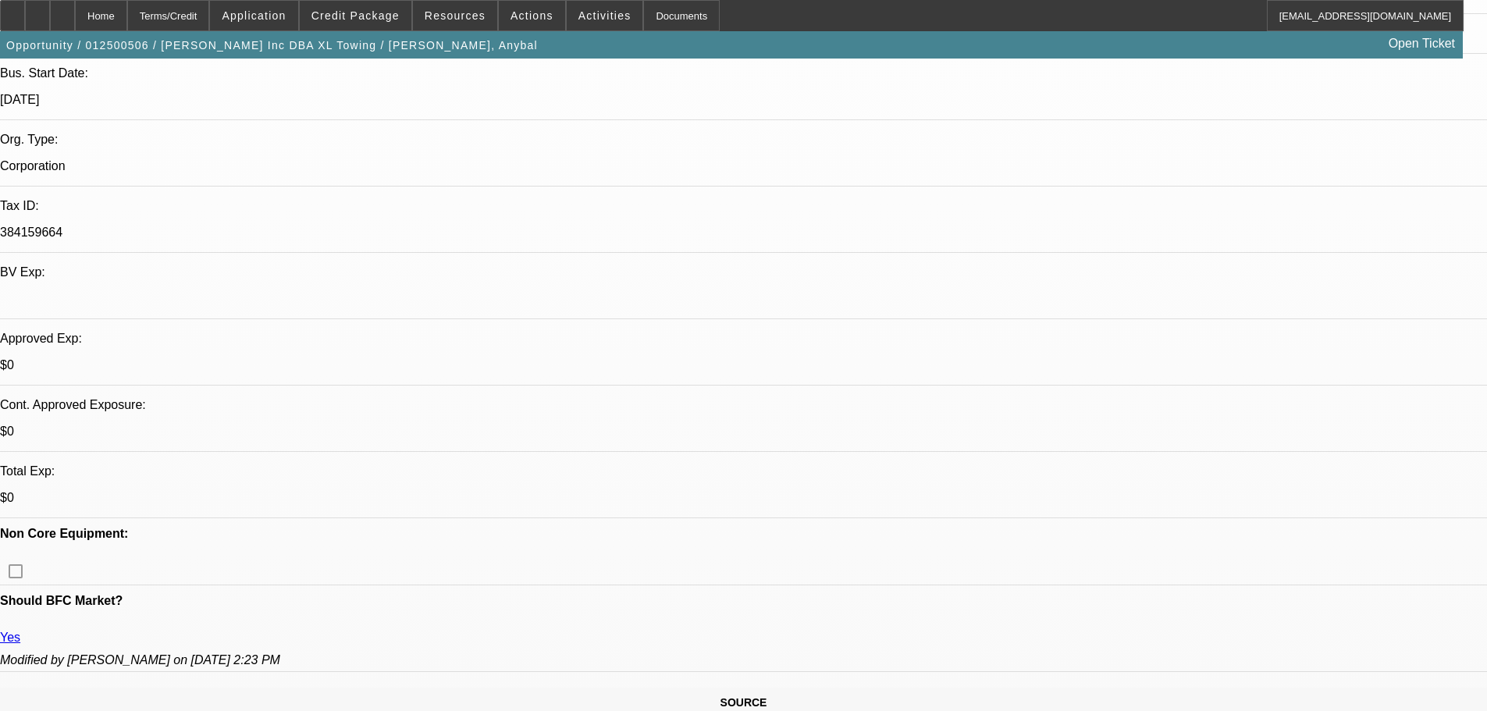
select select "2"
select select "0.2"
select select "4"
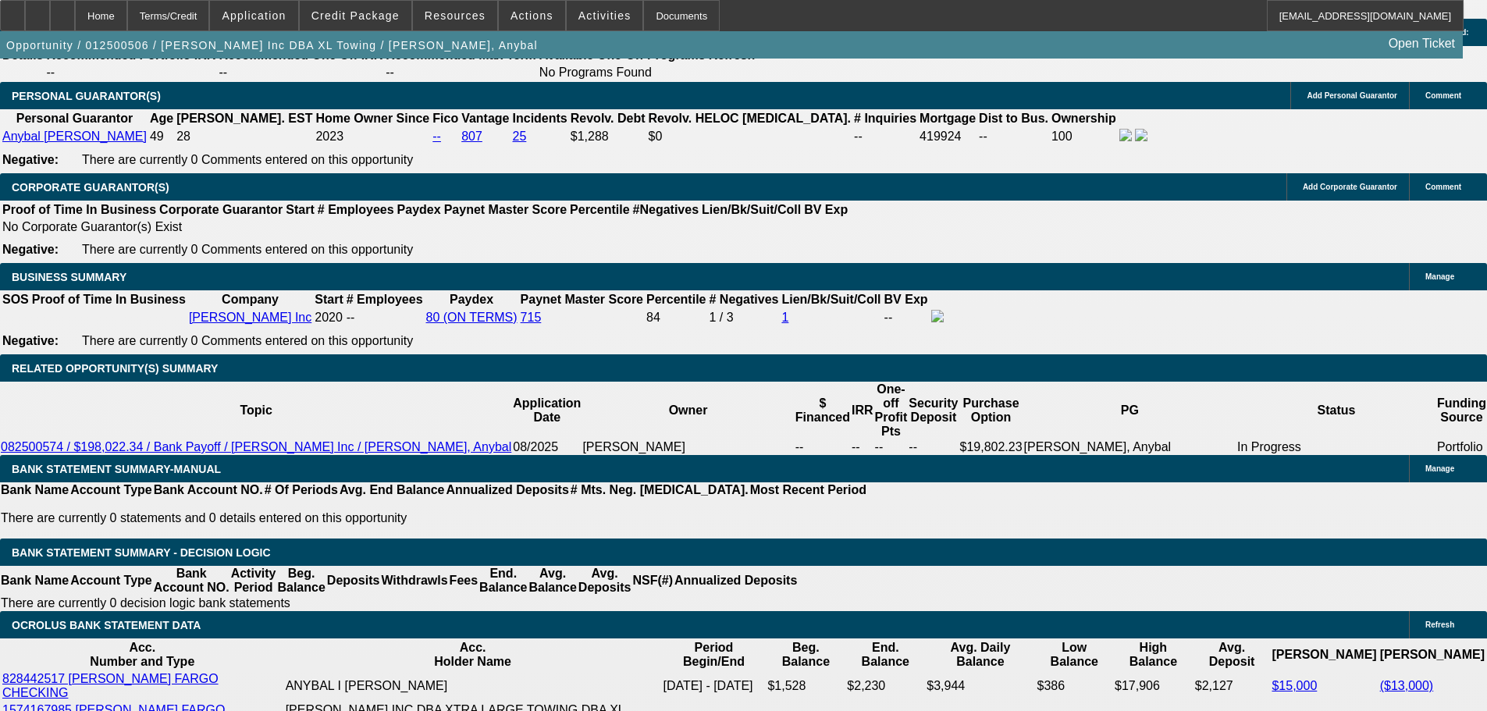
scroll to position [2341, 0]
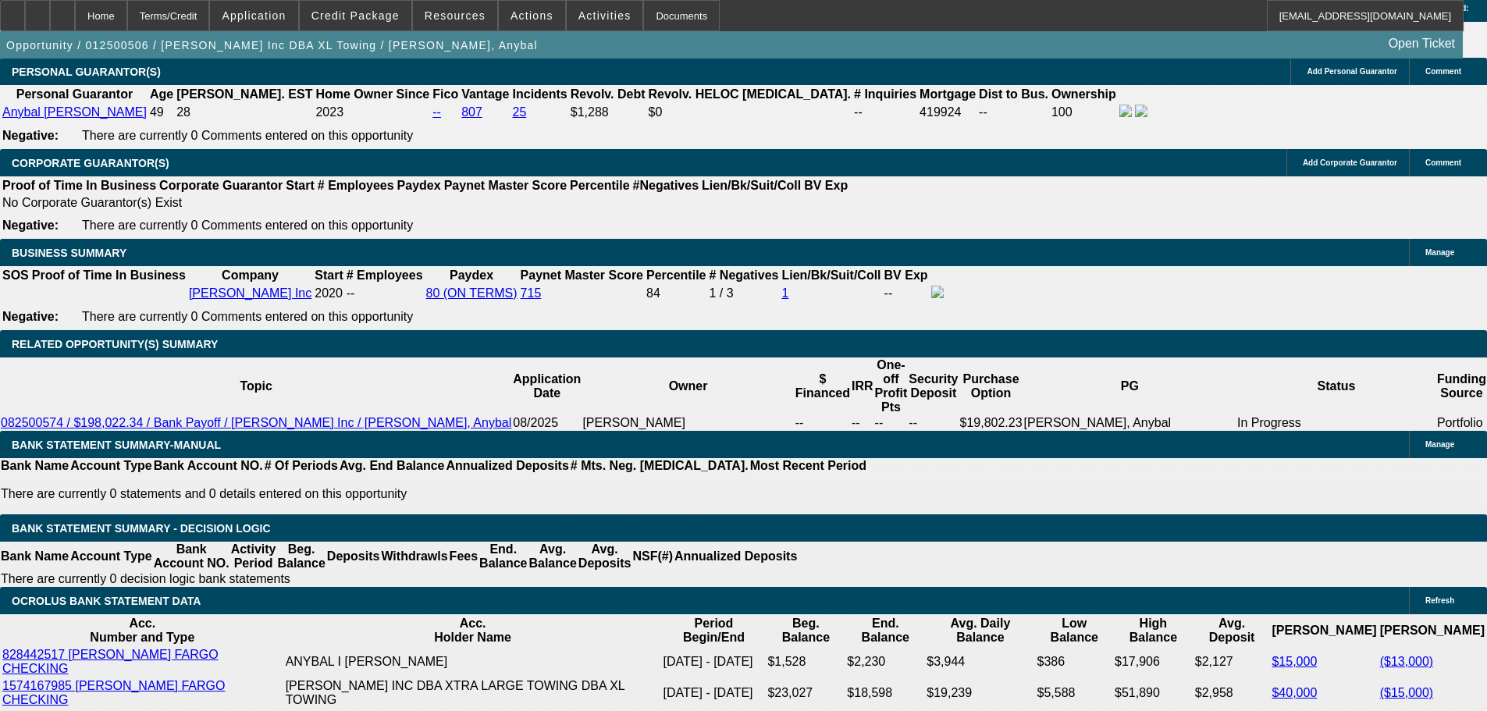
select select "0"
select select "2"
select select "0.1"
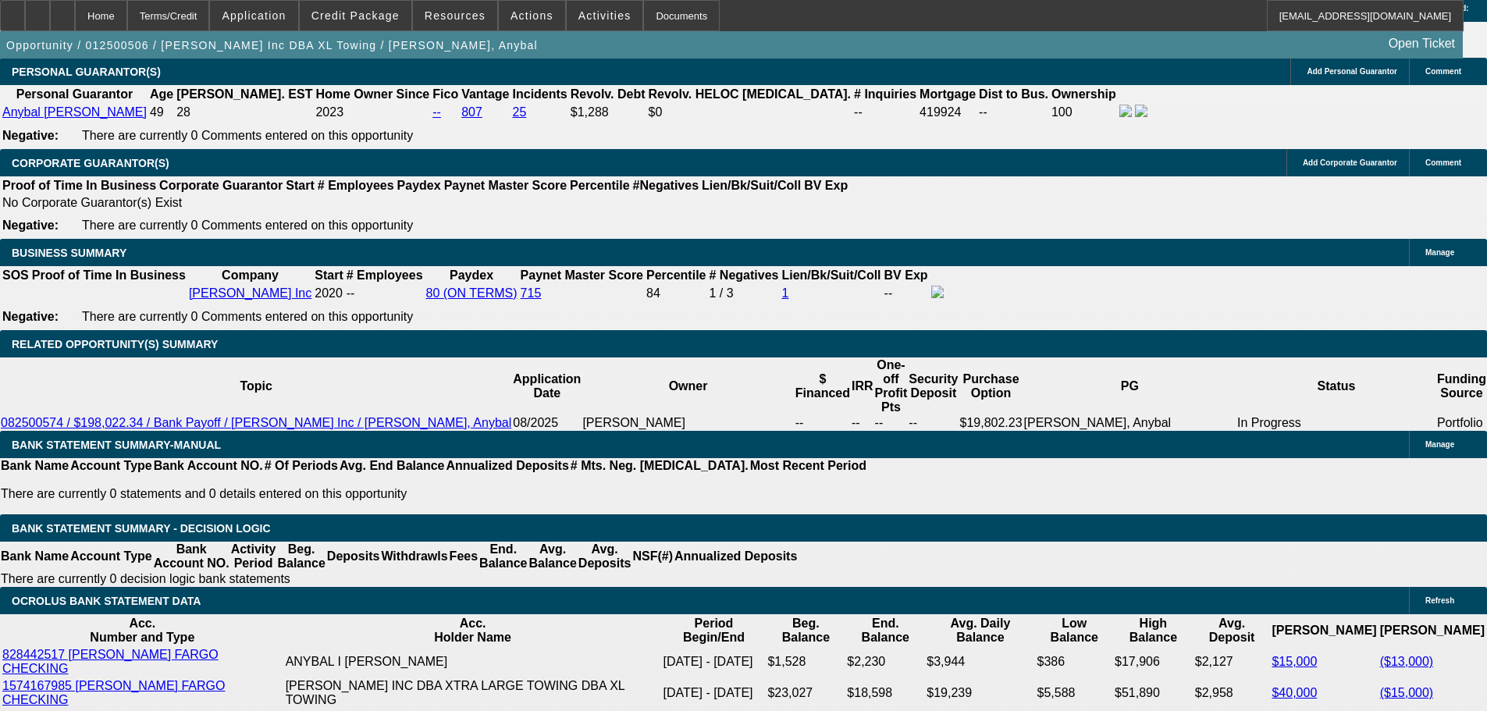
select select "4"
select select "0"
select select "2"
select select "0"
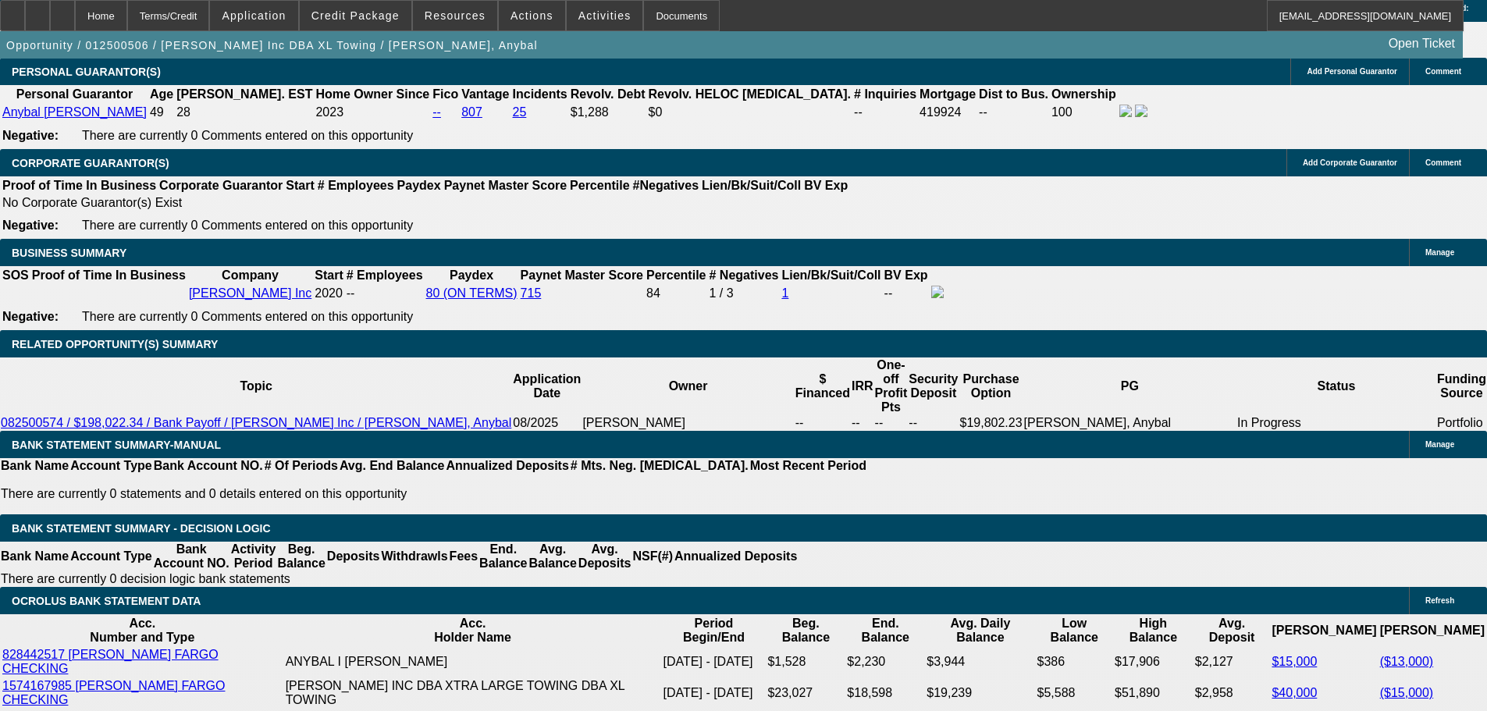
select select "6"
select select "0"
select select "6"
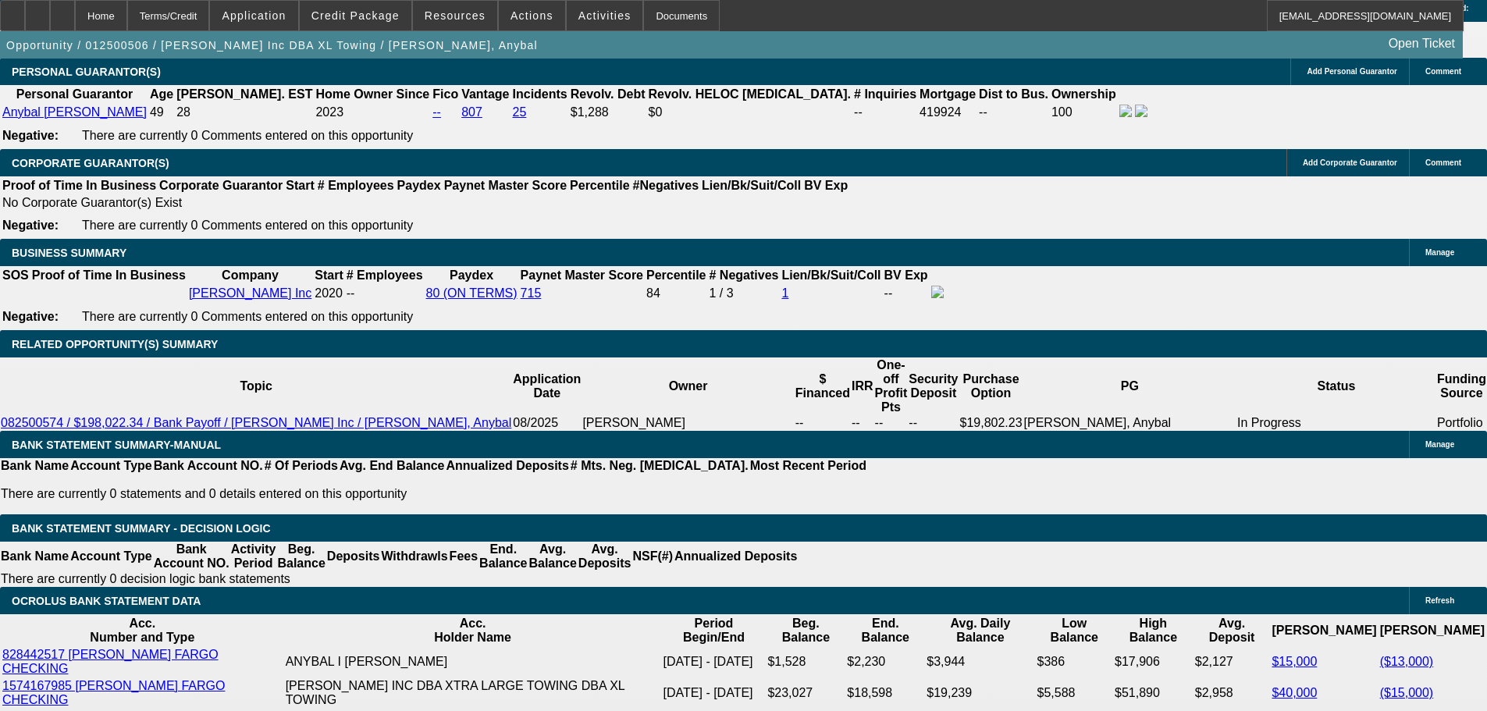
select select "0"
select select "2"
select select "0"
select select "18"
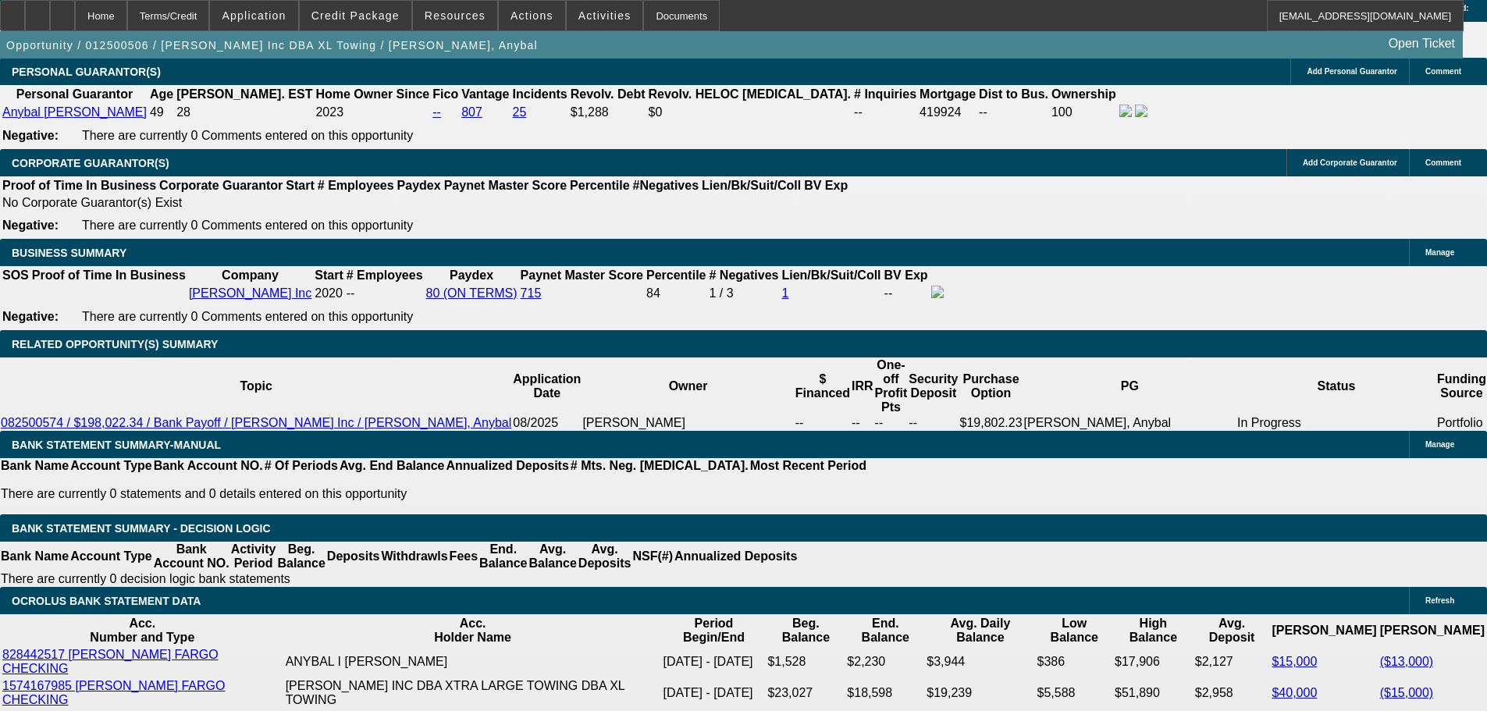
select select "0"
select select "2"
select select "0"
select select "18"
select select "0"
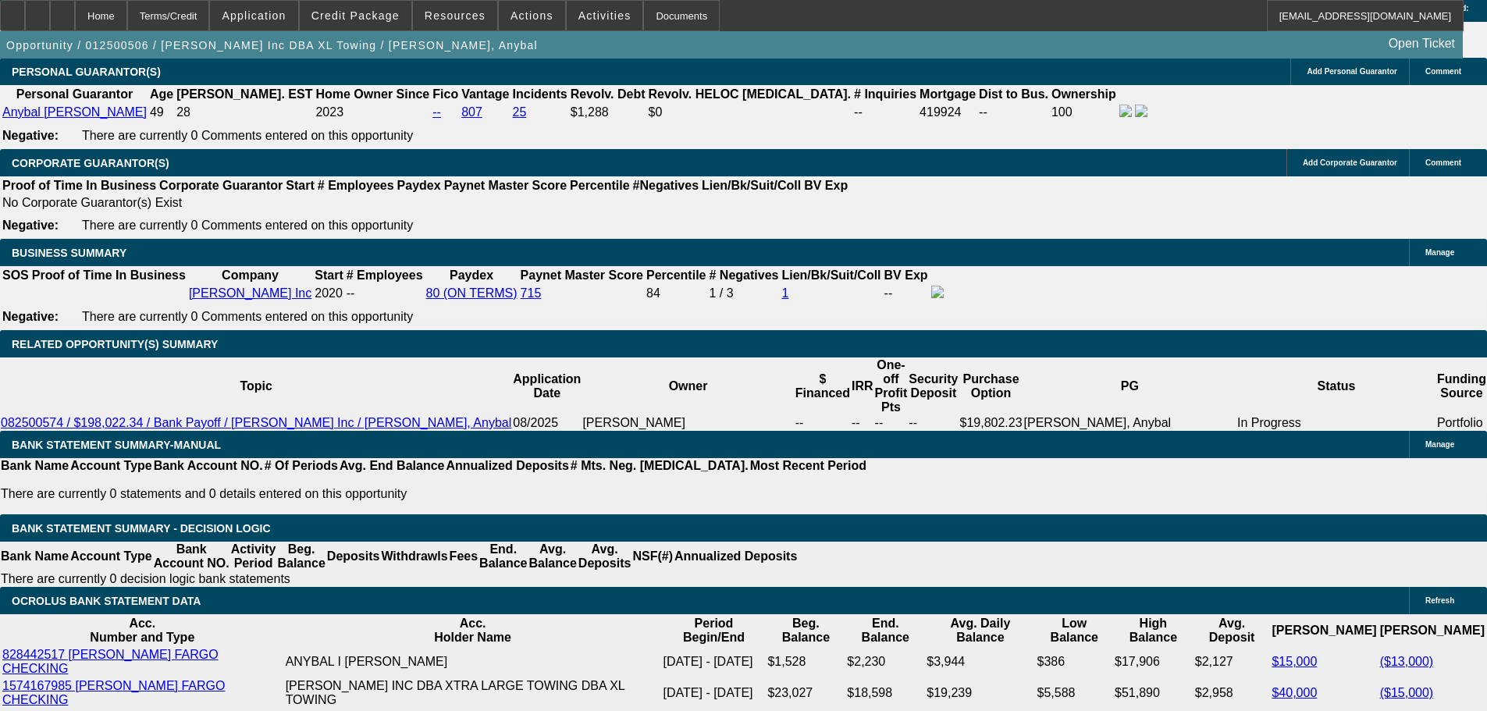
select select "2"
select select "0.2"
select select "4"
select select "0"
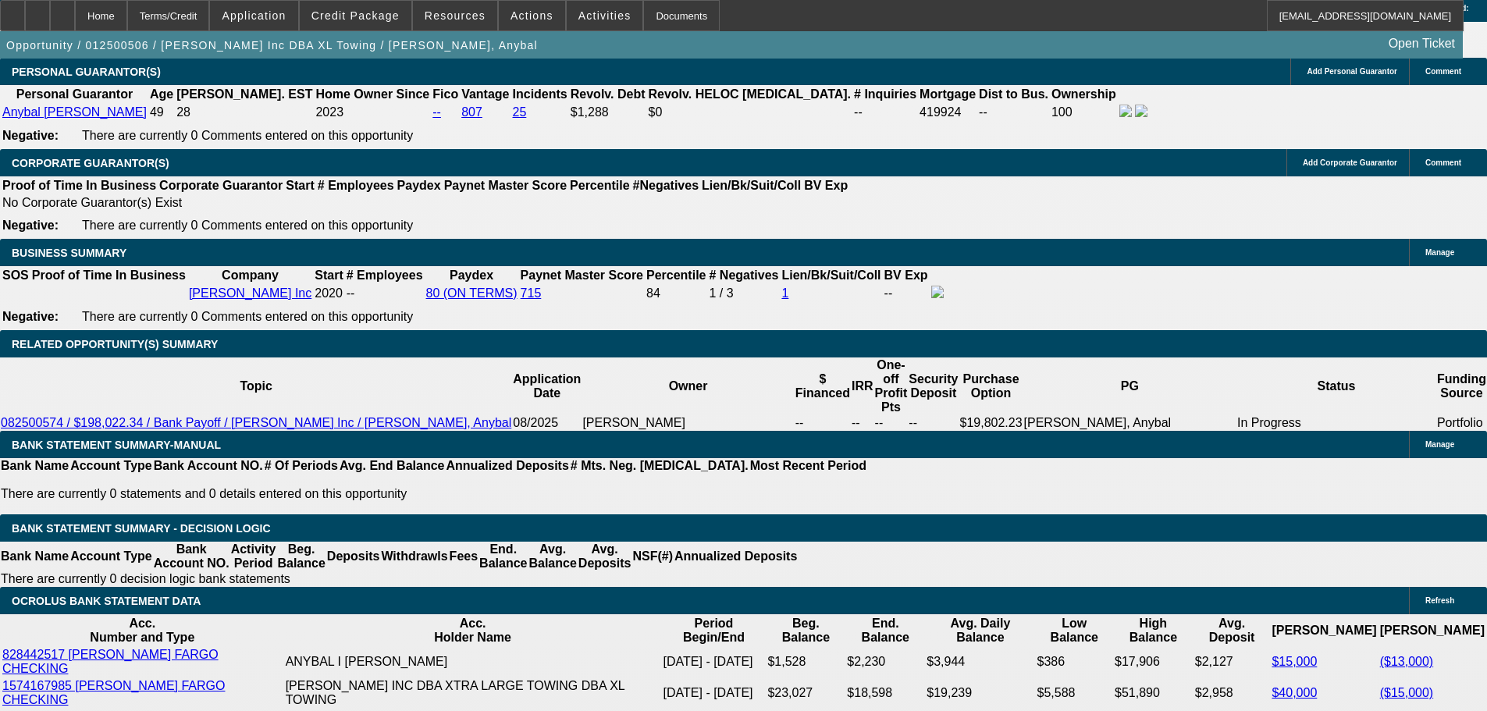
select select "2"
select select "0.2"
select select "4"
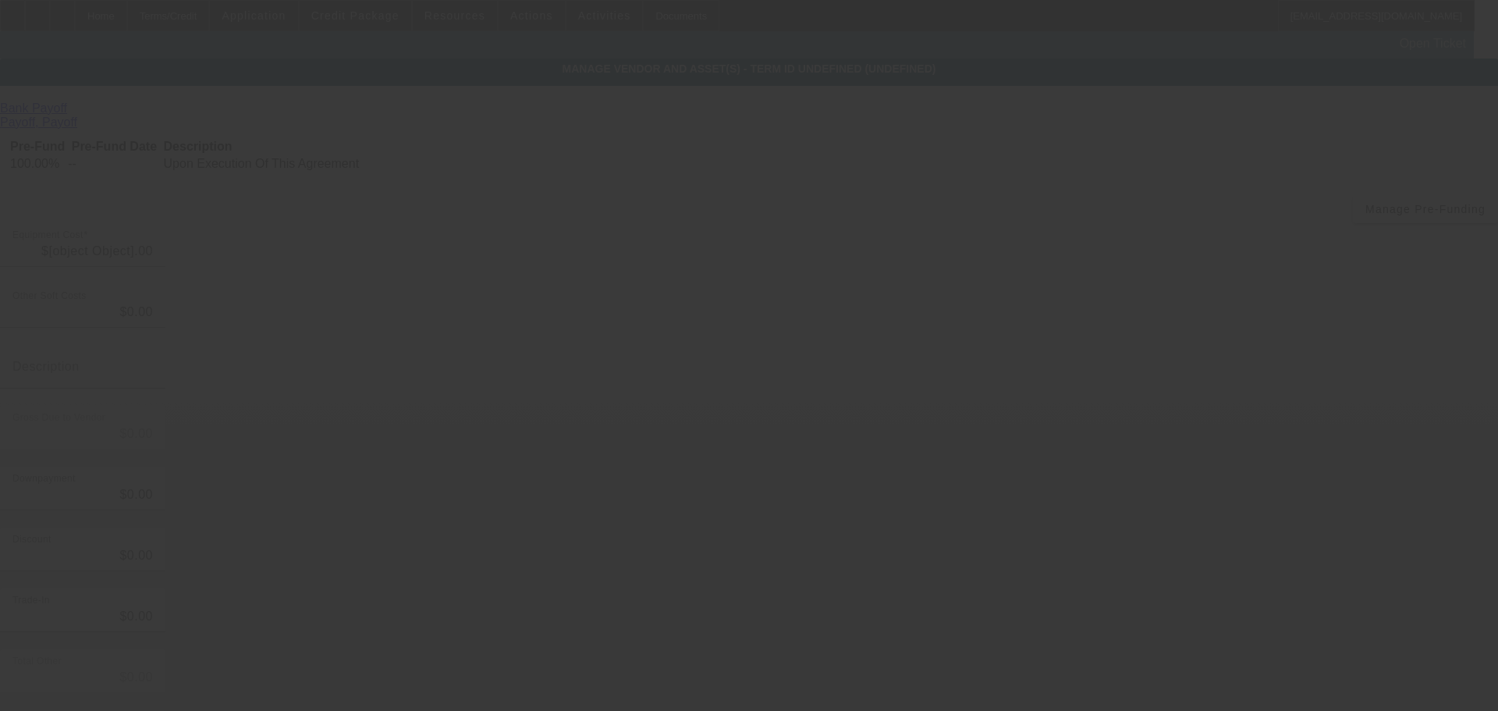
type input "$224,914.12"
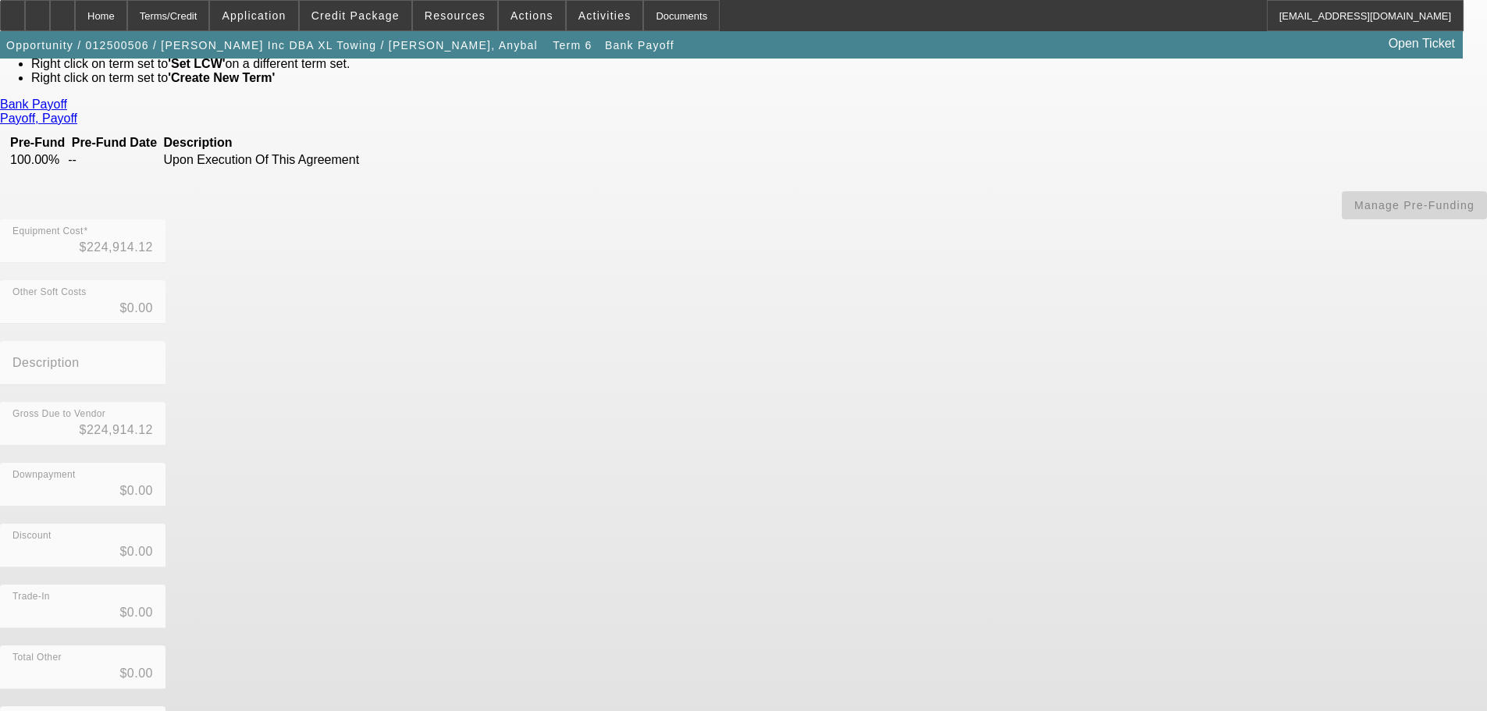
scroll to position [126, 0]
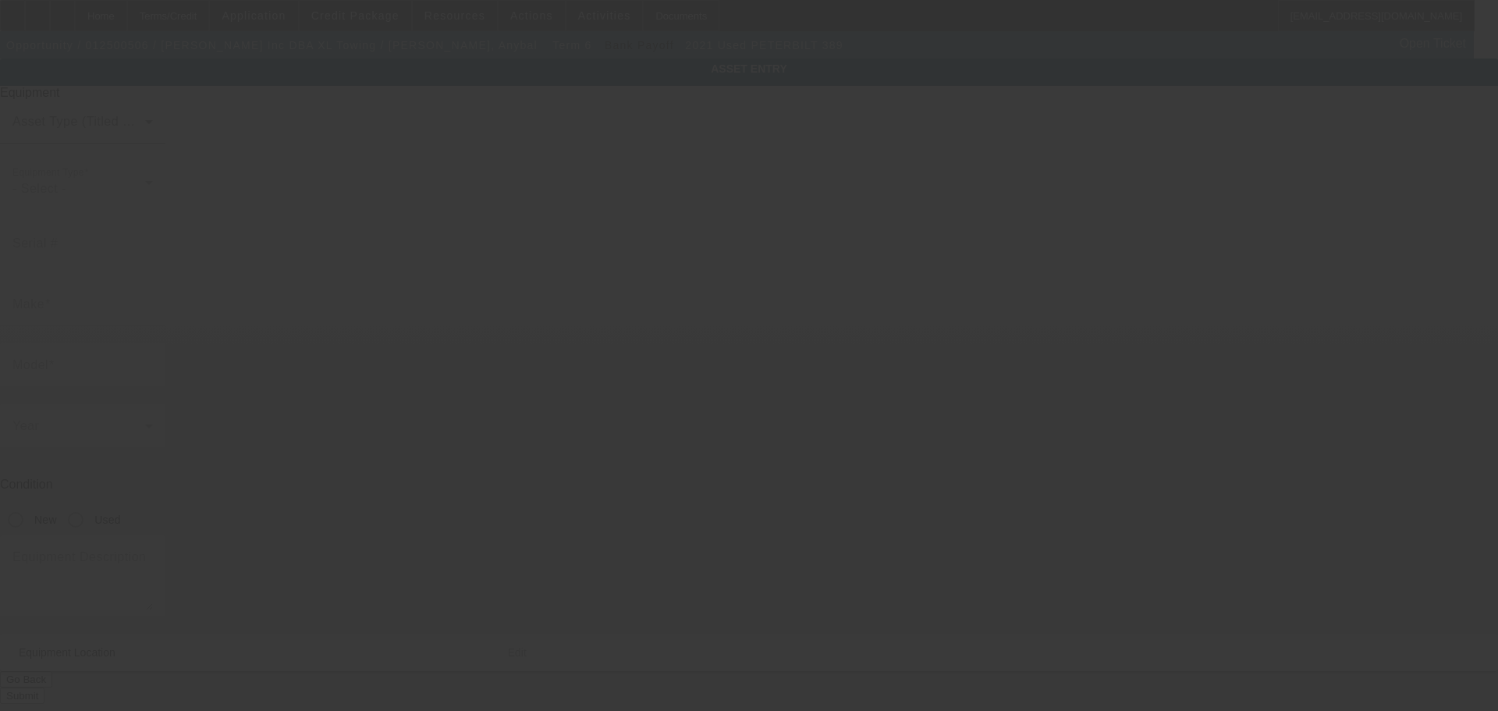
type input "1NPXL40X0MD736003"
type input "Peterbilt"
type input "389"
radio input "true"
type textarea "Wrecker; Make: Peterbilt; Model: 395"
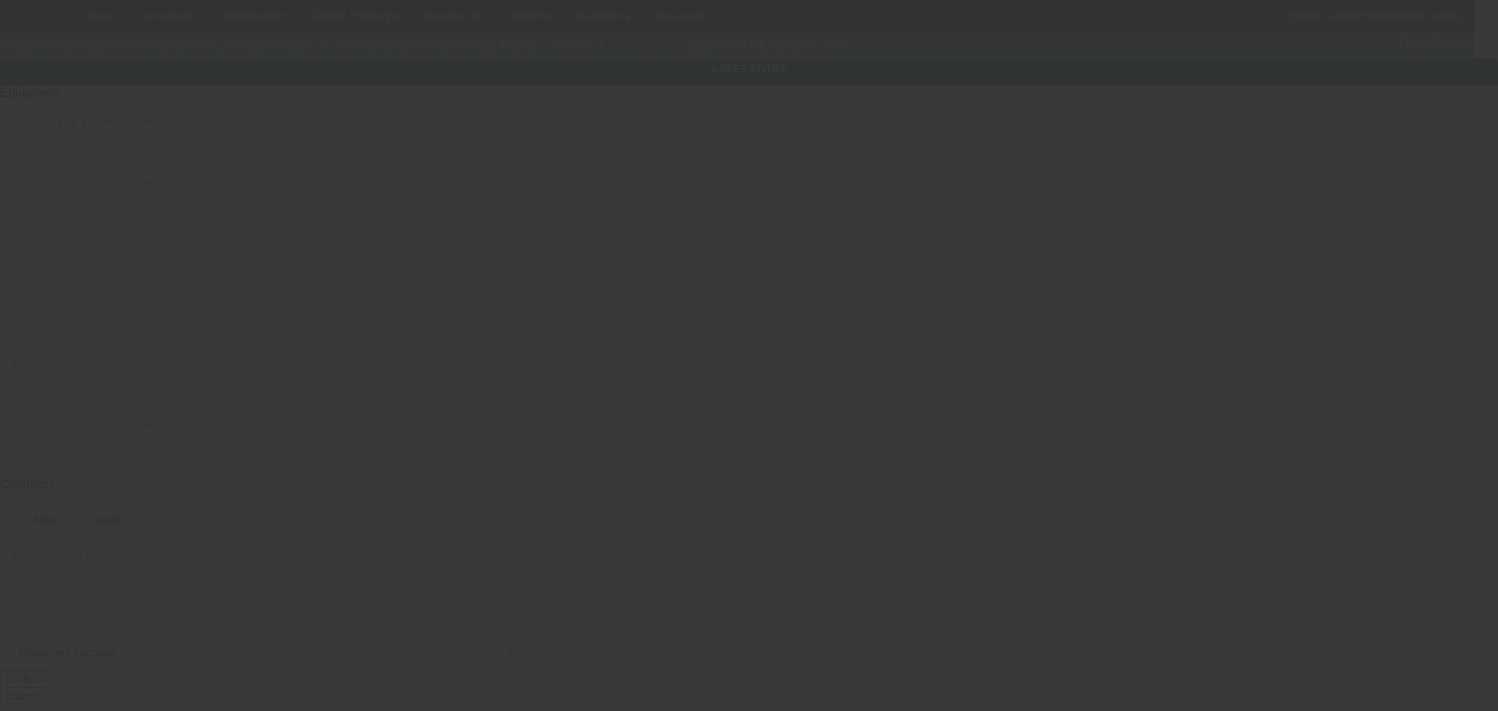
type input "2580 N Fitzsimmons Ave"
type input "Rialto"
type input "92377"
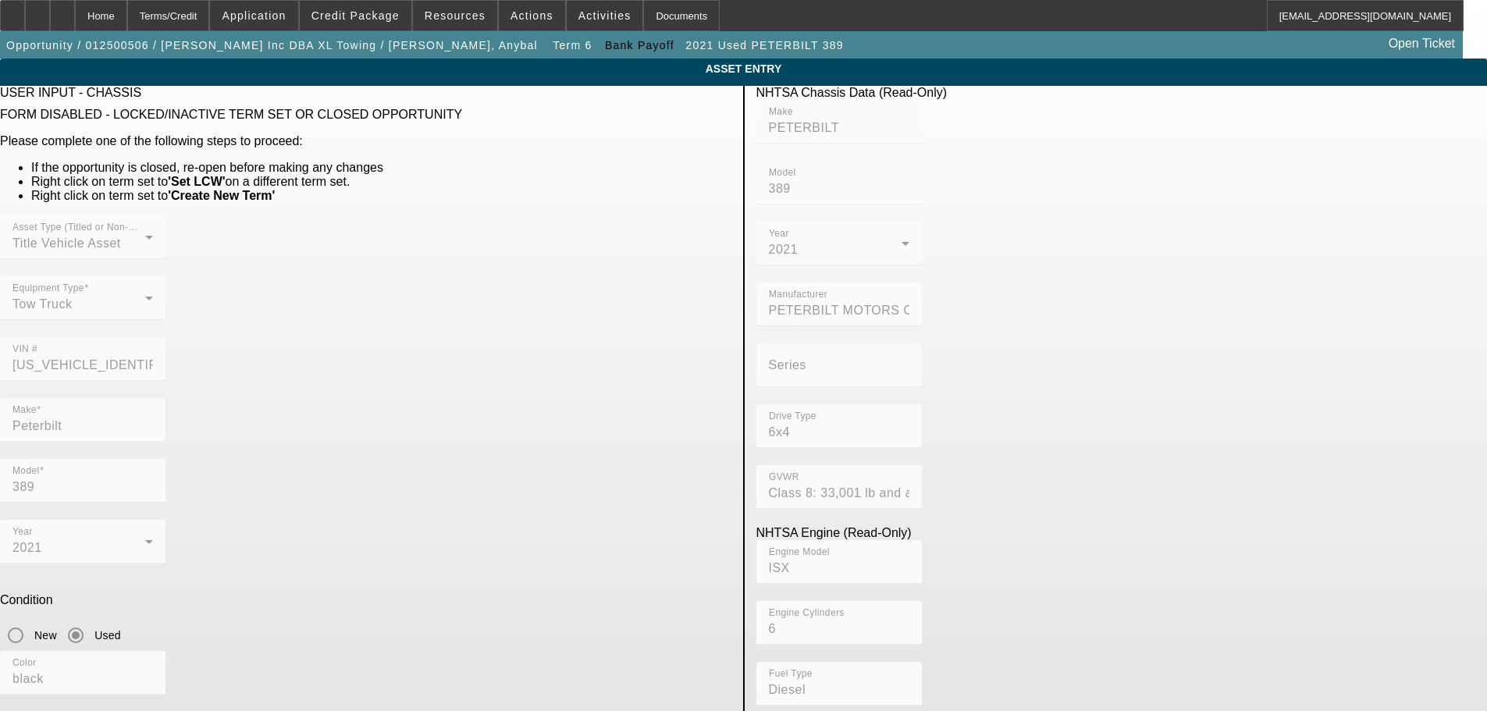
click at [381, 8] on span at bounding box center [356, 15] width 112 height 37
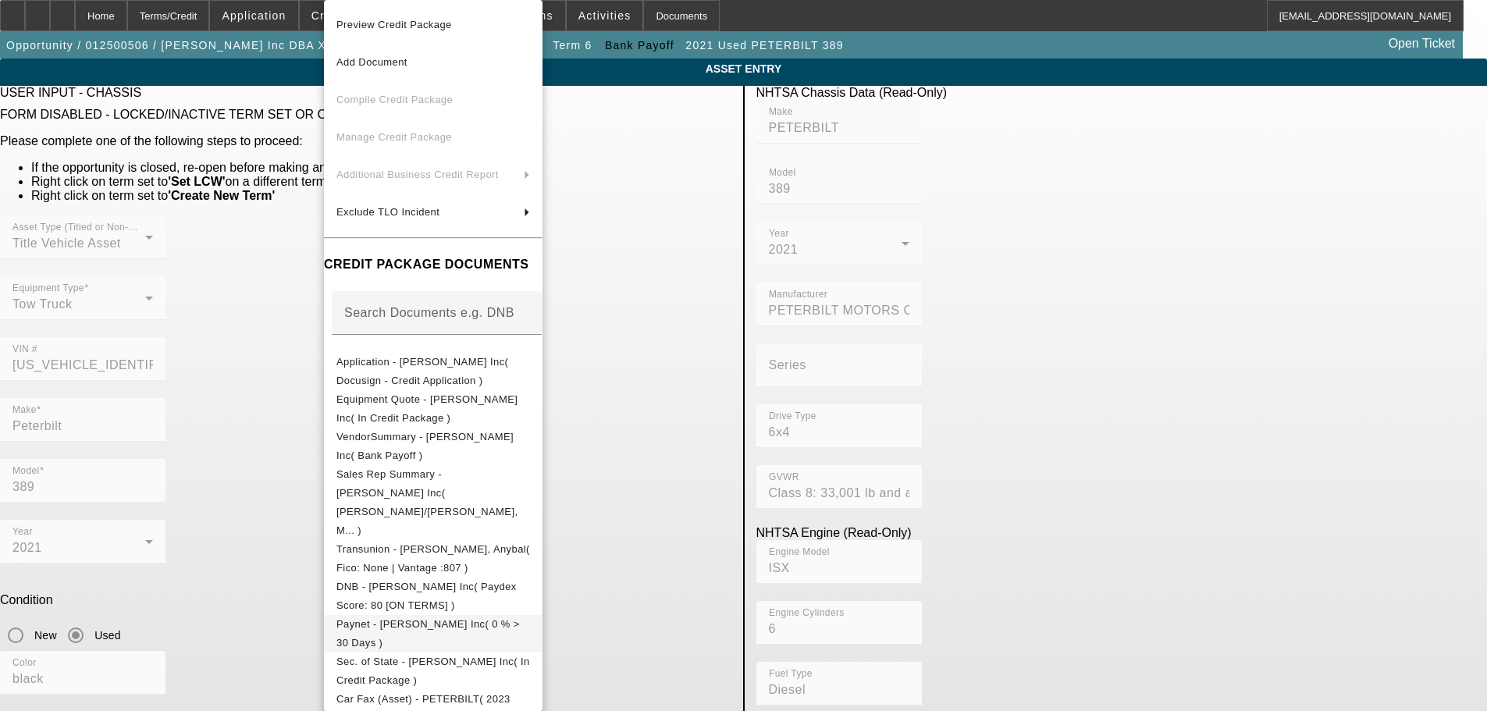
click at [429, 618] on span "Paynet - [PERSON_NAME] Inc( 0 % > 30 Days )" at bounding box center [427, 633] width 183 height 30
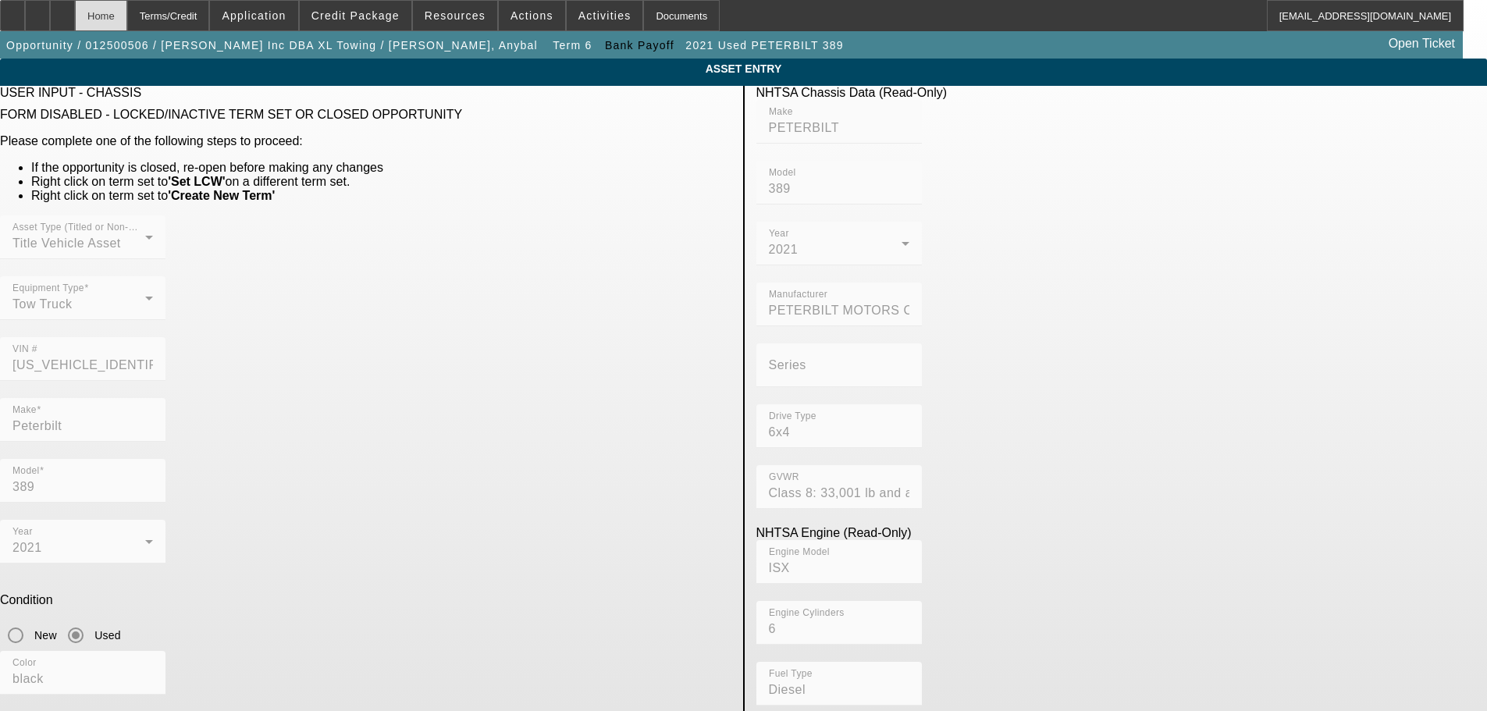
click at [124, 16] on div "Home" at bounding box center [101, 15] width 52 height 31
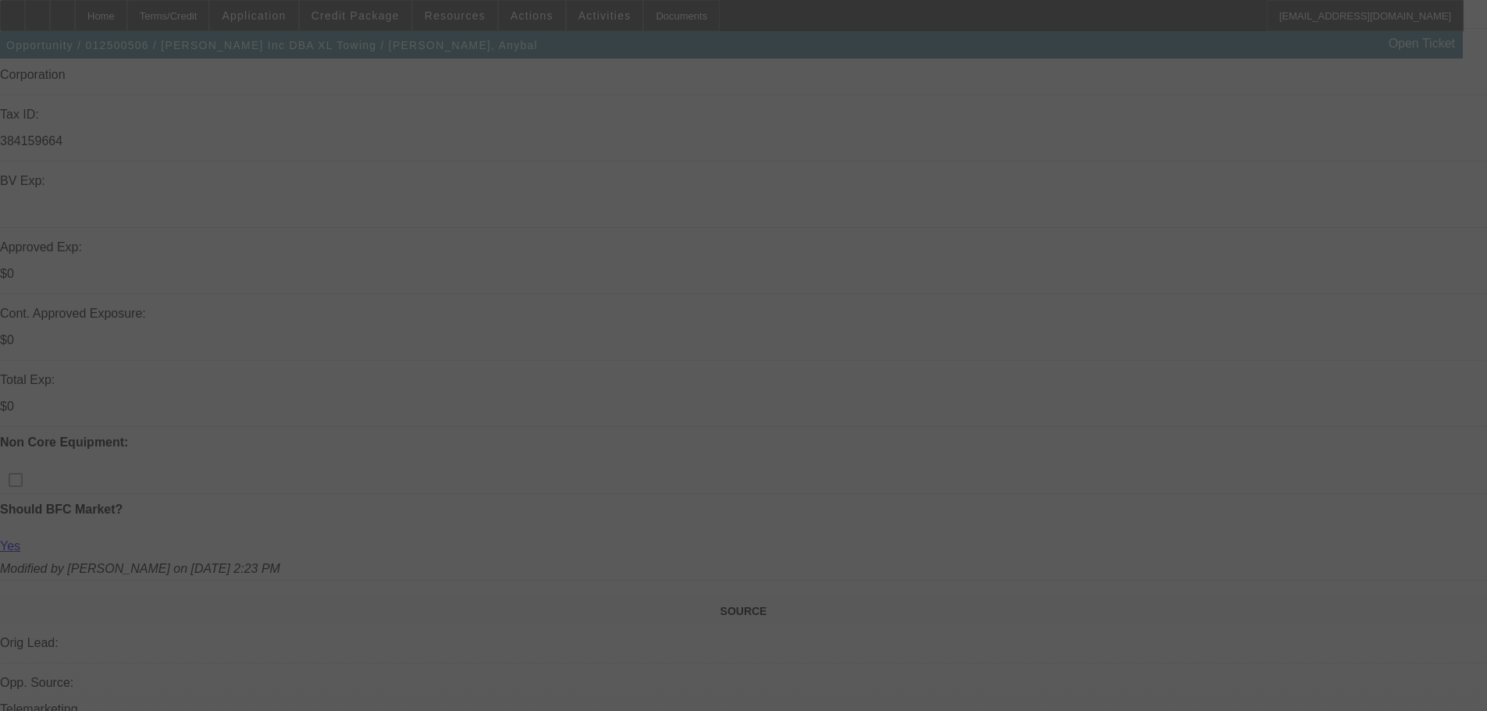
scroll to position [468, 0]
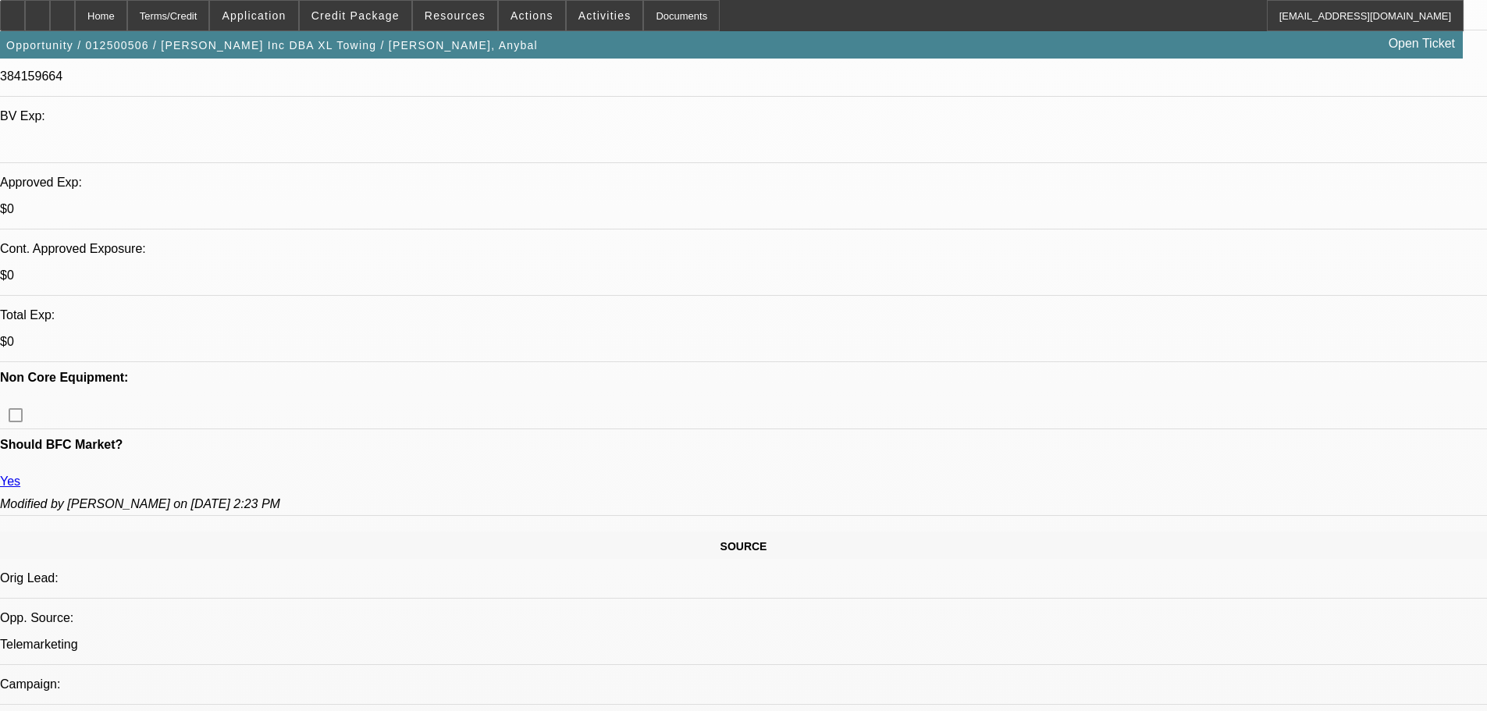
select select "0"
select select "2"
select select "0"
select select "18"
select select "0"
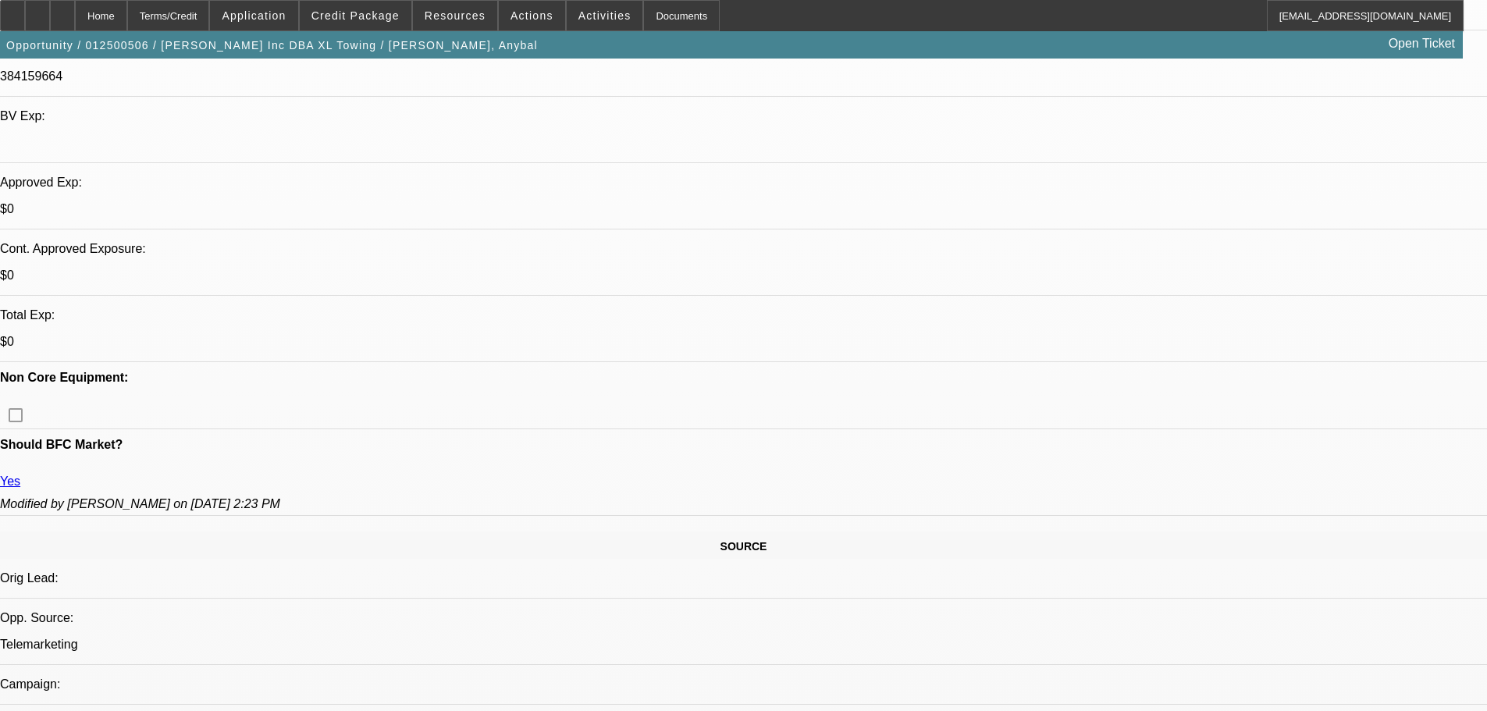
select select "2"
select select "0"
select select "18"
select select "0"
select select "2"
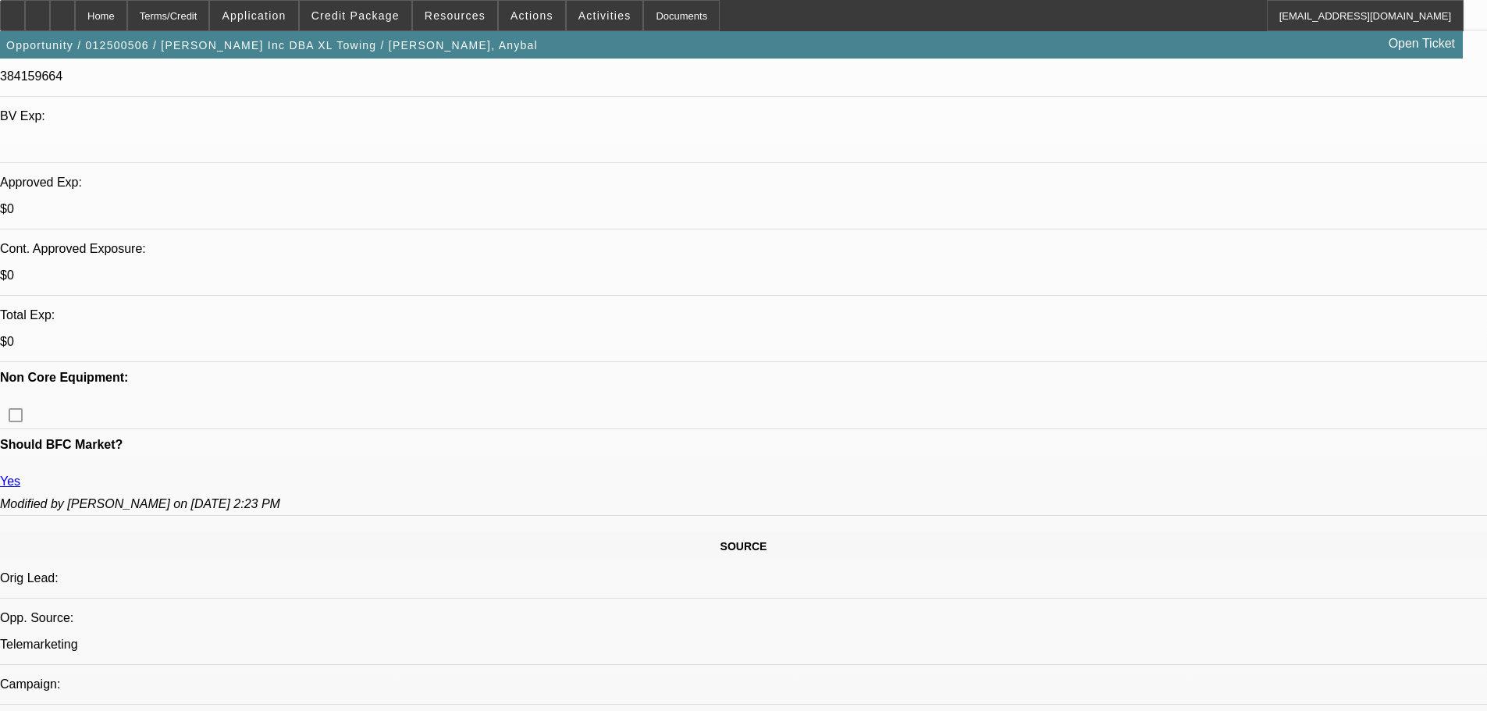
select select "2"
select select "0.2"
select select "4"
select select "0"
select select "2"
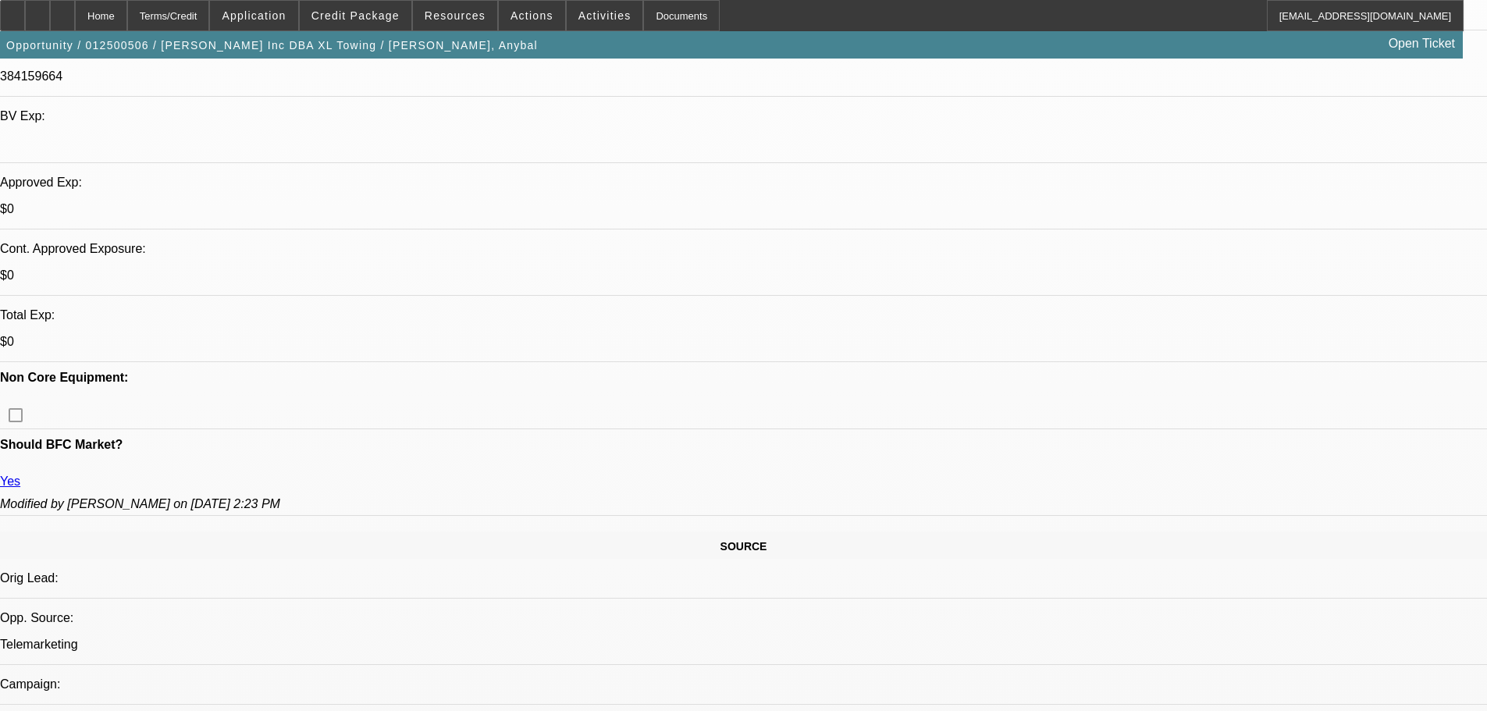
select select "2"
select select "0.2"
select select "4"
click at [385, 11] on span "Credit Package" at bounding box center [355, 15] width 88 height 12
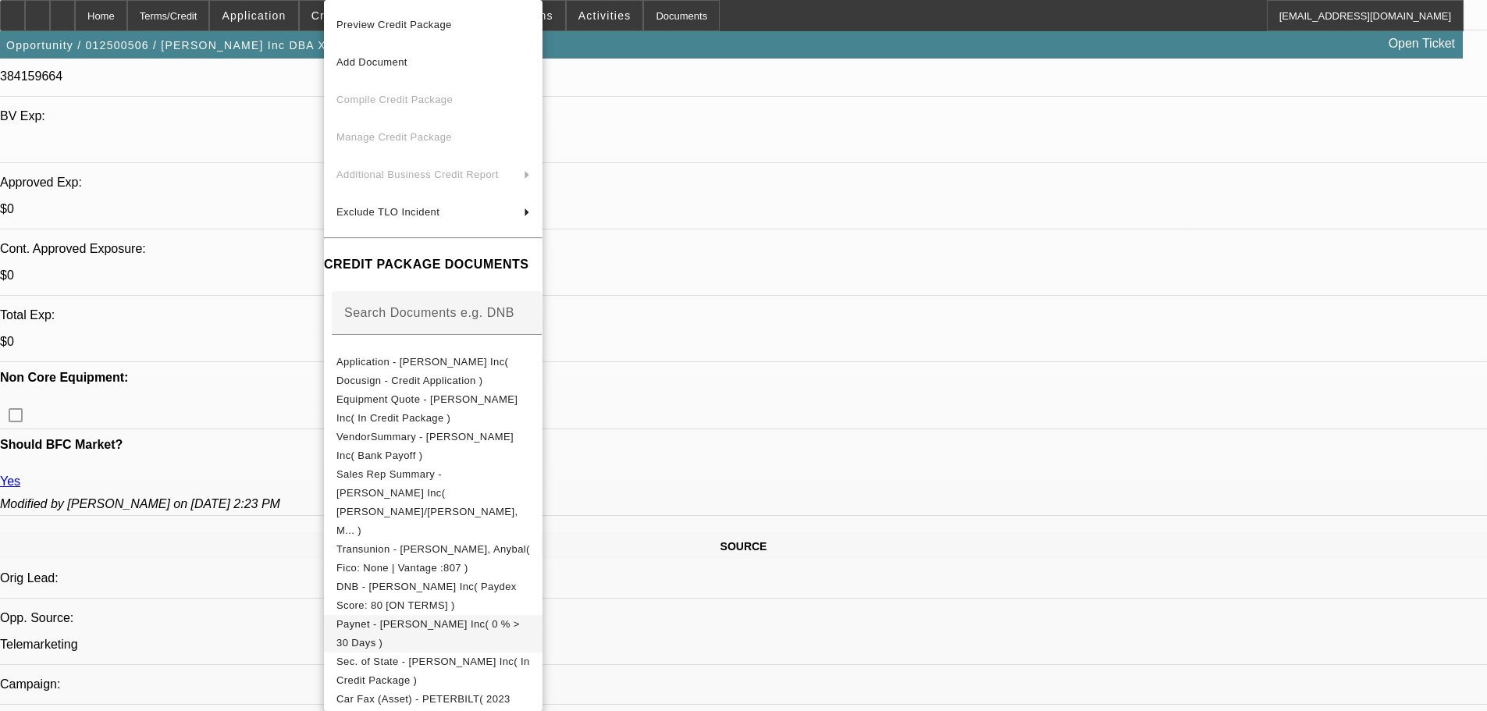
click at [479, 615] on span "Paynet - [PERSON_NAME] Inc( 0 % > 30 Days )" at bounding box center [433, 633] width 194 height 37
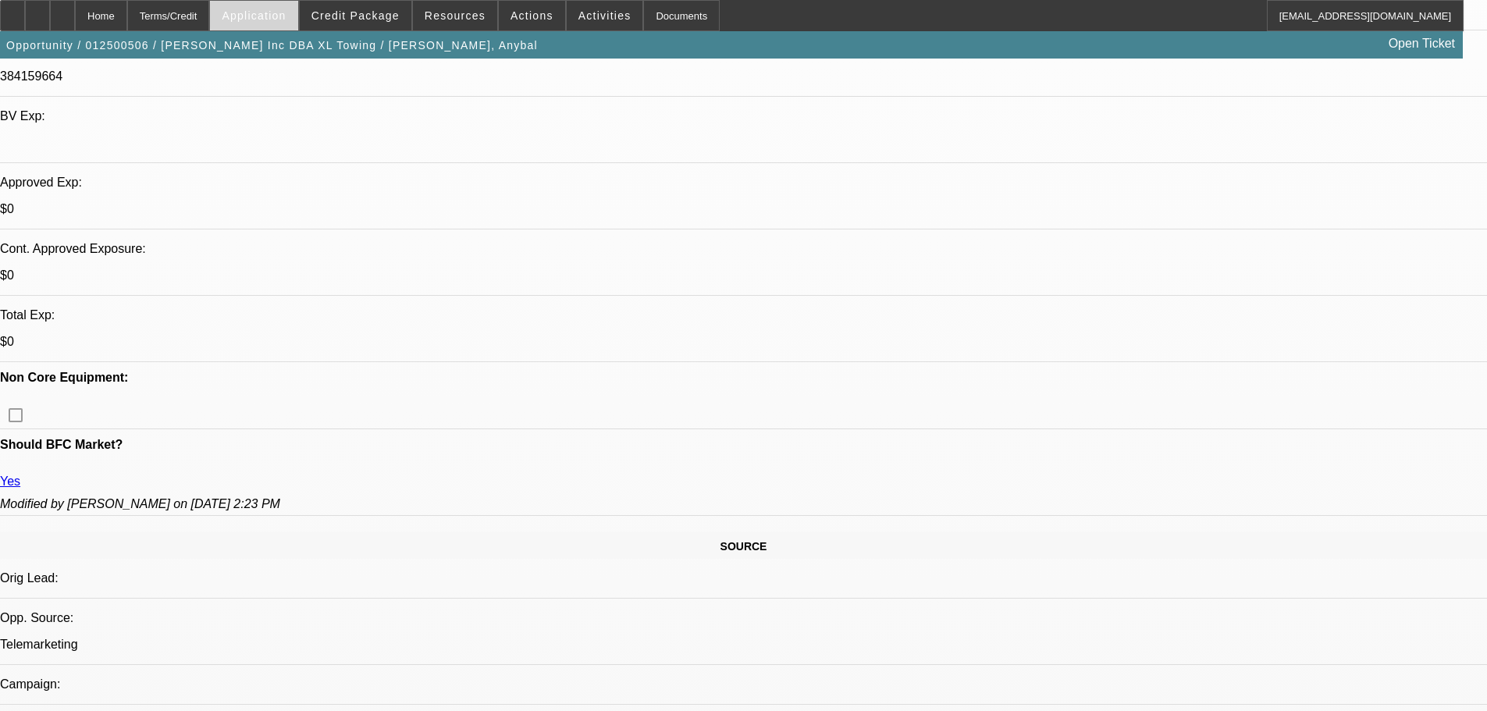
click at [297, 27] on span at bounding box center [253, 15] width 87 height 37
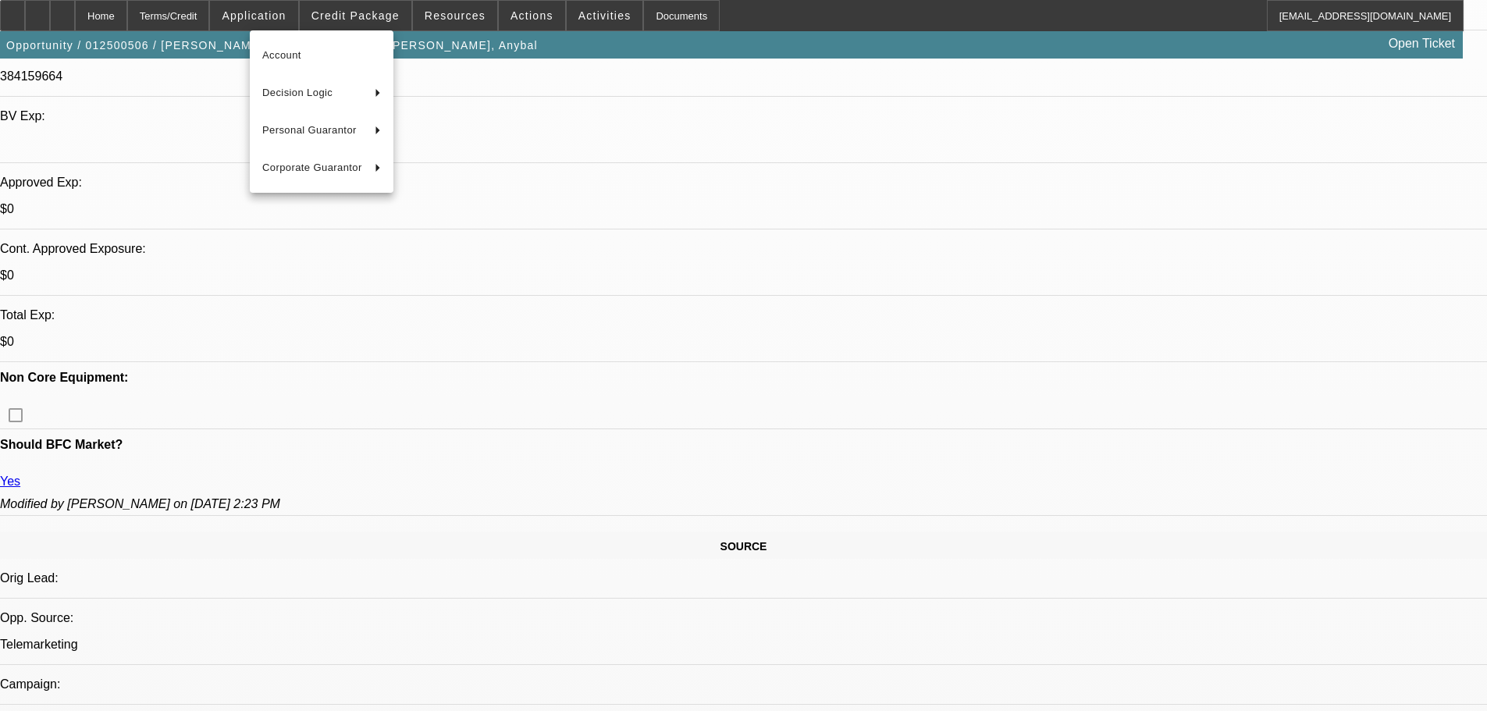
click at [351, 13] on div at bounding box center [743, 355] width 1487 height 711
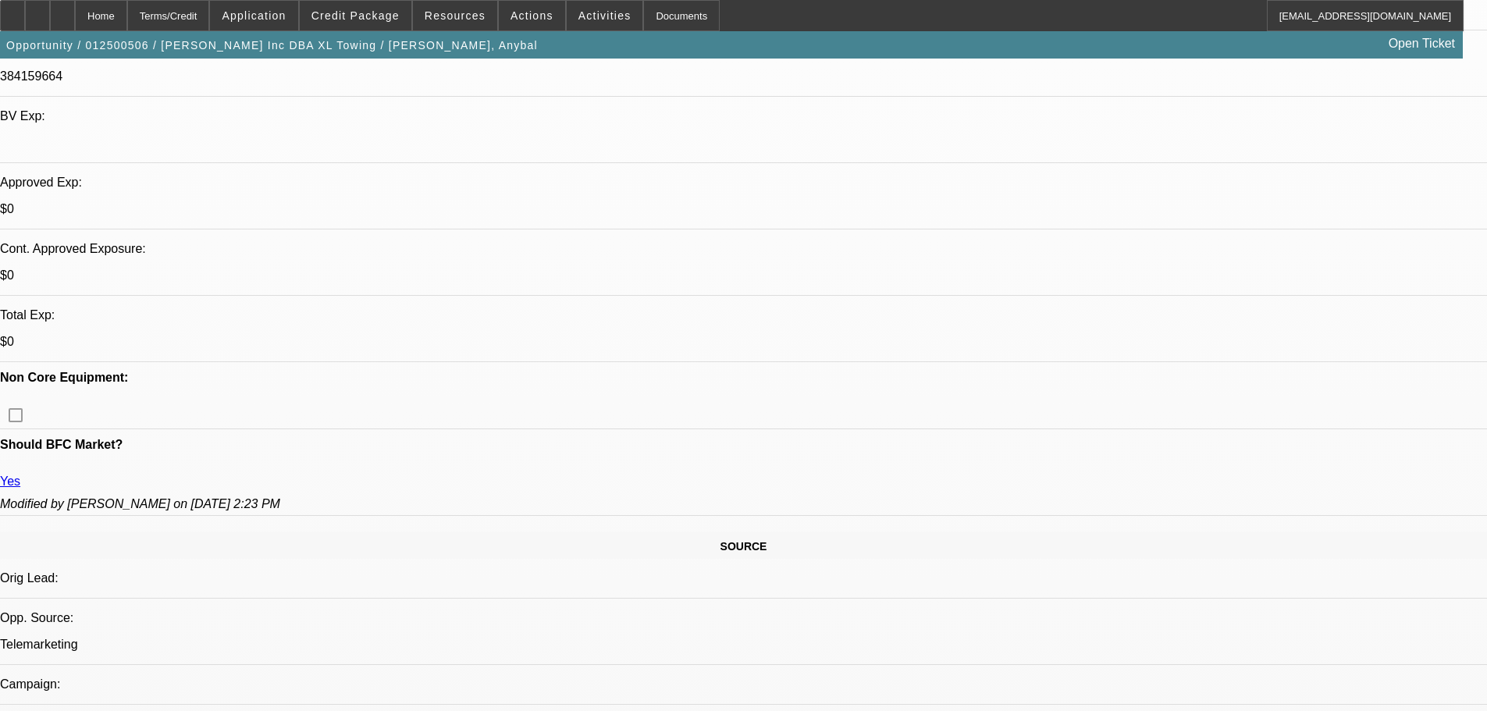
click at [351, 13] on span "Credit Package" at bounding box center [355, 15] width 88 height 12
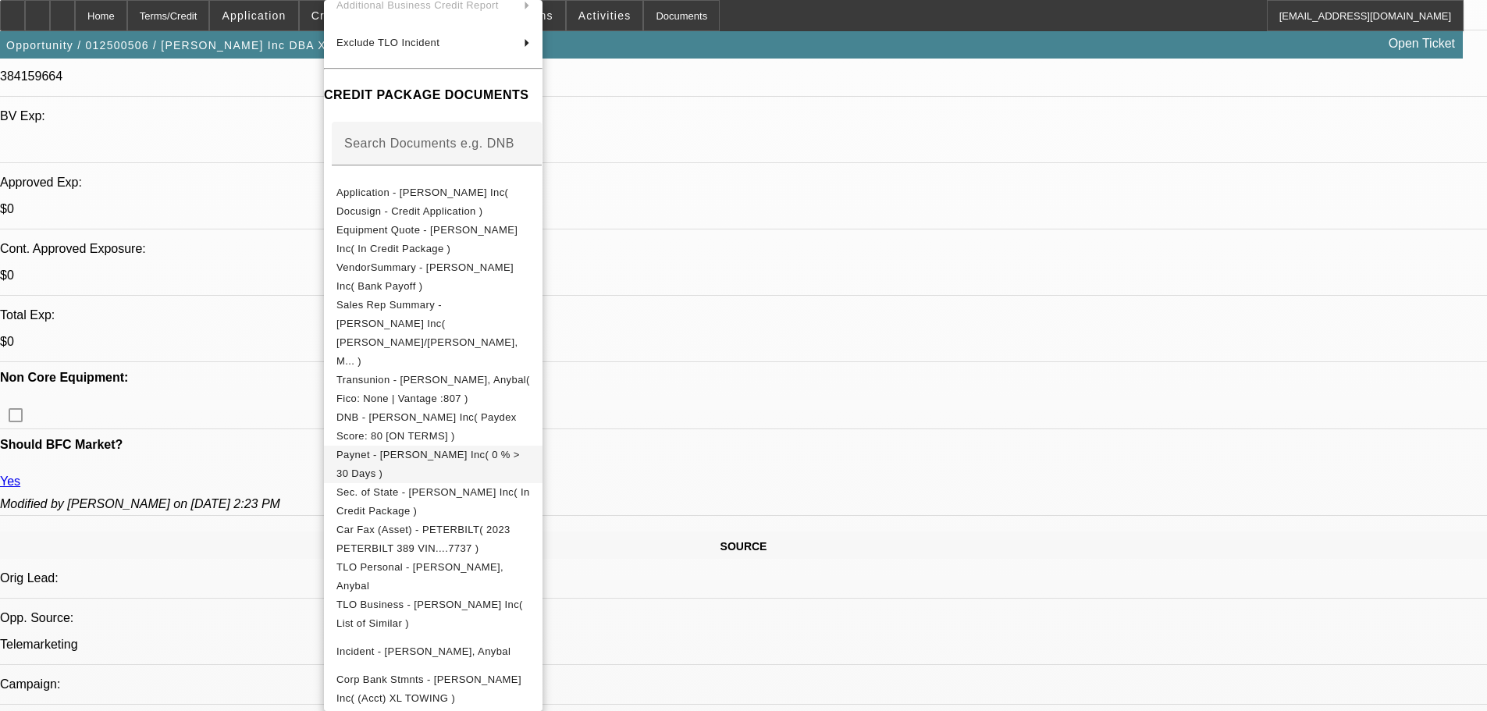
scroll to position [178, 0]
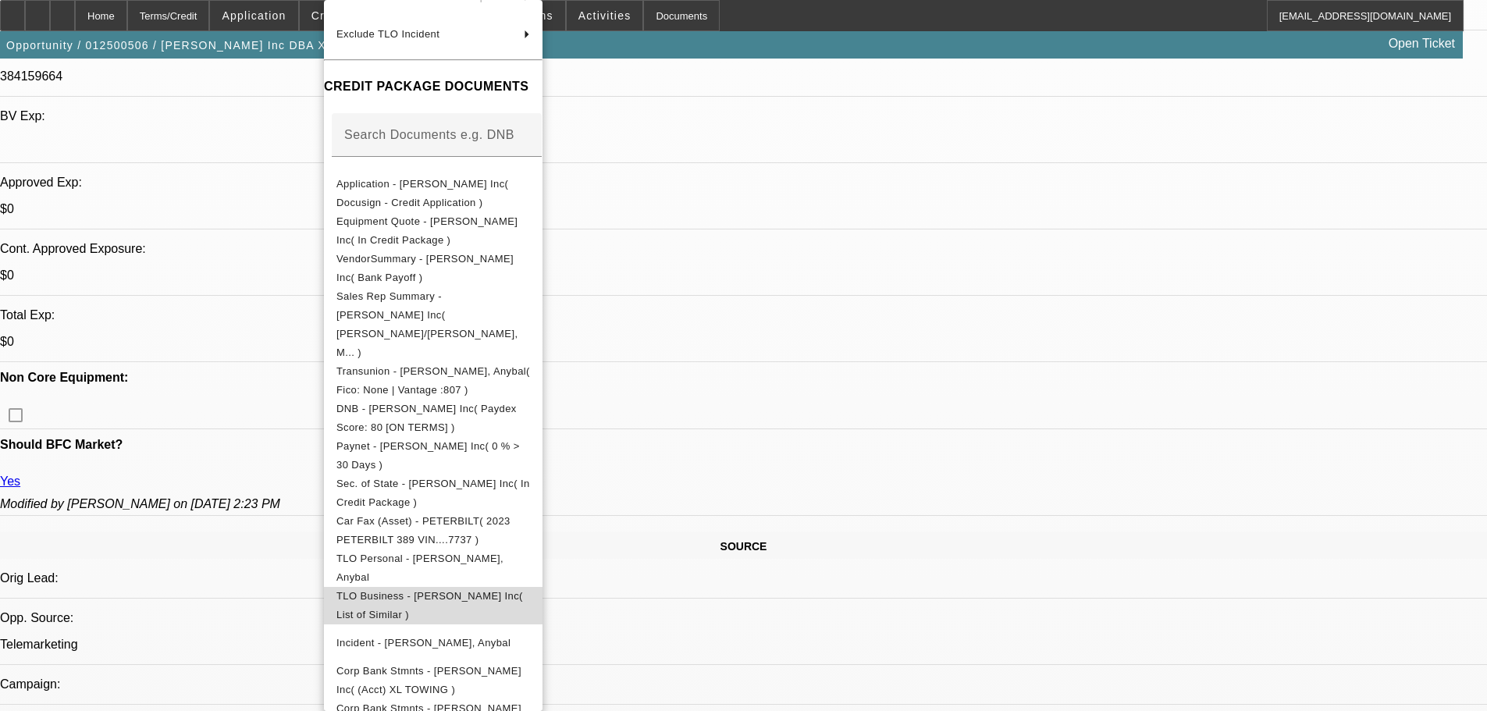
click at [530, 587] on span "TLO Business - [PERSON_NAME] Inc( List of Similar )" at bounding box center [433, 605] width 194 height 37
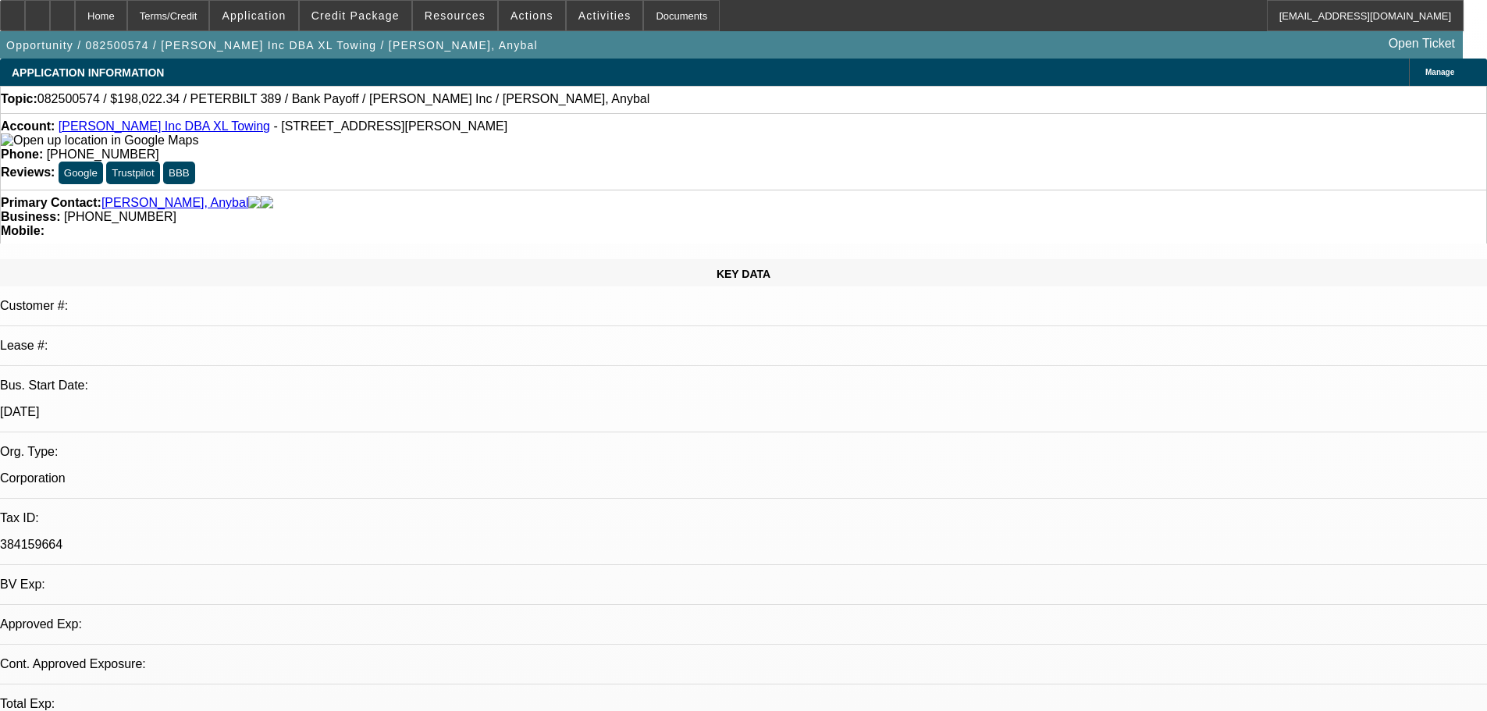
select select "0"
select select "2"
select select "0.1"
select select "4"
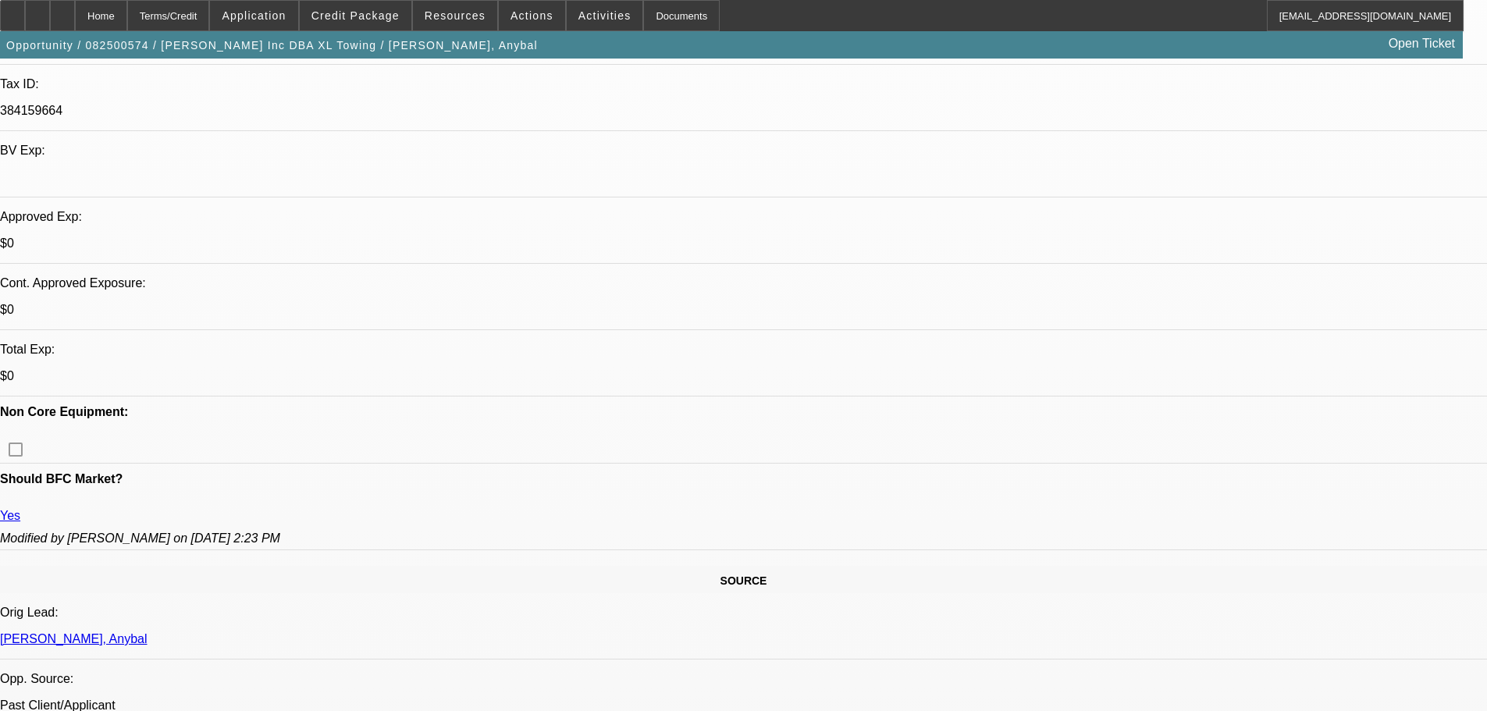
scroll to position [624, 0]
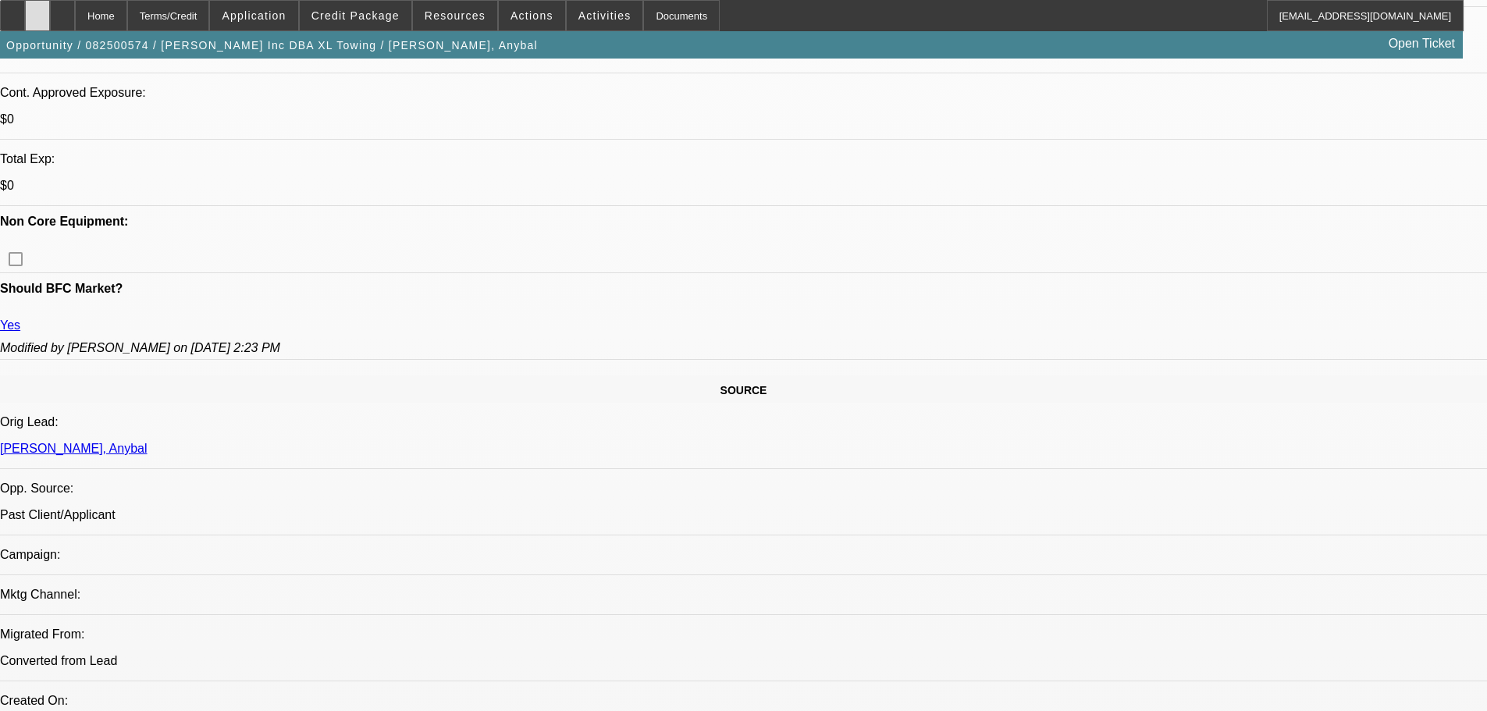
click at [50, 27] on div at bounding box center [37, 15] width 25 height 31
click at [62, 10] on icon at bounding box center [62, 10] width 0 height 0
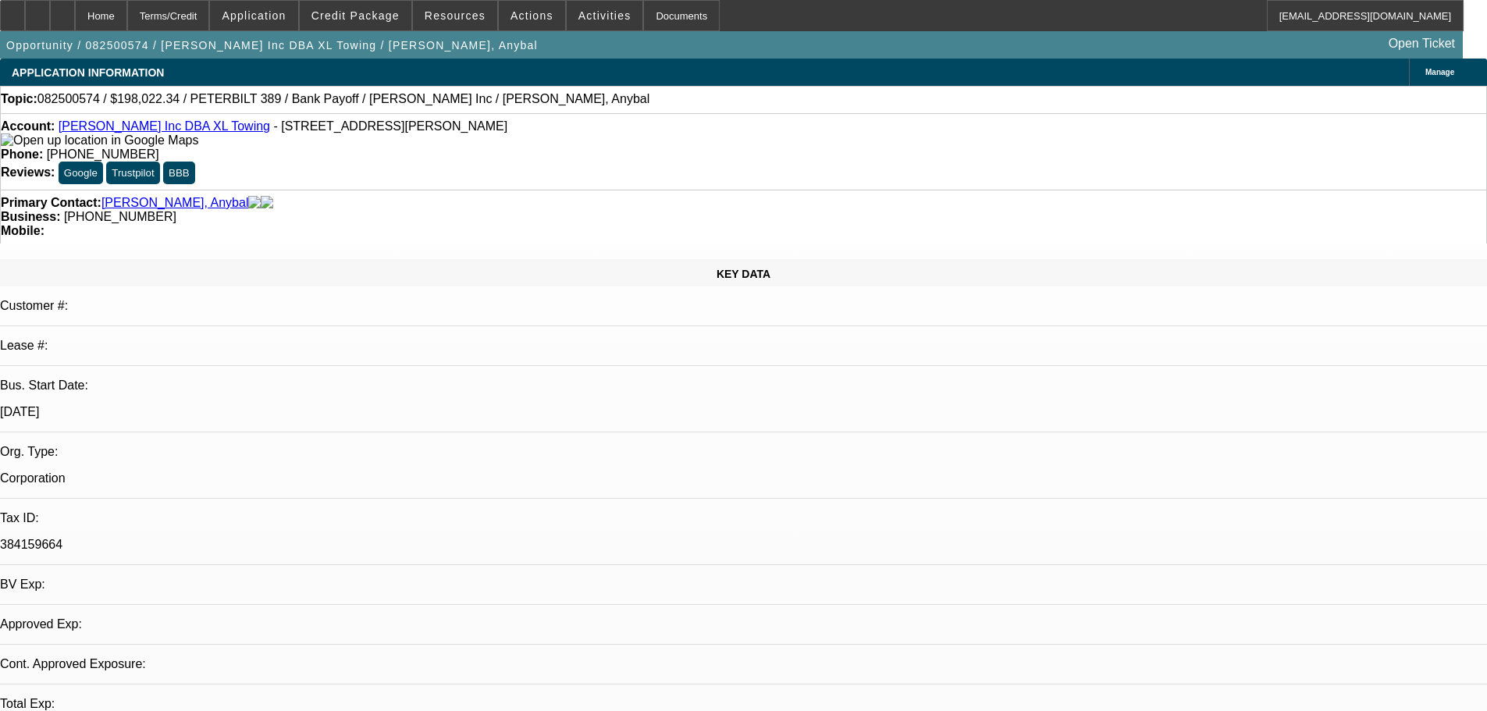
select select "0"
select select "2"
select select "0.1"
select select "4"
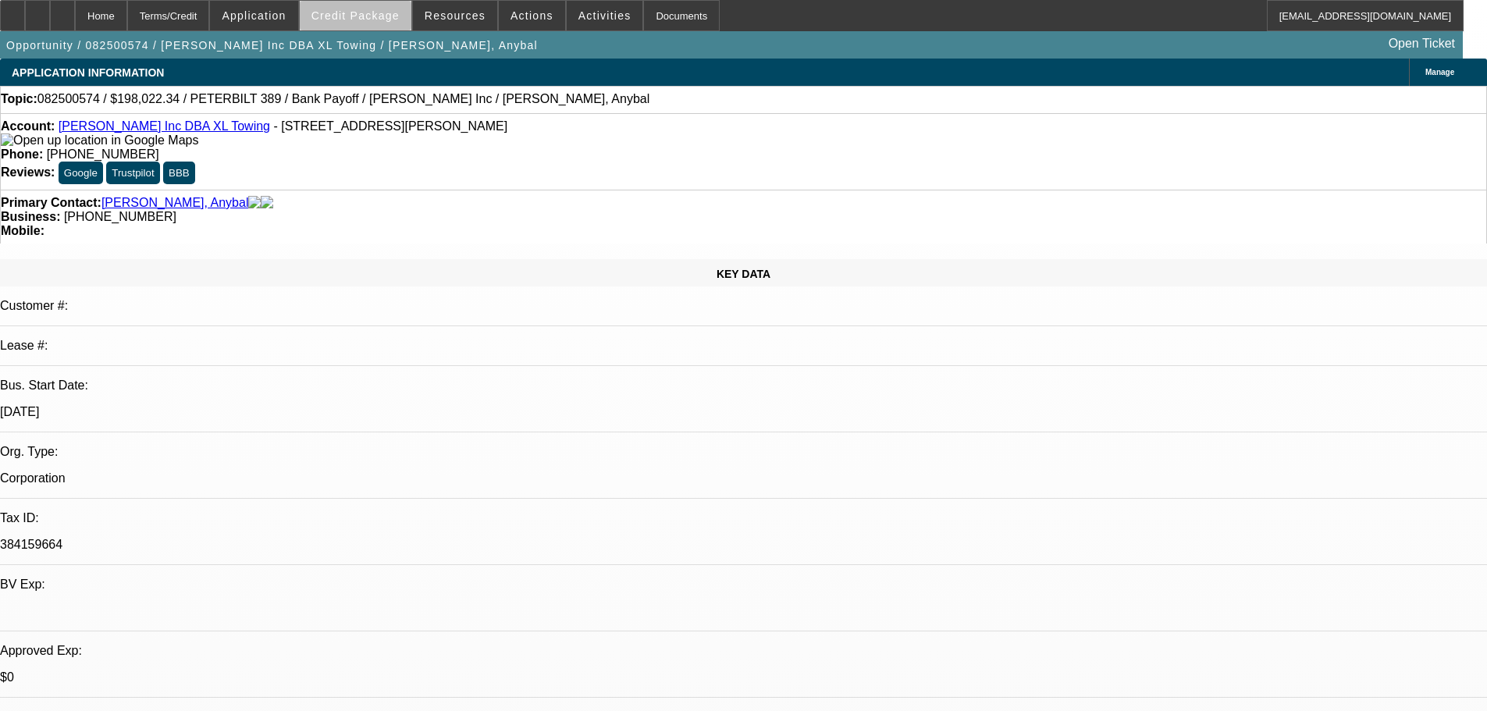
click at [381, 23] on span at bounding box center [356, 15] width 112 height 37
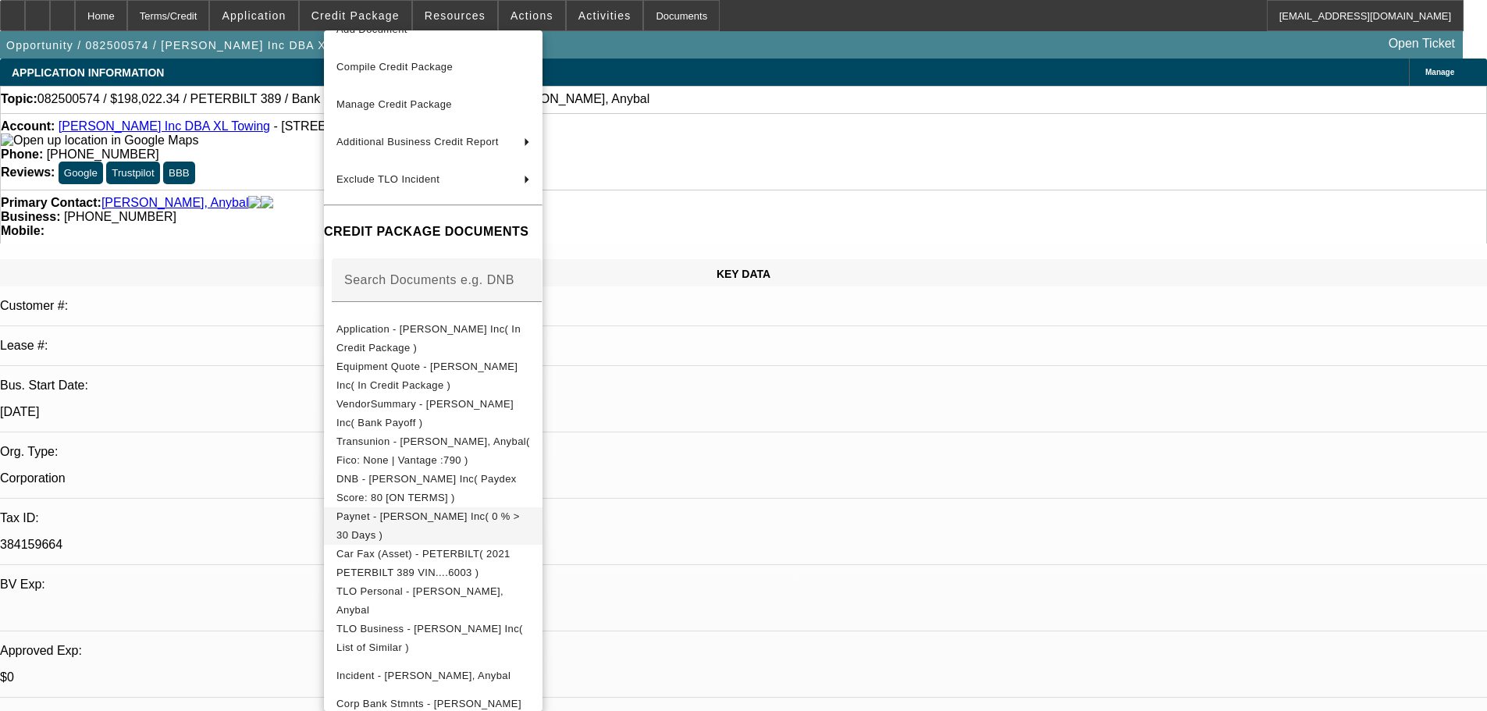
scroll to position [97, 0]
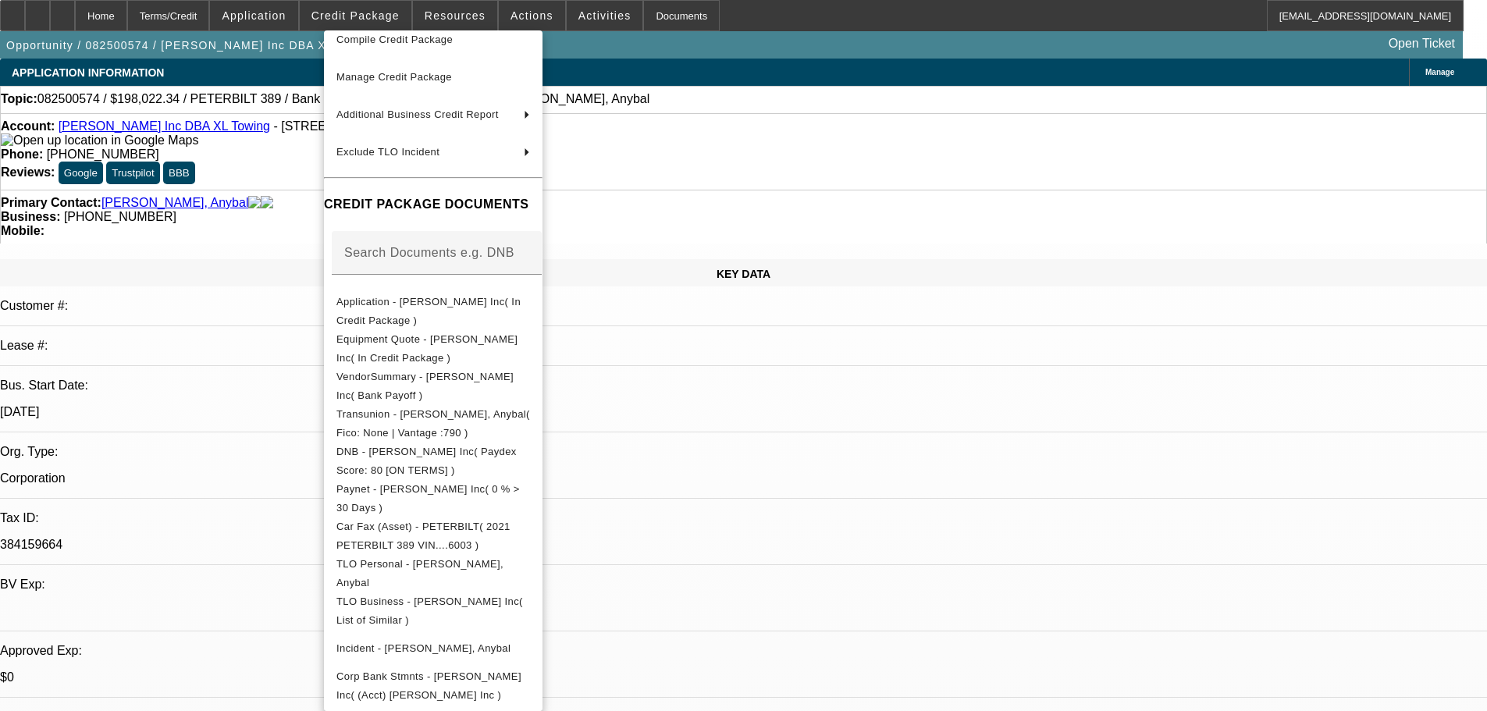
click at [840, 445] on div at bounding box center [743, 355] width 1487 height 711
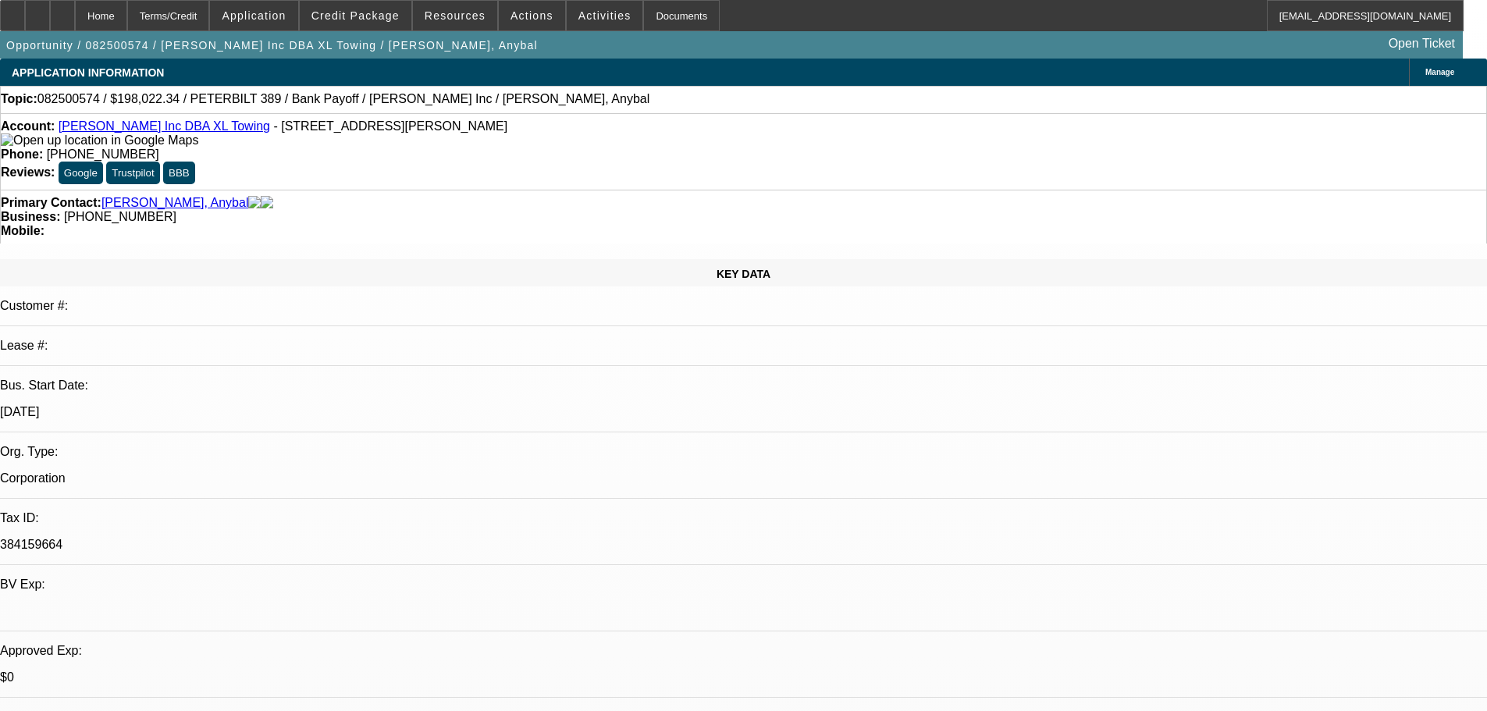
scroll to position [468, 0]
